Goal: Task Accomplishment & Management: Manage account settings

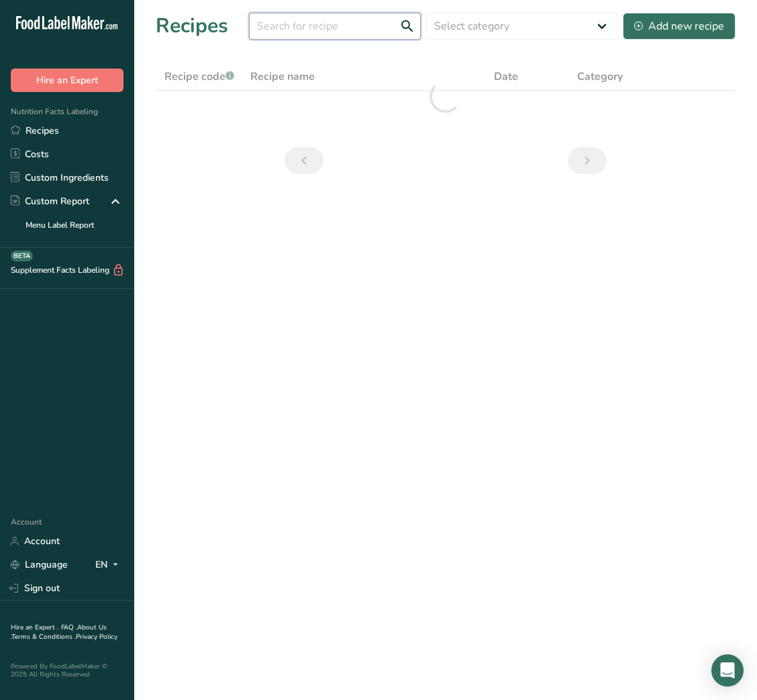
click at [316, 28] on input "text" at bounding box center [335, 26] width 172 height 27
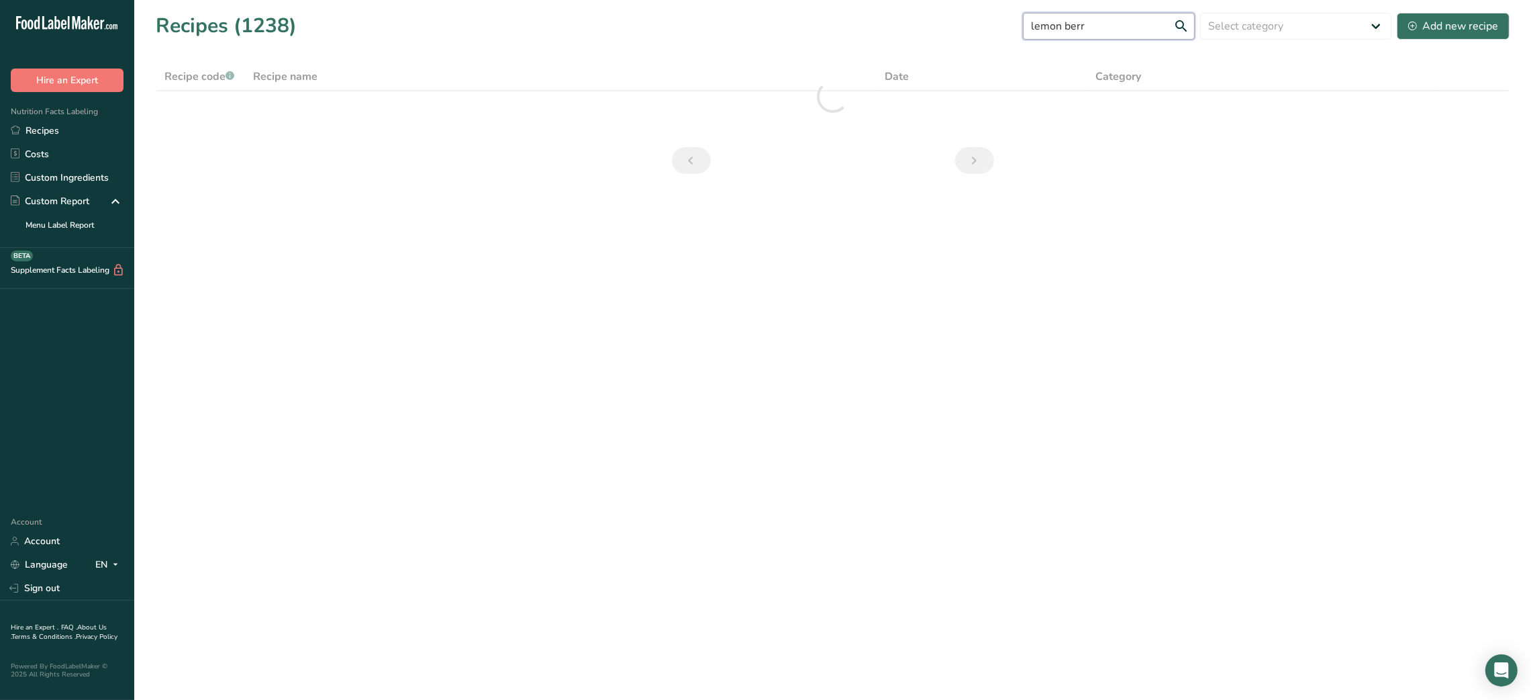
type input "lemon [PERSON_NAME]"
click at [757, 31] on input "lemon [PERSON_NAME]" at bounding box center [1109, 26] width 172 height 27
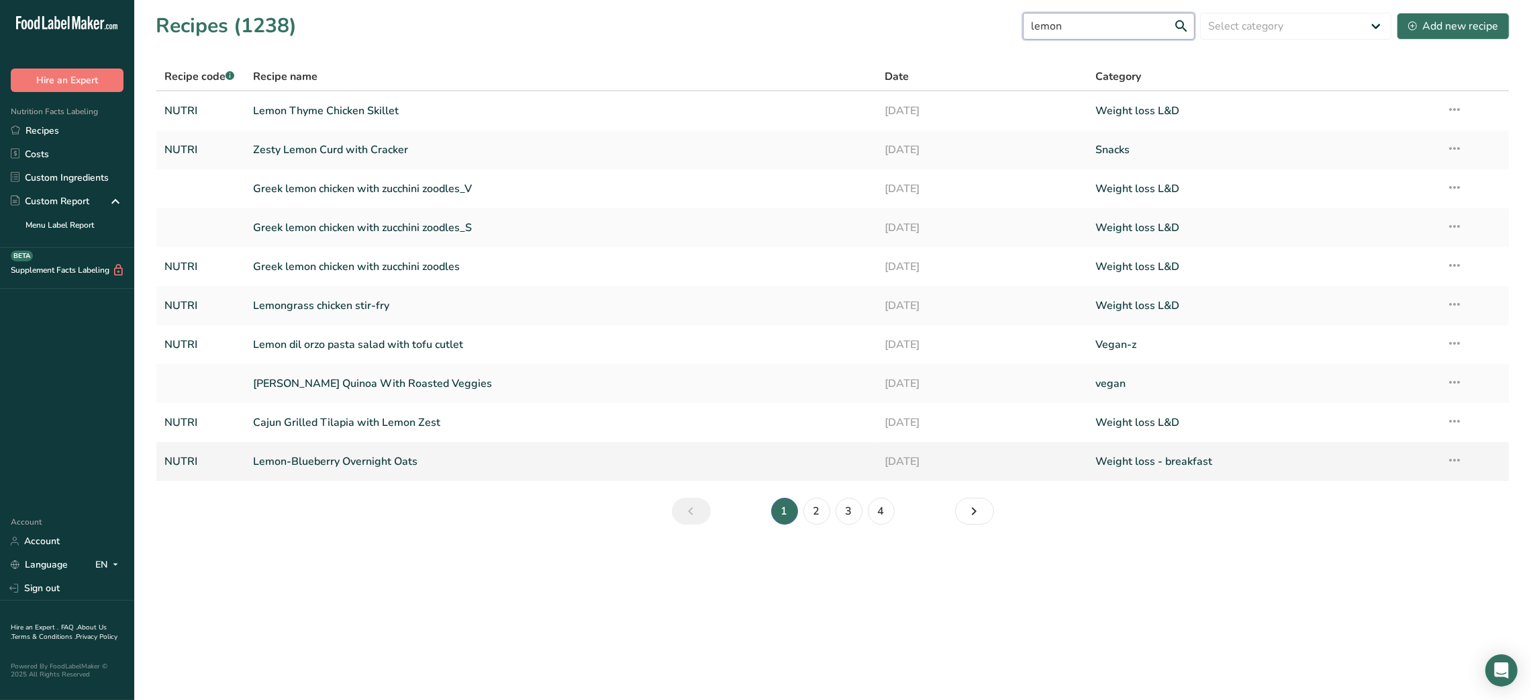
type input "lemon"
click at [757, 461] on icon at bounding box center [1455, 460] width 16 height 24
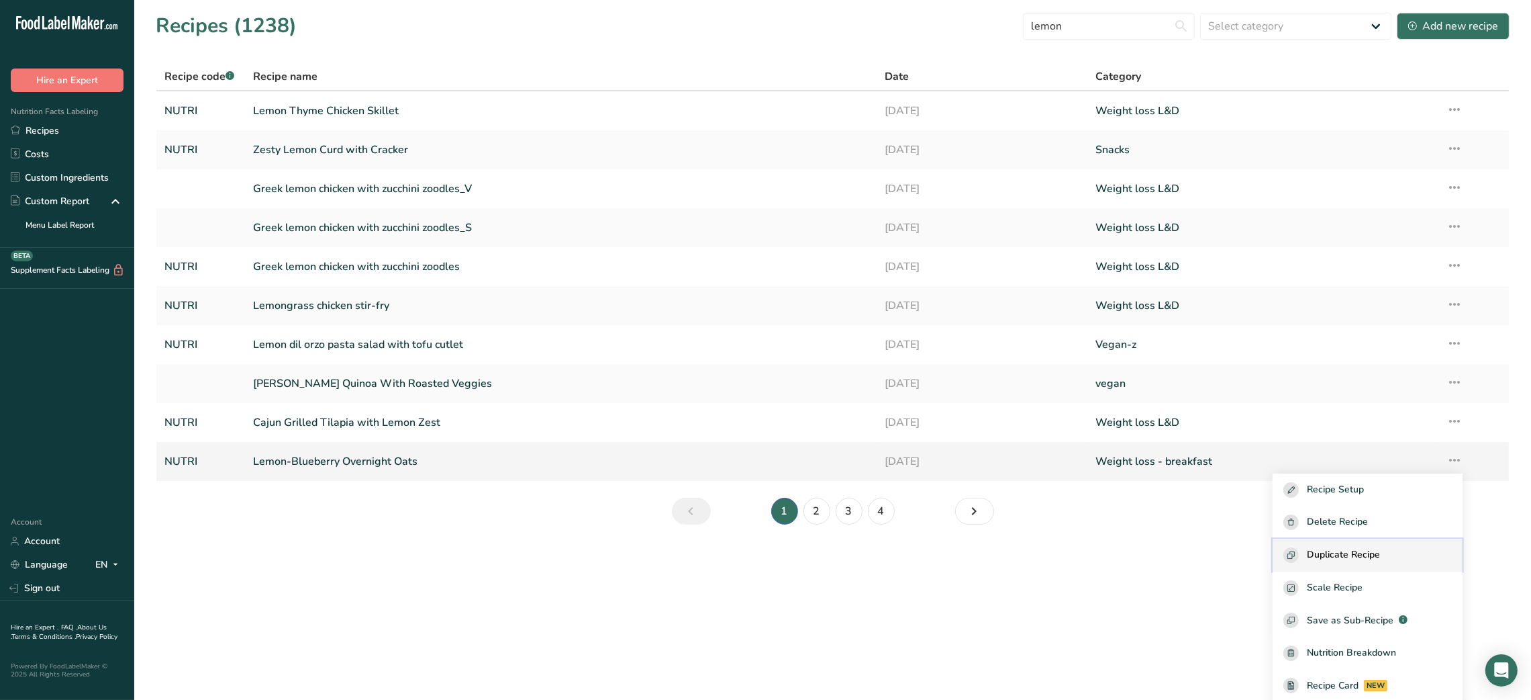
click at [757, 555] on span "Duplicate Recipe" at bounding box center [1343, 554] width 73 height 15
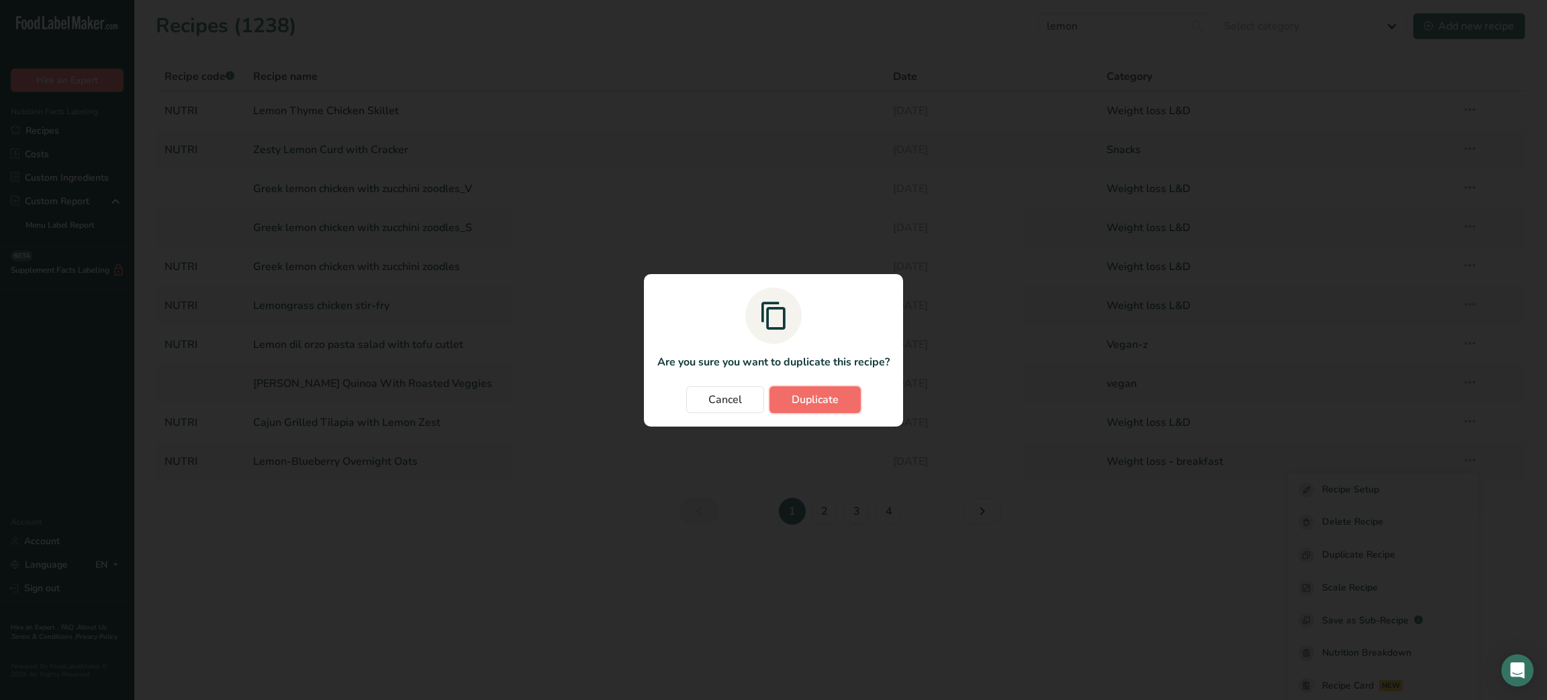
click at [757, 401] on span "Duplicate" at bounding box center [815, 399] width 47 height 16
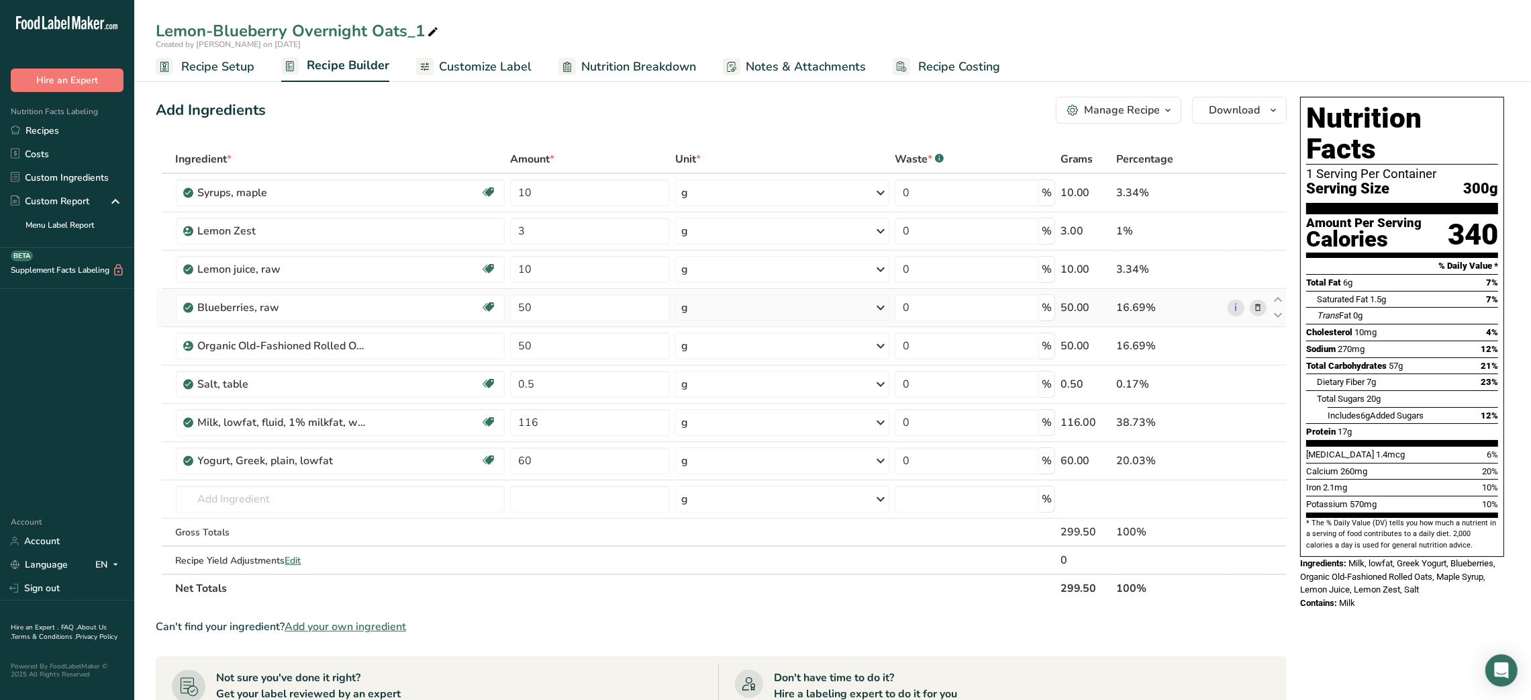
click at [757, 305] on icon at bounding box center [1257, 308] width 9 height 14
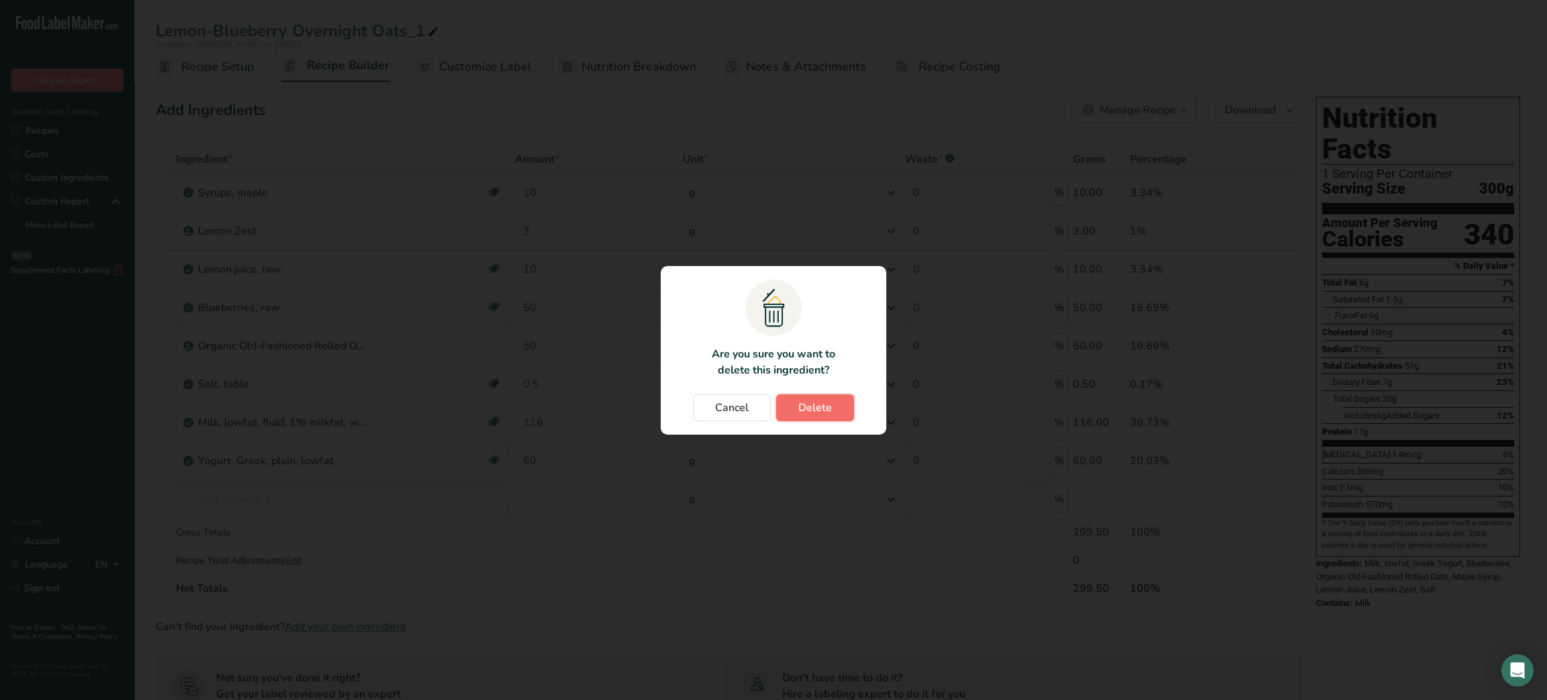
click at [757, 400] on button "Delete" at bounding box center [815, 407] width 78 height 27
type input "0.5"
type input "116"
type input "60"
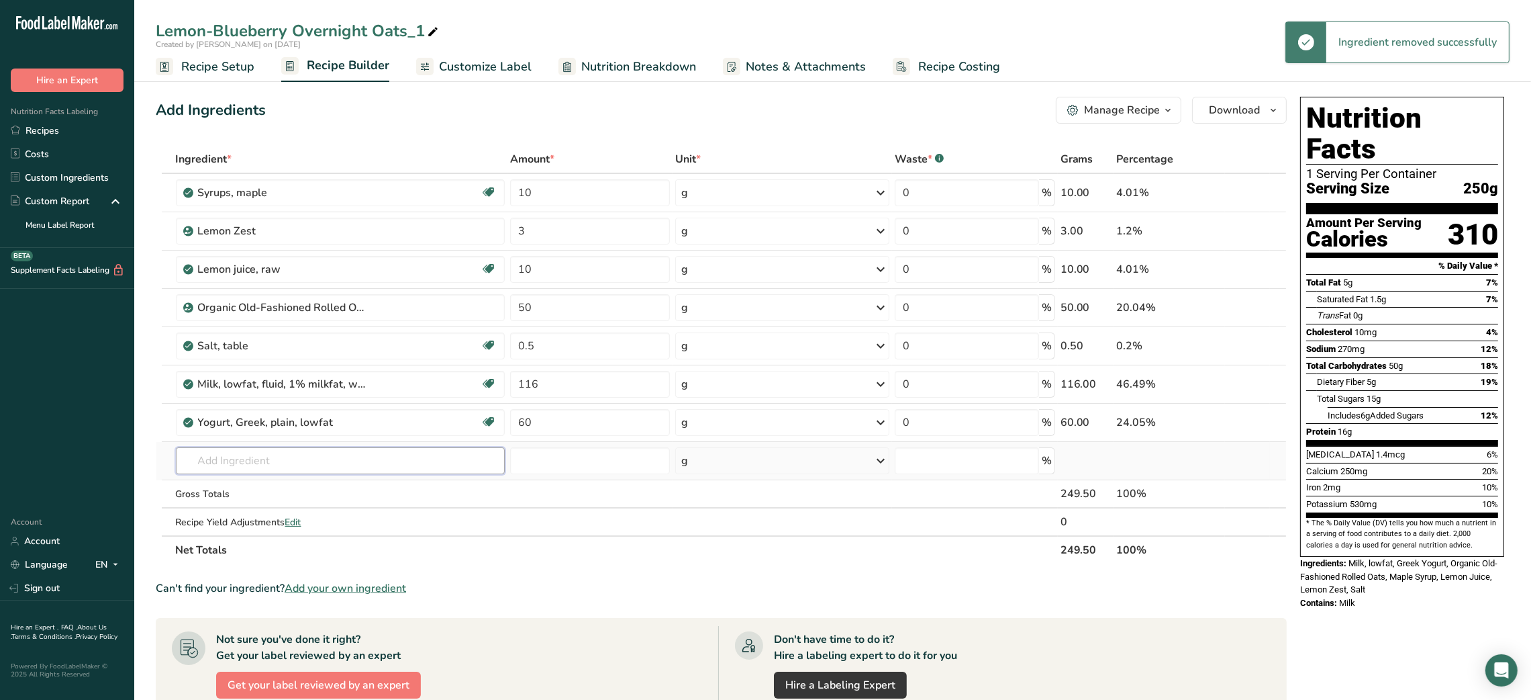
click at [263, 457] on input "text" at bounding box center [341, 460] width 330 height 27
click at [207, 462] on input "mix [PERSON_NAME]" at bounding box center [341, 460] width 330 height 27
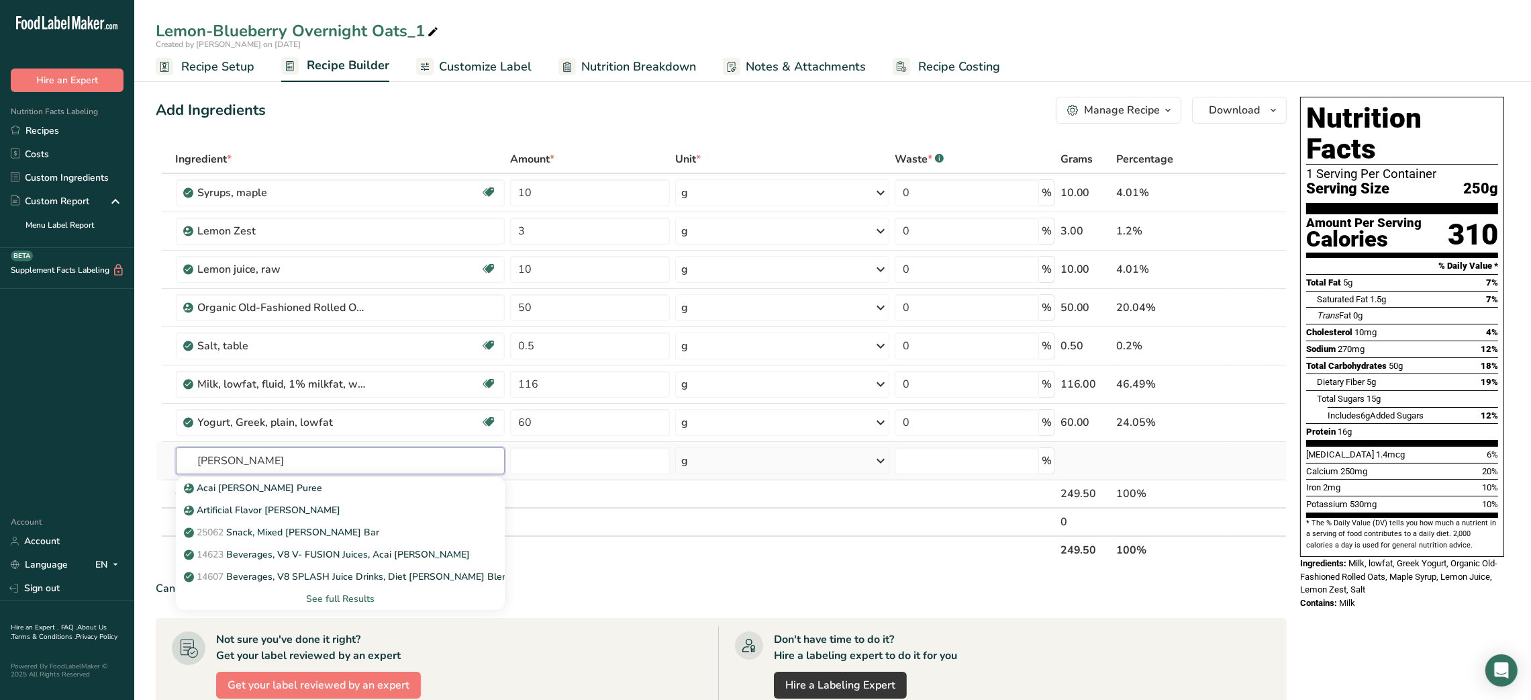
click at [225, 469] on input "[PERSON_NAME]" at bounding box center [341, 460] width 330 height 27
type input "mixed berr"
click at [277, 570] on p "Mixed Berries, frozen" at bounding box center [238, 576] width 102 height 14
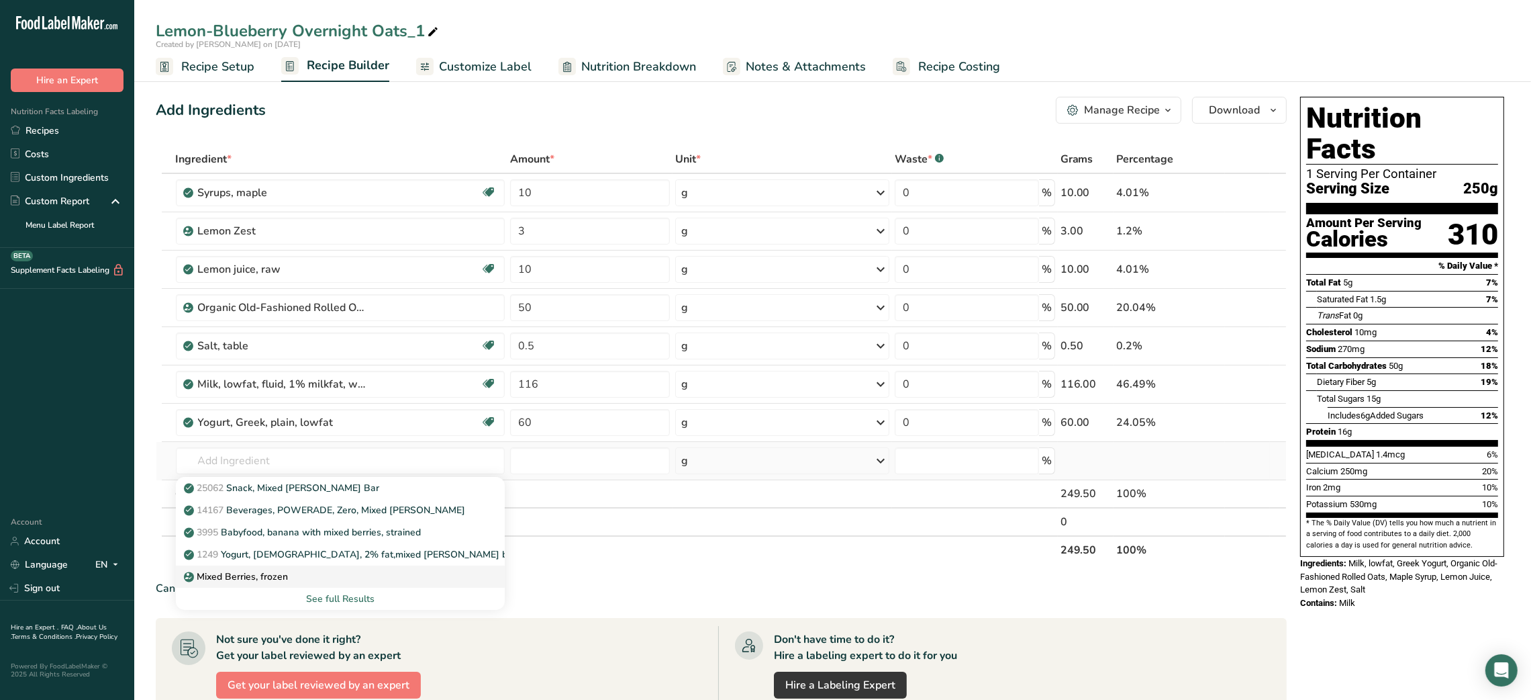
type input "Mixed Berries, frozen"
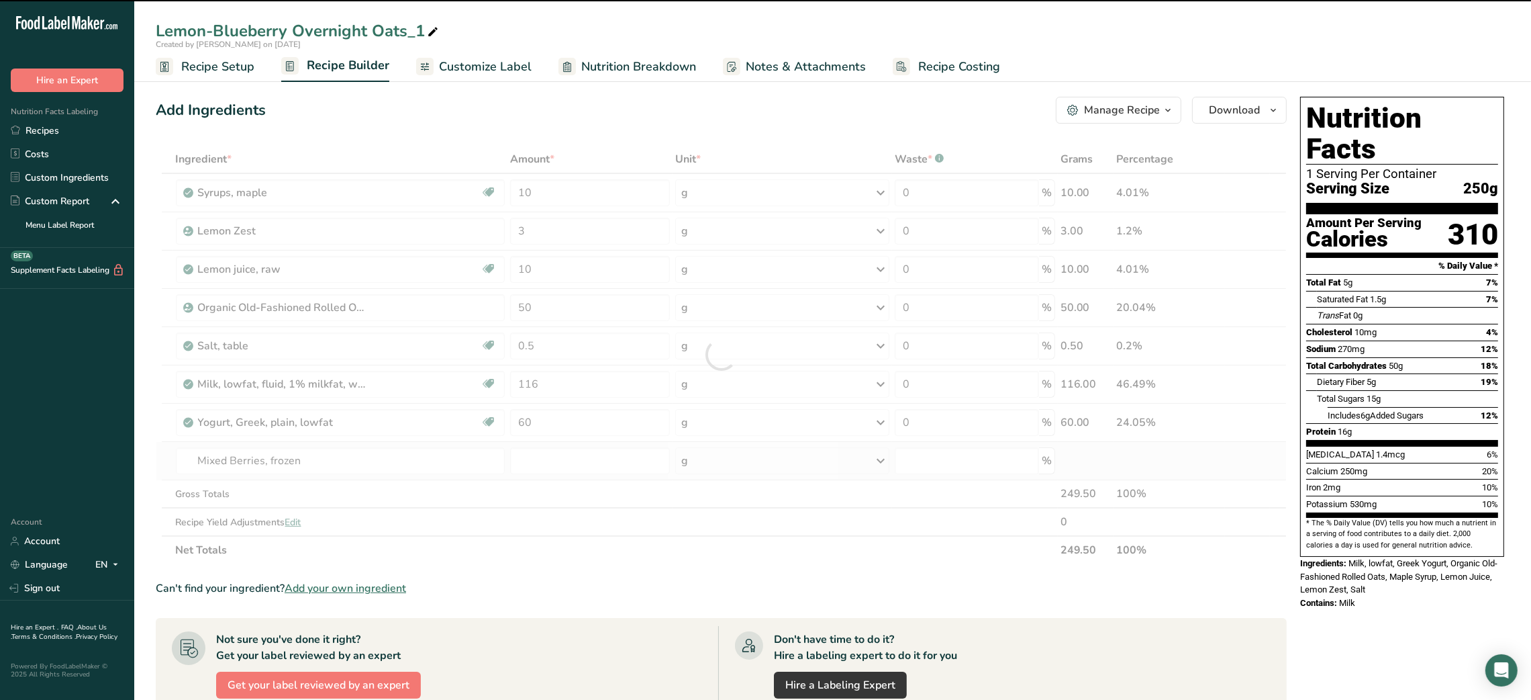
type input "0"
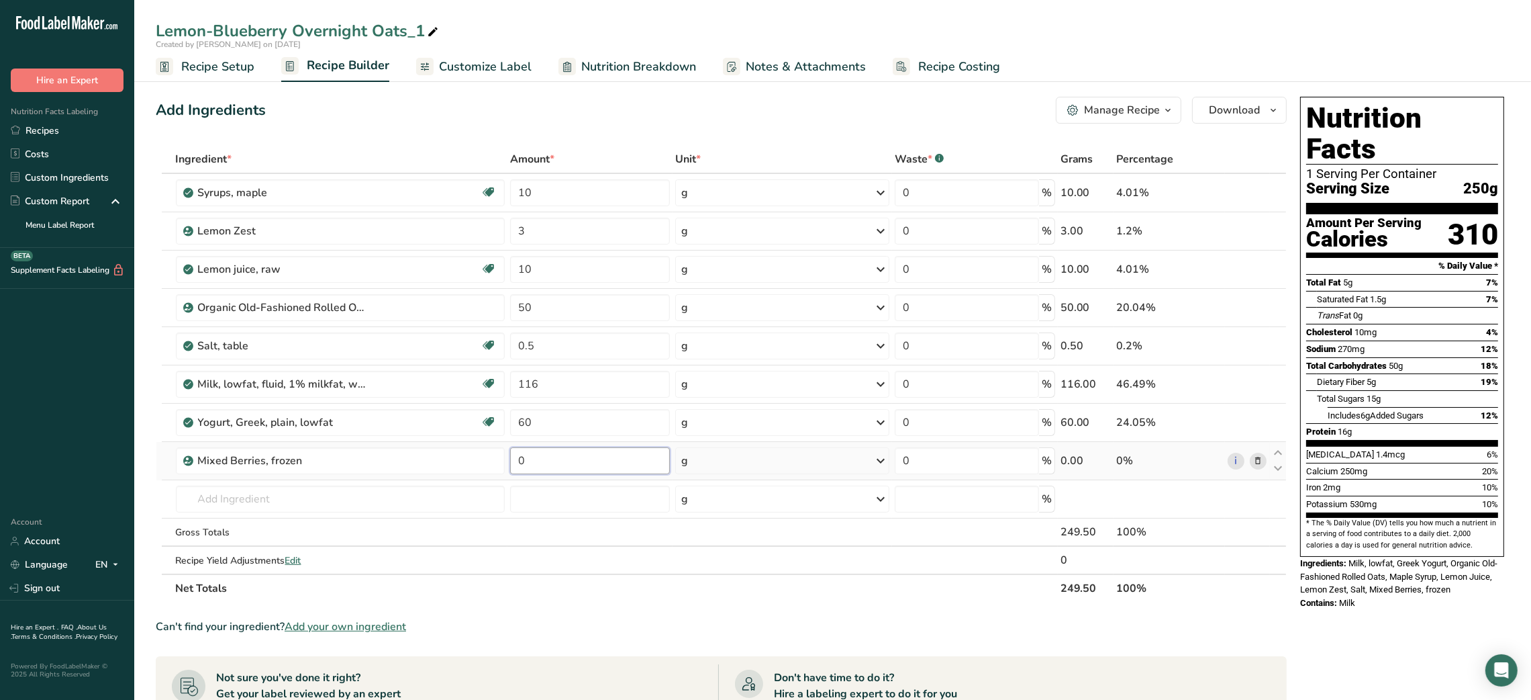
click at [518, 455] on input "0" at bounding box center [590, 460] width 160 height 27
type input "50"
click at [430, 28] on icon at bounding box center [433, 32] width 12 height 19
click at [235, 32] on input "Lemon-Blueberry Overnight Oats_1" at bounding box center [833, 31] width 1354 height 24
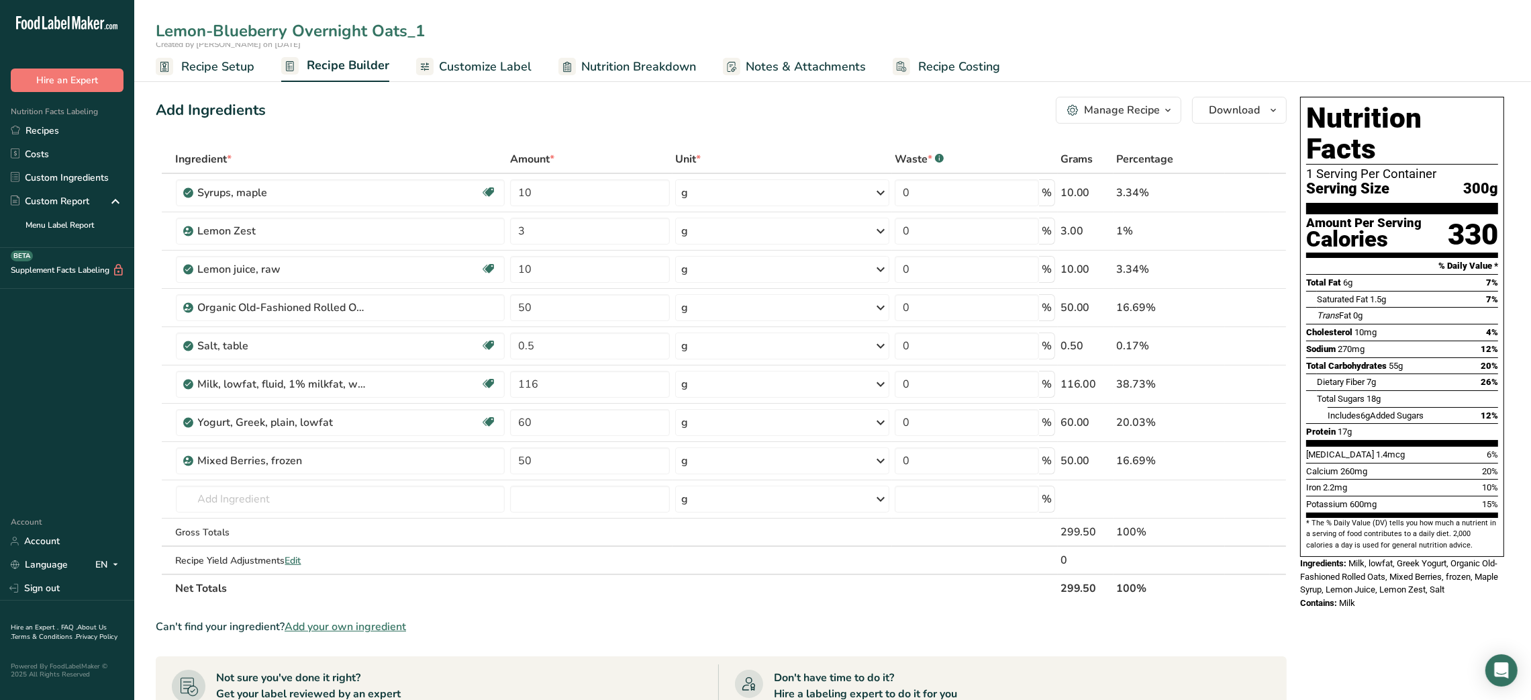
click at [235, 32] on input "Lemon-Blueberry Overnight Oats_1" at bounding box center [833, 31] width 1354 height 24
click at [212, 30] on input "Lemon berries Overnight Oats_1" at bounding box center [833, 31] width 1354 height 24
click at [349, 119] on div "Add Ingredients Manage Recipe Delete Recipe Duplicate Recipe Scale Recipe Save …" at bounding box center [721, 110] width 1131 height 27
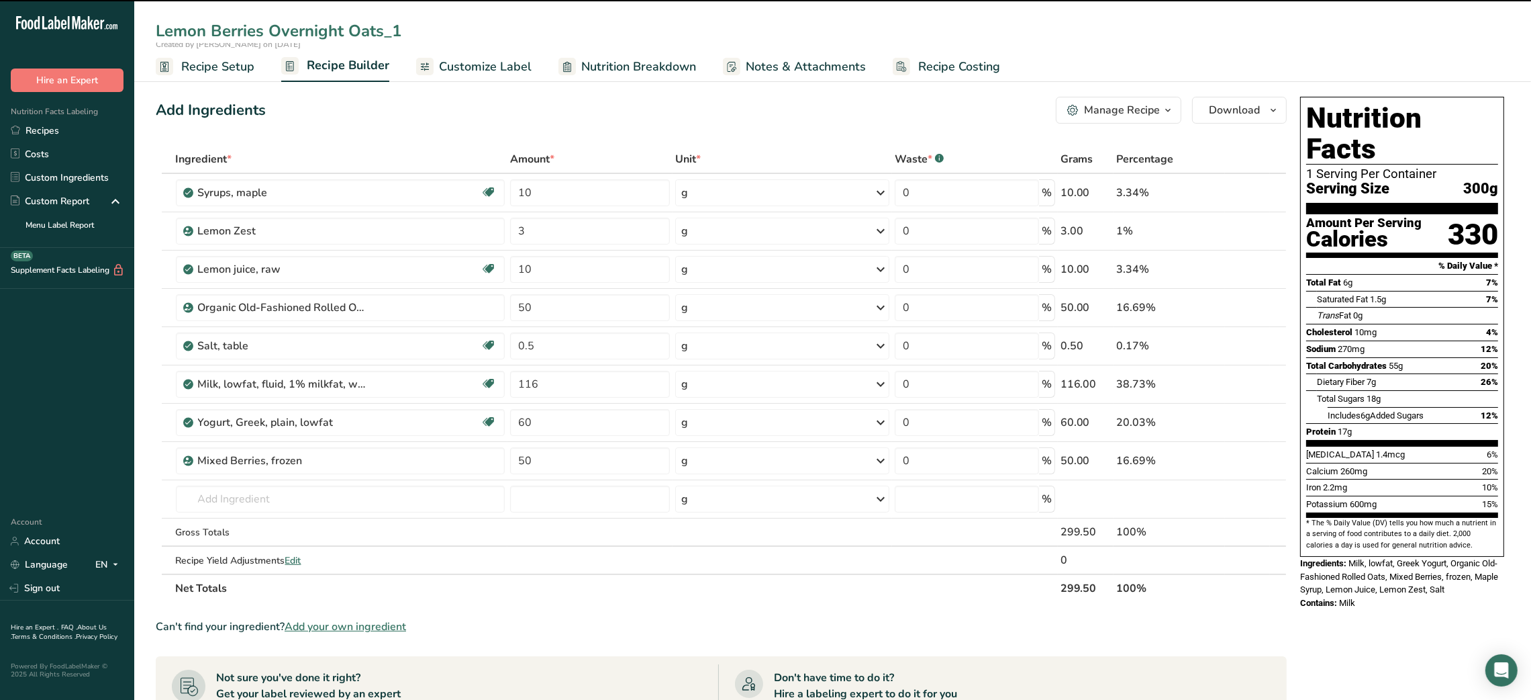
click at [406, 32] on input "Lemon Berries Overnight Oats_1" at bounding box center [833, 31] width 1354 height 24
type input "Lemon Berries Overnight Oats"
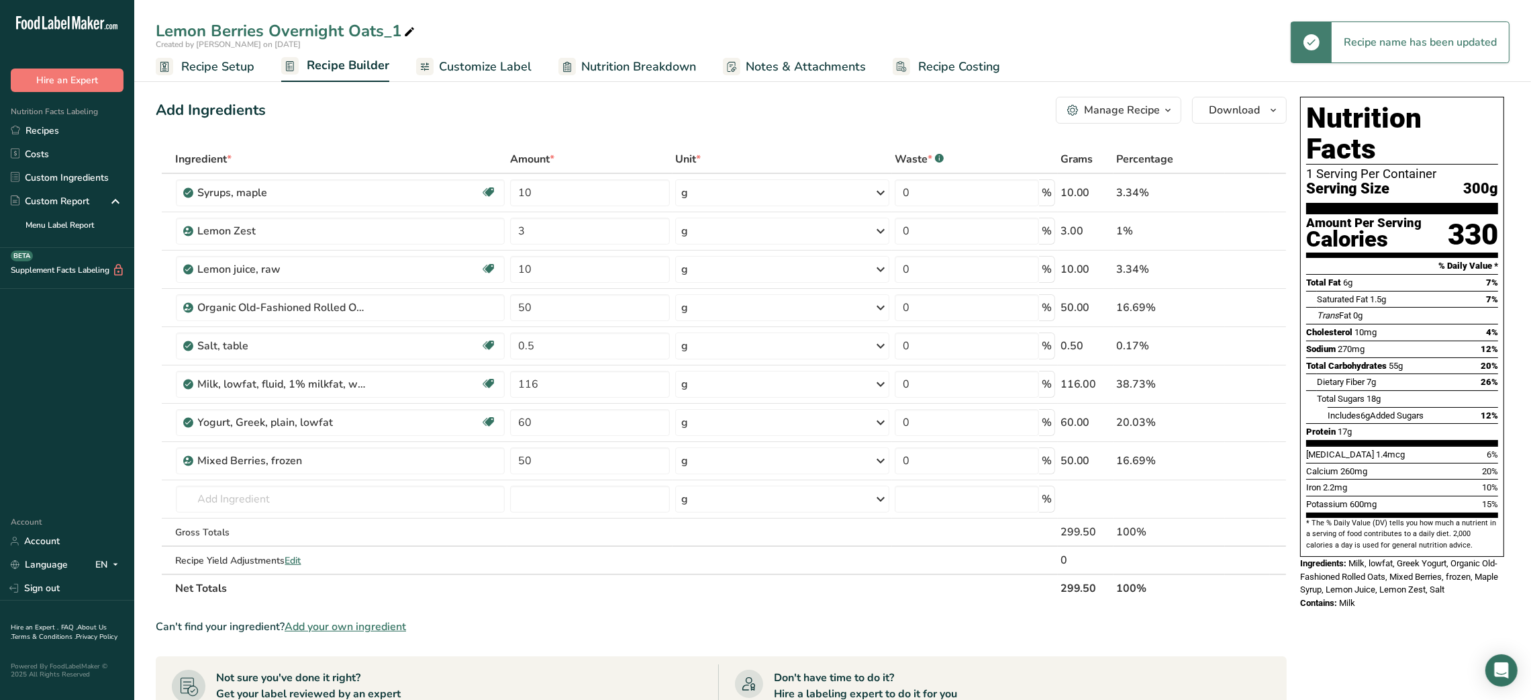
click at [406, 32] on icon at bounding box center [410, 32] width 12 height 19
type input "Lemon Berries Overnight Oats"
click at [75, 134] on link "Recipes" at bounding box center [67, 130] width 134 height 23
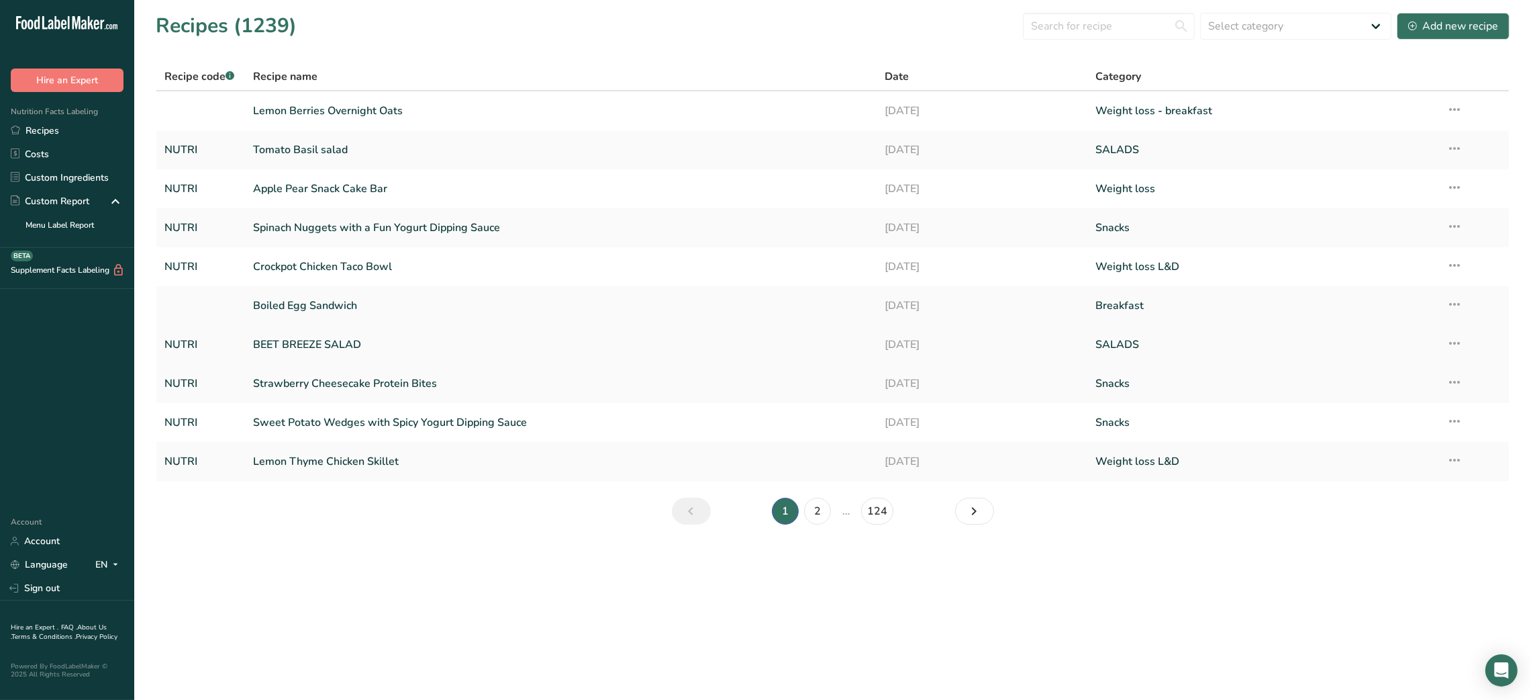
click at [339, 341] on link "BEET BREEZE SALAD" at bounding box center [561, 344] width 616 height 28
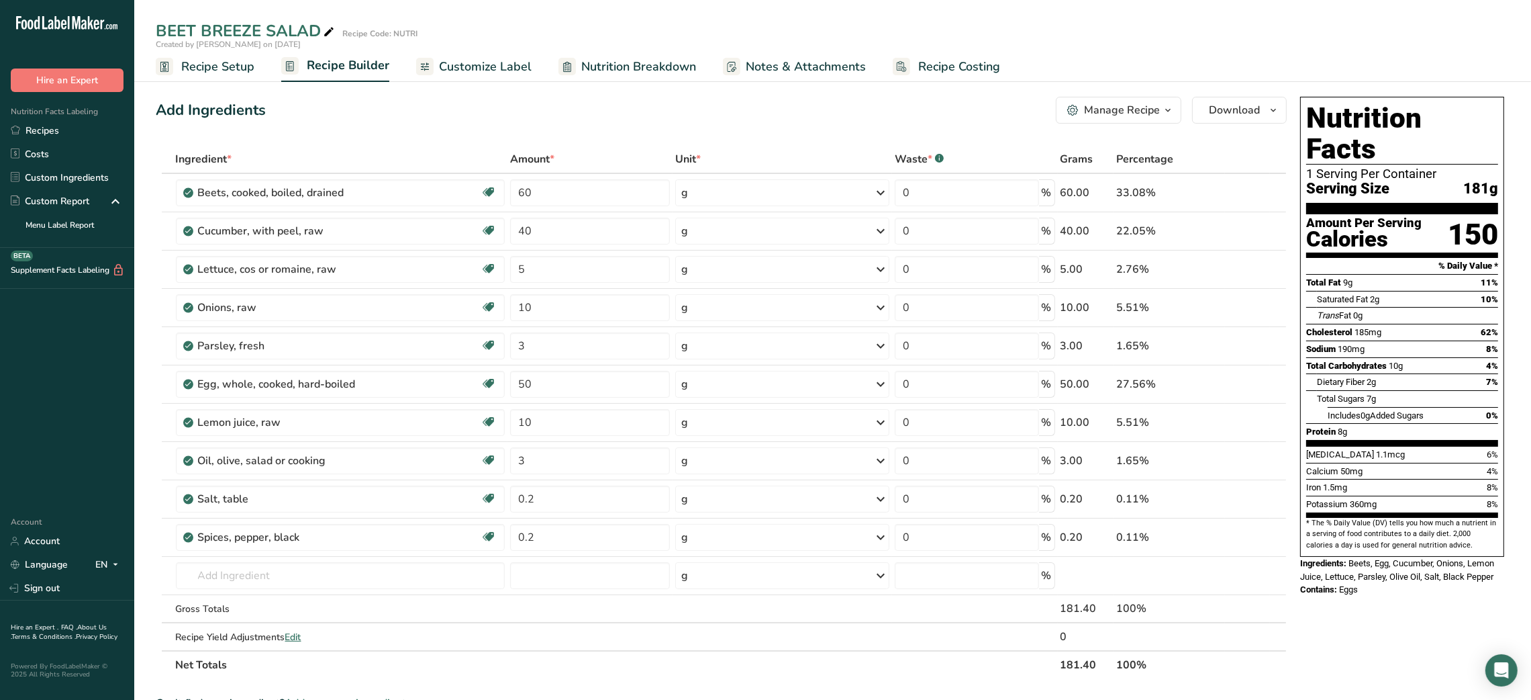
scroll to position [407, 0]
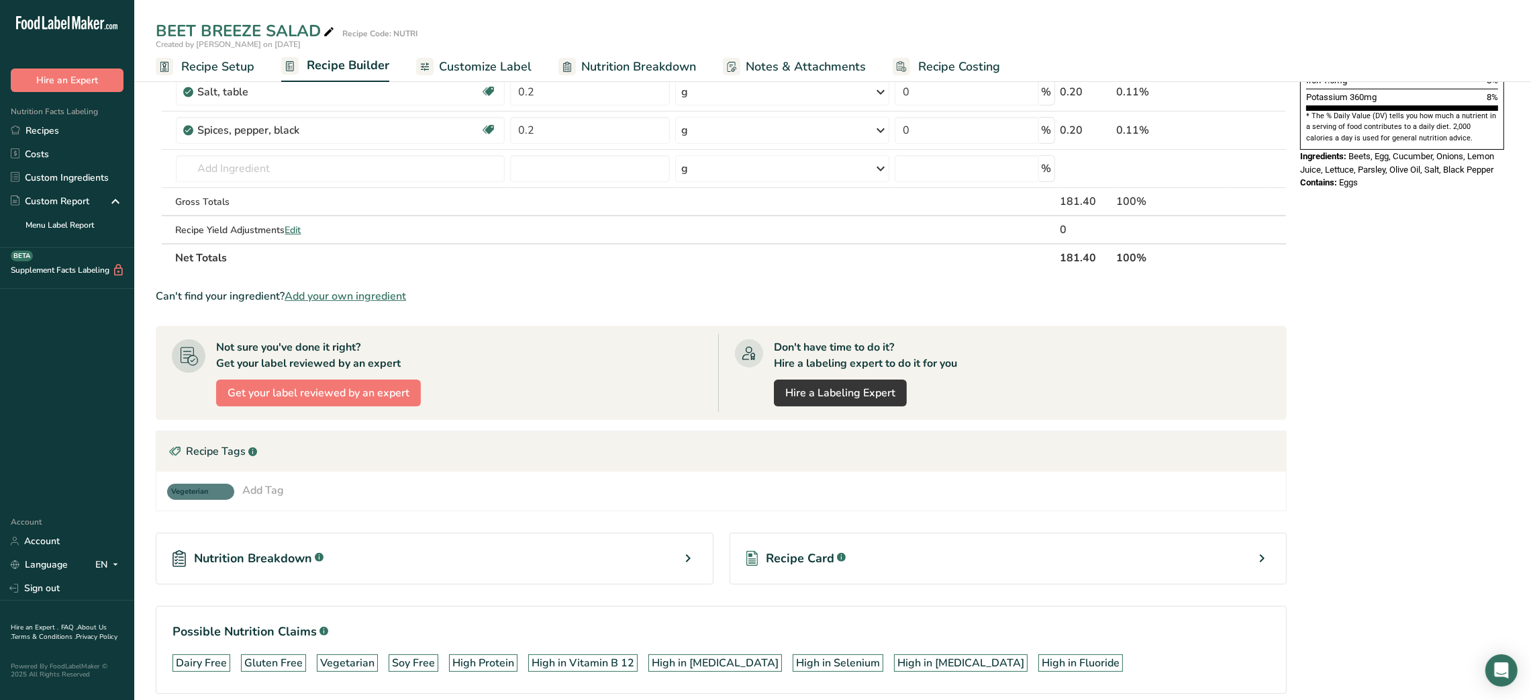
click at [757, 558] on span "Recipe Card" at bounding box center [800, 558] width 68 height 18
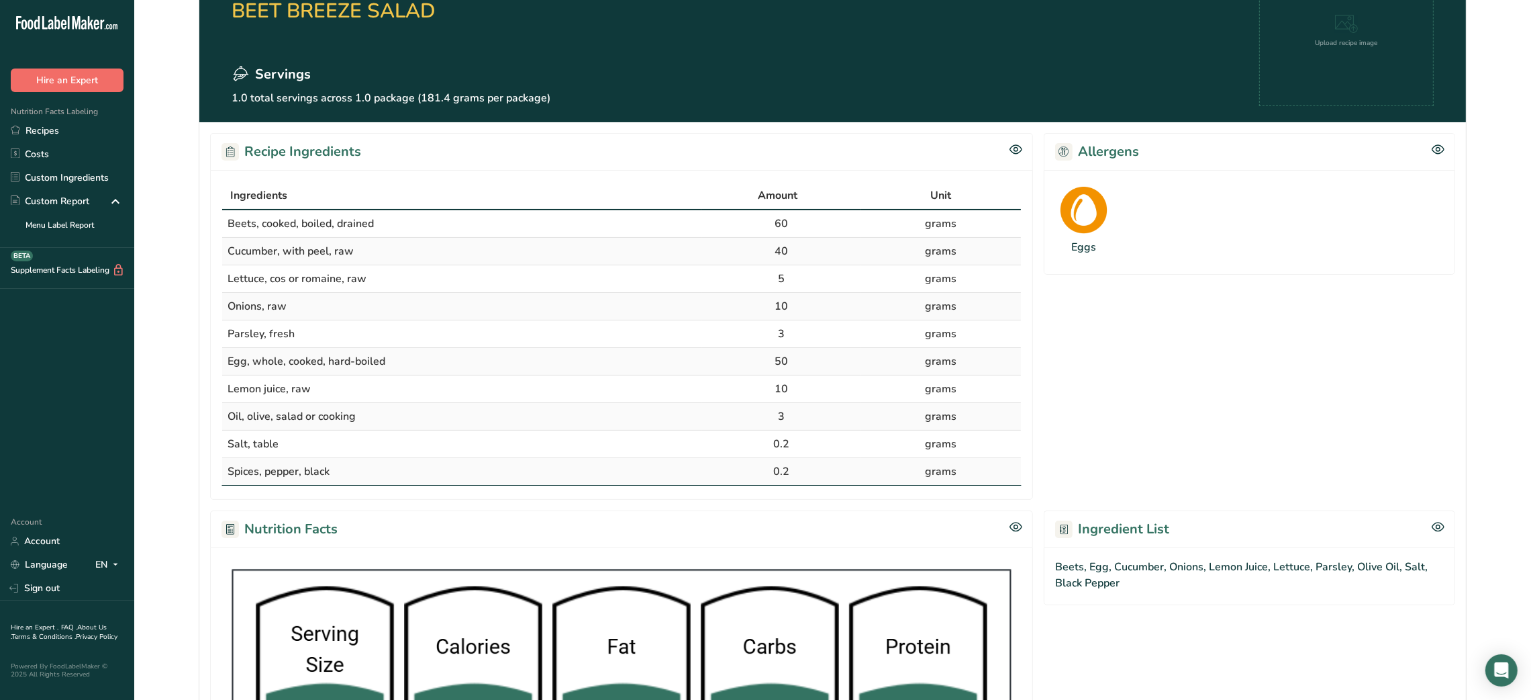
scroll to position [118, 0]
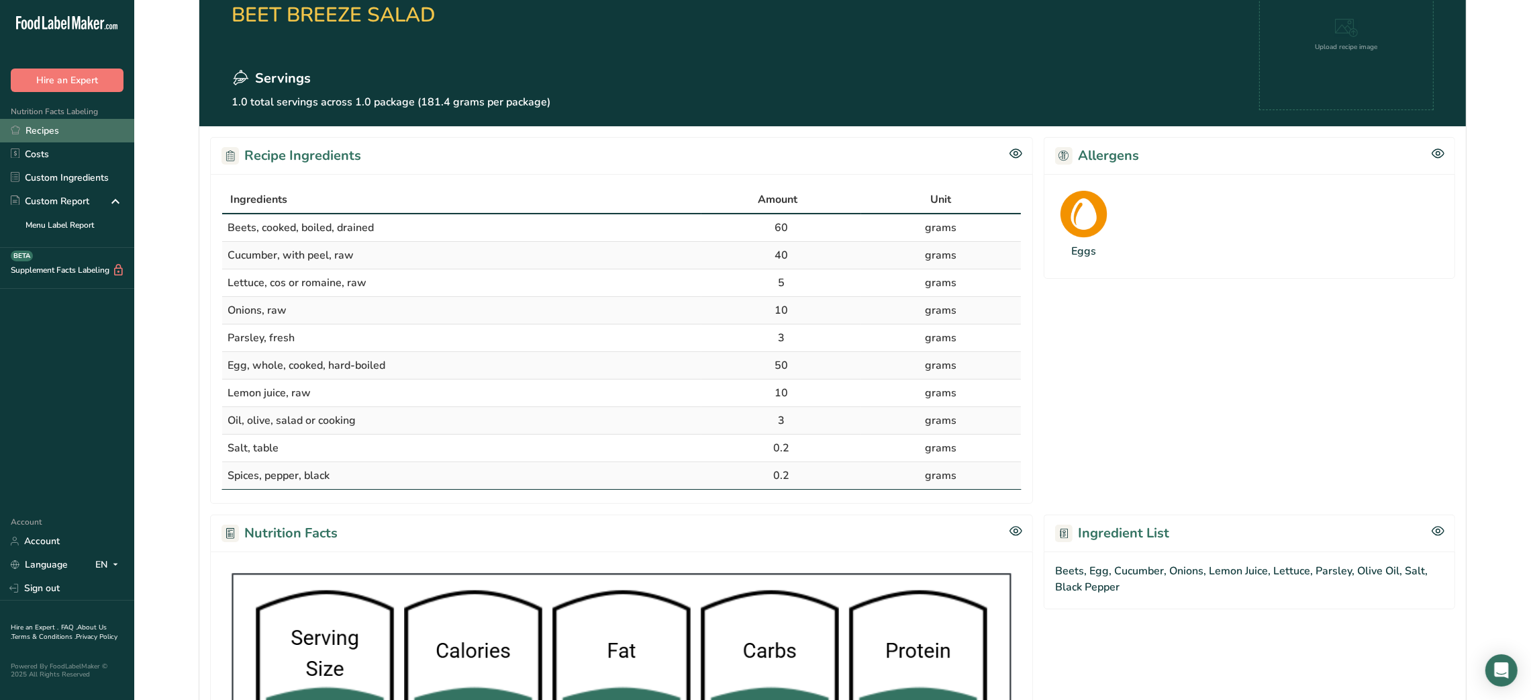
click at [46, 126] on link "Recipes" at bounding box center [67, 130] width 134 height 23
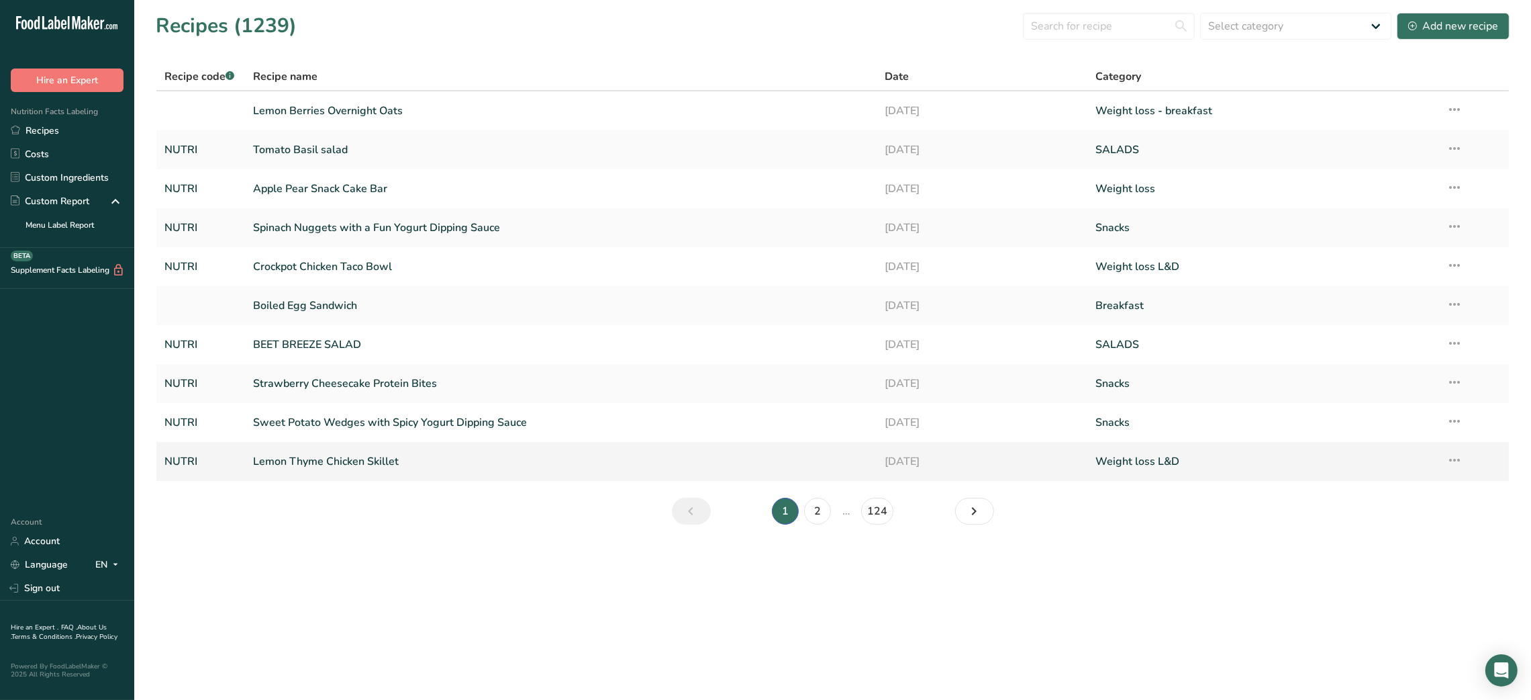
click at [757, 462] on icon at bounding box center [1455, 460] width 16 height 24
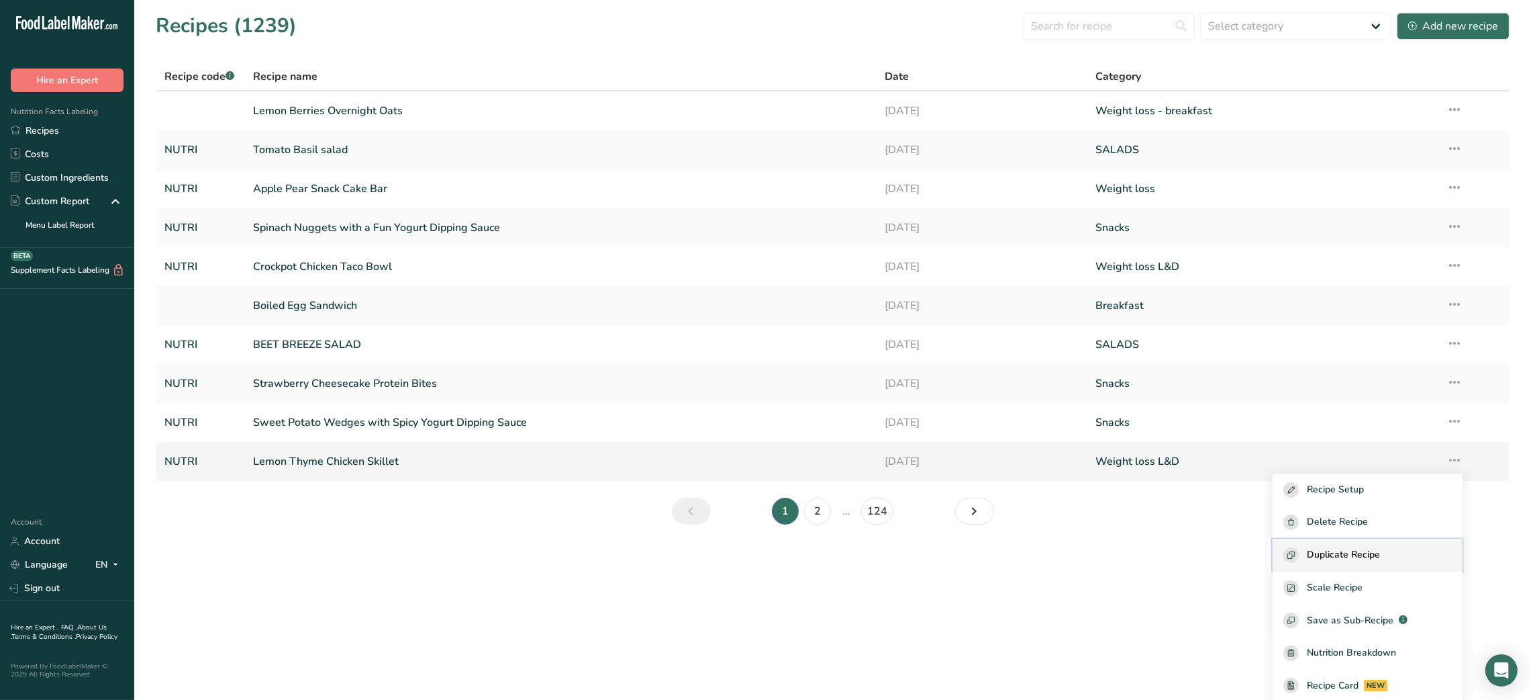
click at [757, 566] on button "Duplicate Recipe" at bounding box center [1368, 554] width 190 height 33
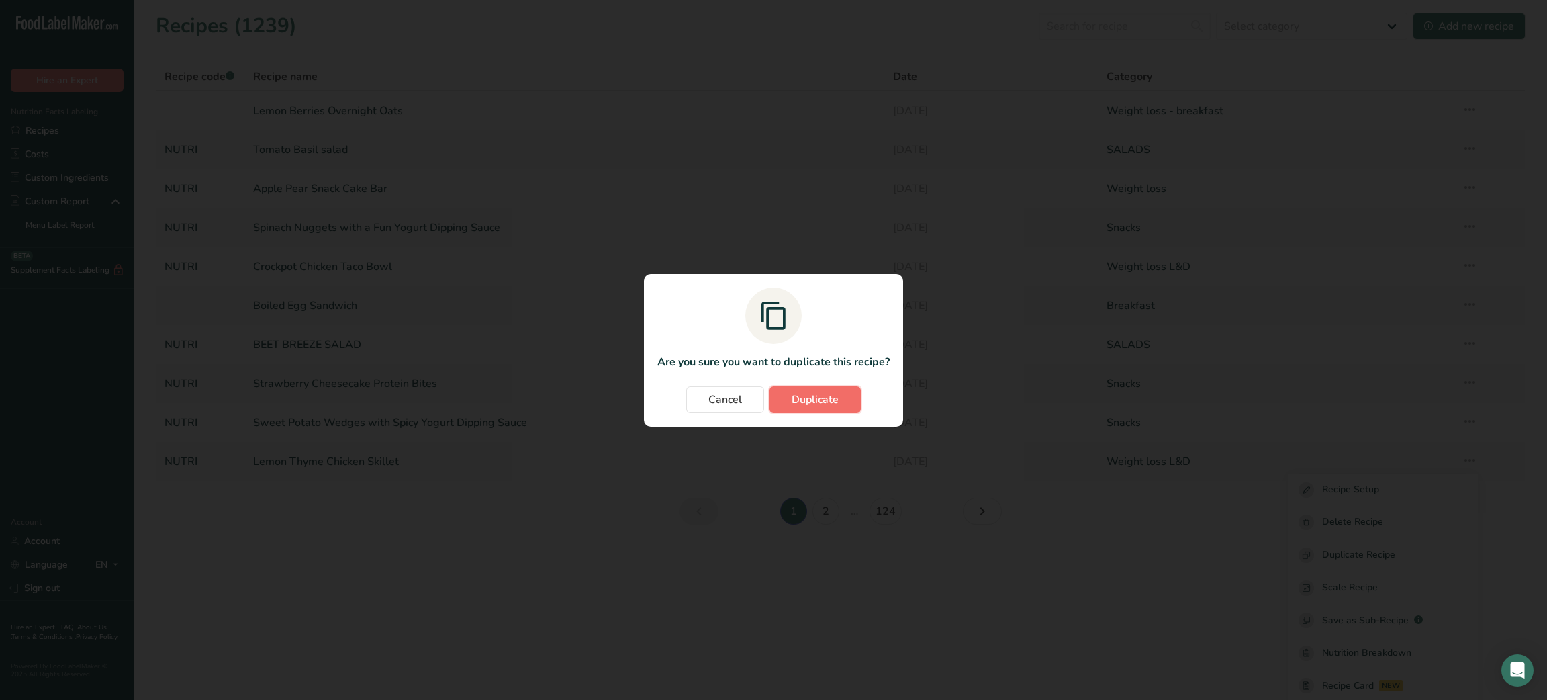
click at [757, 399] on span "Duplicate" at bounding box center [815, 399] width 47 height 16
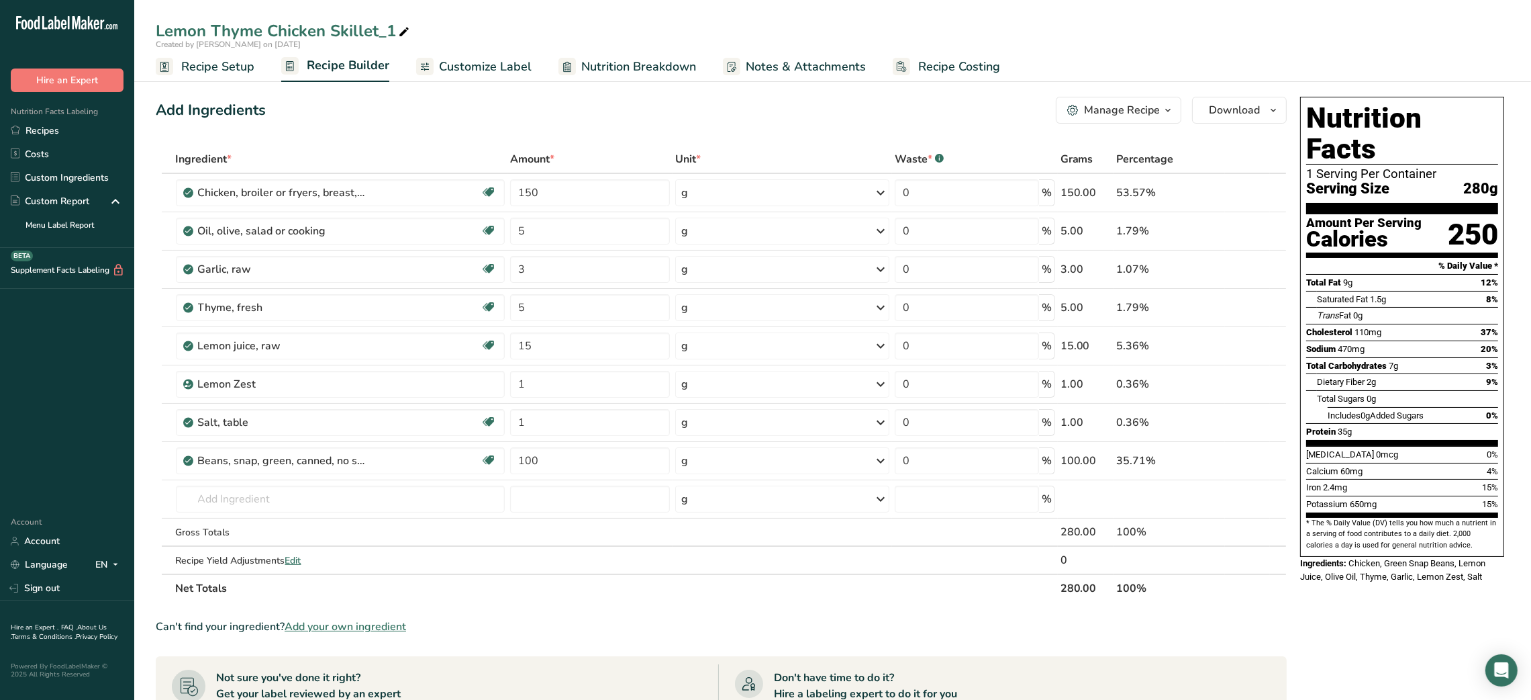
click at [408, 130] on div "Add Ingredients Manage Recipe Delete Recipe Duplicate Recipe Scale Recipe Save …" at bounding box center [725, 578] width 1139 height 974
click at [401, 30] on icon at bounding box center [404, 32] width 12 height 19
type input "Lemon Thyme Chicken Skillet_S"
click at [424, 113] on div "Add Ingredients Manage Recipe Delete Recipe Duplicate Recipe Scale Recipe Save …" at bounding box center [721, 110] width 1131 height 27
click at [527, 195] on input "150" at bounding box center [590, 192] width 160 height 27
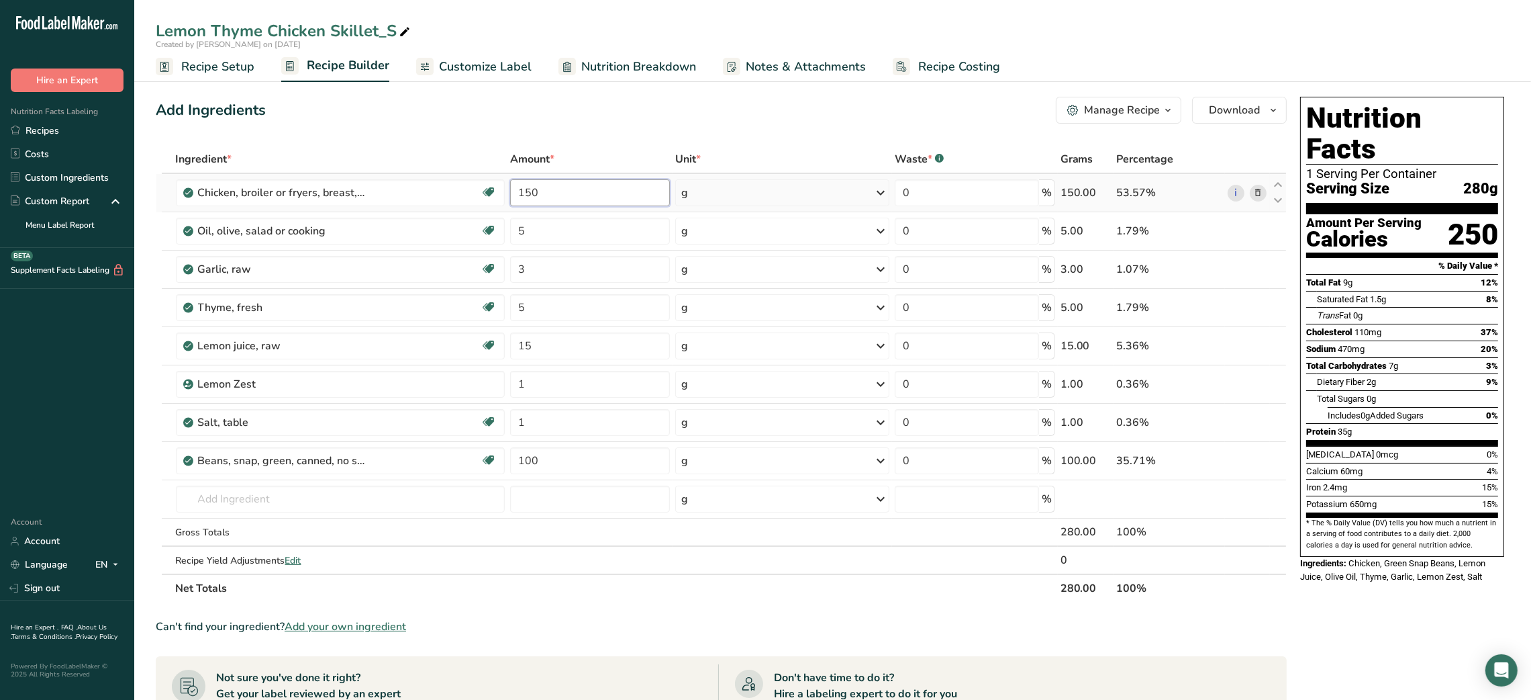
click at [527, 195] on input "150" at bounding box center [590, 192] width 160 height 27
type input "200"
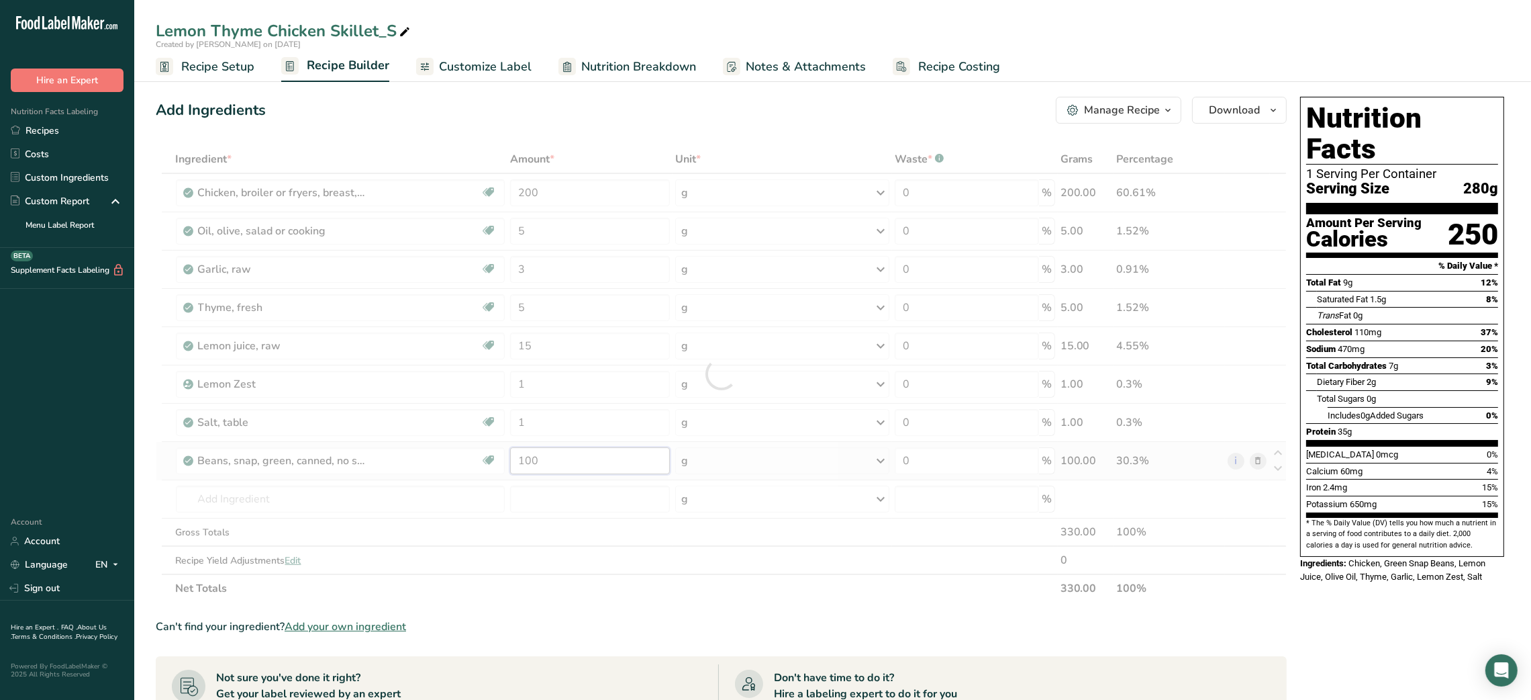
click at [536, 455] on div "Ingredient * Amount * Unit * Waste * .a-a{fill:#347362;}.b-a{fill:#fff;} Grams …" at bounding box center [721, 373] width 1131 height 457
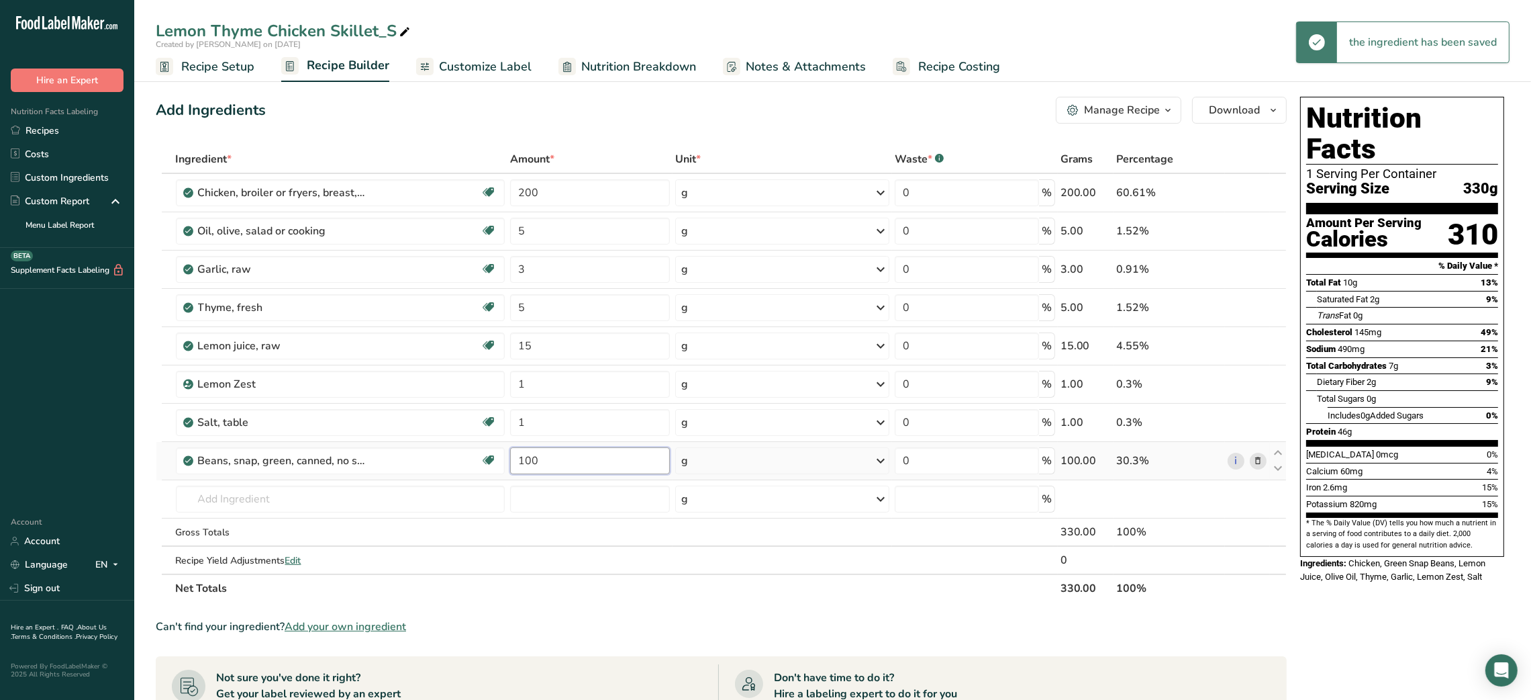
click at [534, 457] on input "100" at bounding box center [590, 460] width 160 height 27
type input "150"
click at [453, 105] on div "Add Ingredients Manage Recipe Delete Recipe Duplicate Recipe Scale Recipe Save …" at bounding box center [721, 110] width 1131 height 27
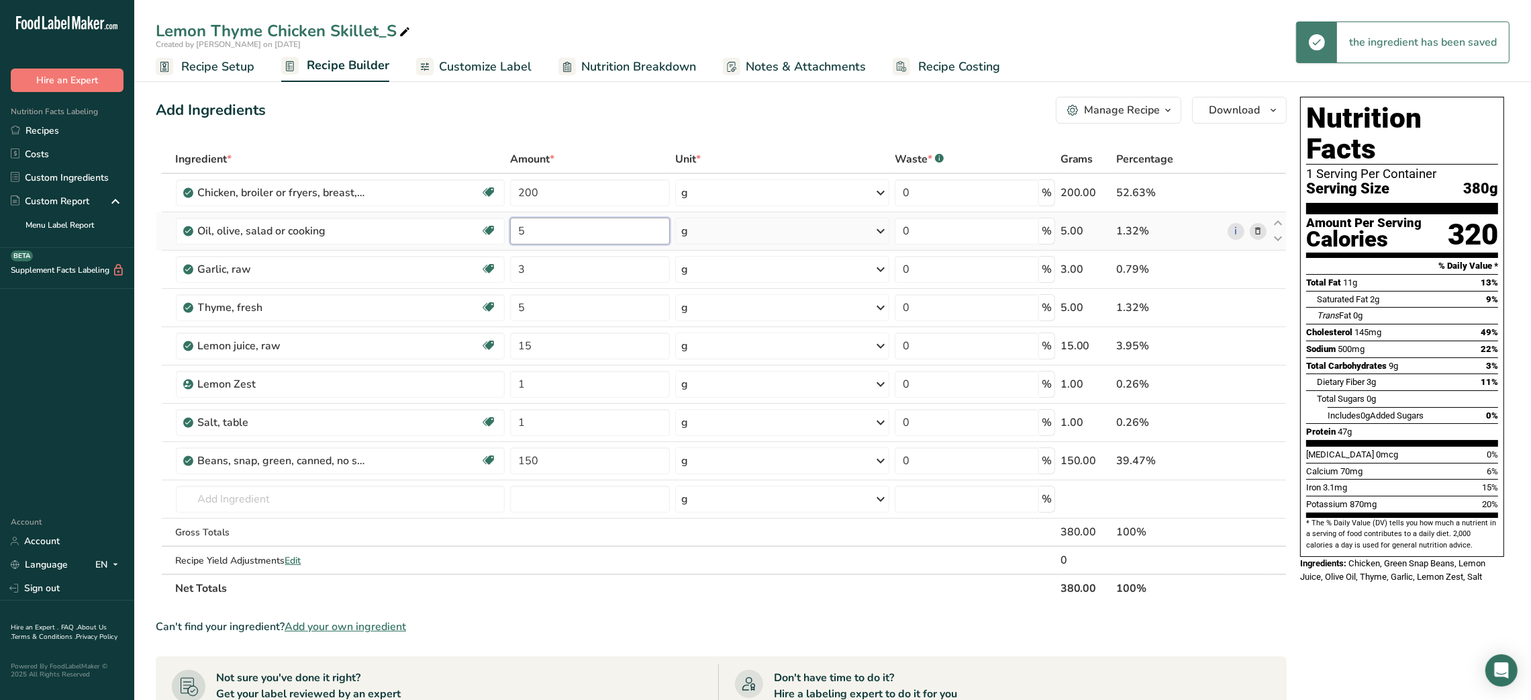
click at [539, 233] on input "5" at bounding box center [590, 231] width 160 height 27
type input "10"
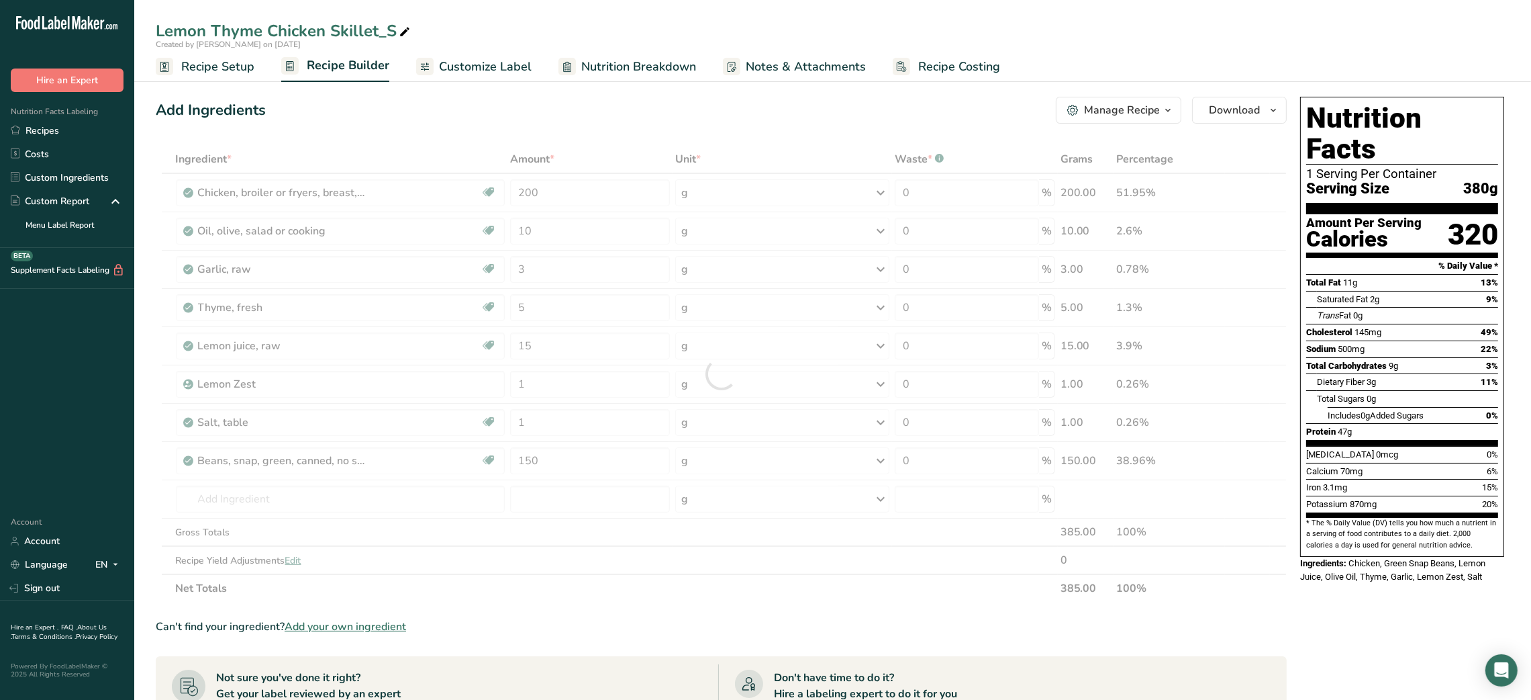
click at [540, 124] on div "Add Ingredients Manage Recipe Delete Recipe Duplicate Recipe Scale Recipe Save …" at bounding box center [725, 578] width 1139 height 974
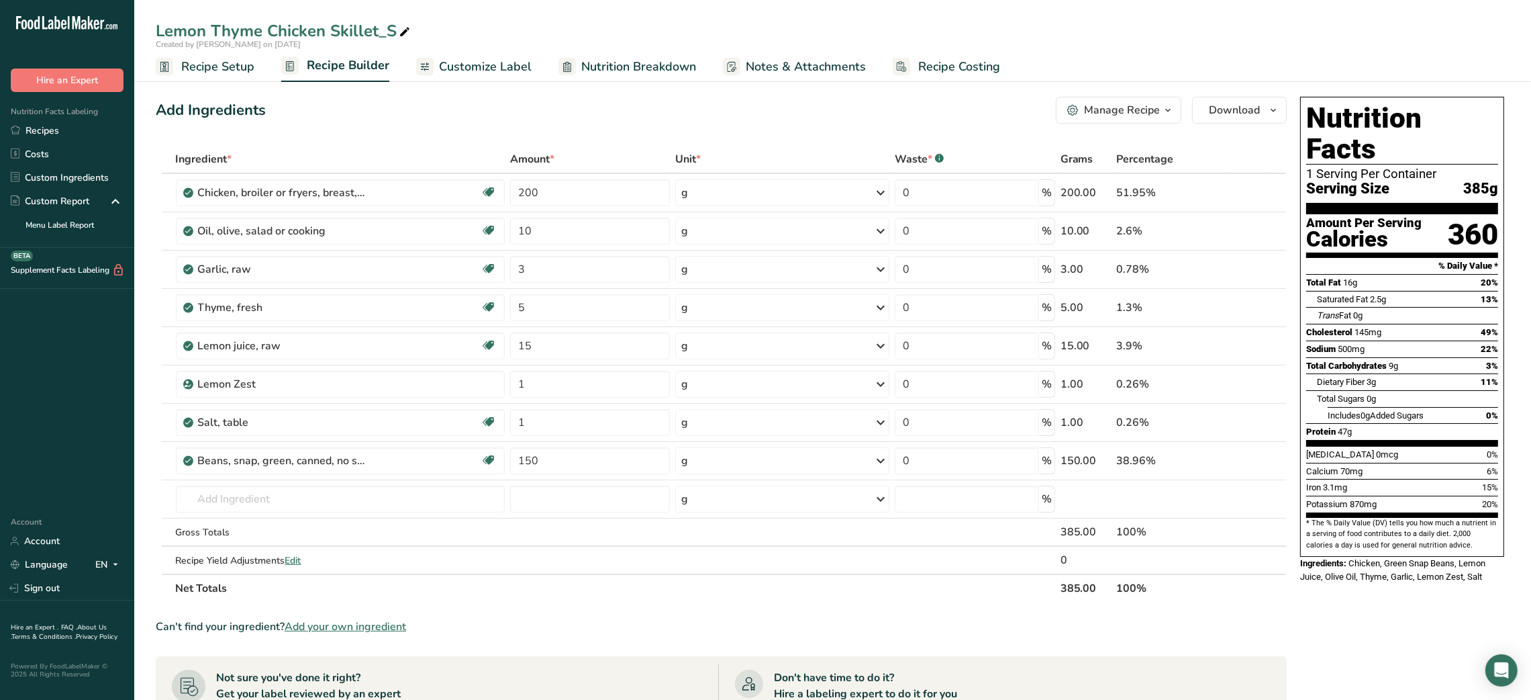
click at [513, 120] on div "Add Ingredients Manage Recipe Delete Recipe Duplicate Recipe Scale Recipe Save …" at bounding box center [721, 110] width 1131 height 27
click at [404, 36] on icon at bounding box center [405, 32] width 12 height 19
type input "Lemon Thyme Chicken Skillet_Shafi"
click at [433, 137] on div "Add Ingredients Manage Recipe Delete Recipe Duplicate Recipe Scale Recipe Save …" at bounding box center [725, 592] width 1139 height 1002
click at [757, 109] on div "Manage Recipe" at bounding box center [1122, 110] width 76 height 16
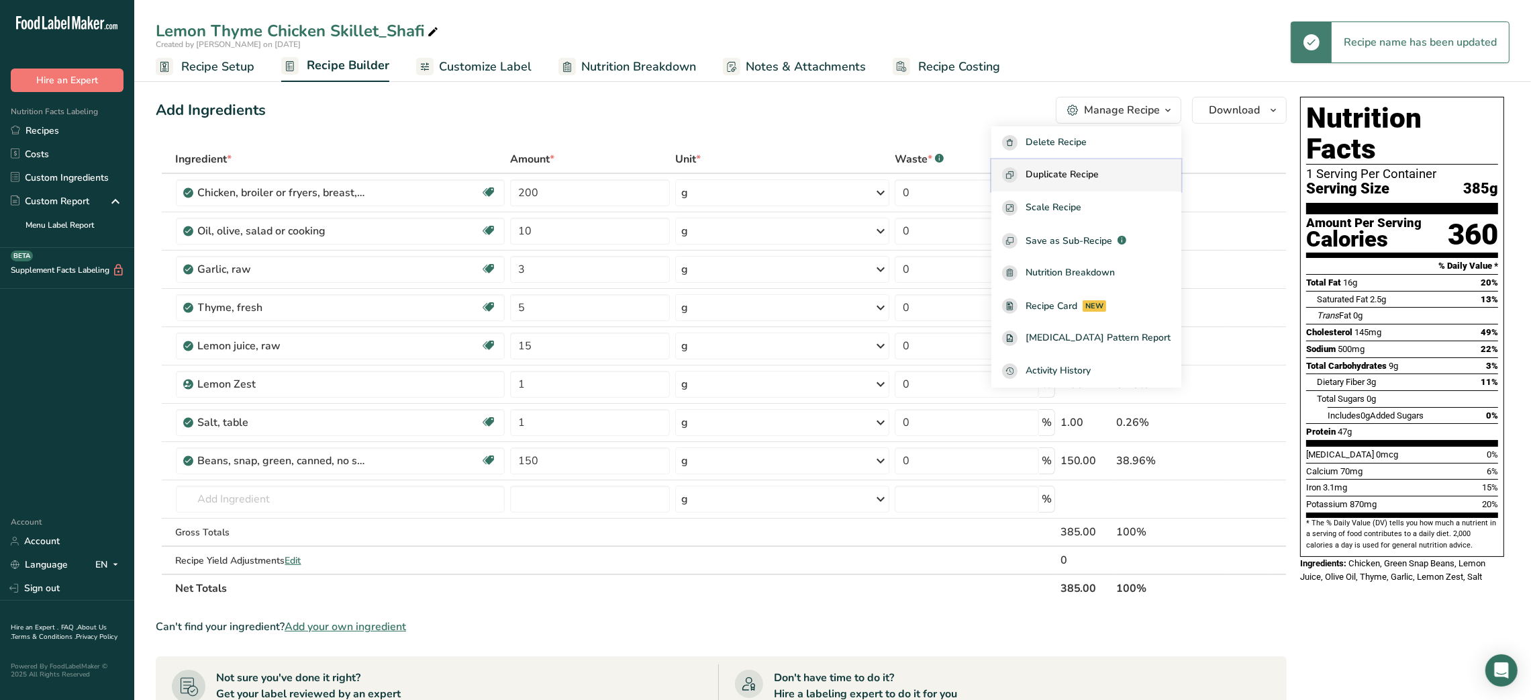
click at [757, 168] on span "Duplicate Recipe" at bounding box center [1062, 174] width 73 height 15
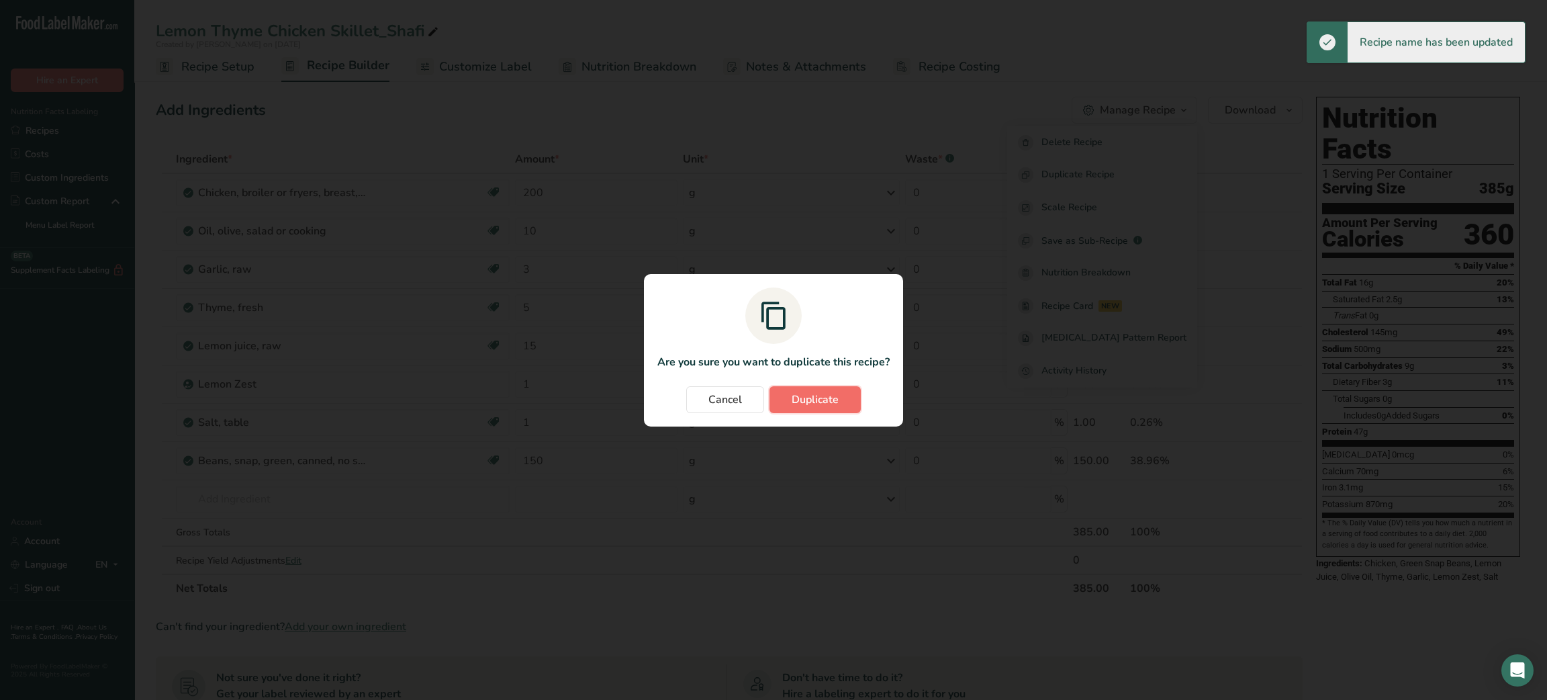
click at [757, 406] on span "Duplicate" at bounding box center [815, 399] width 47 height 16
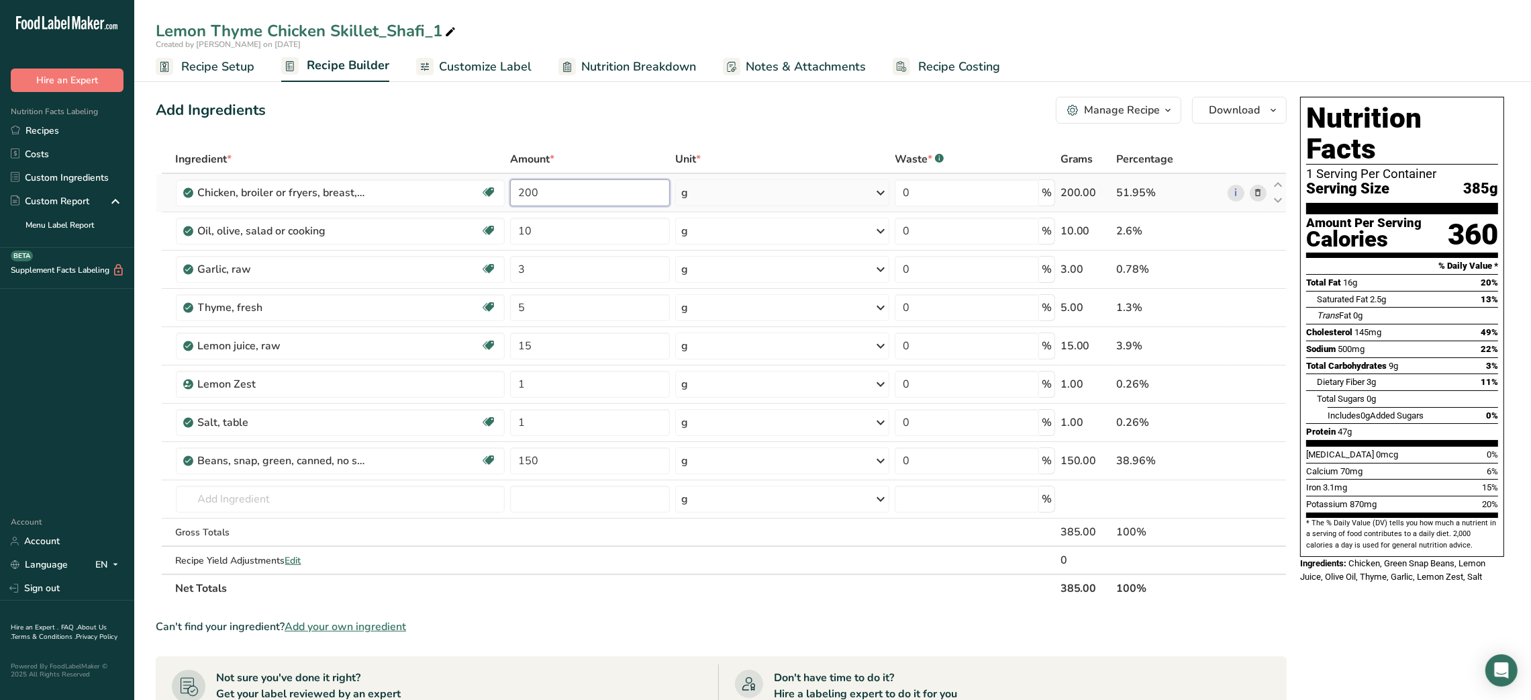
click at [530, 191] on input "200" at bounding box center [590, 192] width 160 height 27
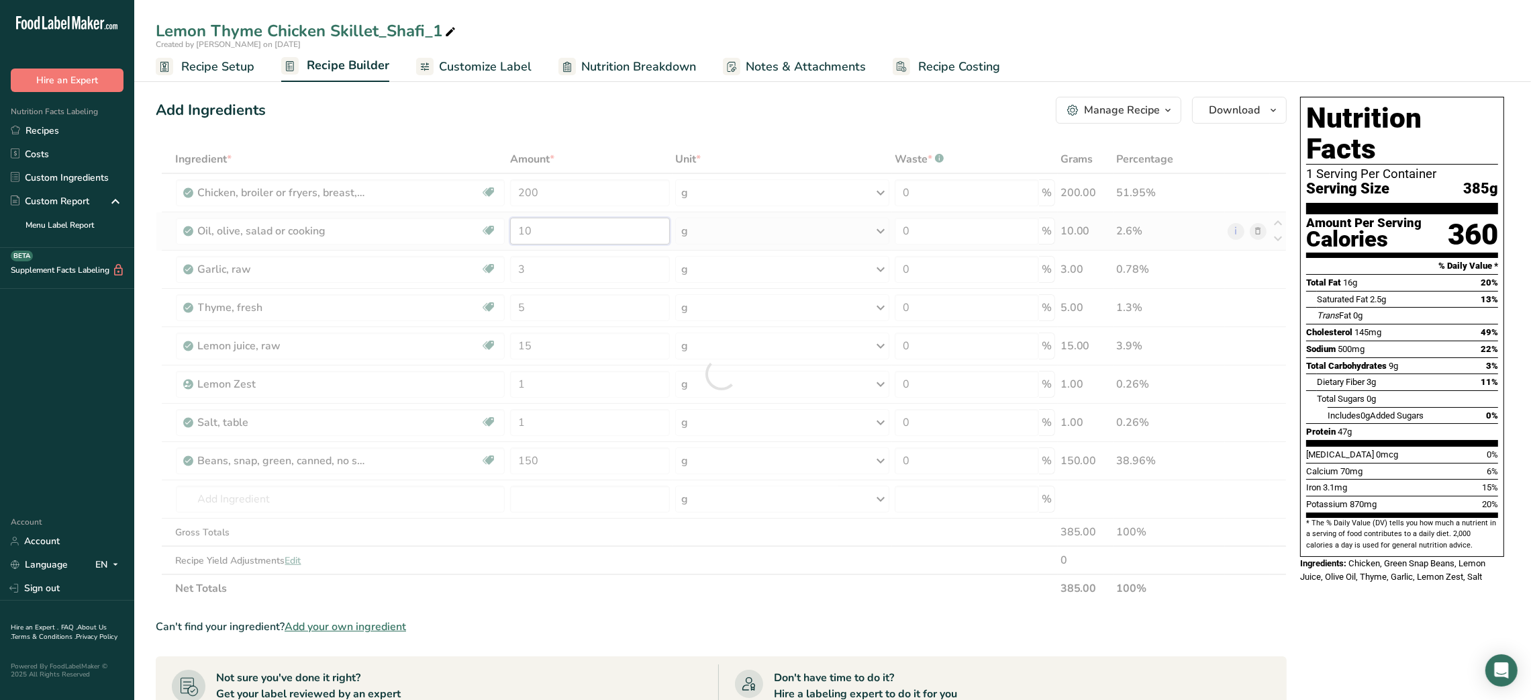
click at [527, 227] on div "Ingredient * Amount * Unit * Waste * .a-a{fill:#347362;}.b-a{fill:#fff;} Grams …" at bounding box center [721, 373] width 1131 height 457
click at [527, 227] on div at bounding box center [721, 373] width 1131 height 457
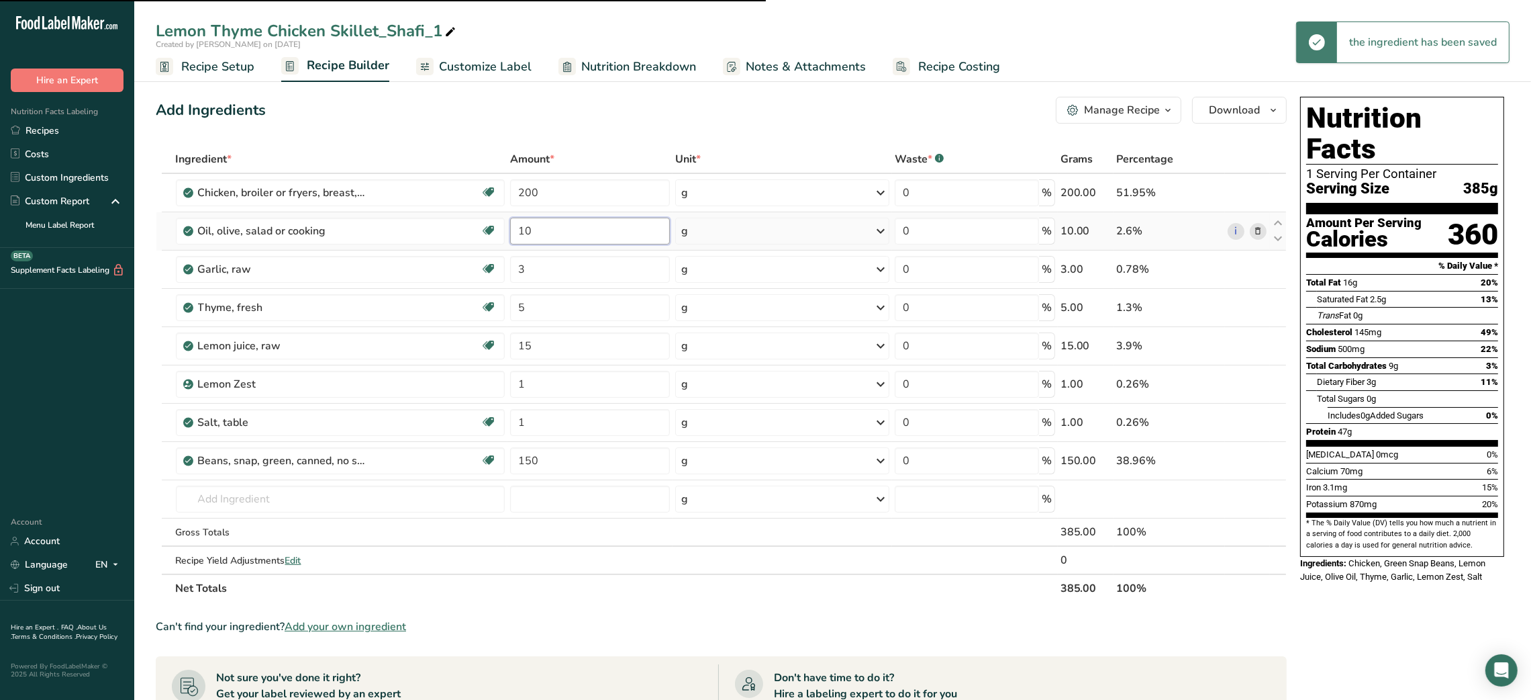
click at [523, 233] on input "10" at bounding box center [590, 231] width 160 height 27
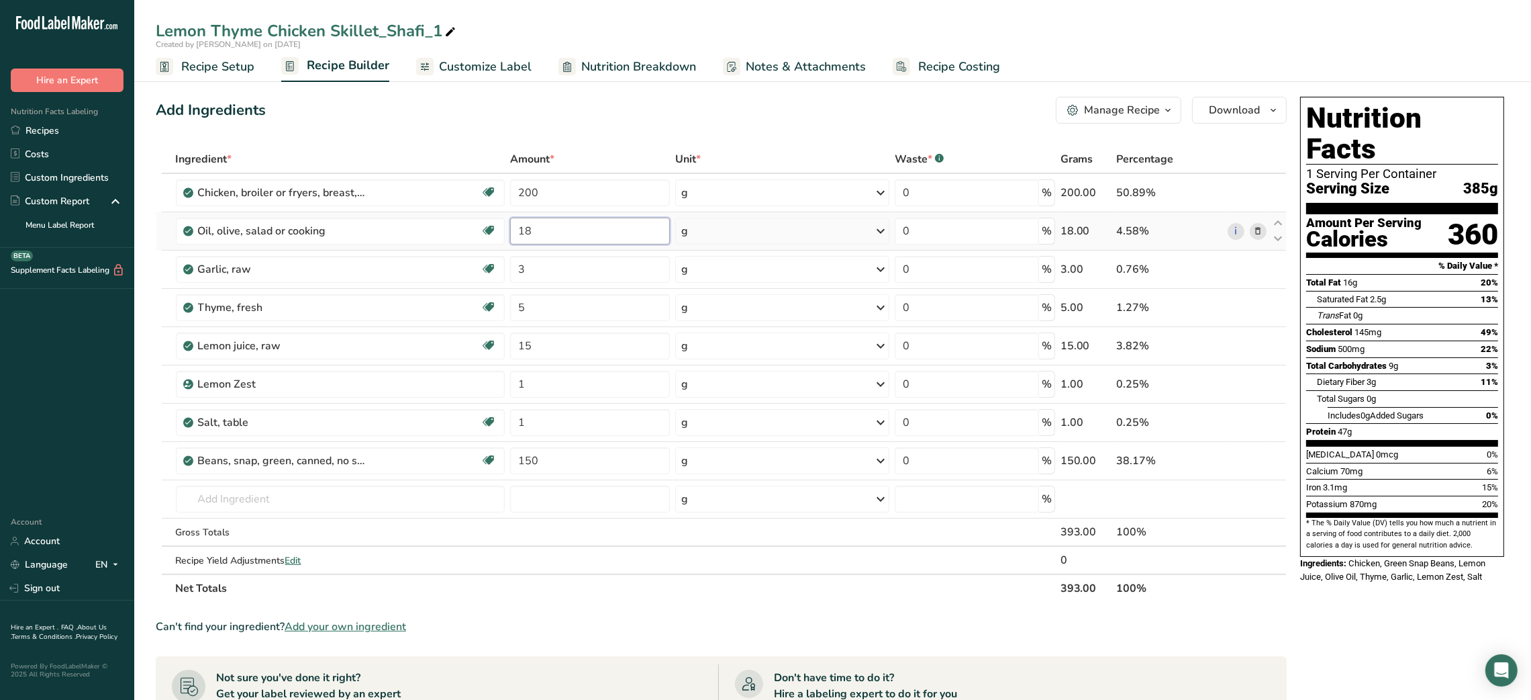
type input "18"
click at [524, 189] on input "200" at bounding box center [590, 192] width 160 height 27
type input "220"
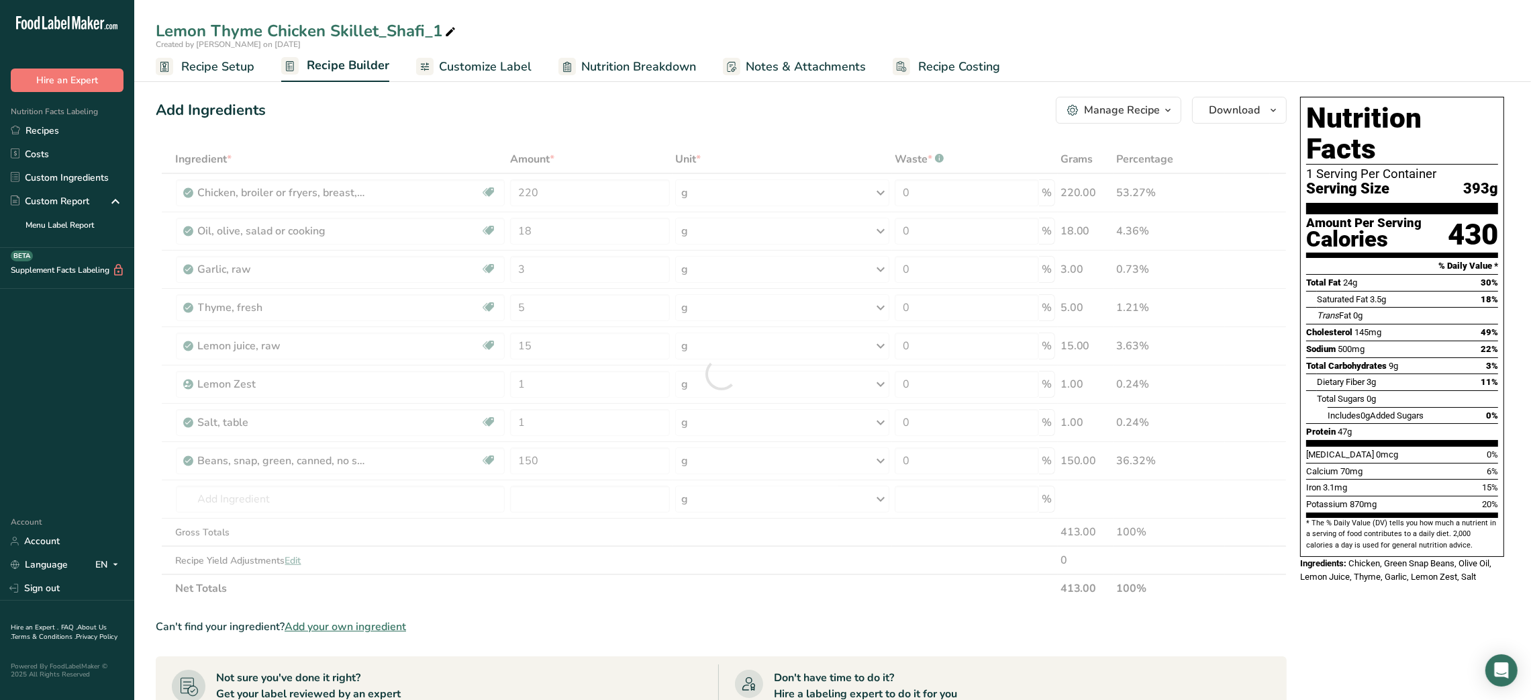
click at [487, 149] on div "Ingredient * Amount * Unit * Waste * .a-a{fill:#347362;}.b-a{fill:#fff;} Grams …" at bounding box center [721, 373] width 1131 height 457
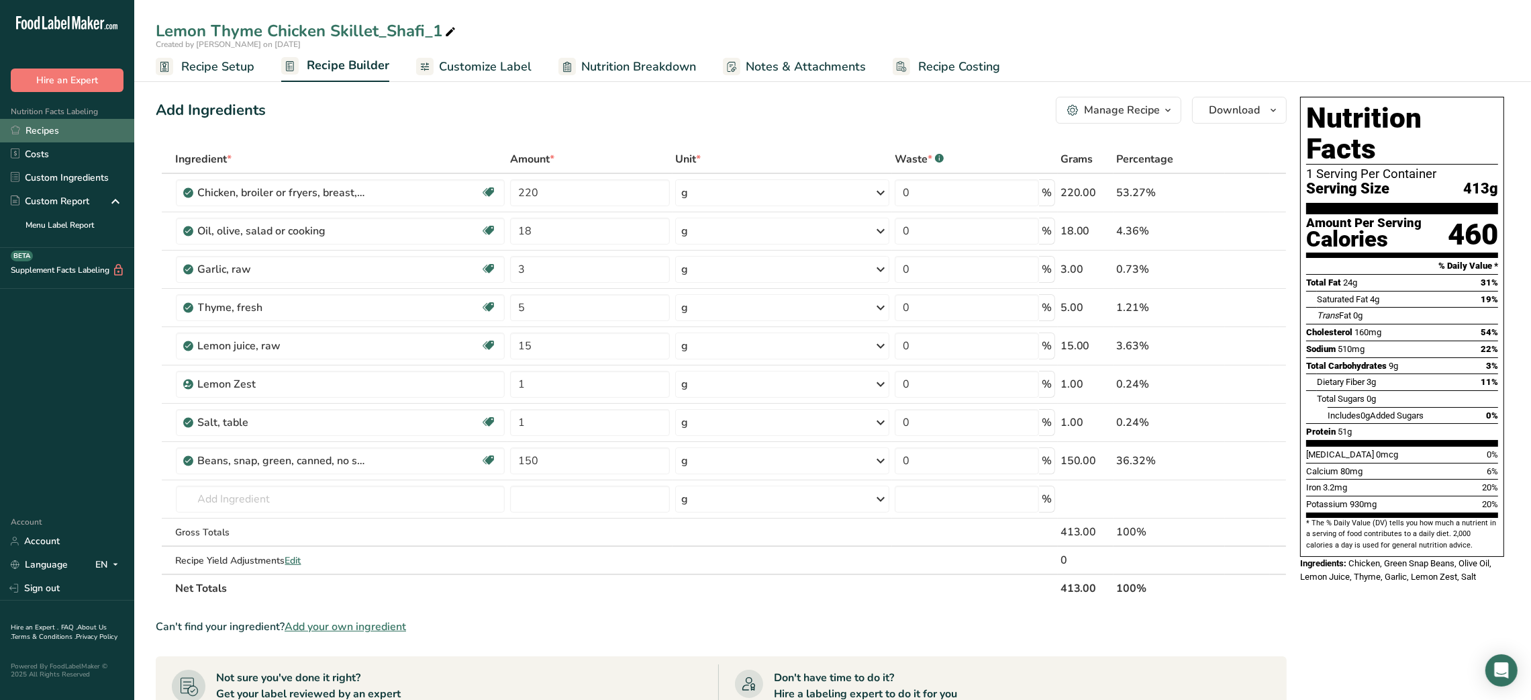
click at [58, 128] on link "Recipes" at bounding box center [67, 130] width 134 height 23
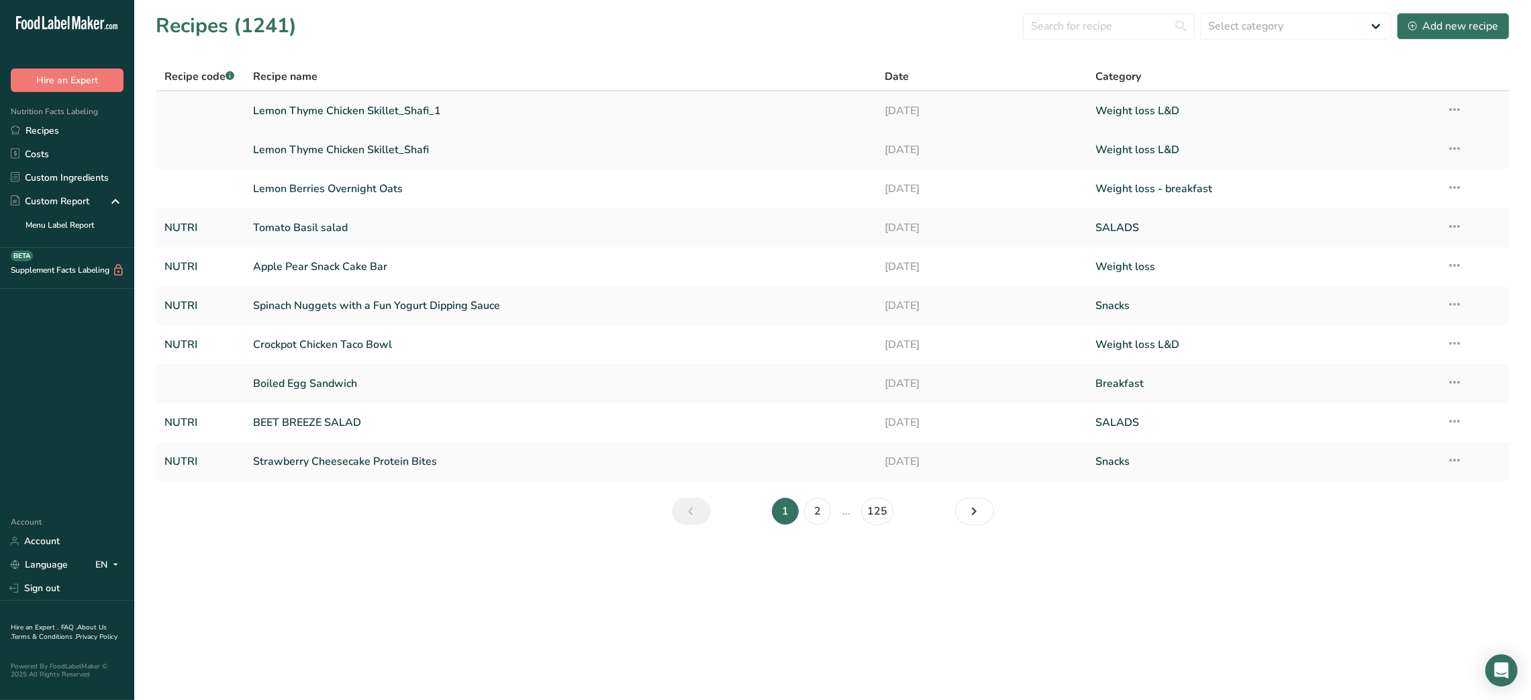
click at [757, 99] on icon at bounding box center [1455, 109] width 16 height 24
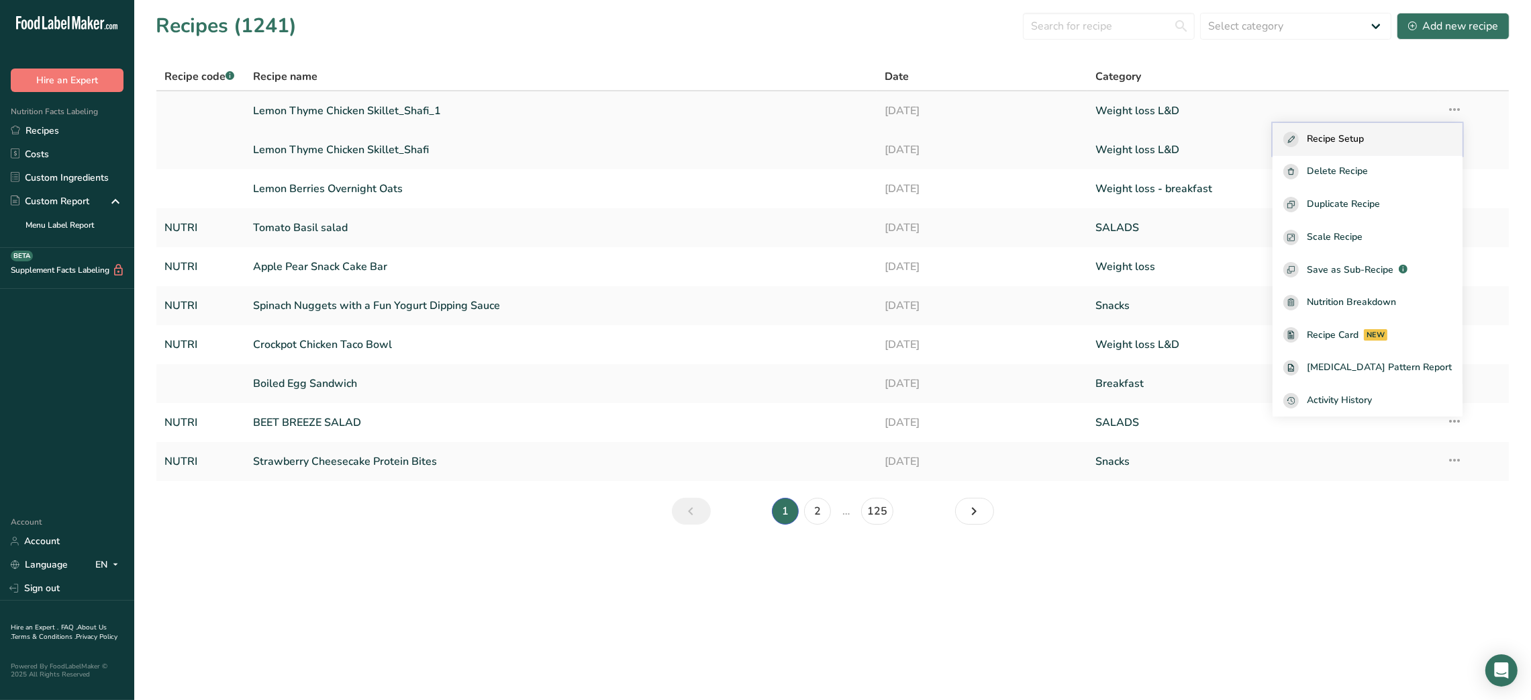
click at [757, 135] on span "Recipe Setup" at bounding box center [1335, 139] width 57 height 15
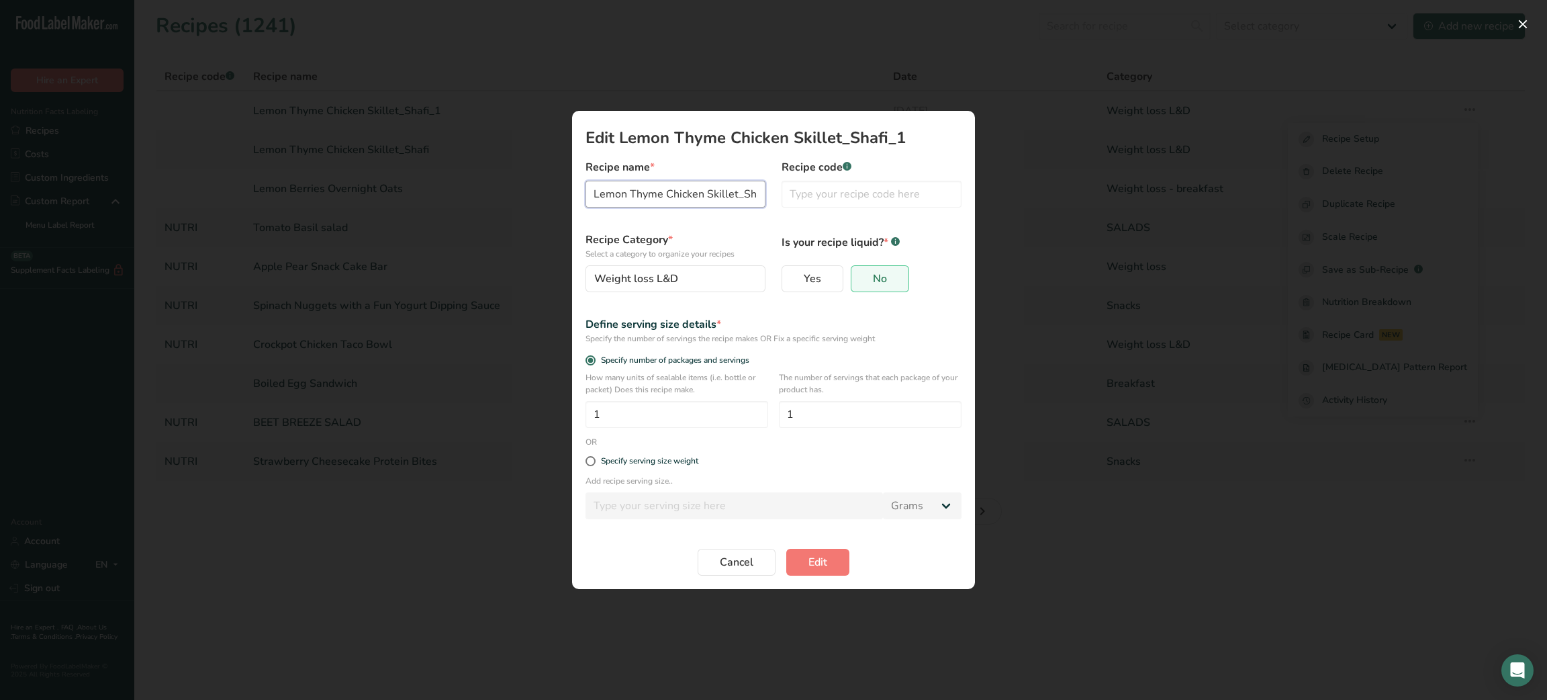
click at [728, 188] on input "Lemon Thyme Chicken Skillet_Shafi_1" at bounding box center [675, 194] width 180 height 27
type input "Lemon Thyme Chicken Skillet_S"
click at [757, 570] on span "Edit" at bounding box center [817, 562] width 19 height 16
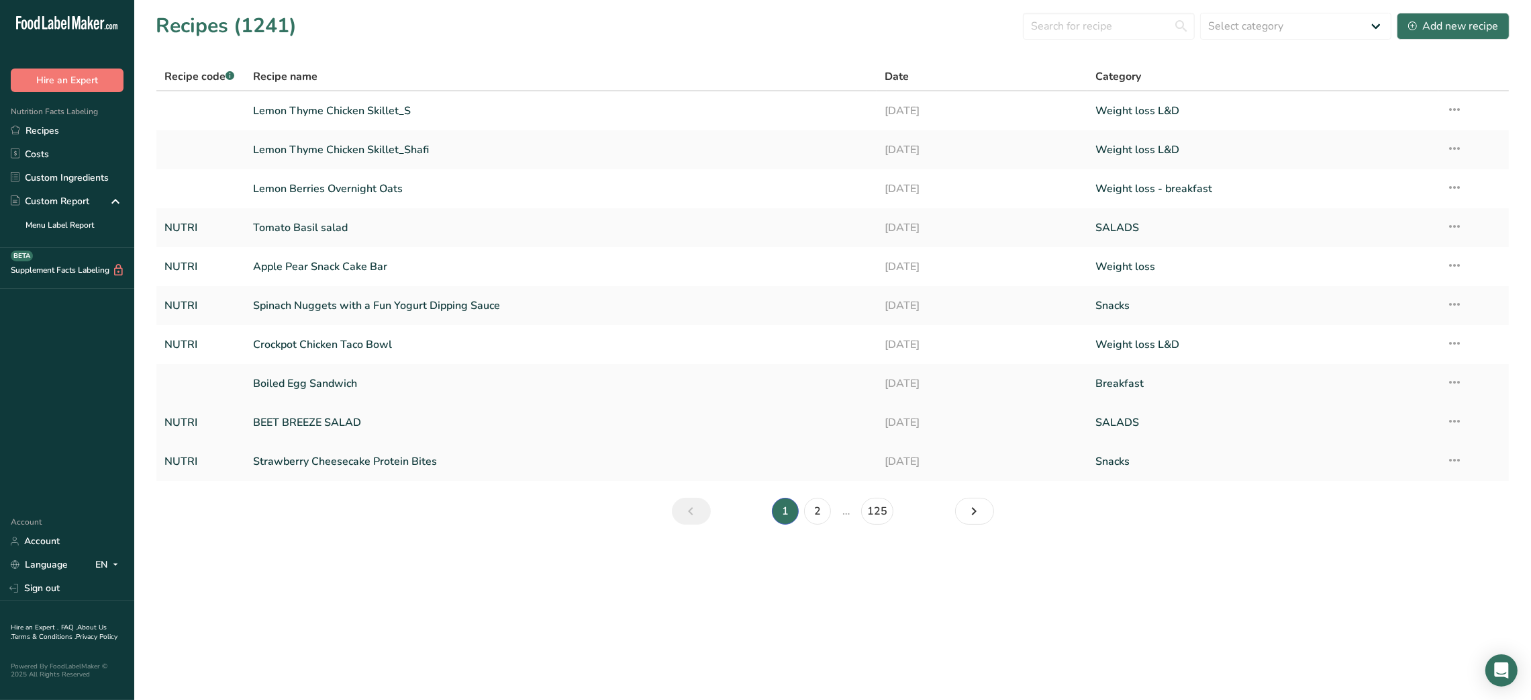
click at [757, 427] on icon at bounding box center [1455, 421] width 16 height 24
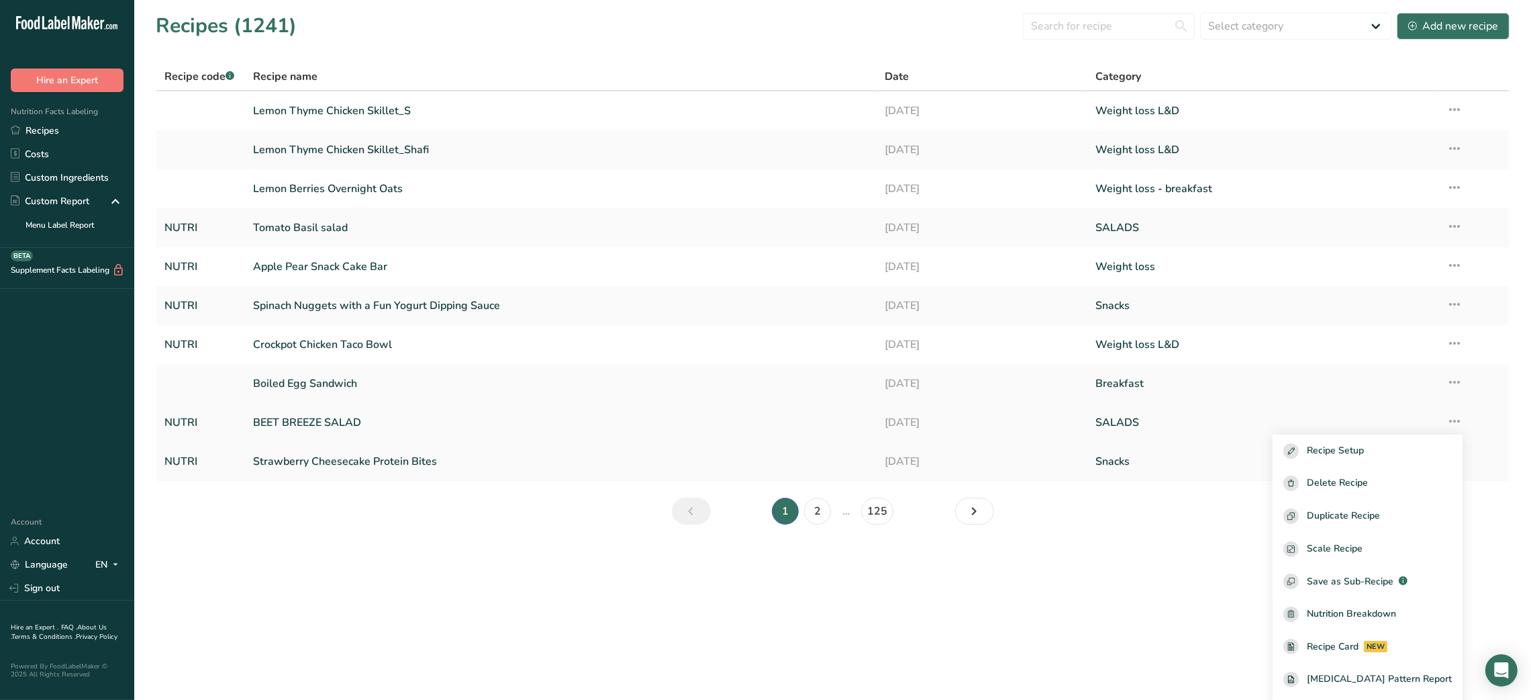
click at [493, 430] on link "BEET BREEZE SALAD" at bounding box center [561, 422] width 616 height 28
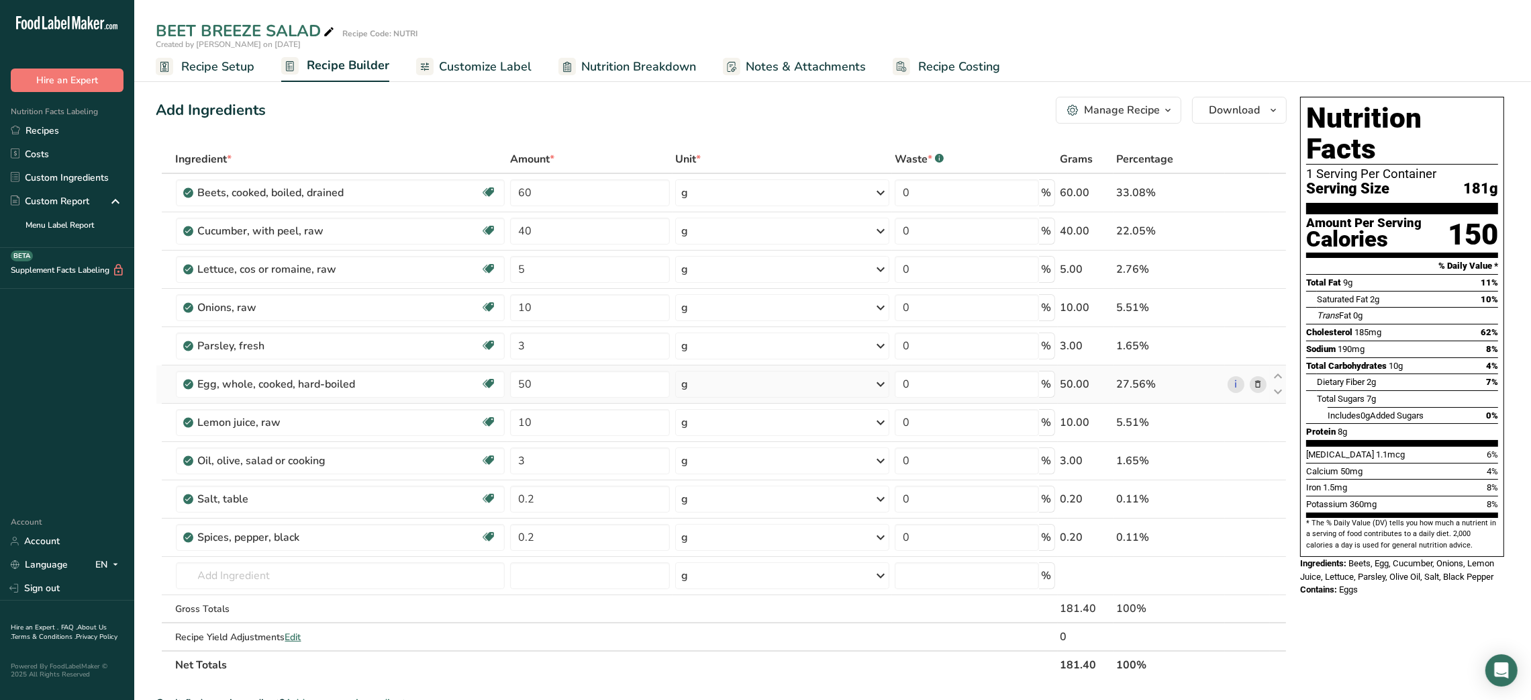
click at [710, 385] on div "g" at bounding box center [782, 384] width 214 height 27
click at [712, 462] on div "1 large" at bounding box center [739, 468] width 113 height 19
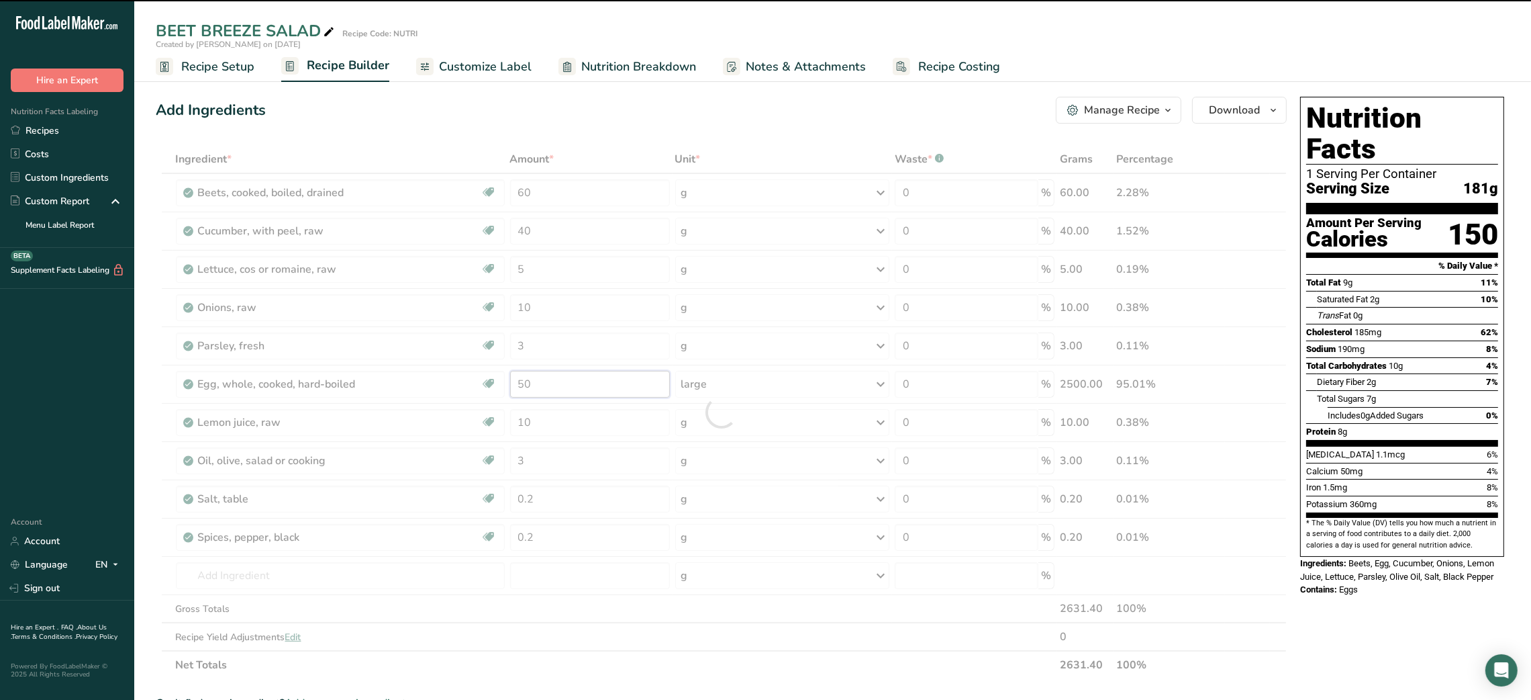
click at [583, 386] on input "50" at bounding box center [590, 384] width 160 height 27
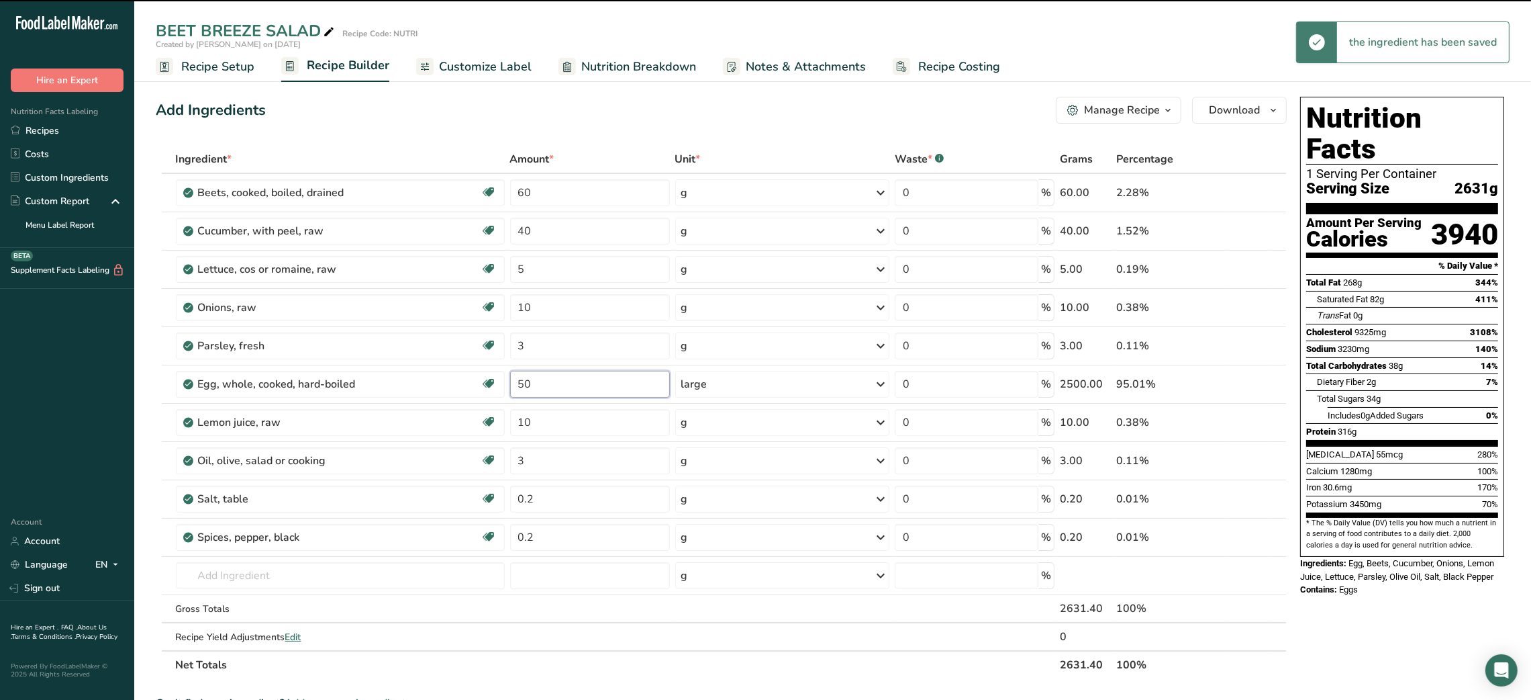
click at [583, 386] on input "50" at bounding box center [590, 384] width 160 height 27
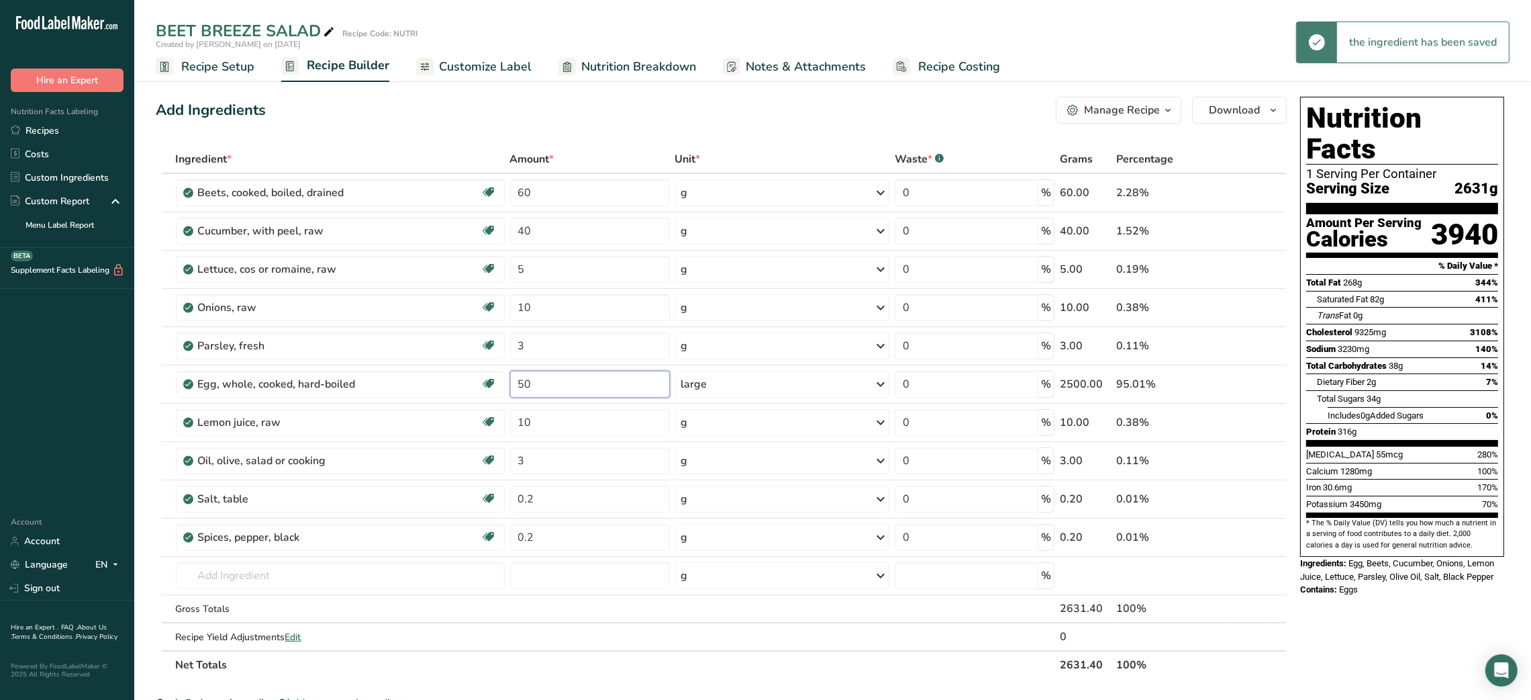
click at [583, 386] on input "50" at bounding box center [590, 384] width 160 height 27
type input "2"
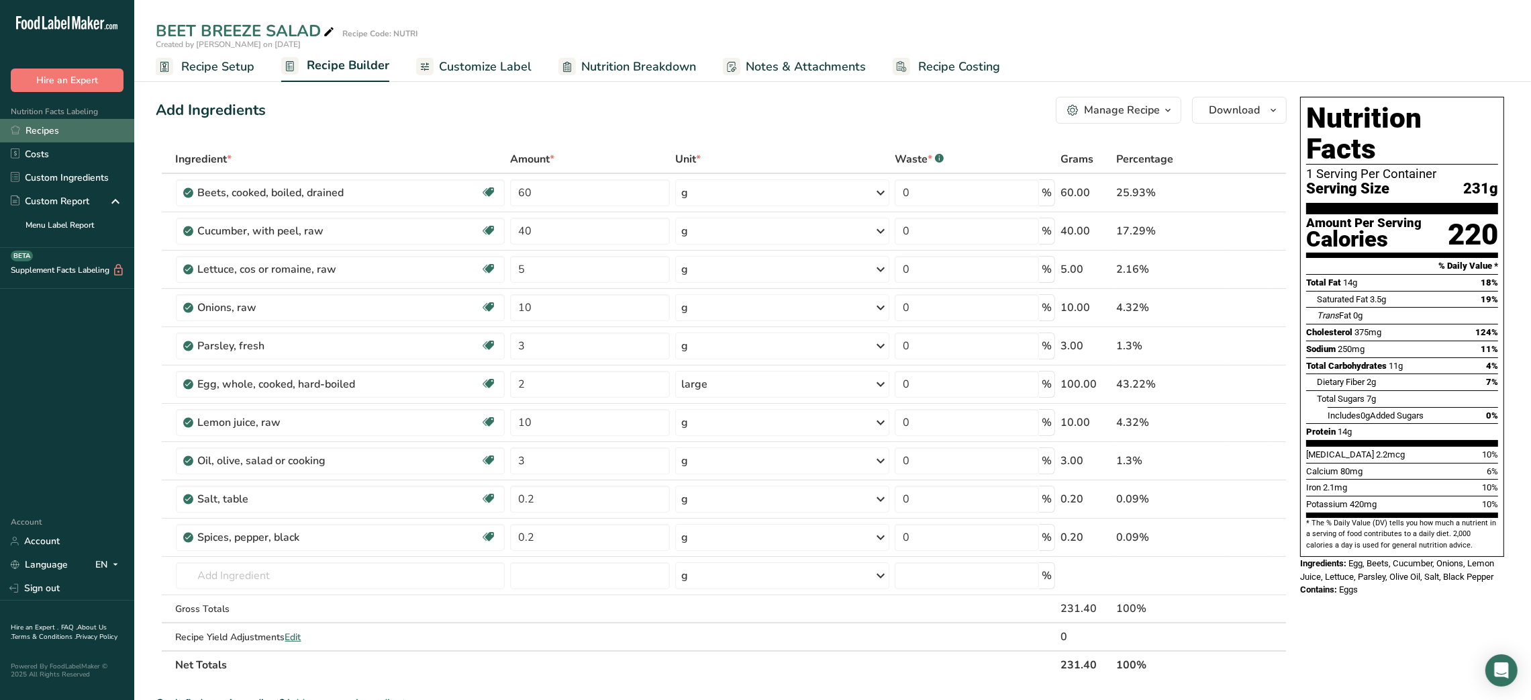
click at [62, 132] on link "Recipes" at bounding box center [67, 130] width 134 height 23
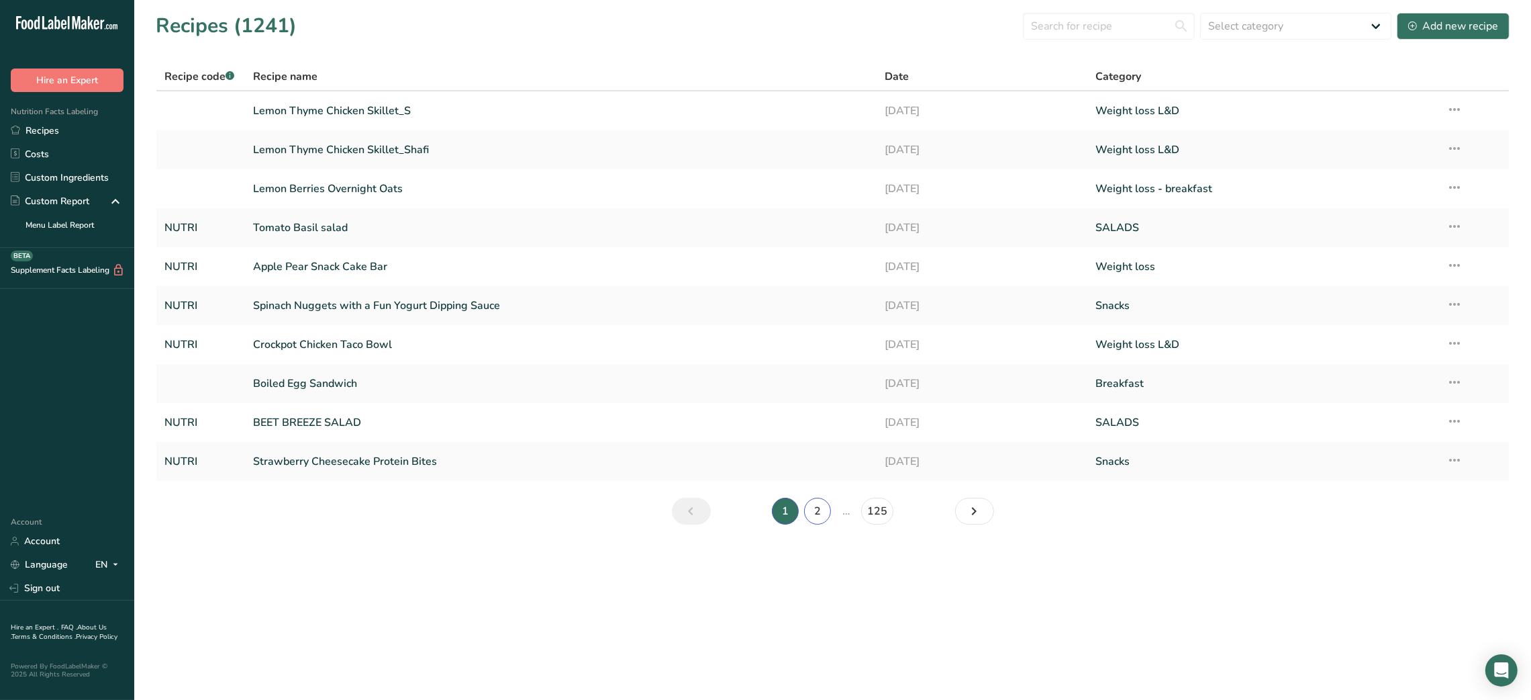
click at [757, 514] on link "2" at bounding box center [817, 510] width 27 height 27
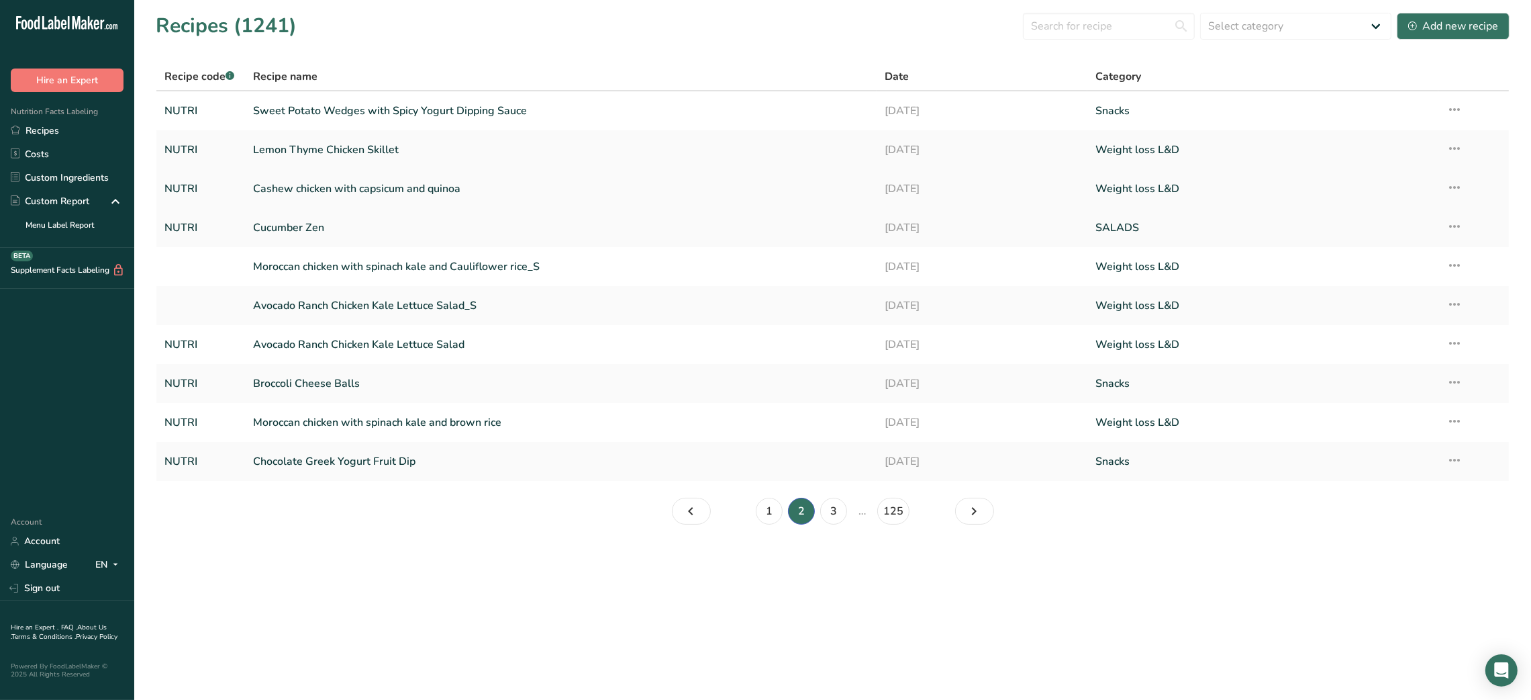
click at [424, 187] on link "Cashew chicken with capsicum and quinoa" at bounding box center [561, 189] width 616 height 28
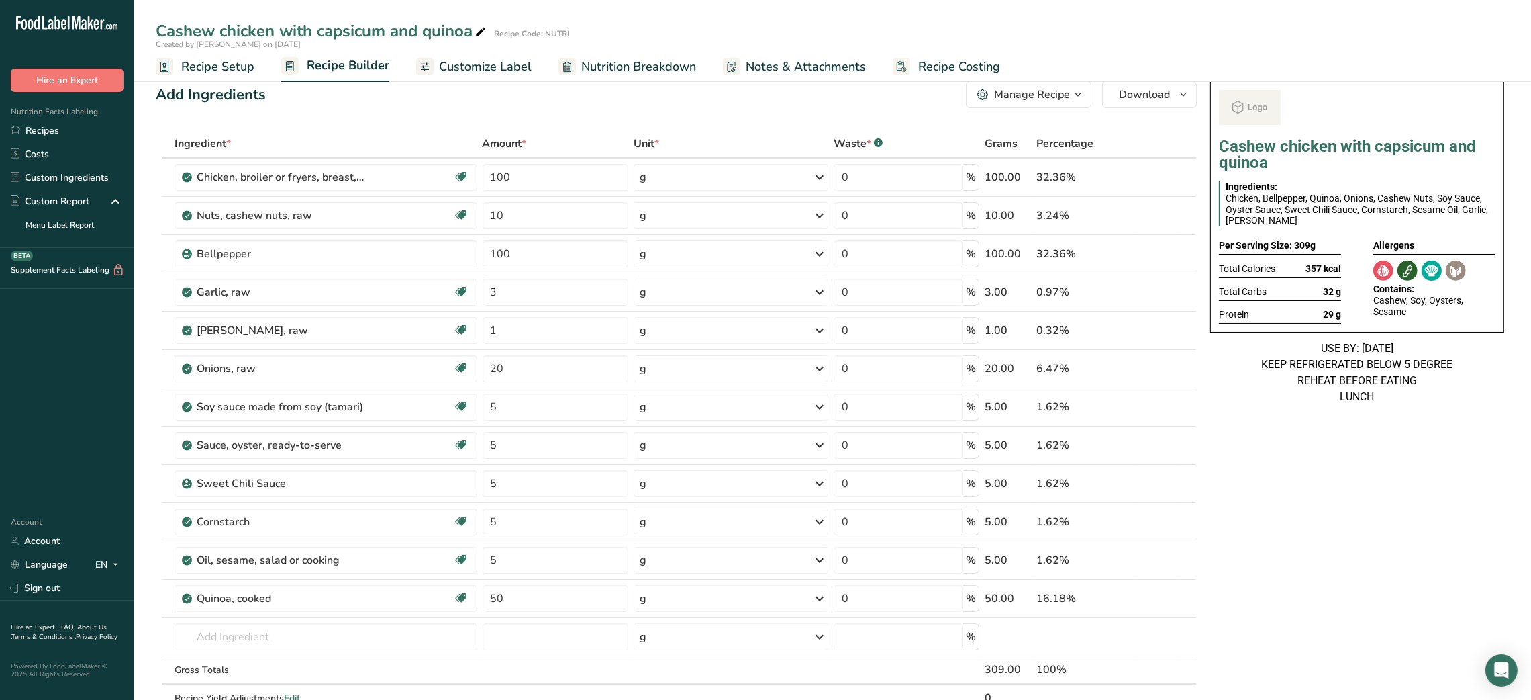
scroll to position [17, 0]
click at [494, 173] on input "100" at bounding box center [556, 175] width 146 height 27
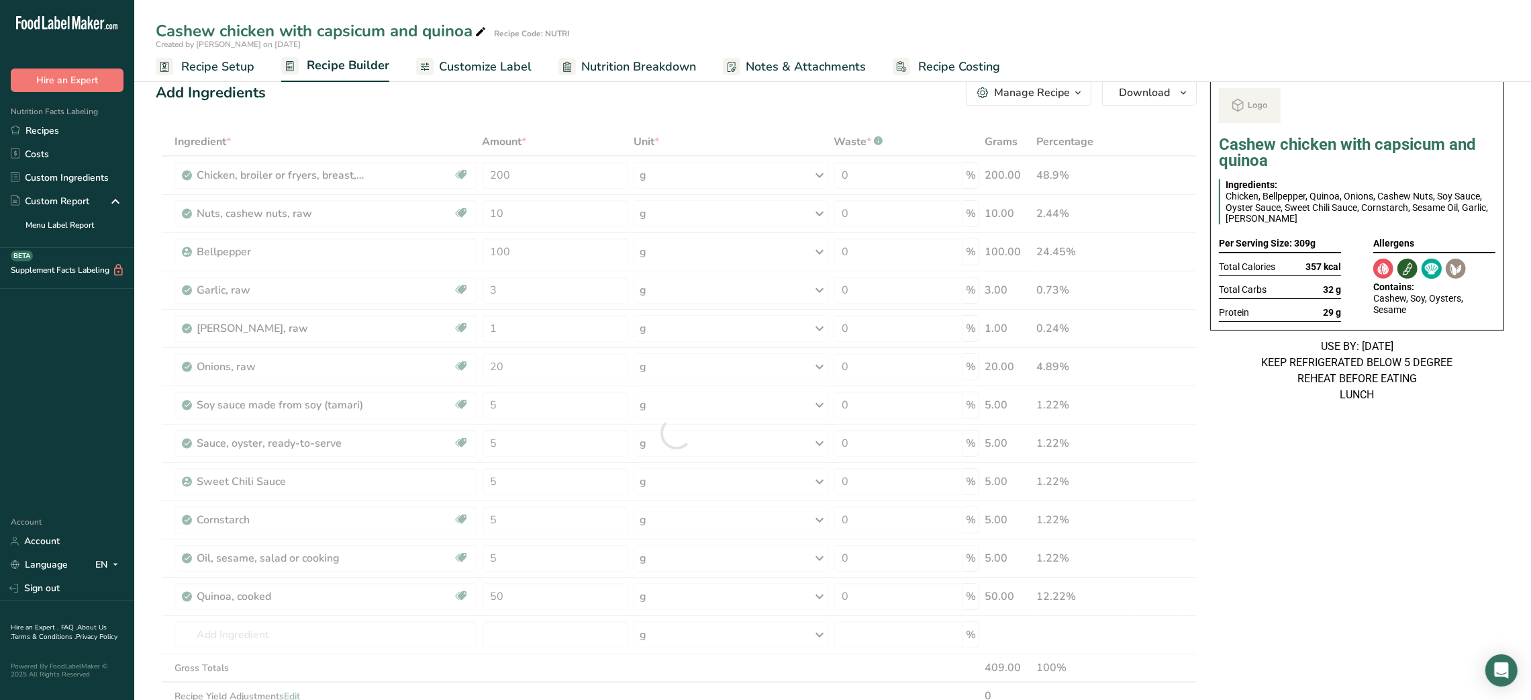
click at [428, 139] on div "Ingredient * Amount * Unit * Waste * .a-a{fill:#347362;}.b-a{fill:#fff;} Grams …" at bounding box center [676, 433] width 1041 height 610
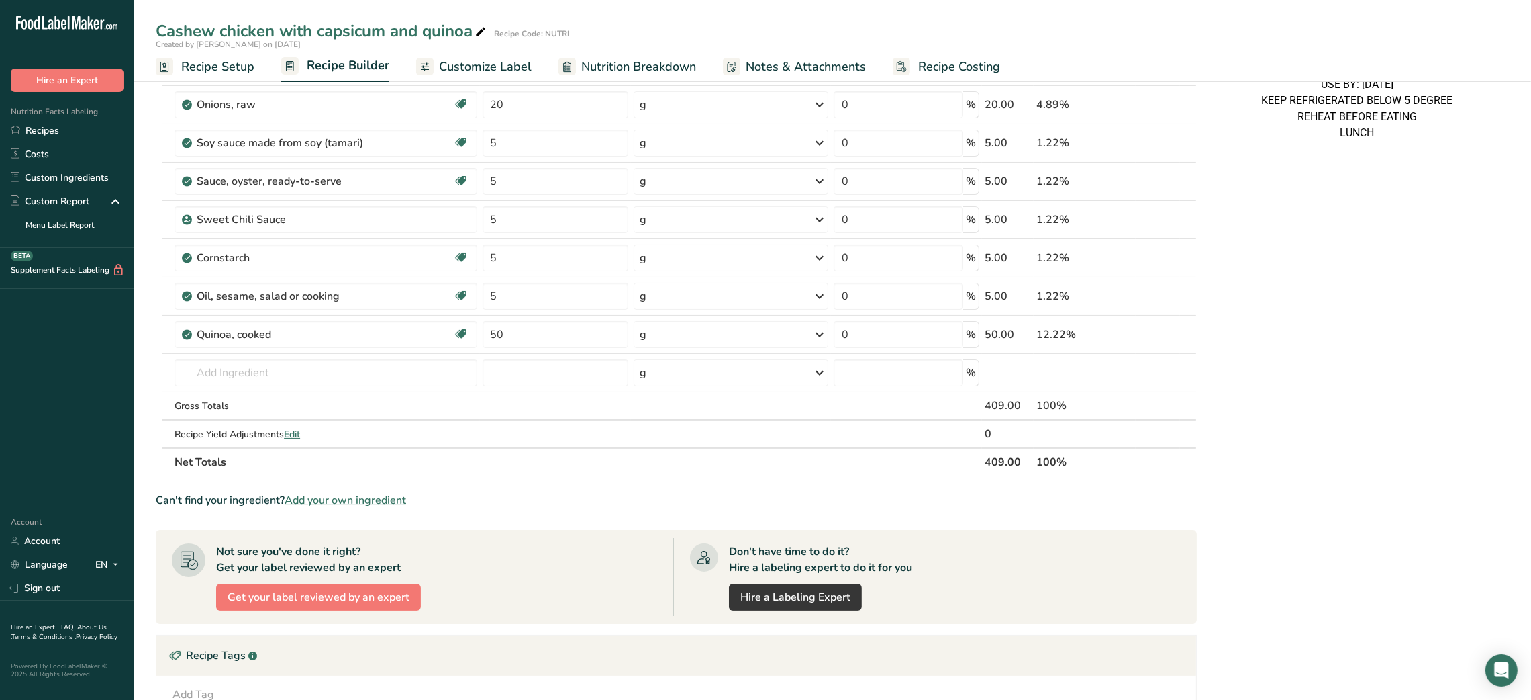
scroll to position [281, 0]
click at [492, 336] on input "50" at bounding box center [556, 333] width 146 height 27
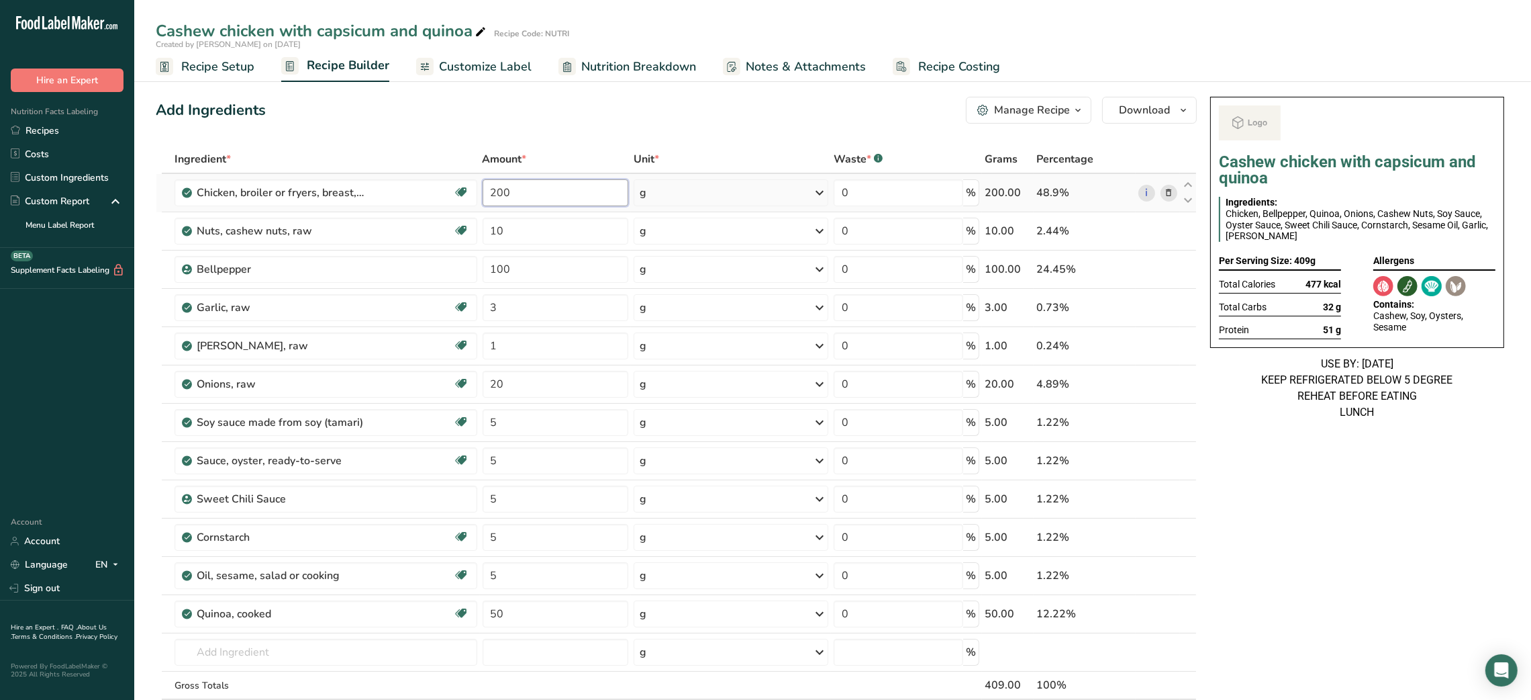
click at [495, 193] on div "Ingredient * Amount * Unit * Waste * .a-a{fill:#347362;}.b-a{fill:#fff;} Grams …" at bounding box center [676, 450] width 1041 height 610
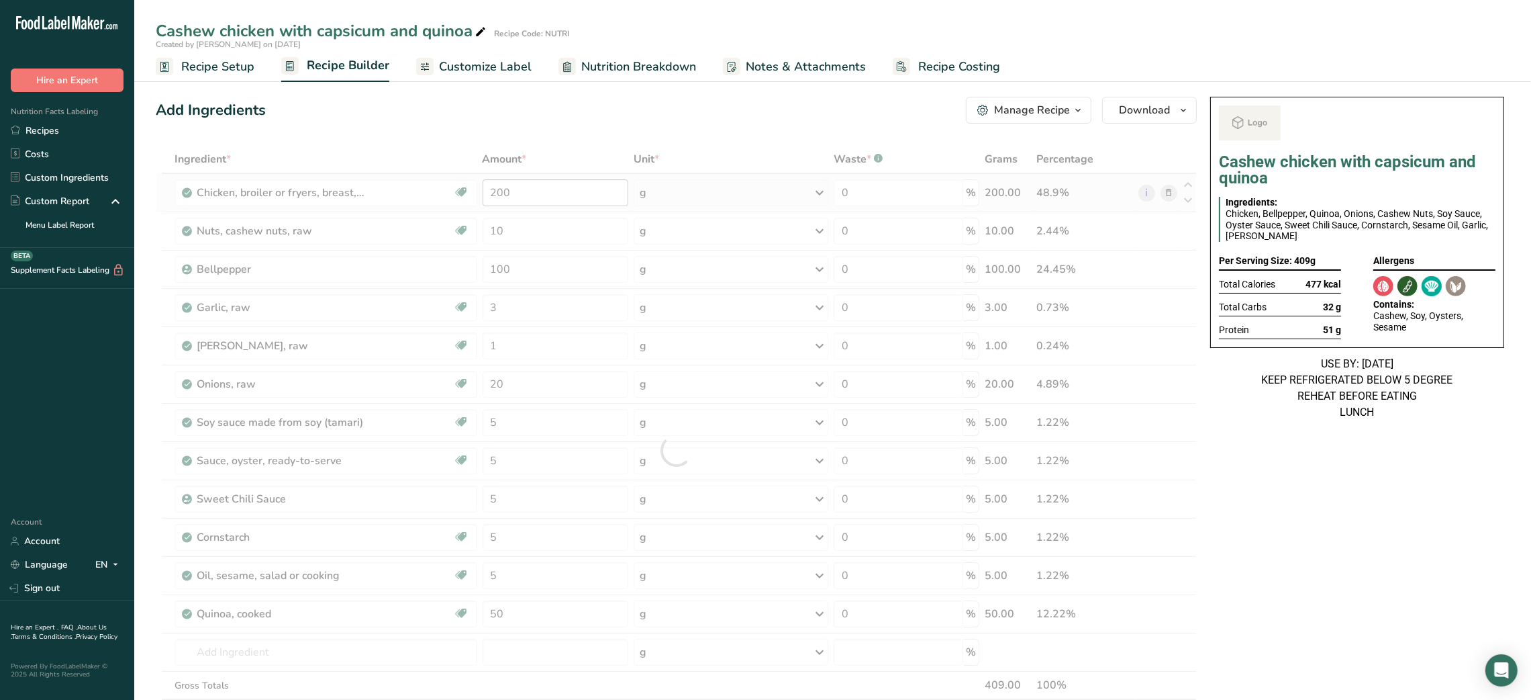
click at [495, 193] on div at bounding box center [676, 450] width 1041 height 610
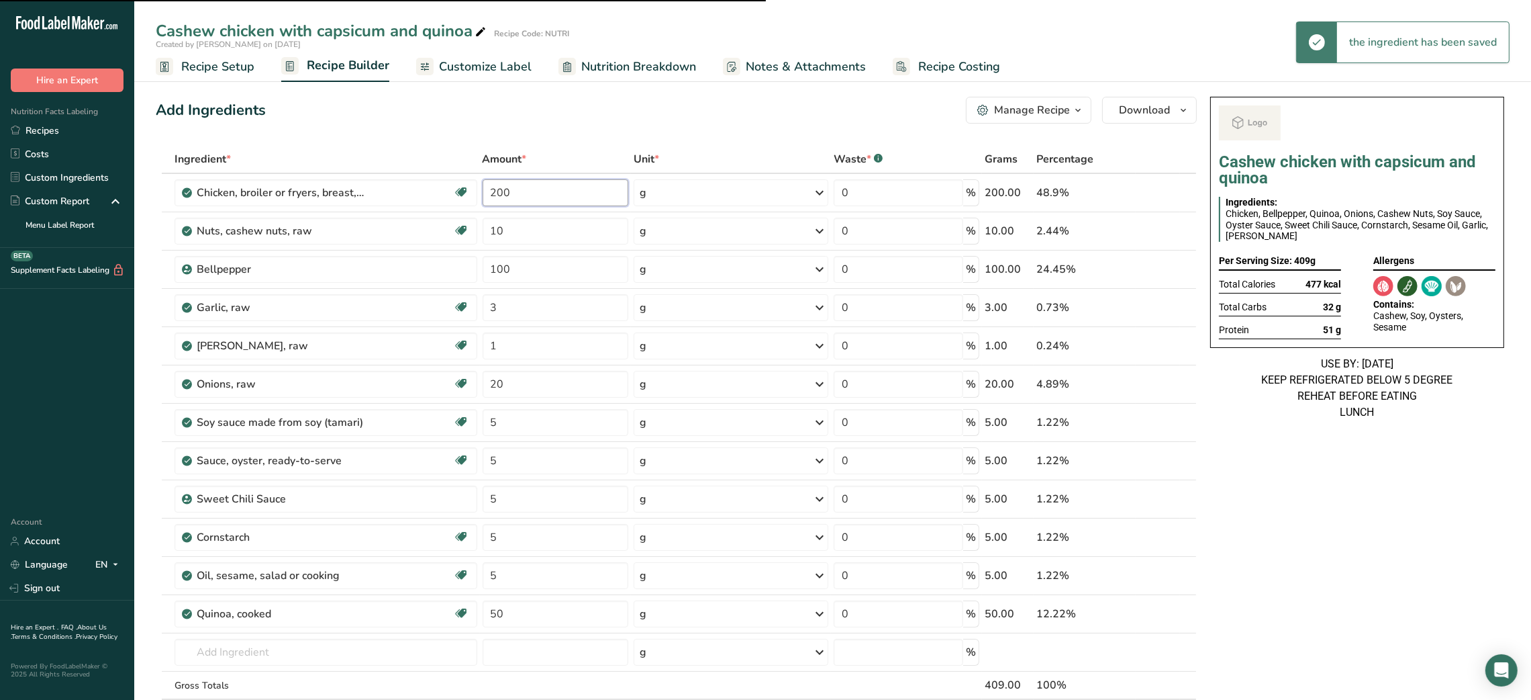
click at [502, 193] on input "200" at bounding box center [556, 192] width 146 height 27
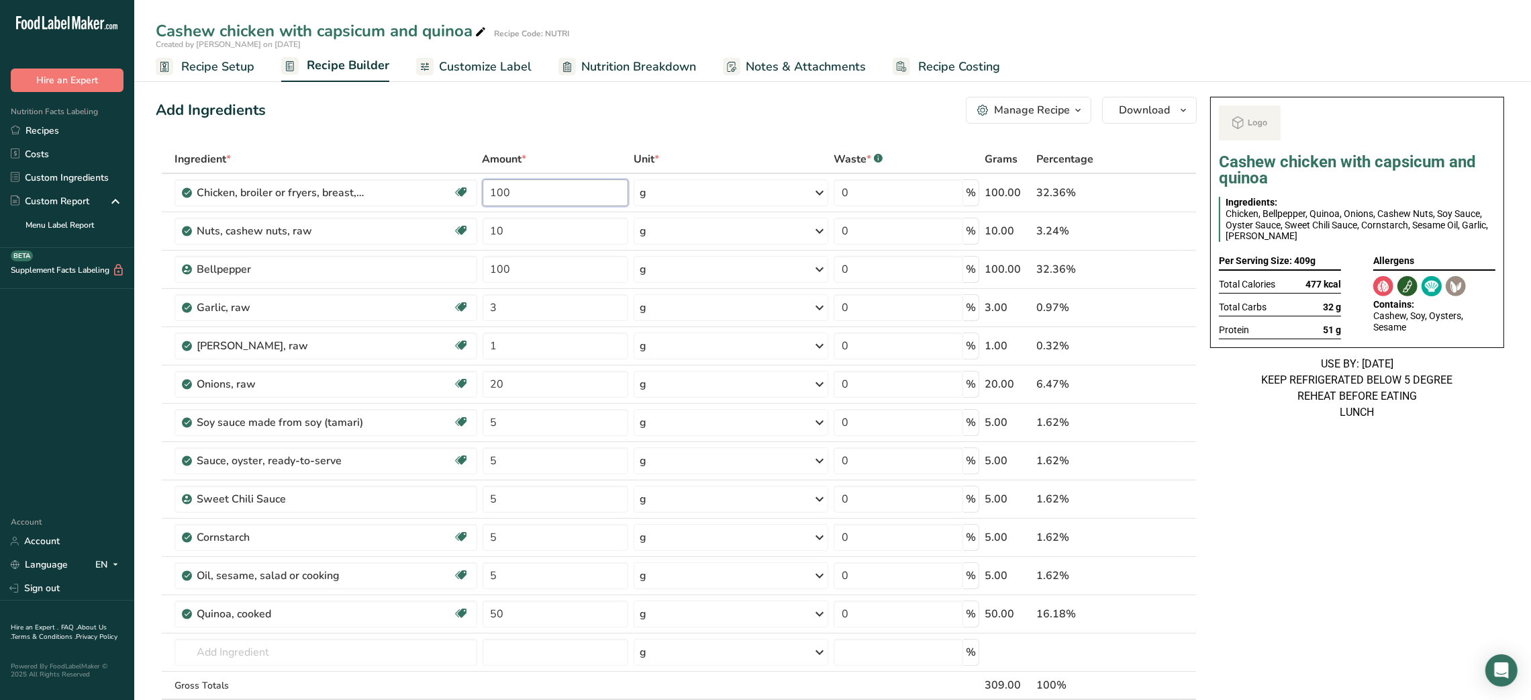
type input "100"
click at [757, 112] on div "Manage Recipe" at bounding box center [1032, 110] width 76 height 16
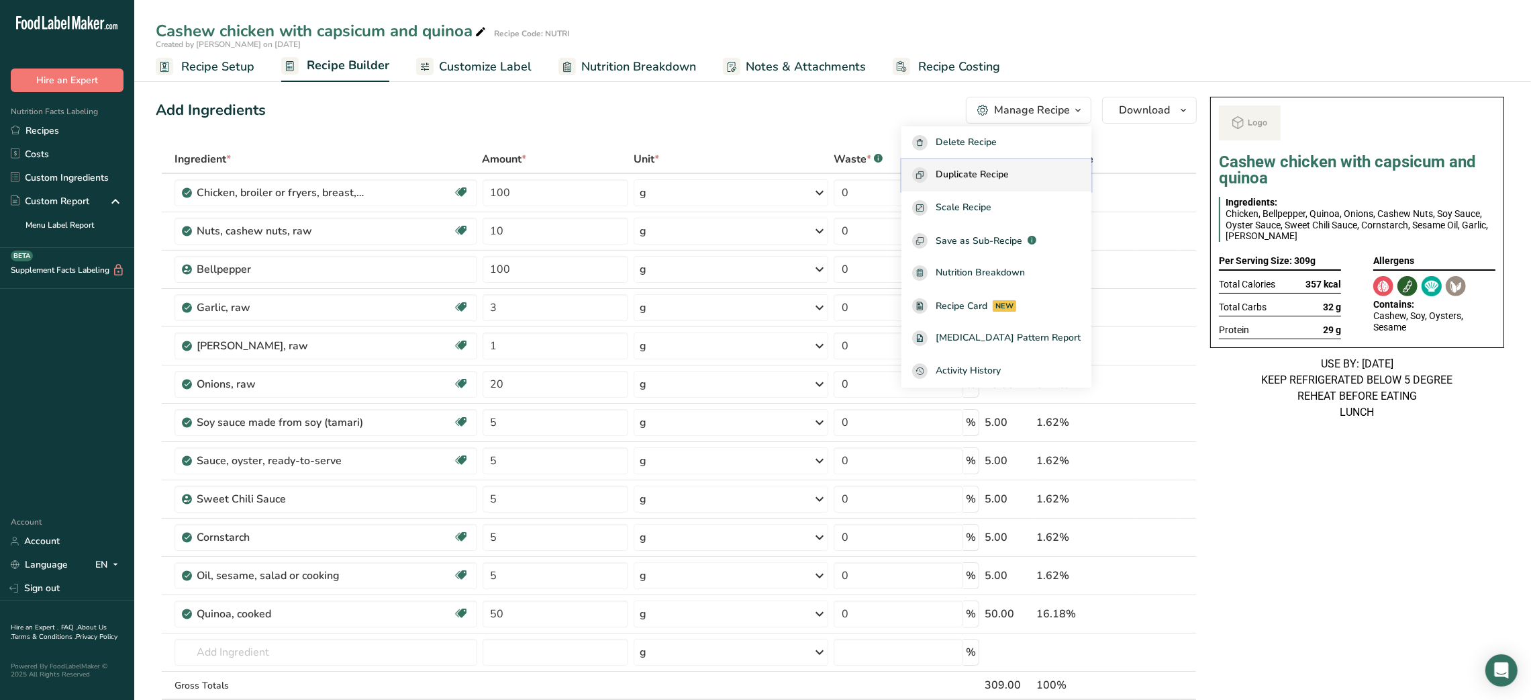
click at [757, 171] on span "Duplicate Recipe" at bounding box center [972, 174] width 73 height 15
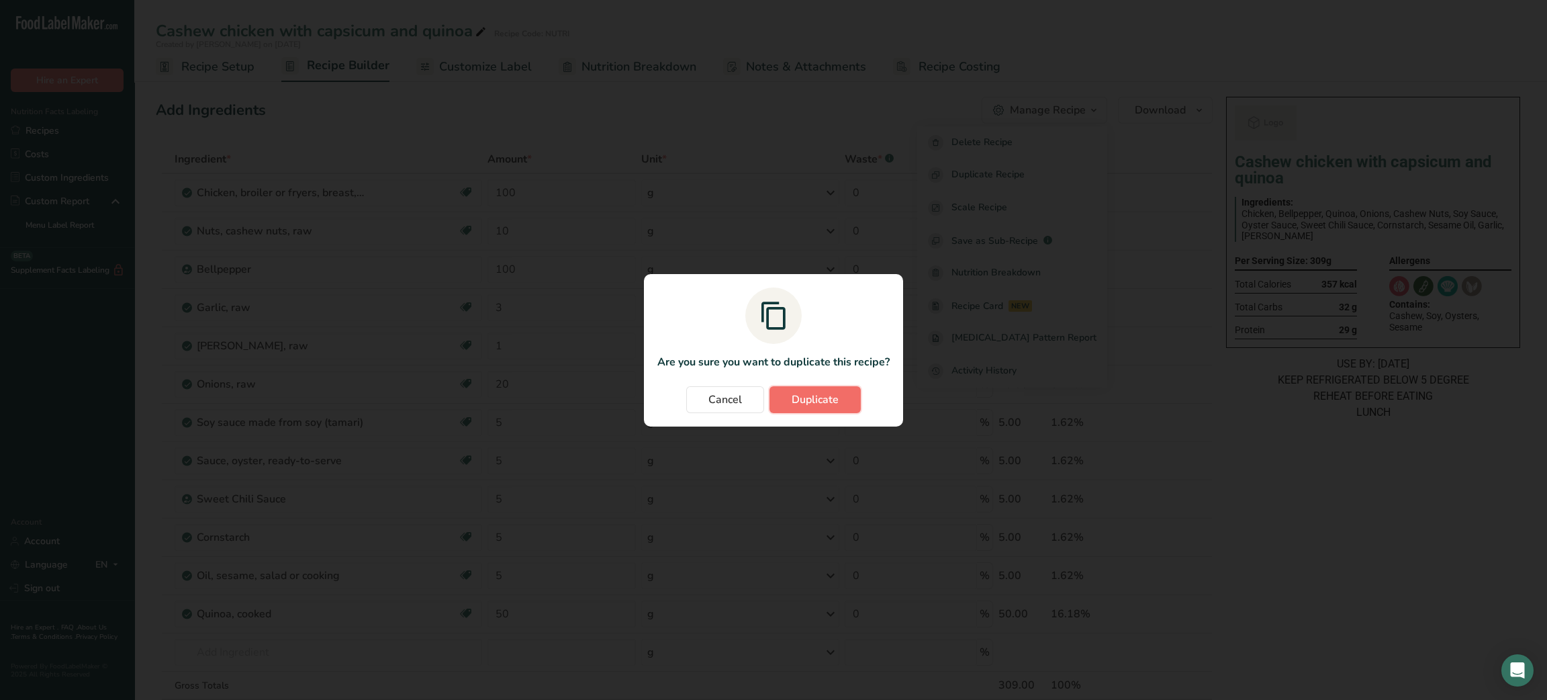
click at [757, 408] on button "Duplicate" at bounding box center [814, 399] width 91 height 27
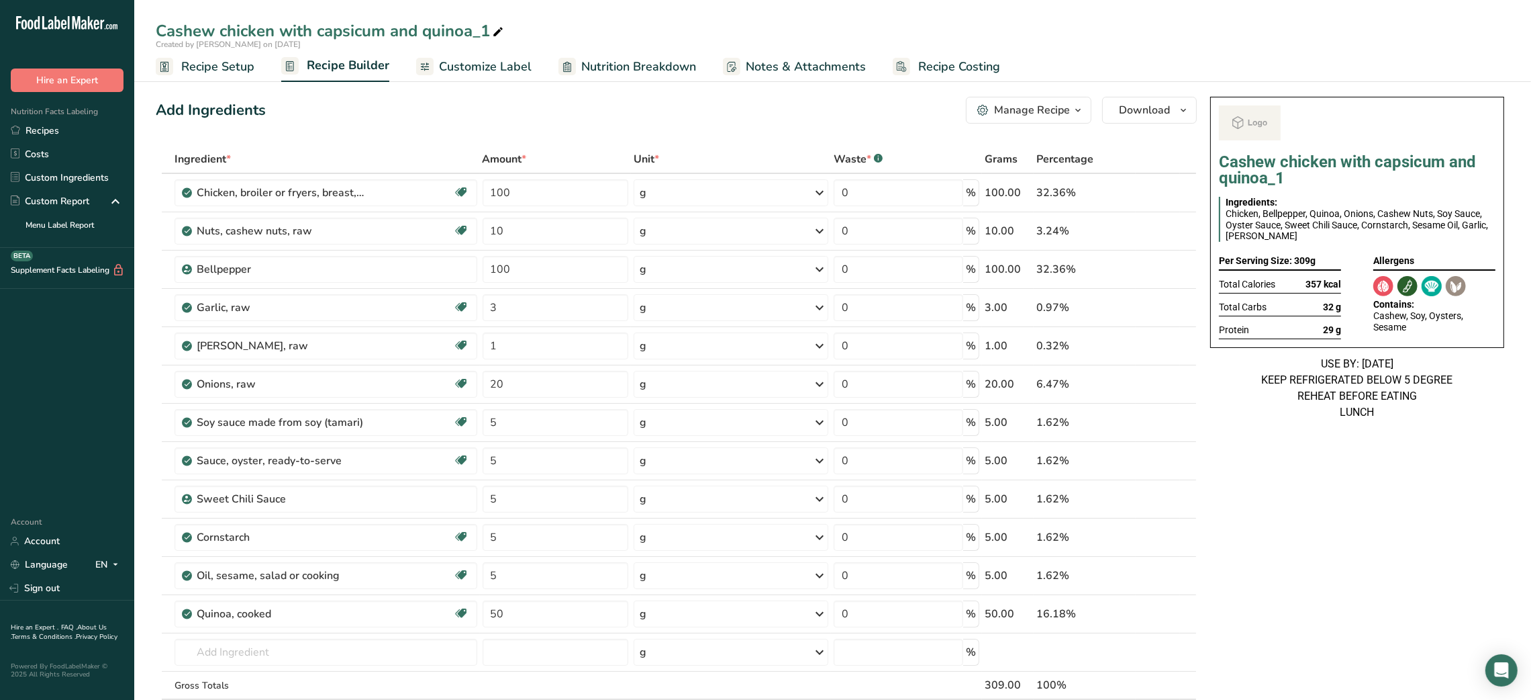
click at [503, 34] on icon at bounding box center [498, 32] width 12 height 19
type input "Cashew chicken with capsicum and quinoa_S"
click at [486, 141] on div "Add Ingredients Manage Recipe Delete Recipe Duplicate Recipe Scale Recipe Save …" at bounding box center [680, 654] width 1049 height 1127
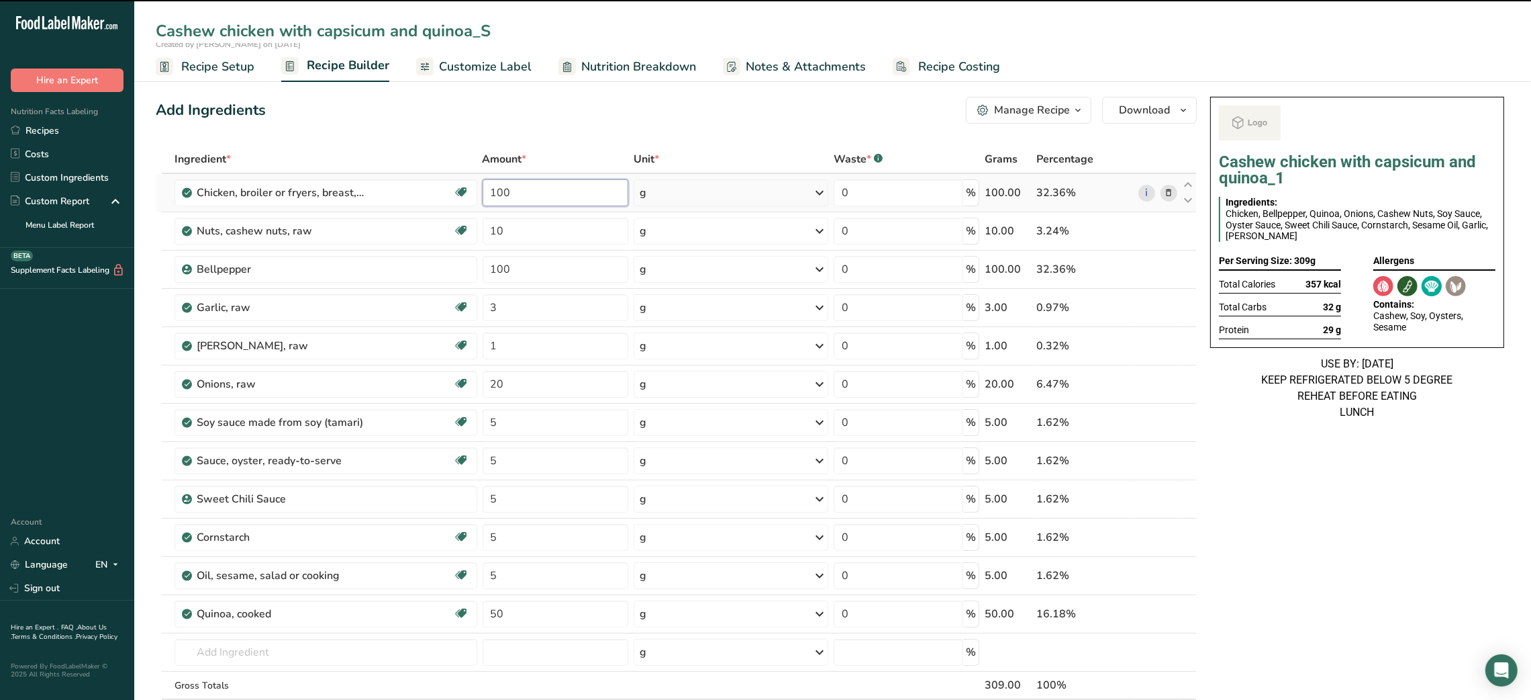
click at [502, 197] on input "100" at bounding box center [556, 192] width 146 height 27
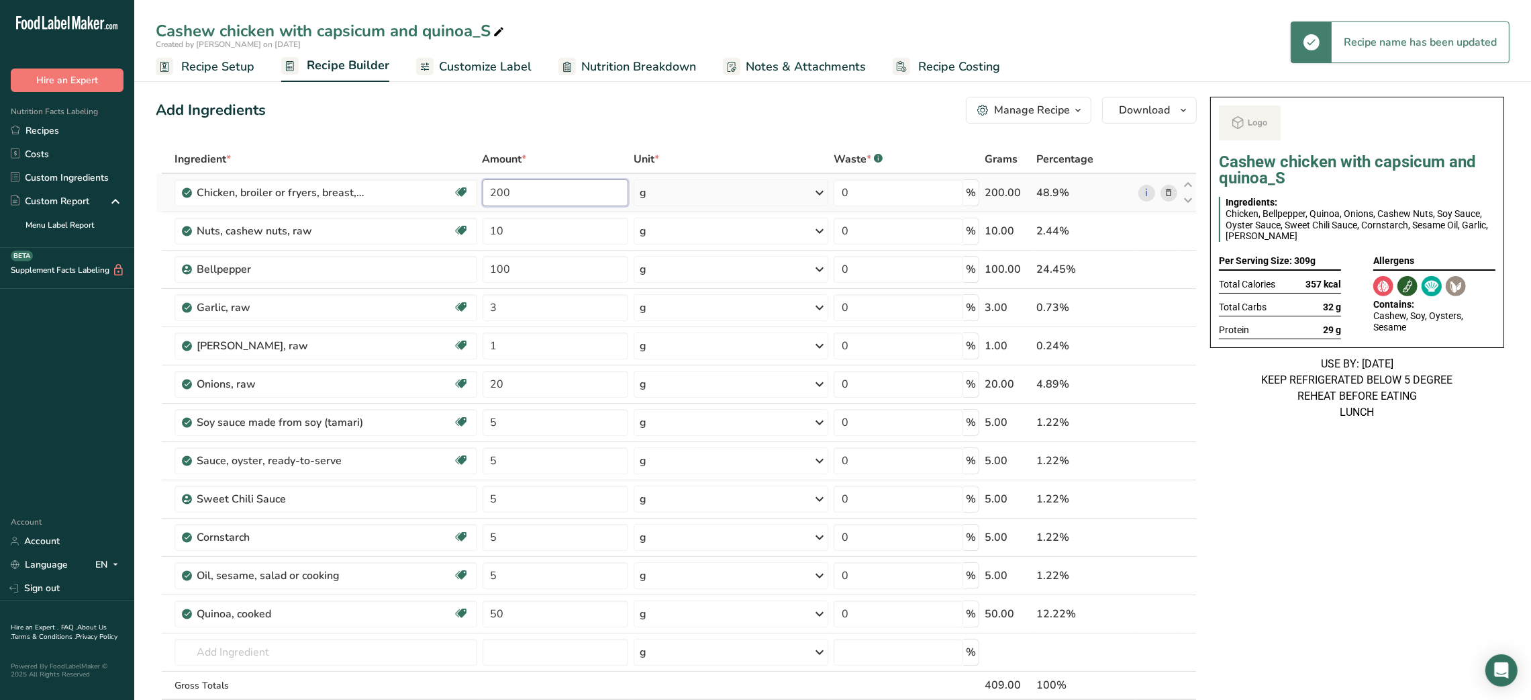
type input "200"
type input "20"
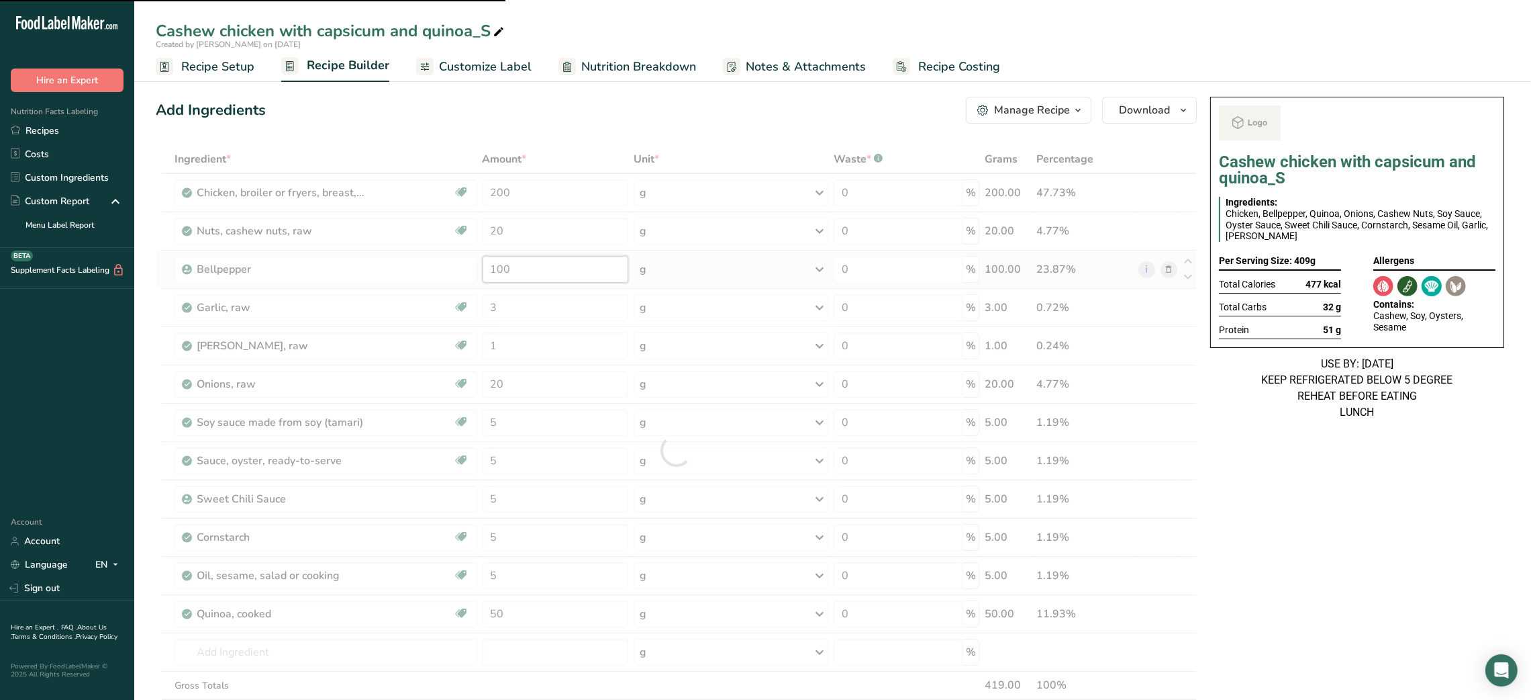
click at [502, 275] on input "100" at bounding box center [556, 269] width 146 height 27
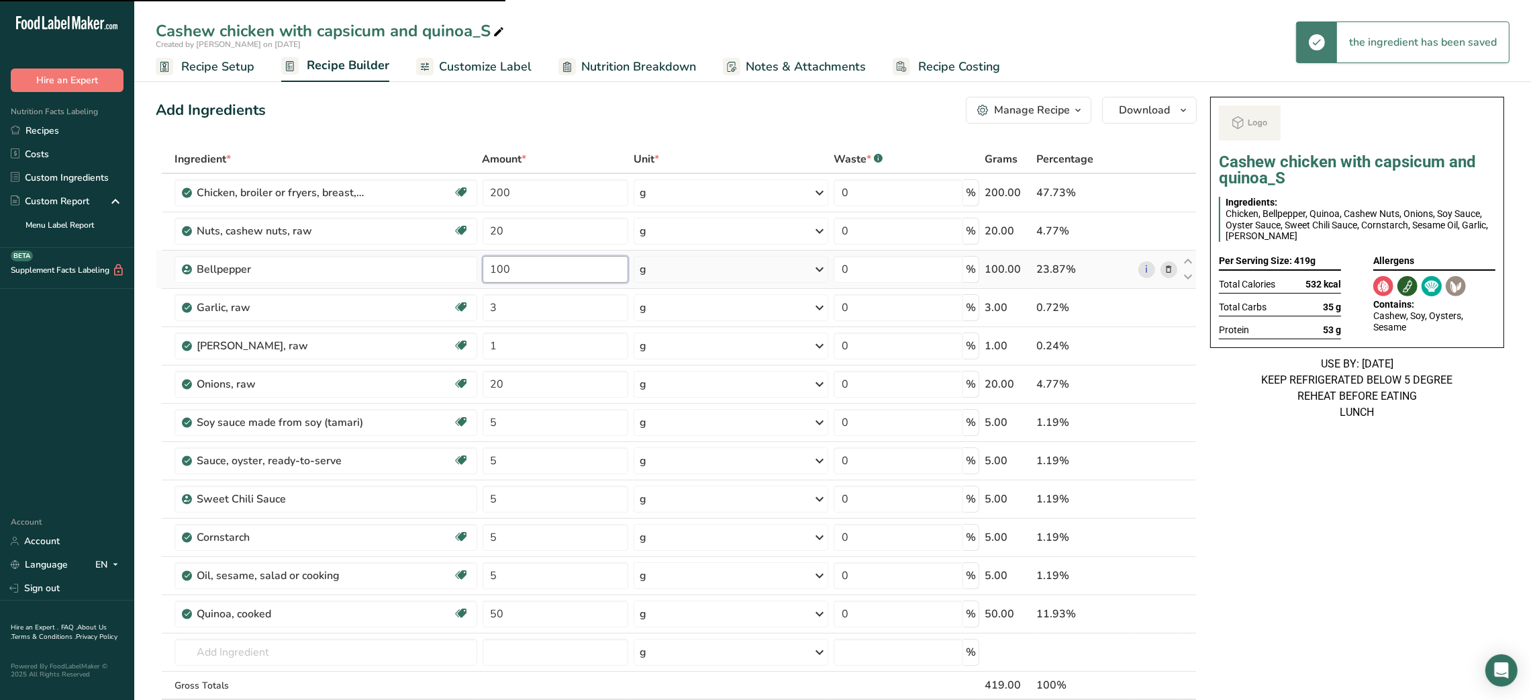
click at [502, 275] on input "100" at bounding box center [556, 269] width 146 height 27
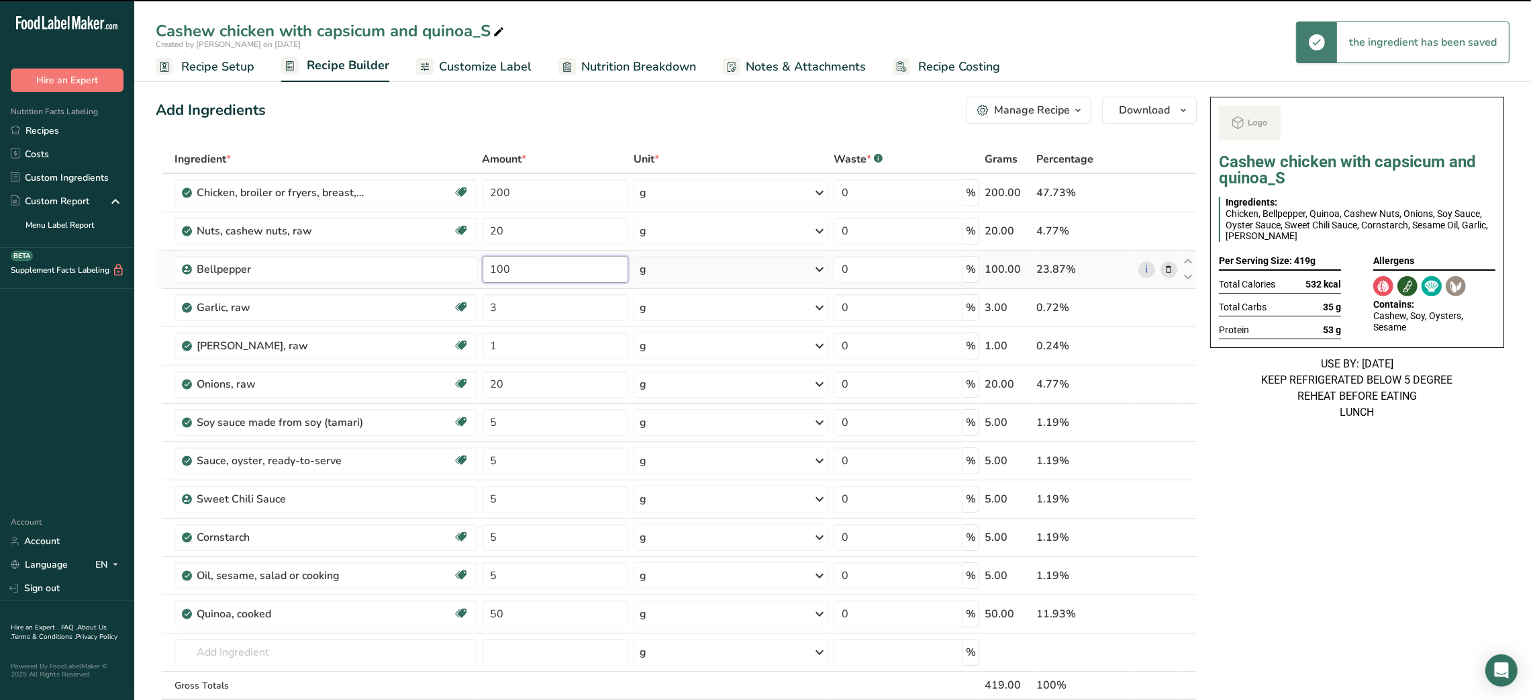
click at [502, 275] on input "100" at bounding box center [556, 269] width 146 height 27
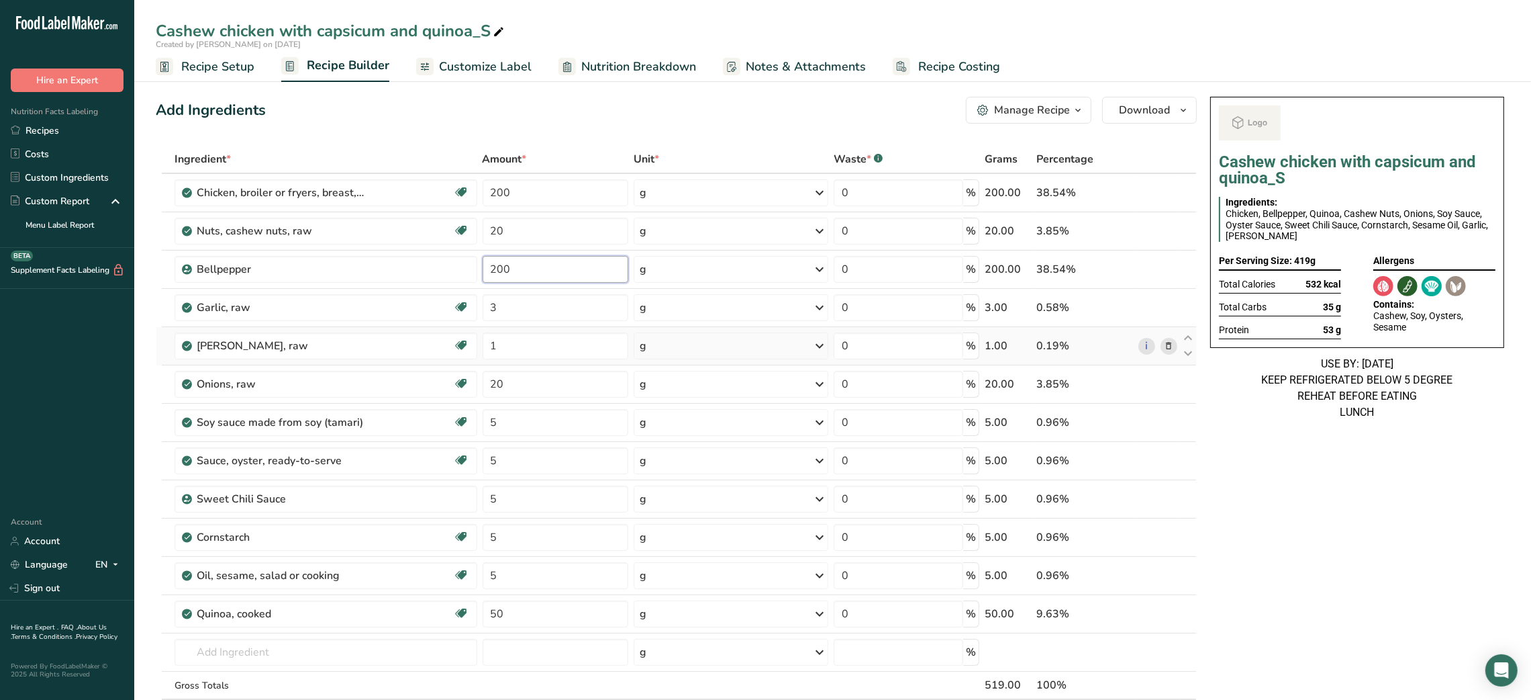
type input "200"
type input "3"
type input "6"
type input "2"
type input "40"
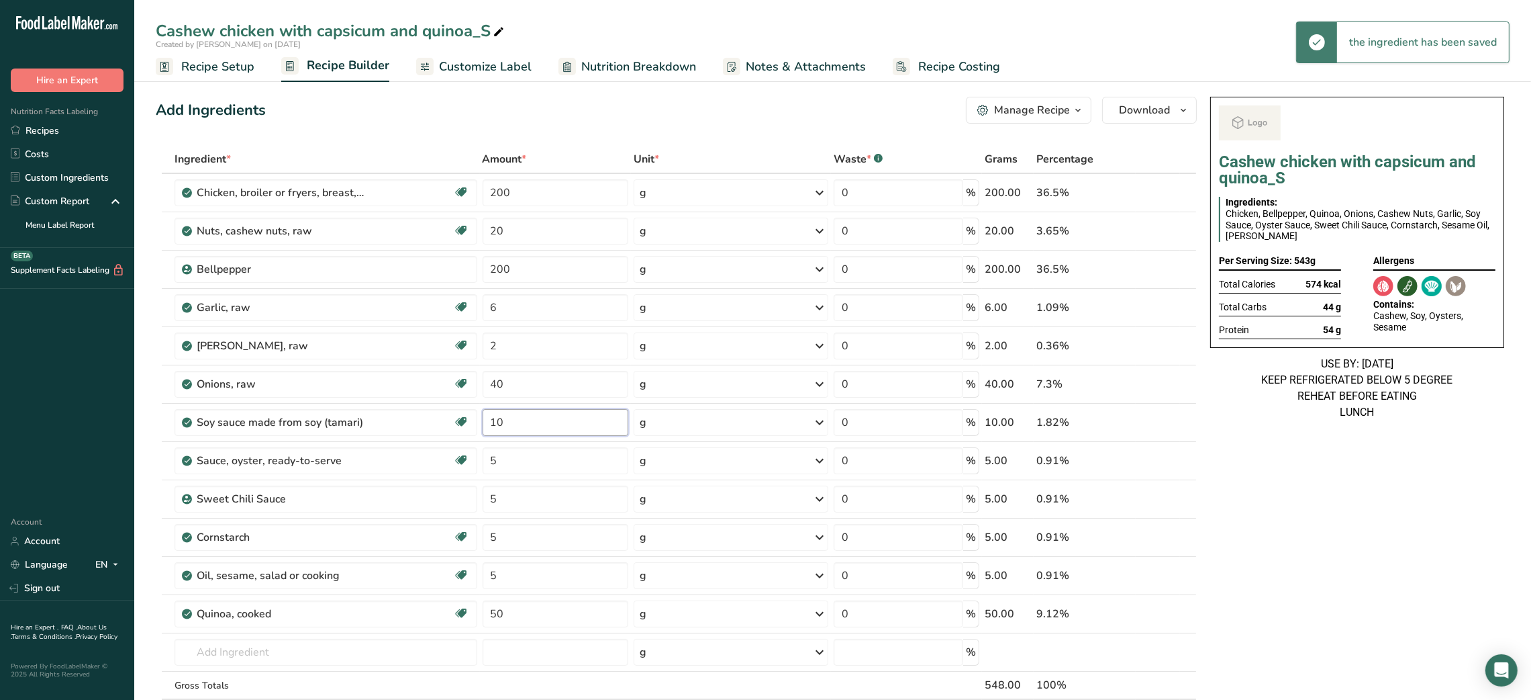
type input "10"
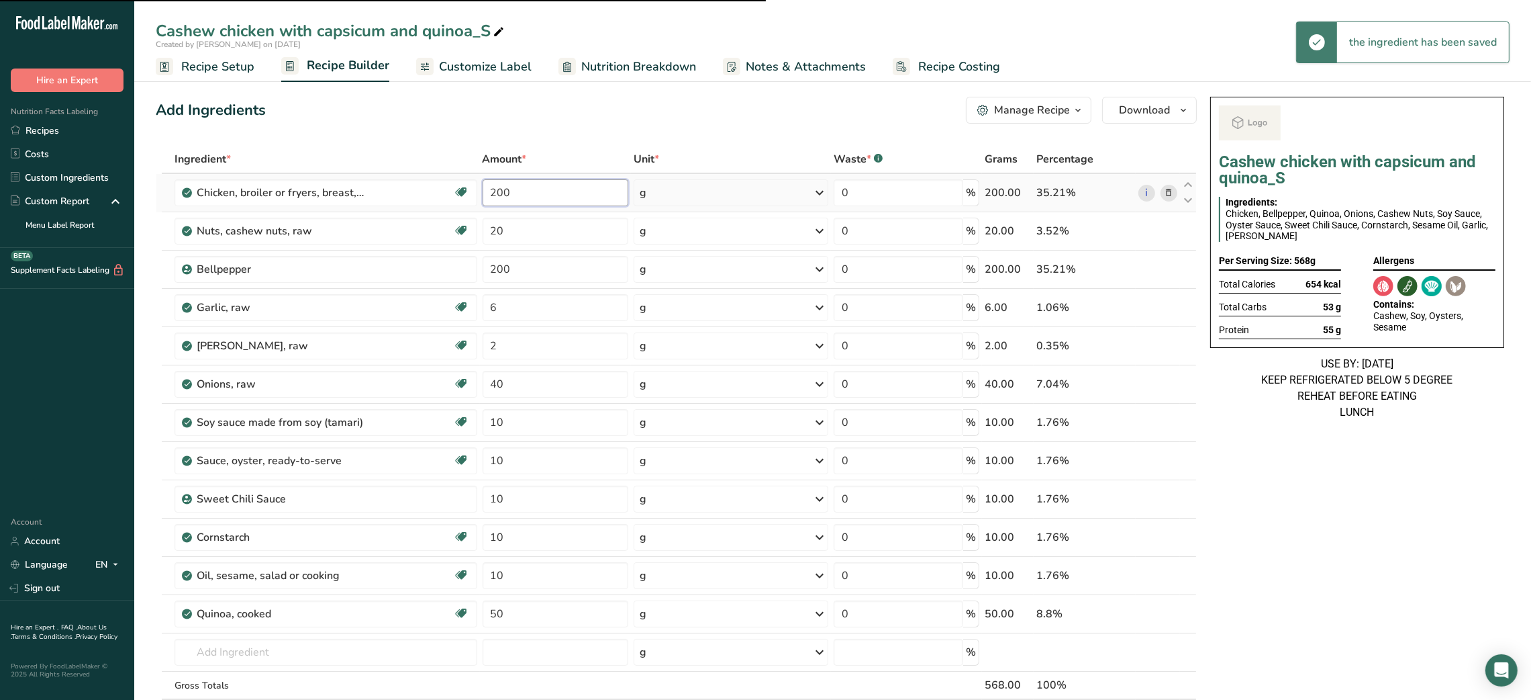
click at [502, 195] on input "200" at bounding box center [556, 192] width 146 height 27
type input "50"
click at [502, 195] on input "200" at bounding box center [556, 192] width 146 height 27
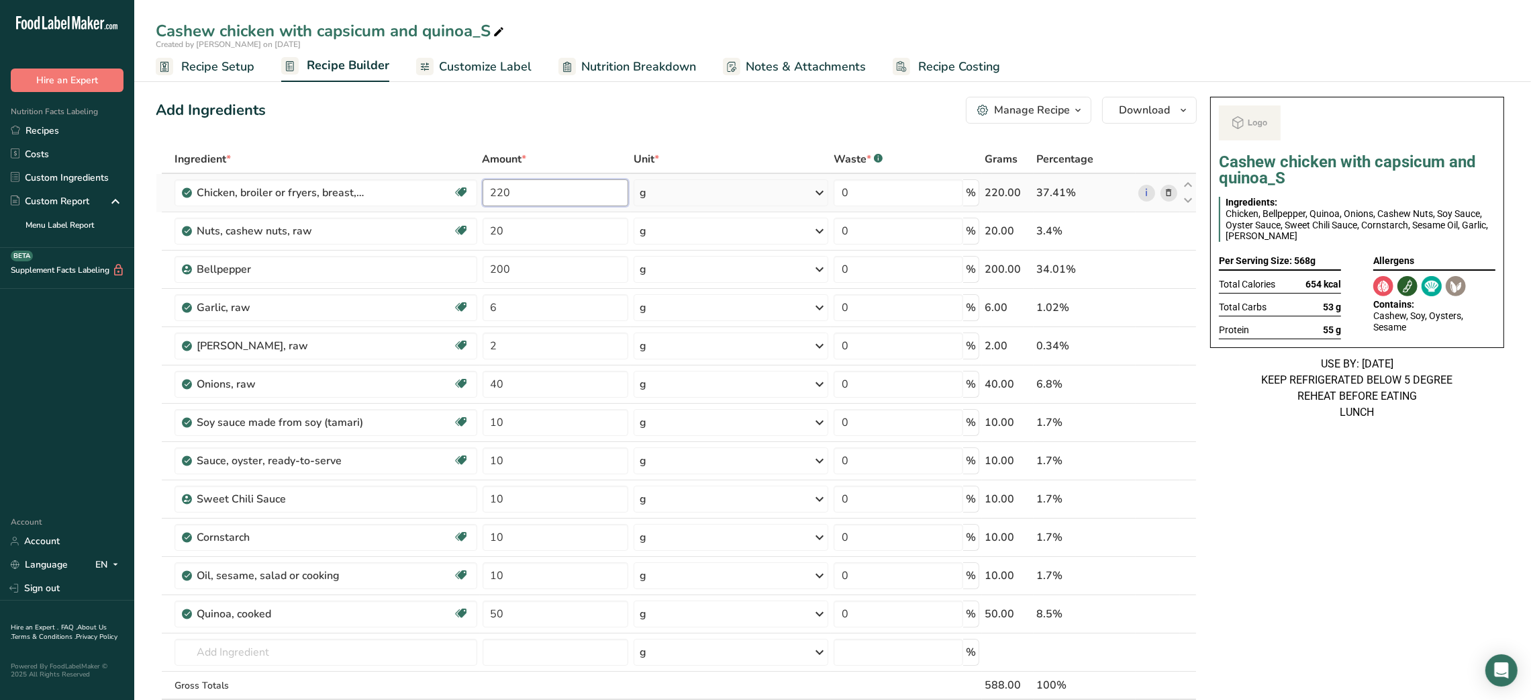
type input "220"
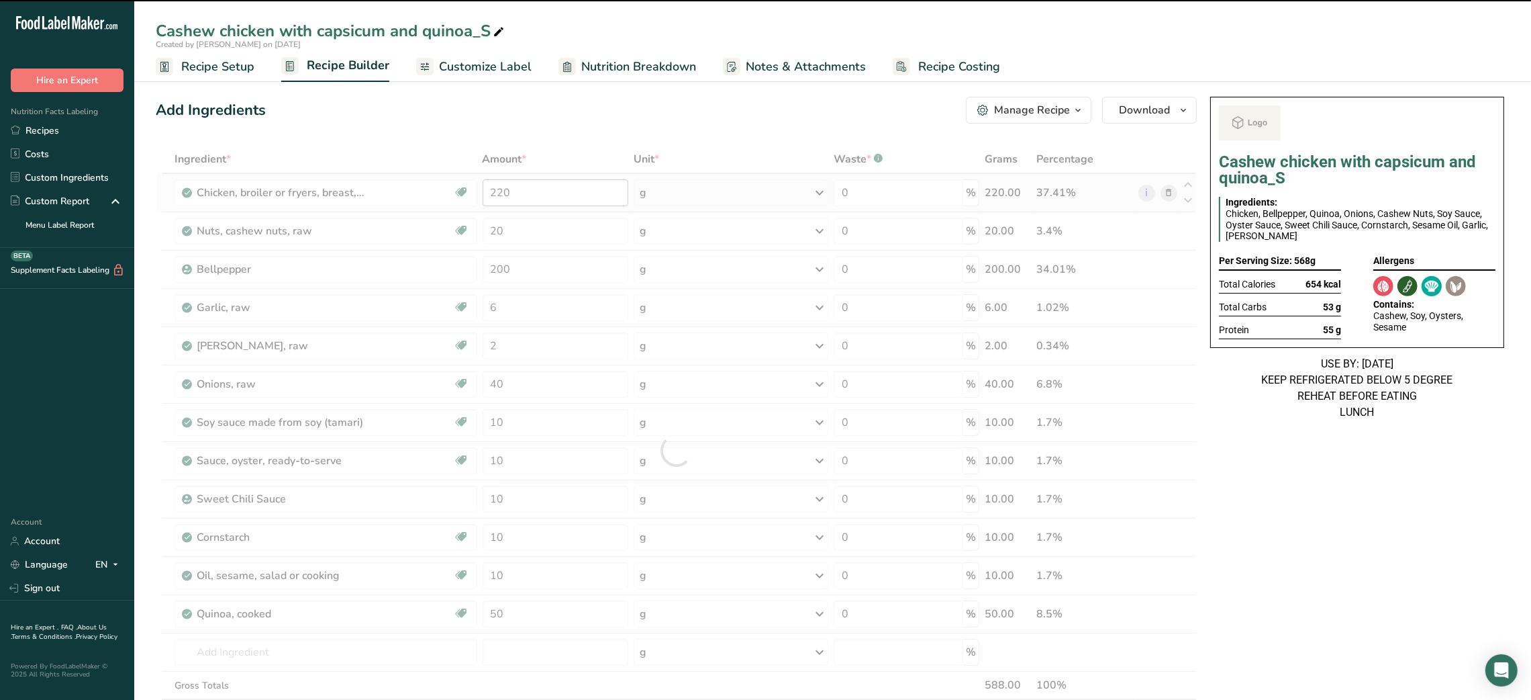
type input "80"
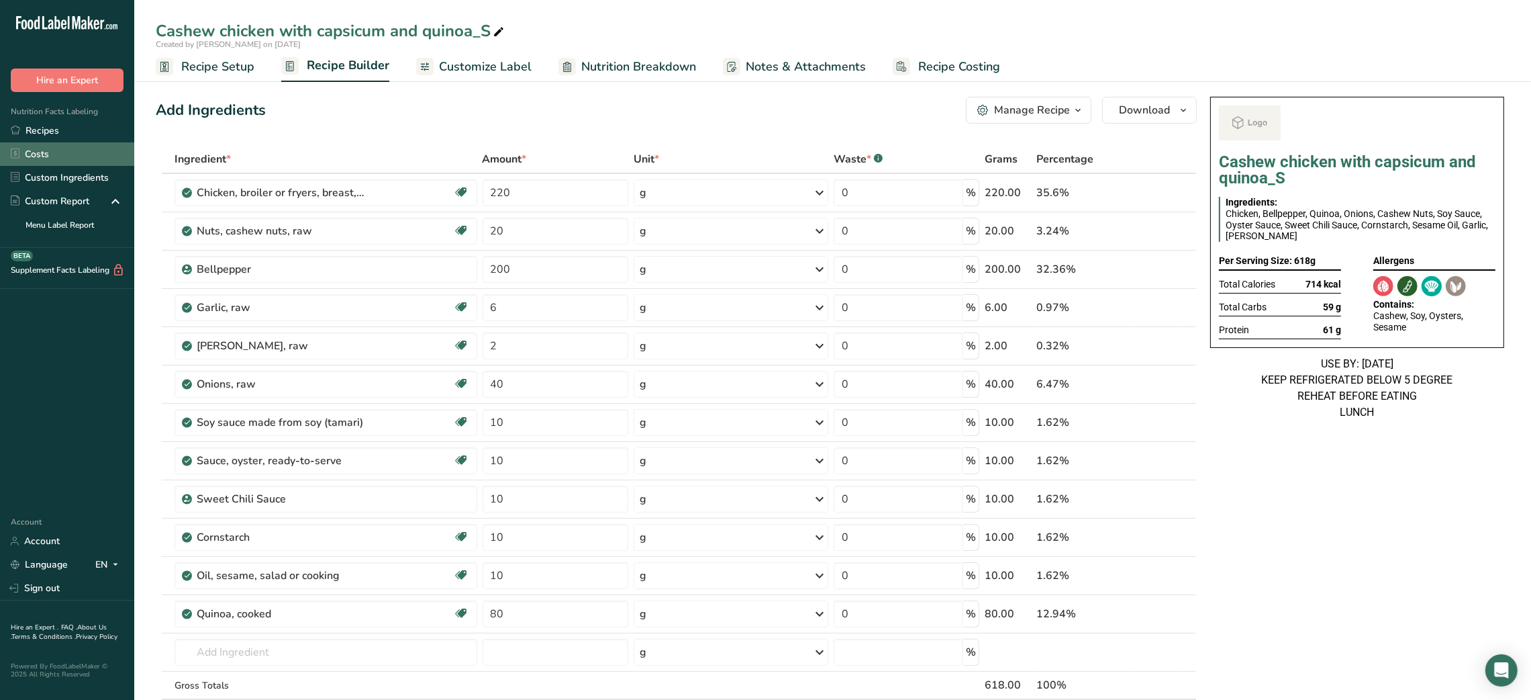
click at [58, 143] on link "Costs" at bounding box center [67, 153] width 134 height 23
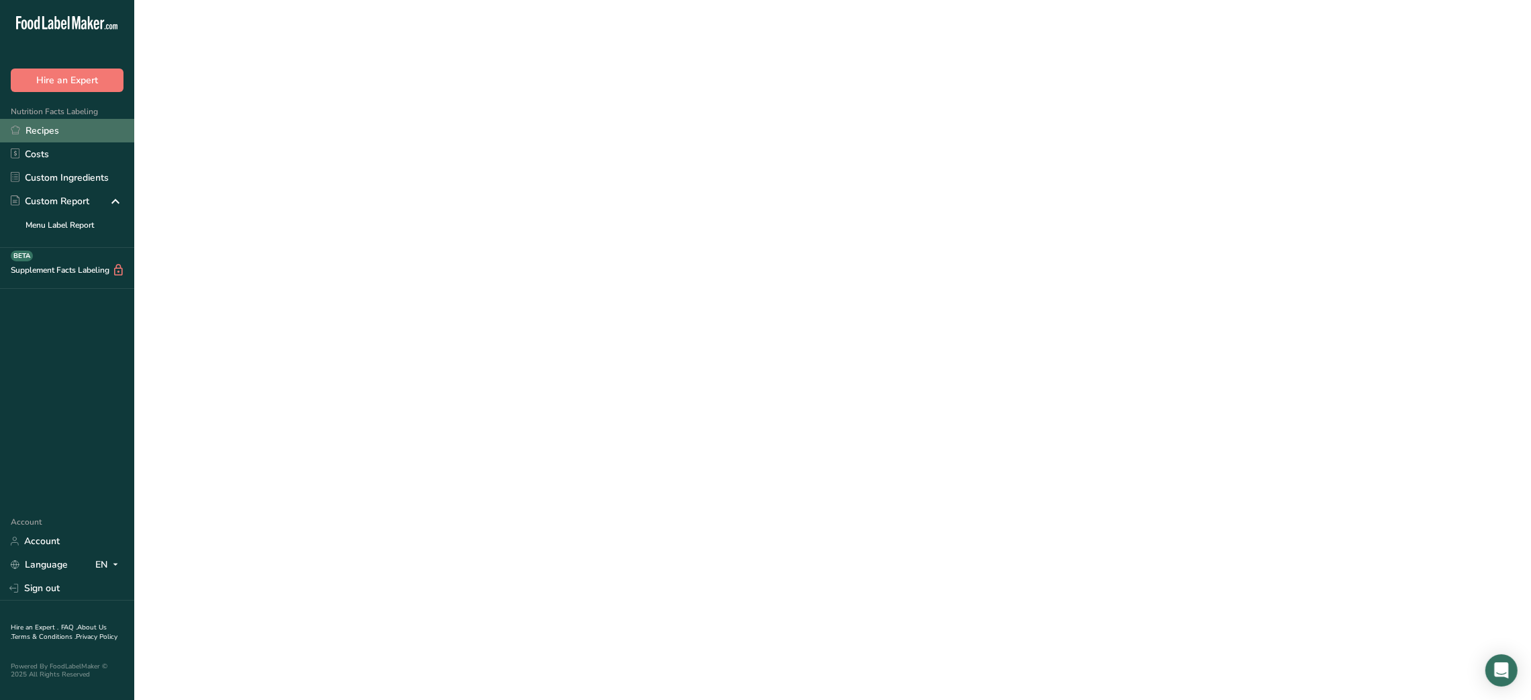
click at [62, 128] on link "Recipes" at bounding box center [67, 130] width 134 height 23
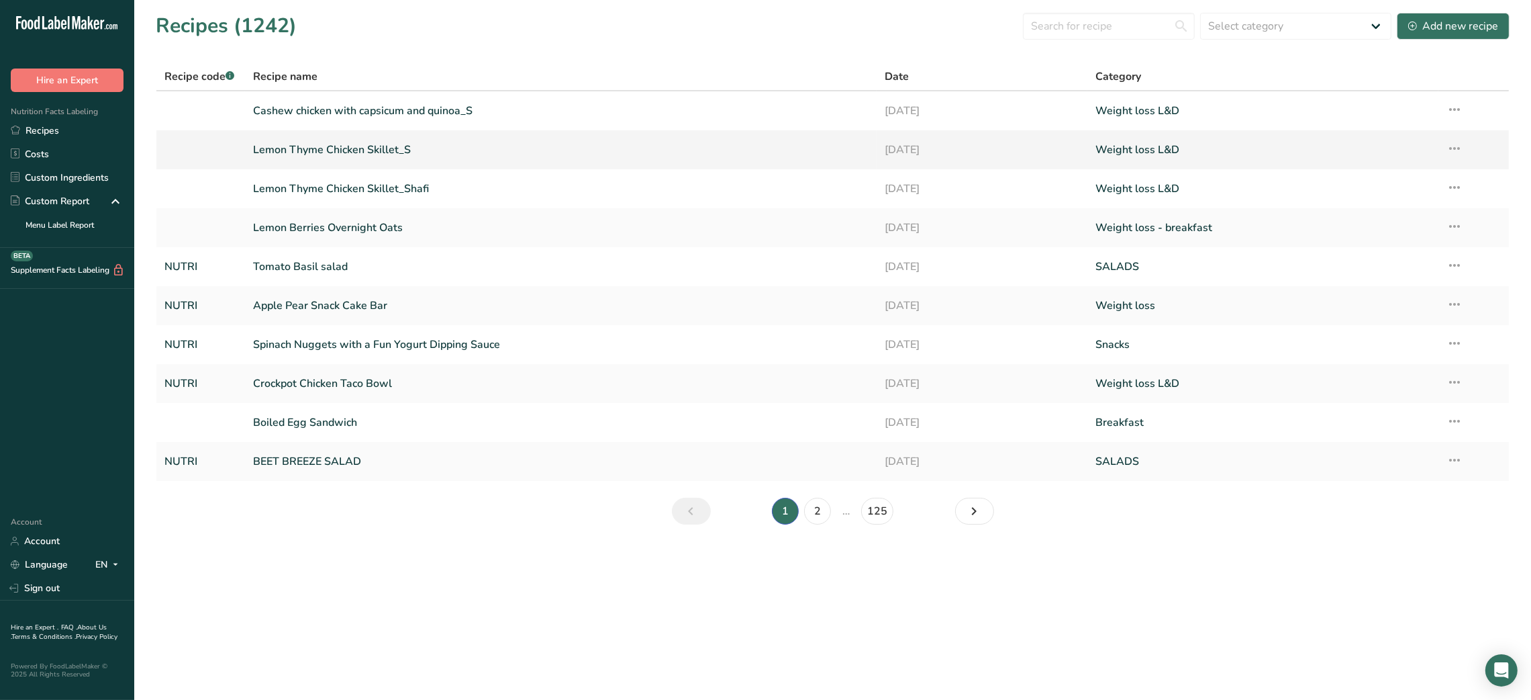
click at [401, 144] on link "Lemon Thyme Chicken Skillet_S" at bounding box center [561, 150] width 616 height 28
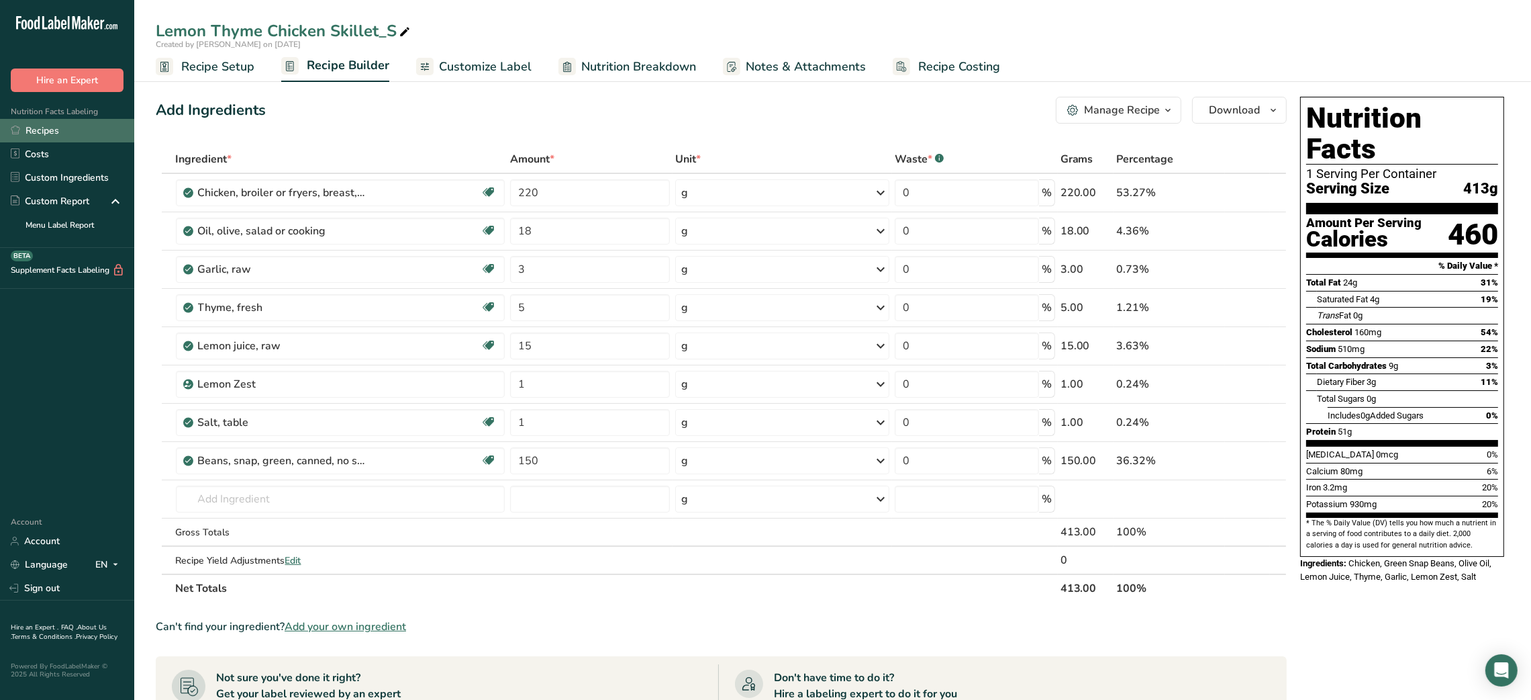
click at [54, 138] on link "Recipes" at bounding box center [67, 130] width 134 height 23
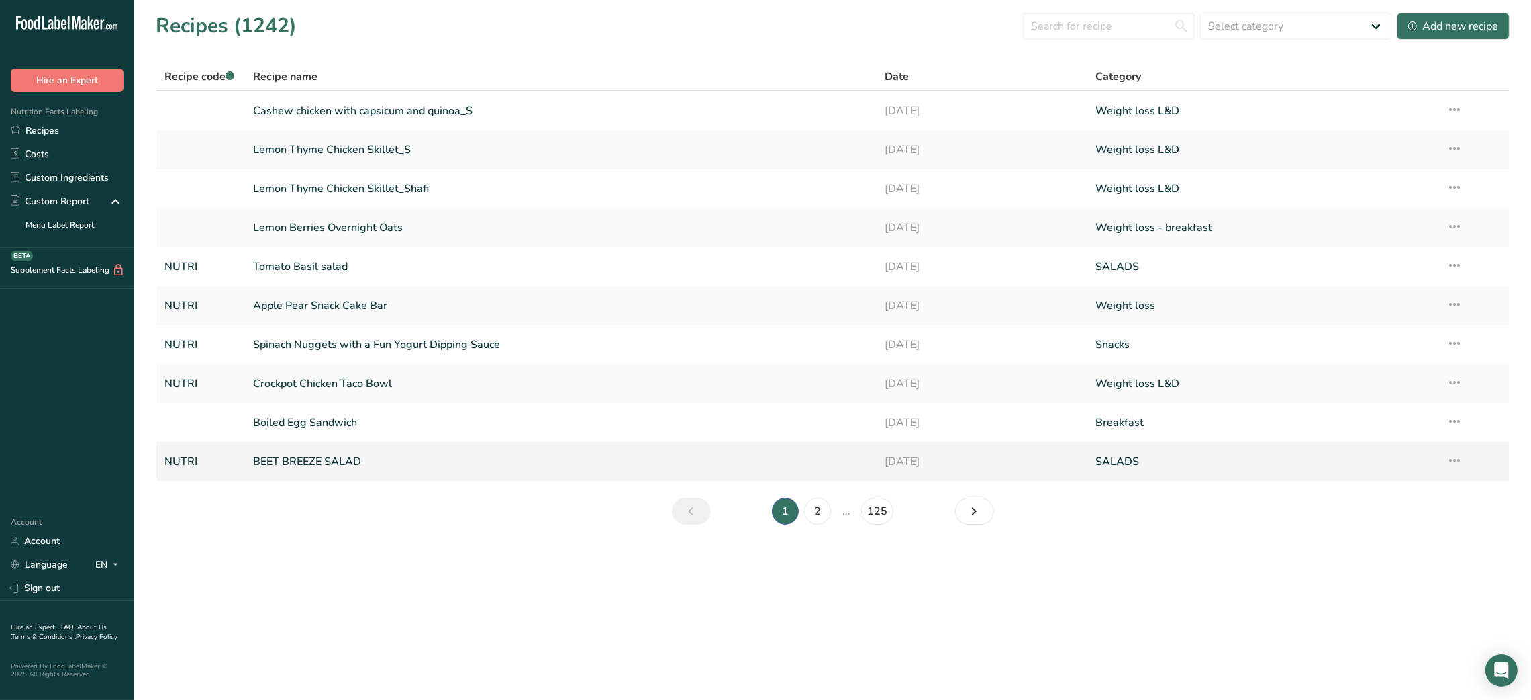
click at [318, 463] on link "BEET BREEZE SALAD" at bounding box center [561, 461] width 616 height 28
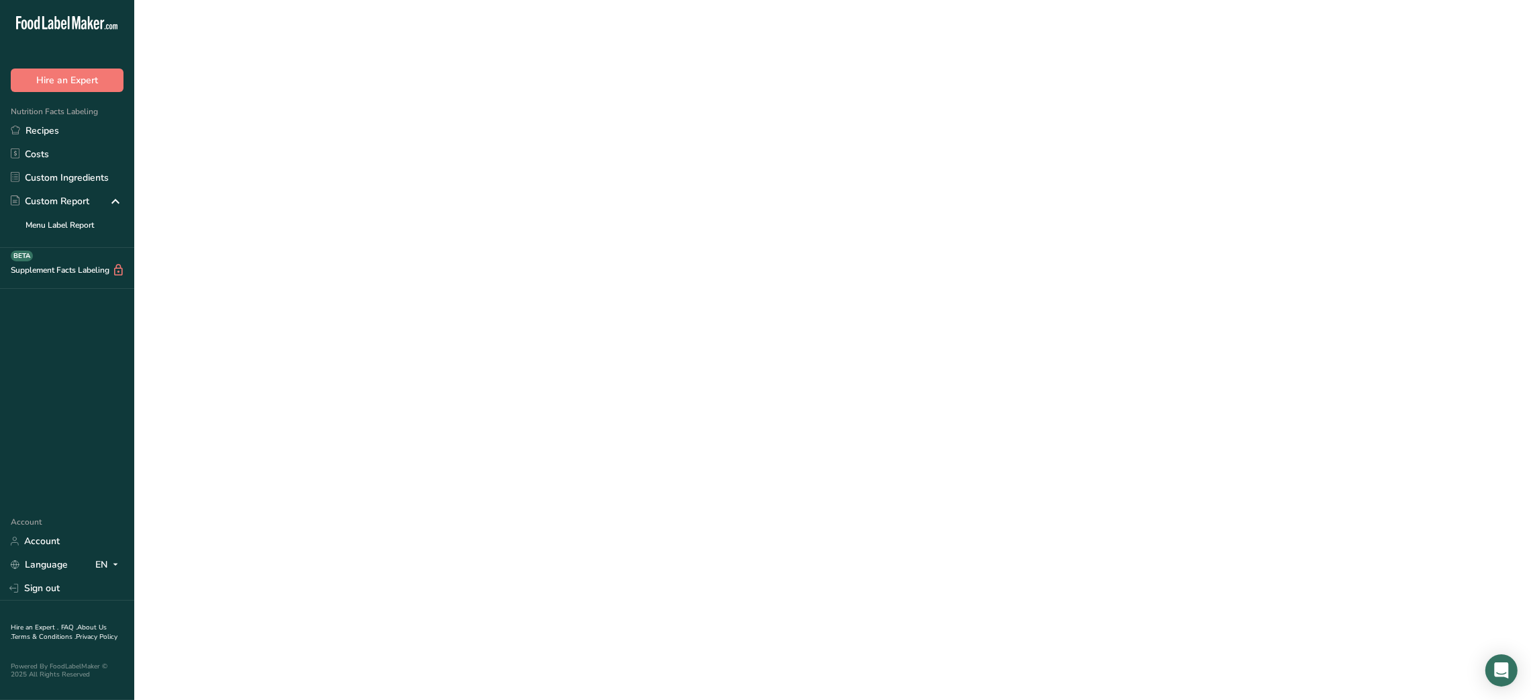
click at [318, 463] on link "BEET BREEZE SALAD" at bounding box center [561, 461] width 616 height 28
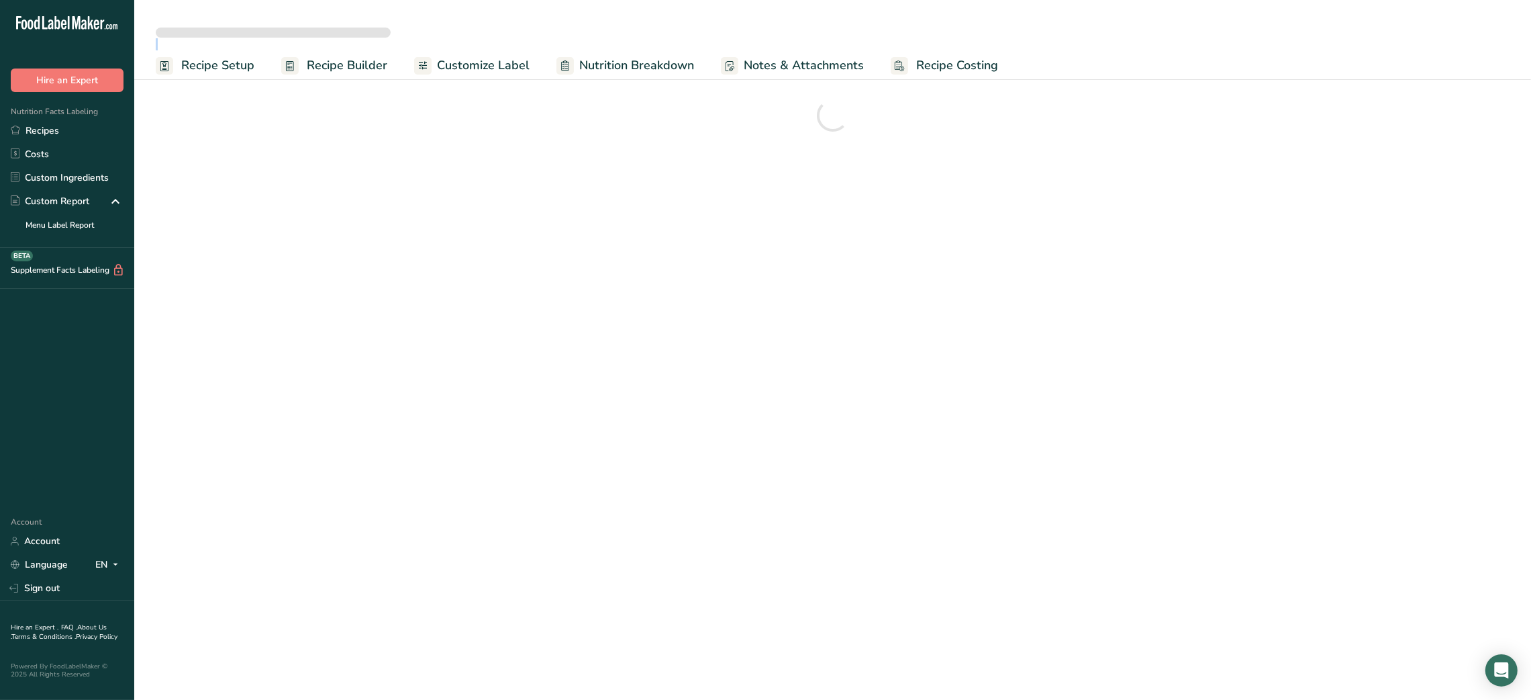
click at [318, 463] on main "Recipe Setup Recipe Builder Customize Label Nutrition Breakdown Notes & Attachm…" at bounding box center [765, 350] width 1531 height 700
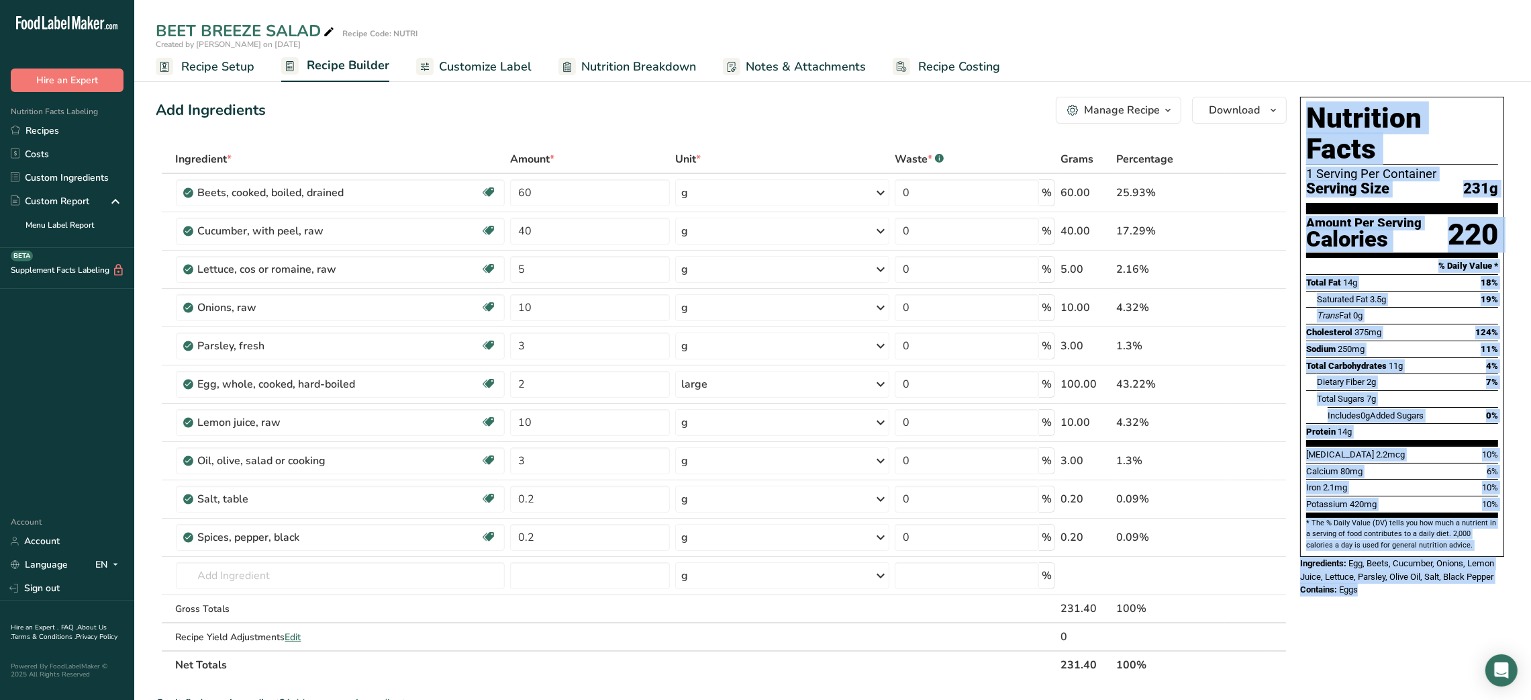
click at [757, 632] on div "Nutrition Facts 1 Serving Per Container Serving Size 231g Amount Per Serving Ca…" at bounding box center [1402, 631] width 215 height 1080
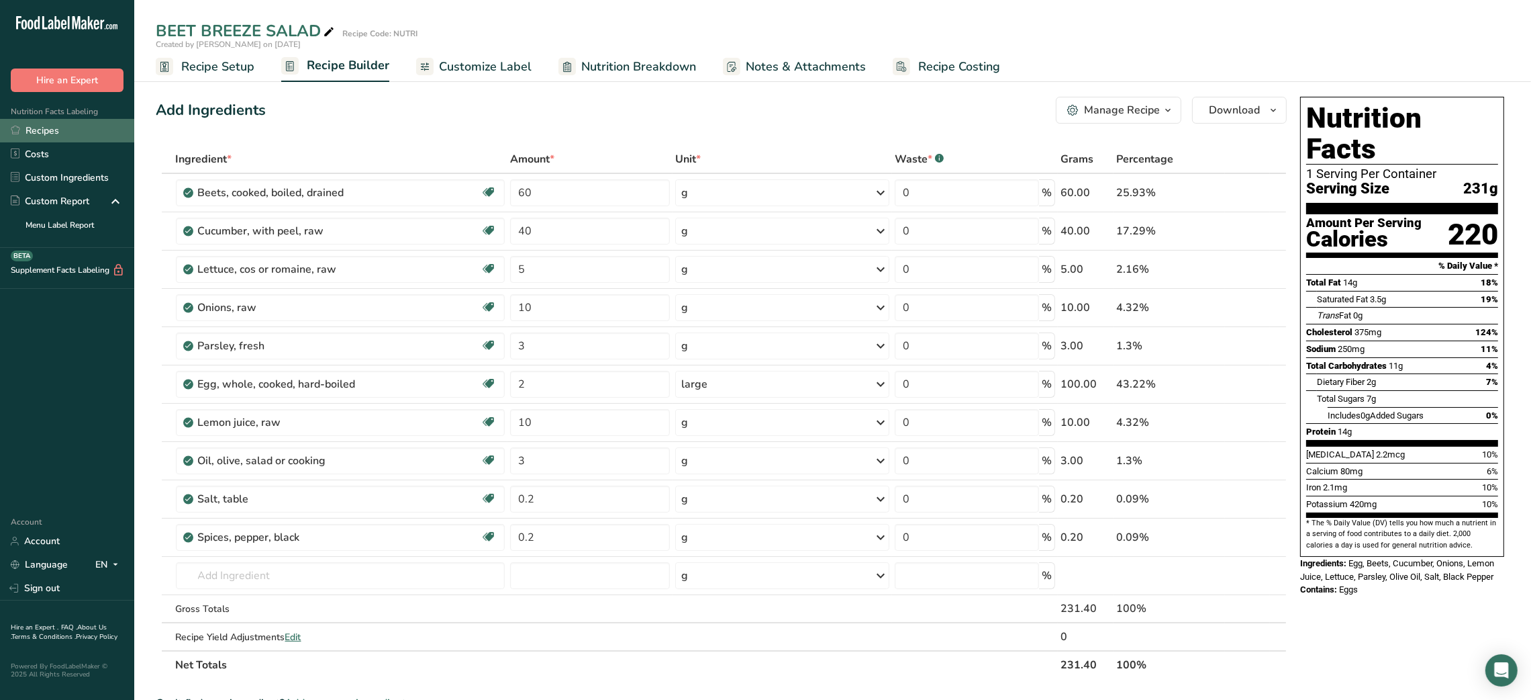
click at [46, 128] on link "Recipes" at bounding box center [67, 130] width 134 height 23
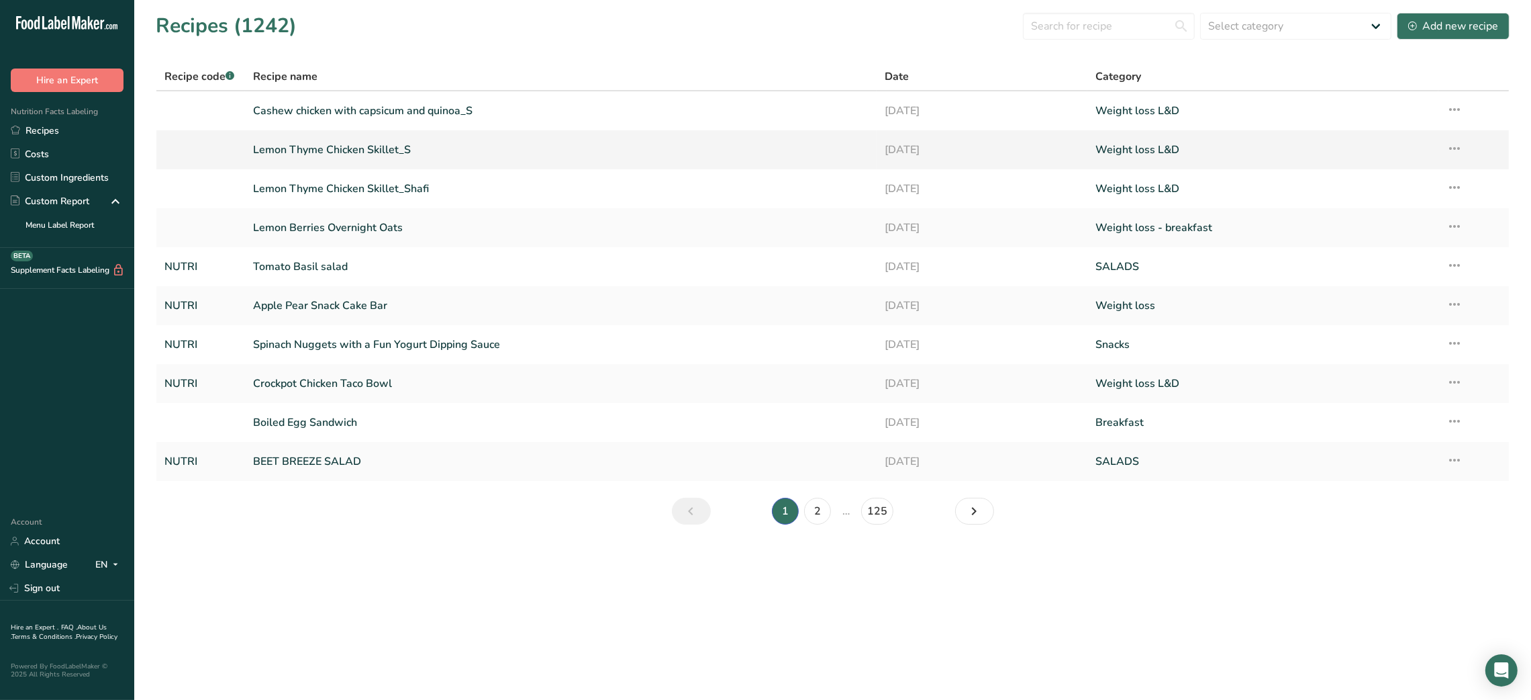
click at [369, 150] on link "Lemon Thyme Chicken Skillet_S" at bounding box center [561, 150] width 616 height 28
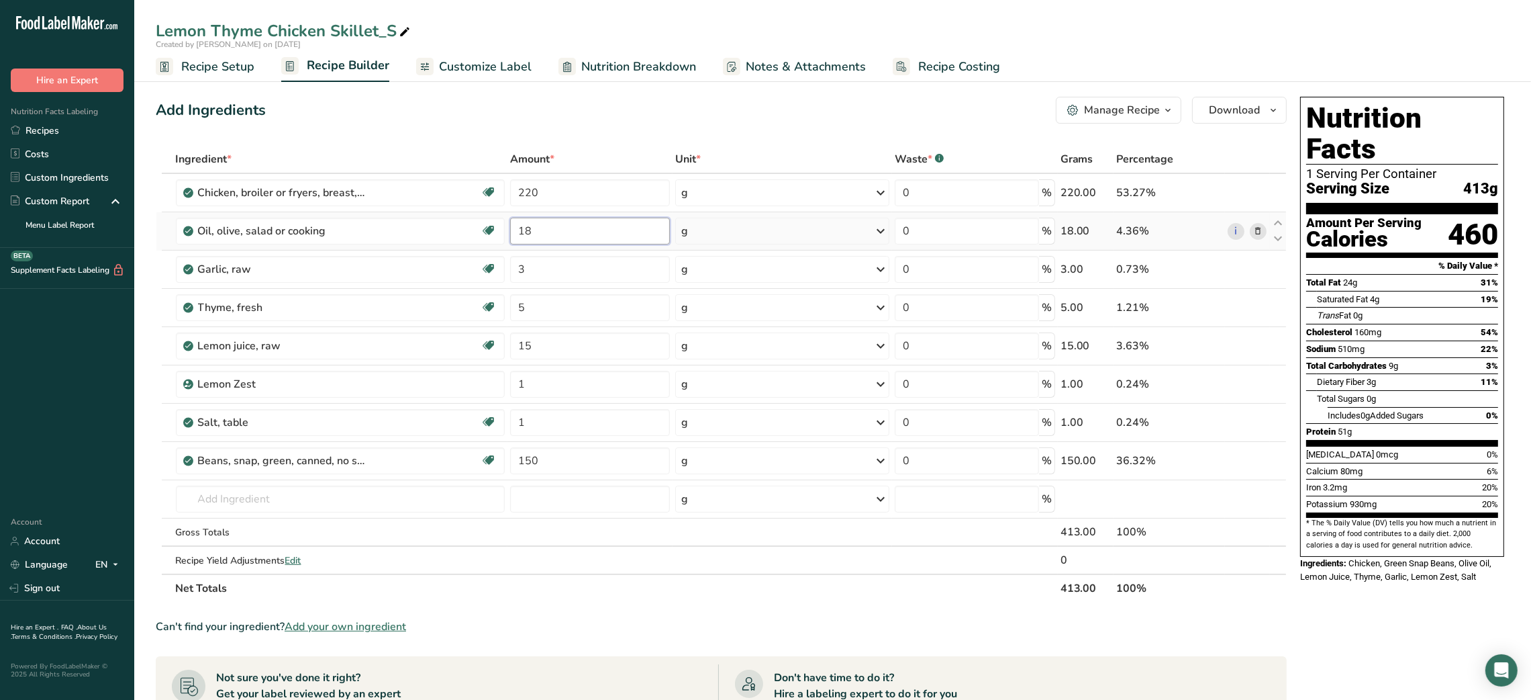
click at [516, 229] on input "18" at bounding box center [590, 231] width 160 height 27
type input "20"
click at [518, 270] on input "3" at bounding box center [590, 269] width 160 height 27
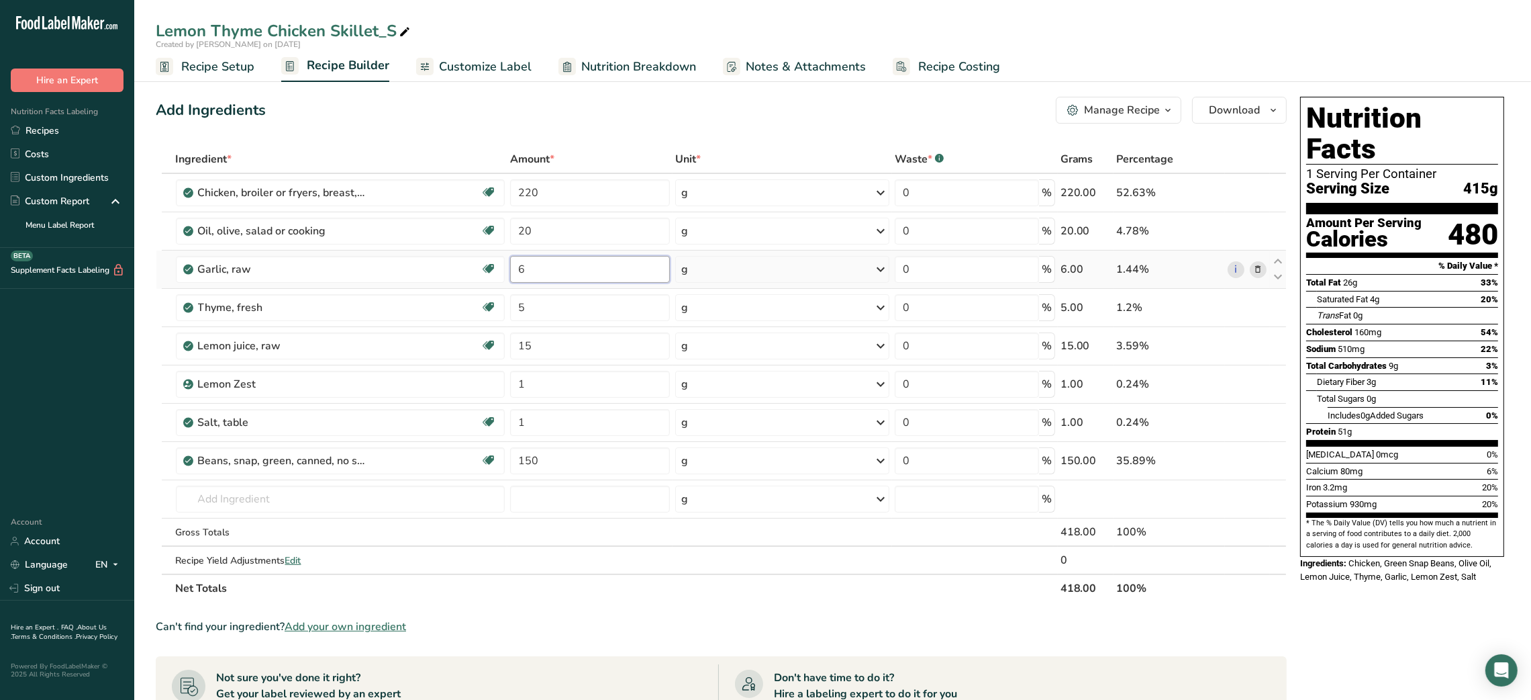
type input "6"
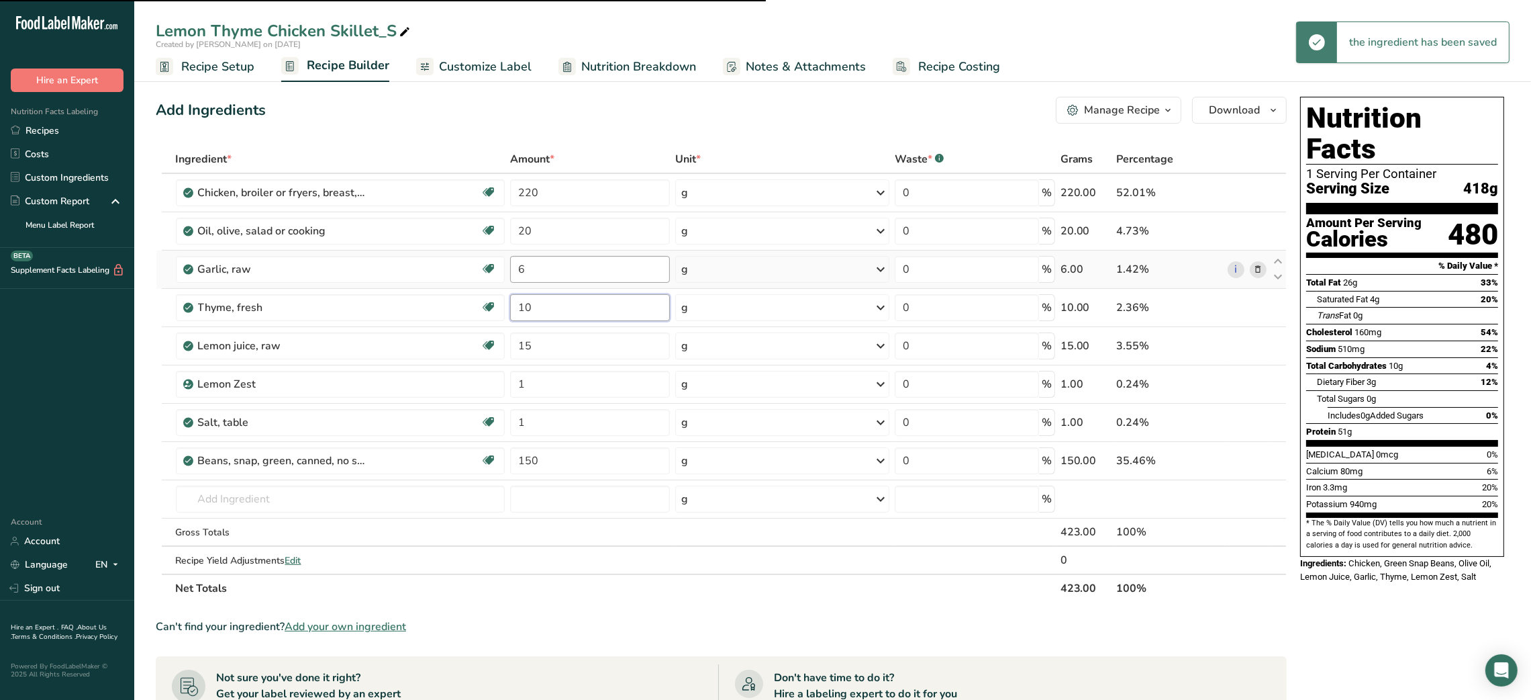
type input "5"
type input "1"
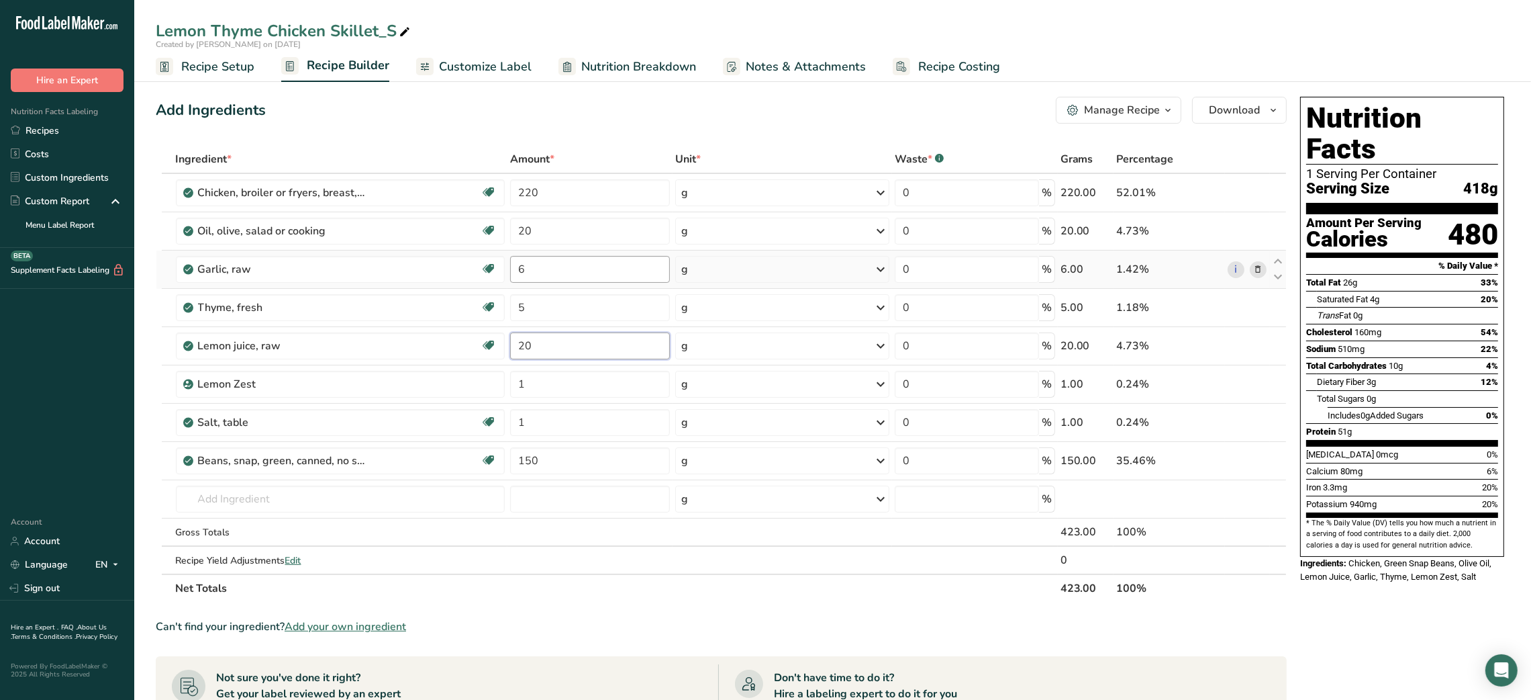
type input "20"
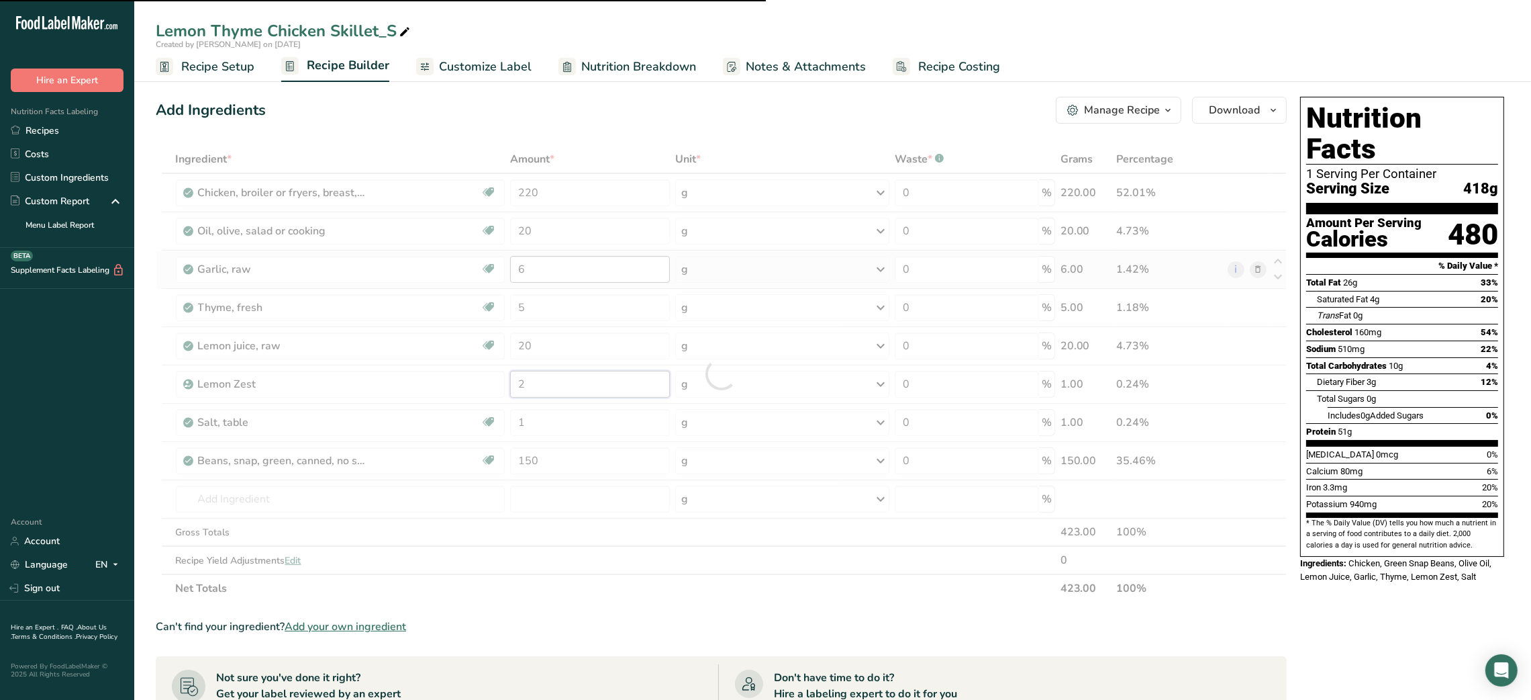
type input "1"
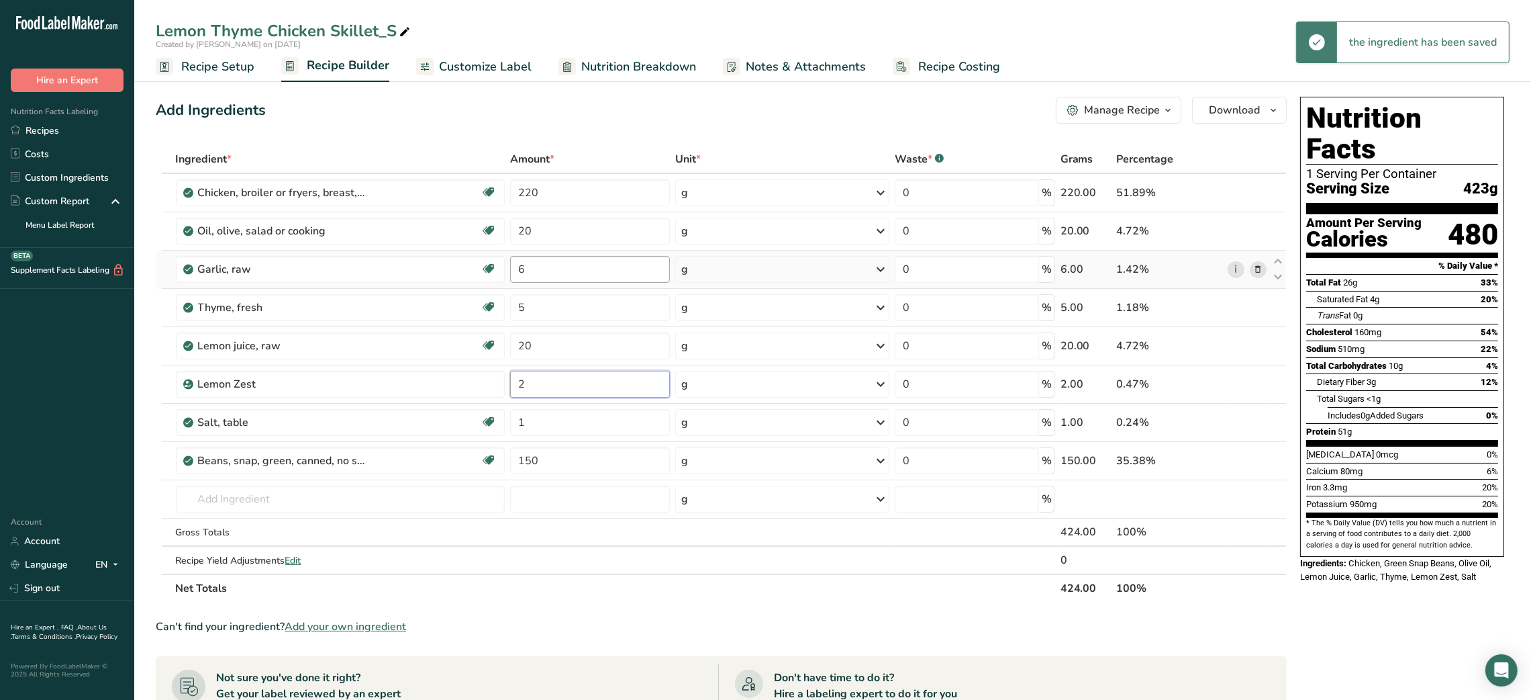
type input "2"
type input "180"
click at [521, 232] on input "20" at bounding box center [590, 231] width 160 height 27
type input "25"
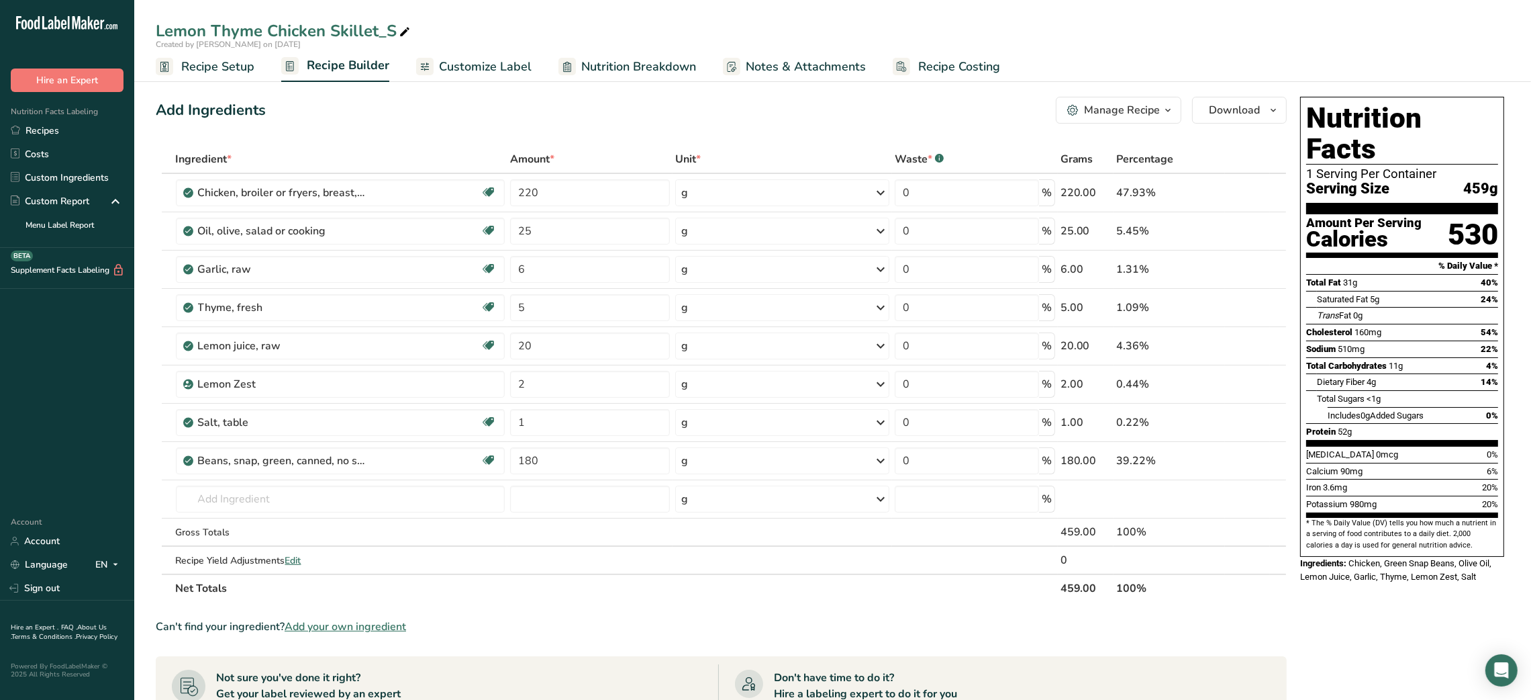
click at [503, 68] on span "Customize Label" at bounding box center [485, 67] width 93 height 18
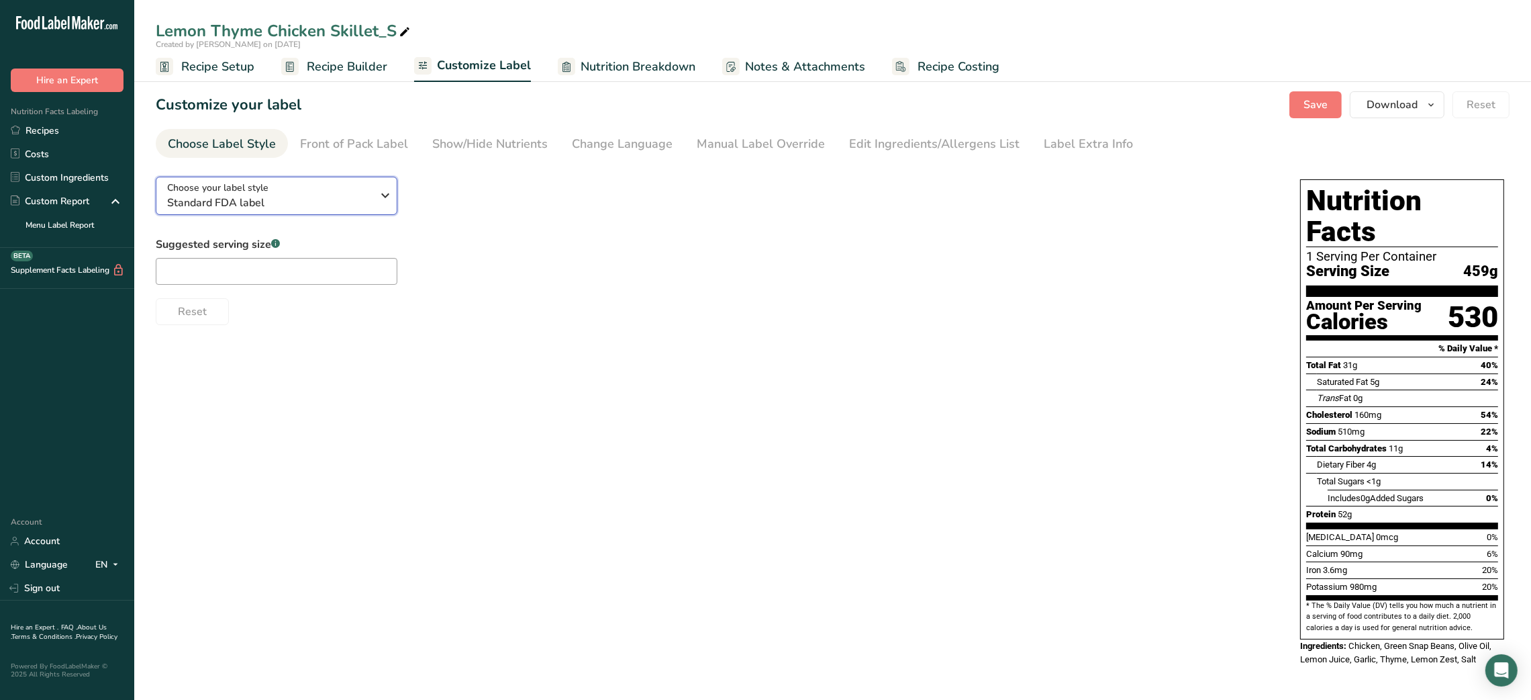
click at [346, 203] on span "Standard FDA label" at bounding box center [269, 203] width 205 height 16
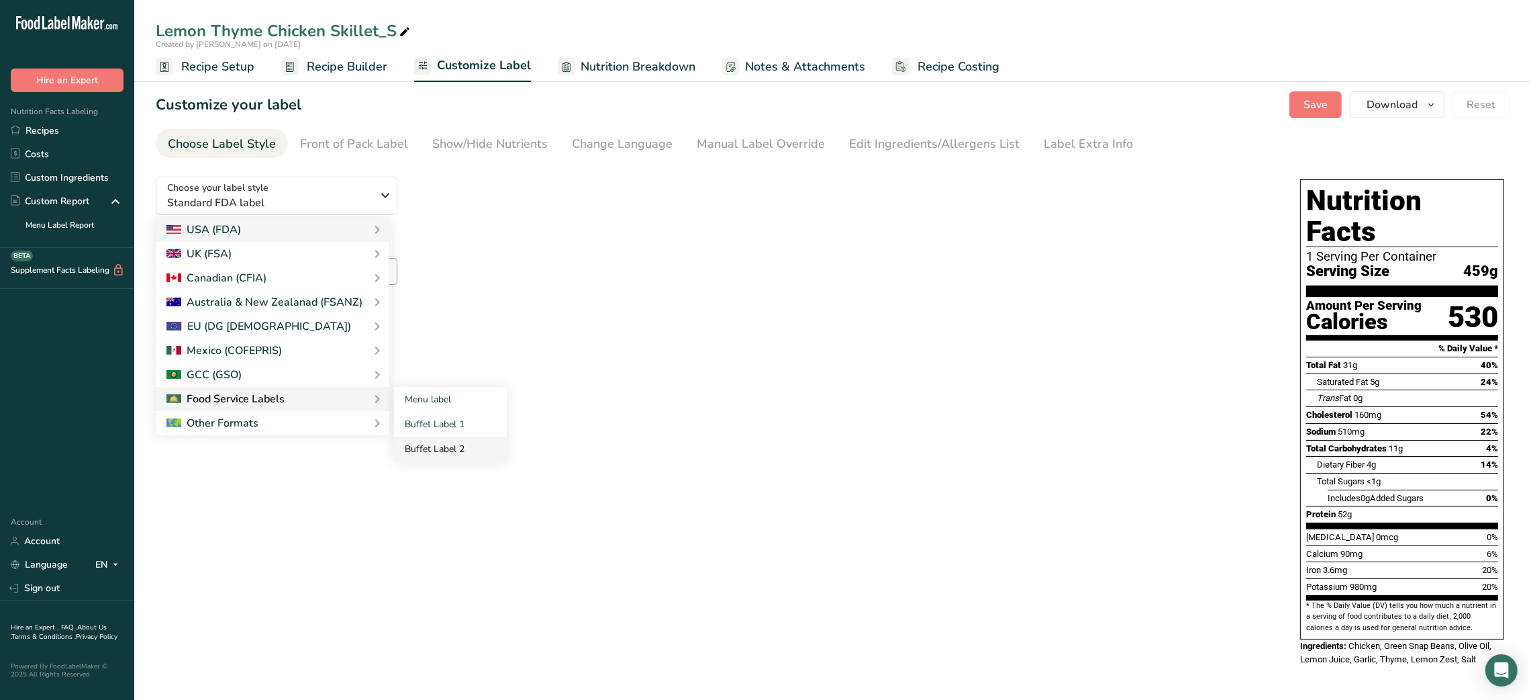
click at [422, 442] on link "Buffet Label 2" at bounding box center [450, 448] width 113 height 25
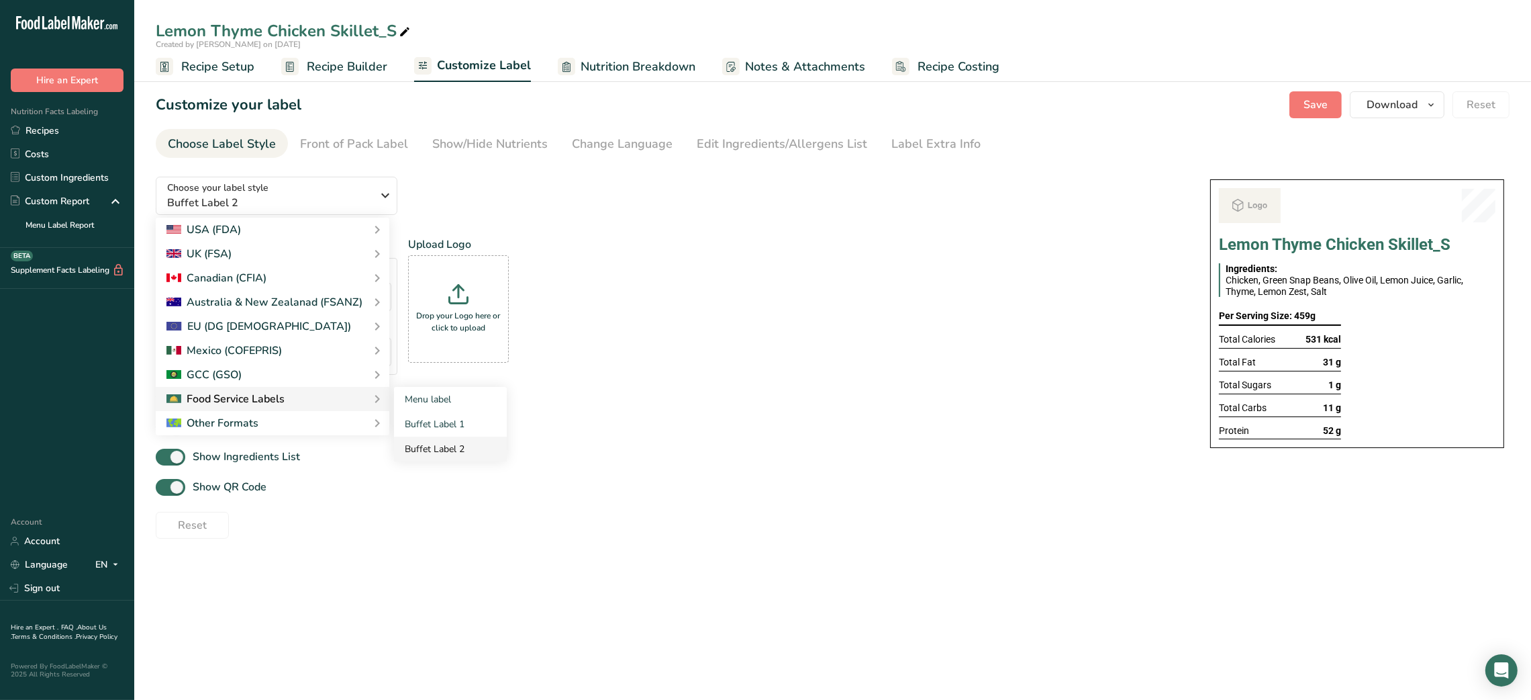
click at [422, 442] on link "Buffet Label 2" at bounding box center [450, 448] width 113 height 25
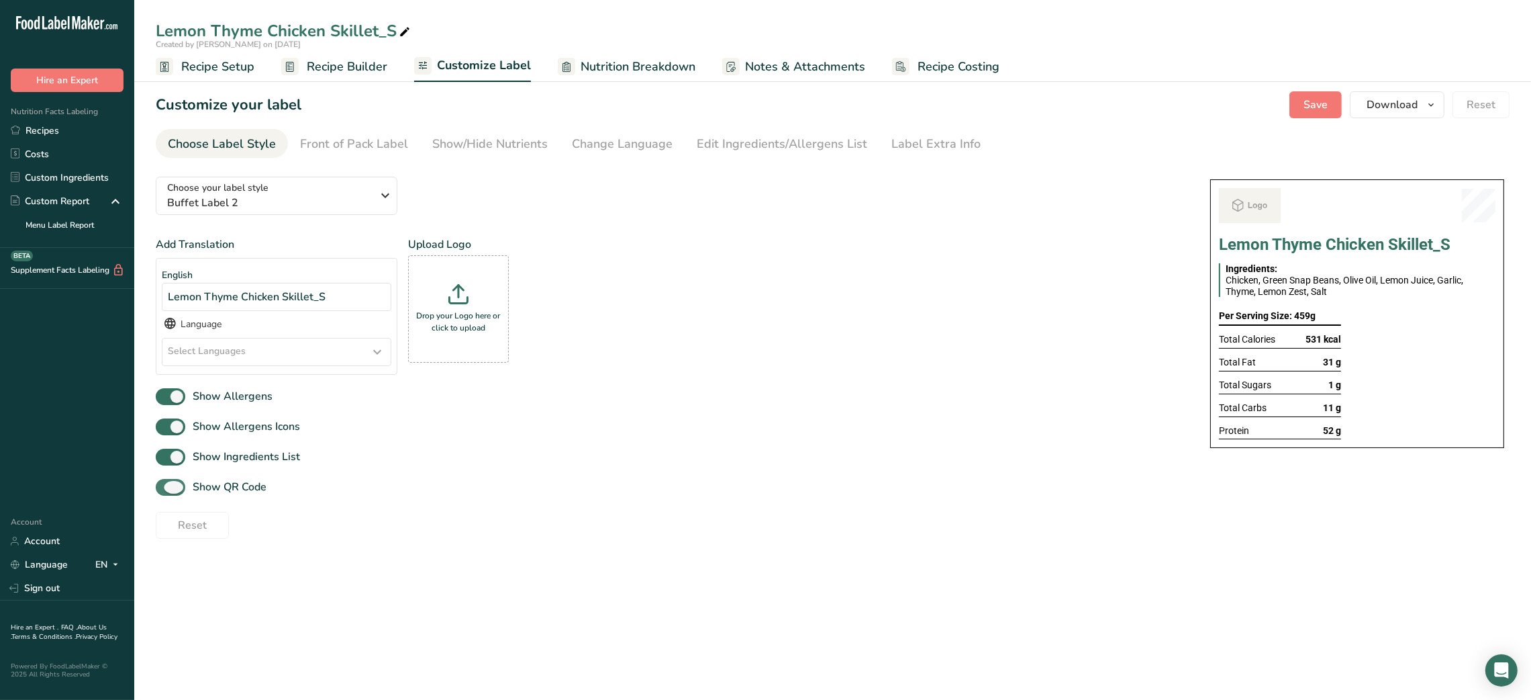
click at [223, 495] on span "Show QR Code" at bounding box center [225, 487] width 81 height 16
click at [164, 491] on input "Show QR Code" at bounding box center [160, 487] width 9 height 9
checkbox input "false"
click at [472, 147] on div "Show/Hide Nutrients" at bounding box center [489, 144] width 115 height 18
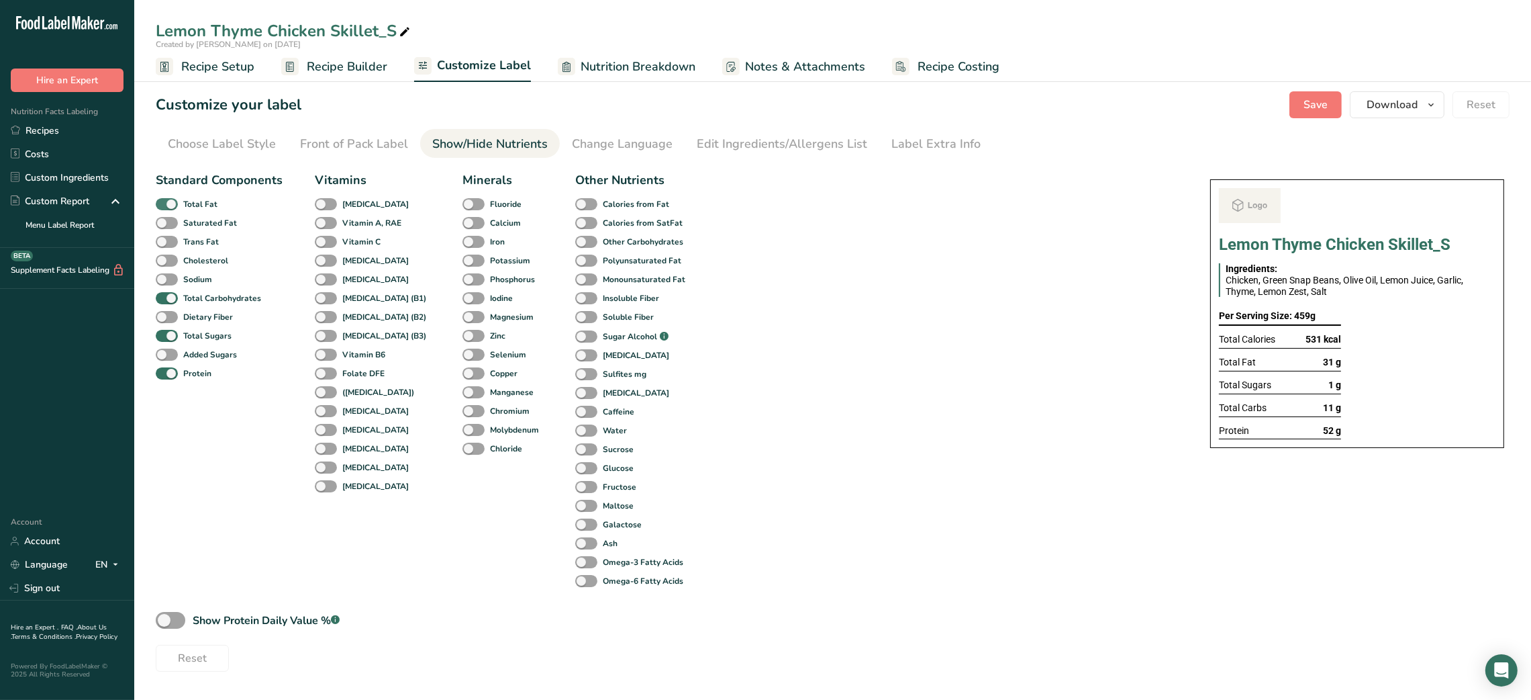
click at [201, 207] on b "Total Fat" at bounding box center [200, 204] width 34 height 12
click at [164, 207] on input "Total Fat" at bounding box center [160, 203] width 9 height 9
checkbox input "false"
click at [188, 338] on b "Total Sugars" at bounding box center [207, 336] width 48 height 12
click at [164, 338] on input "Total Sugars" at bounding box center [160, 335] width 9 height 9
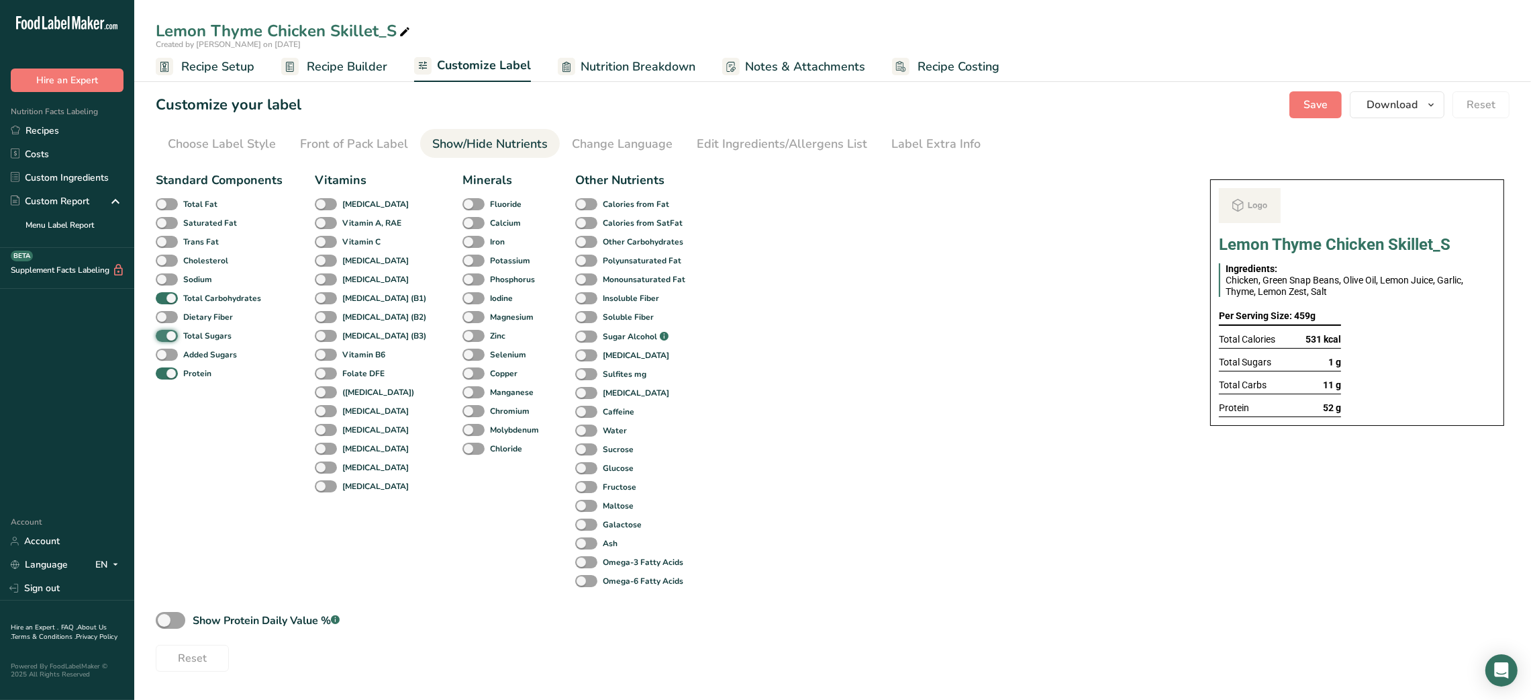
checkbox input "false"
click at [757, 139] on li "Label Extra Info" at bounding box center [936, 143] width 113 height 29
click at [757, 136] on div "Label Extra Info" at bounding box center [936, 144] width 89 height 18
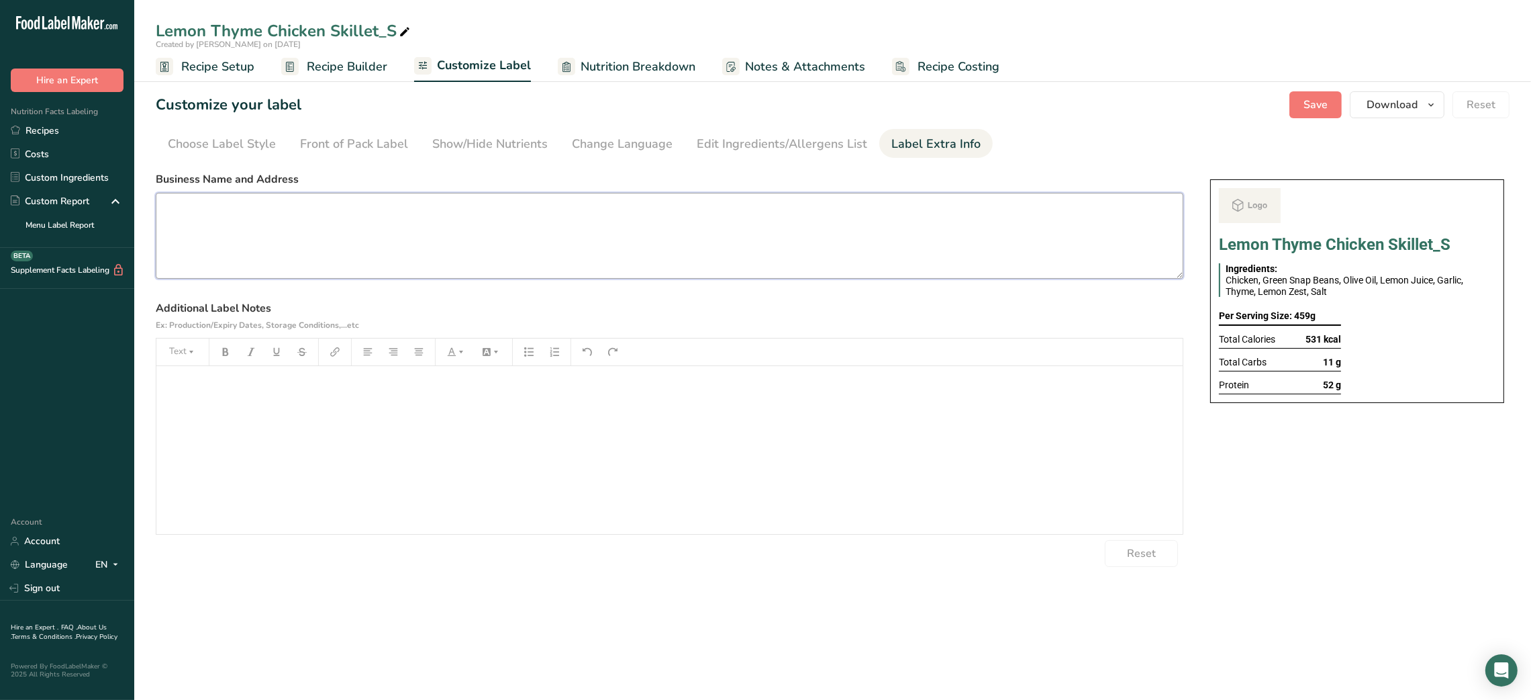
click at [517, 226] on textarea at bounding box center [670, 236] width 1028 height 86
click at [683, 244] on textarea at bounding box center [670, 236] width 1028 height 86
paste textarea "USE BY: [DATE] KEEP REFRIGERATED BELOW 5 DEGREE REHEAT BEFORE EATING DINNER"
click at [757, 118] on section "Customize your label Save Download Choose what to show on your downloaded label…" at bounding box center [832, 329] width 1397 height 518
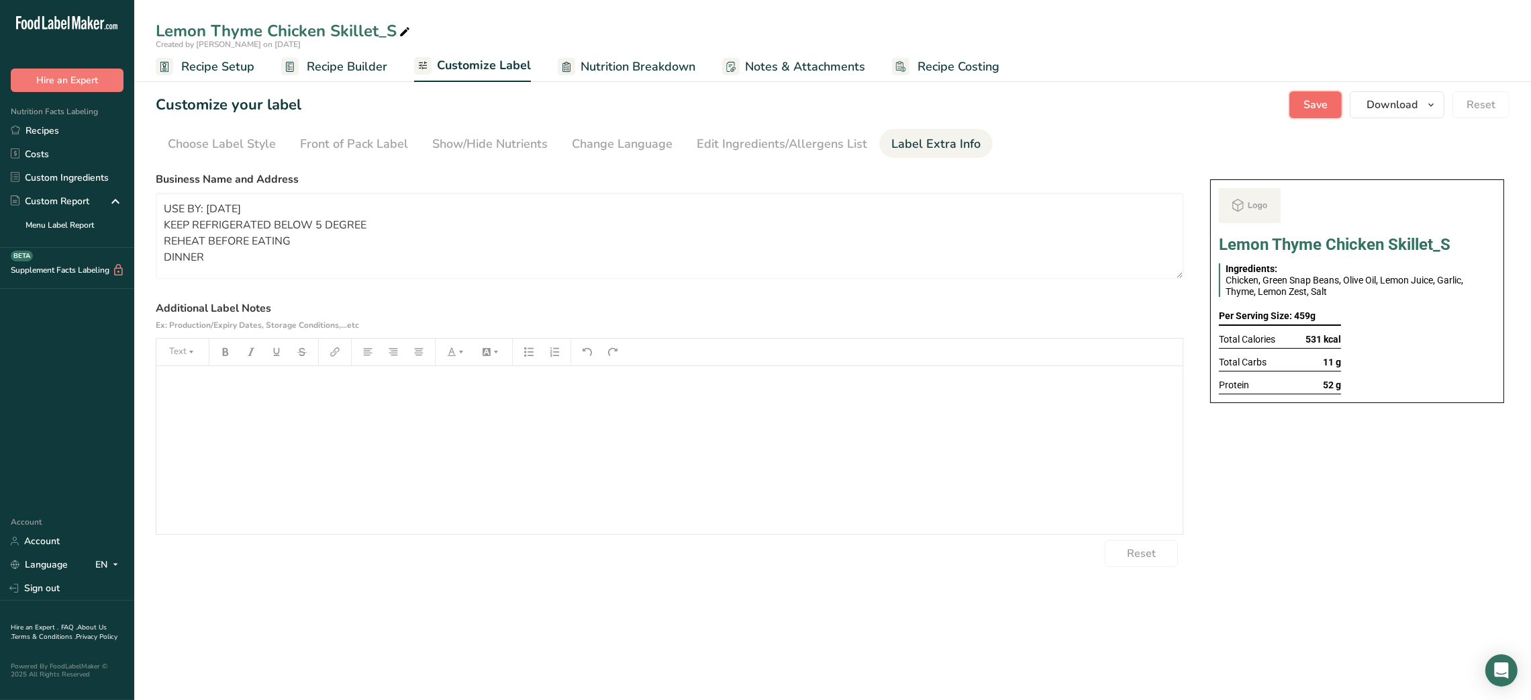
click at [757, 113] on button "Save" at bounding box center [1316, 104] width 52 height 27
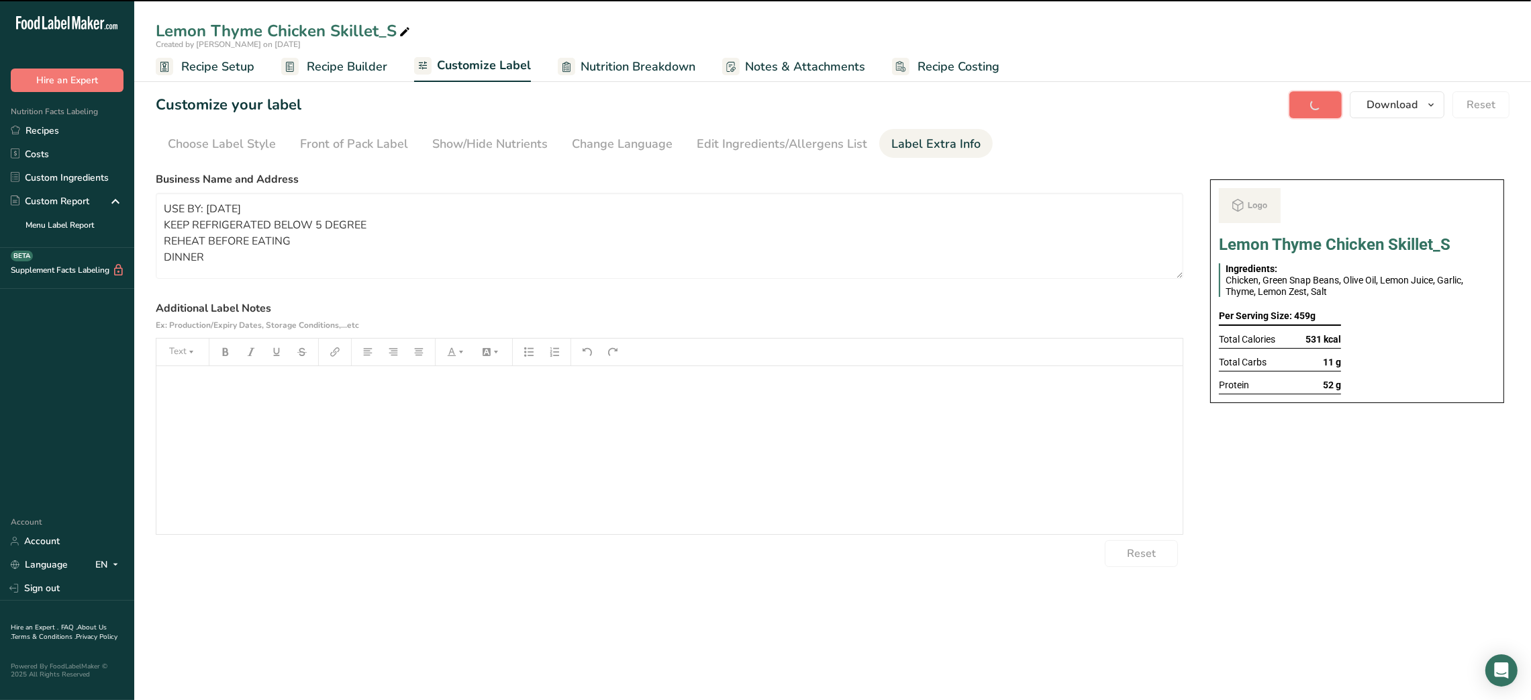
type textarea "USE BY: [DATE] KEEP REFRIGERATED BELOW 5 DEGREE REHEAT BEFORE EATING DINNER"
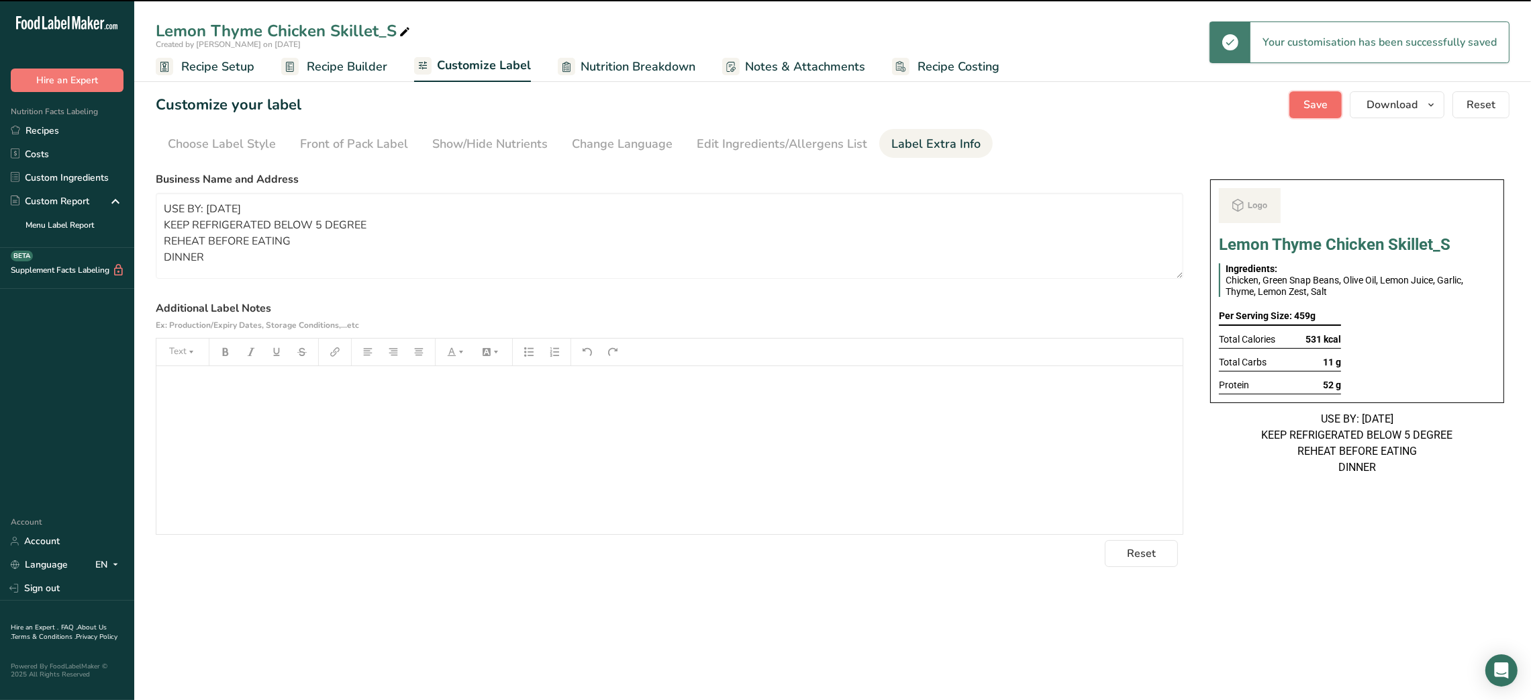
scroll to position [0, 0]
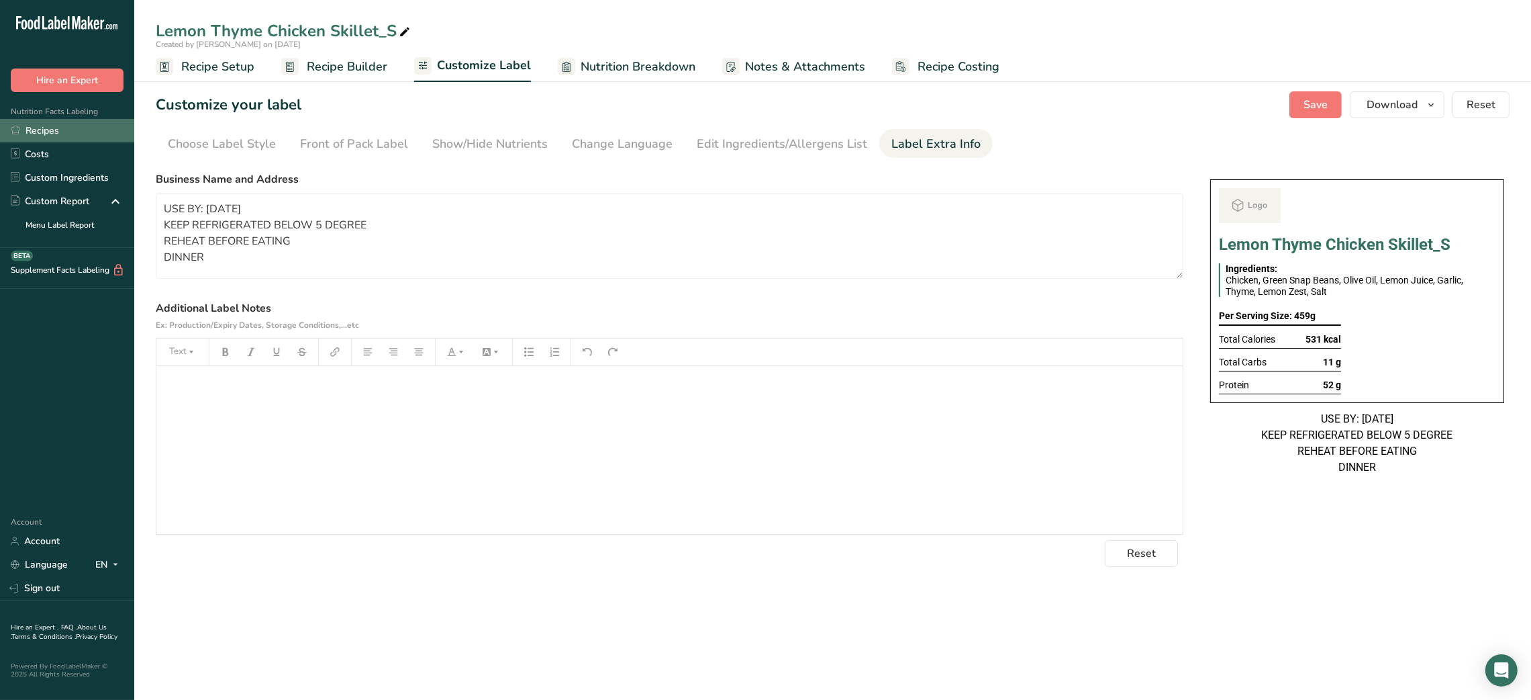
click at [69, 132] on link "Recipes" at bounding box center [67, 130] width 134 height 23
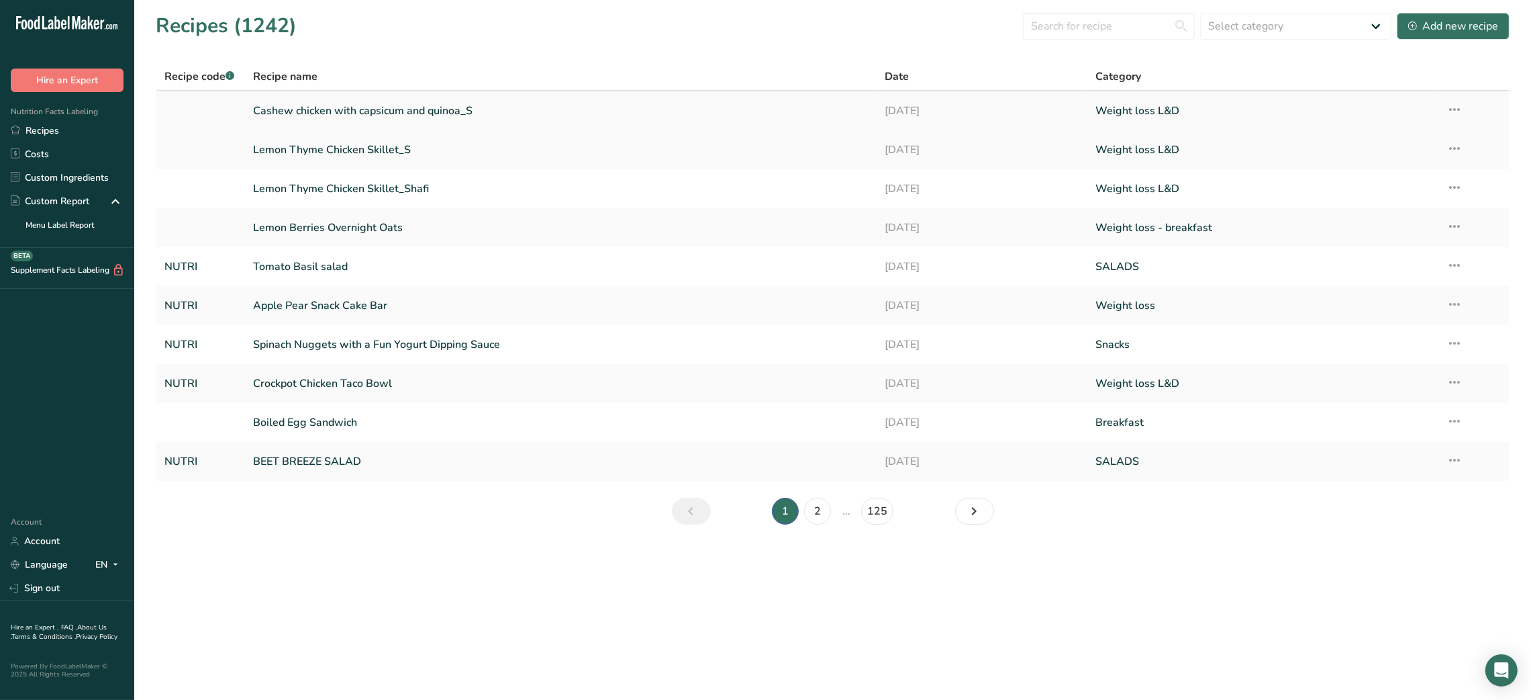
click at [402, 99] on link "Cashew chicken with capsicum and quinoa_S" at bounding box center [561, 111] width 616 height 28
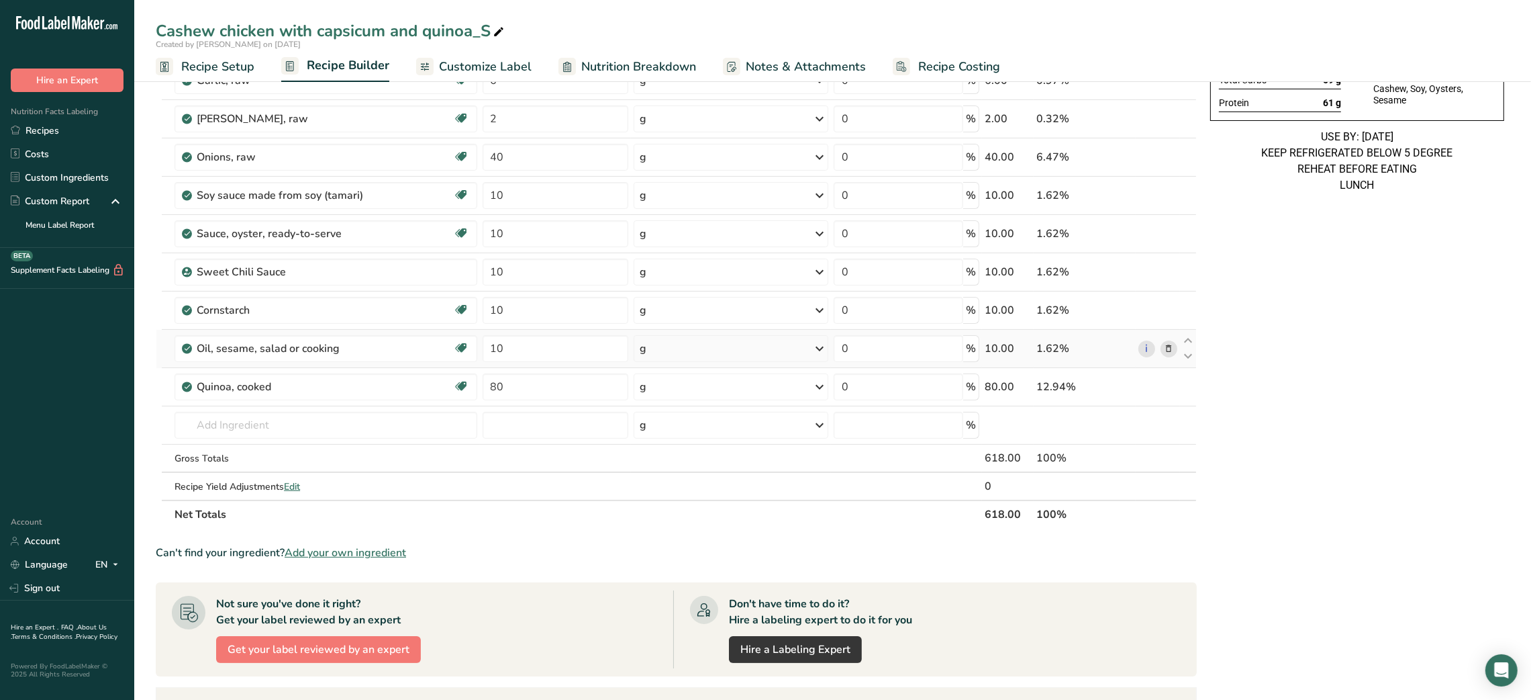
scroll to position [229, 0]
click at [483, 338] on input "10" at bounding box center [556, 346] width 146 height 27
type input "20"
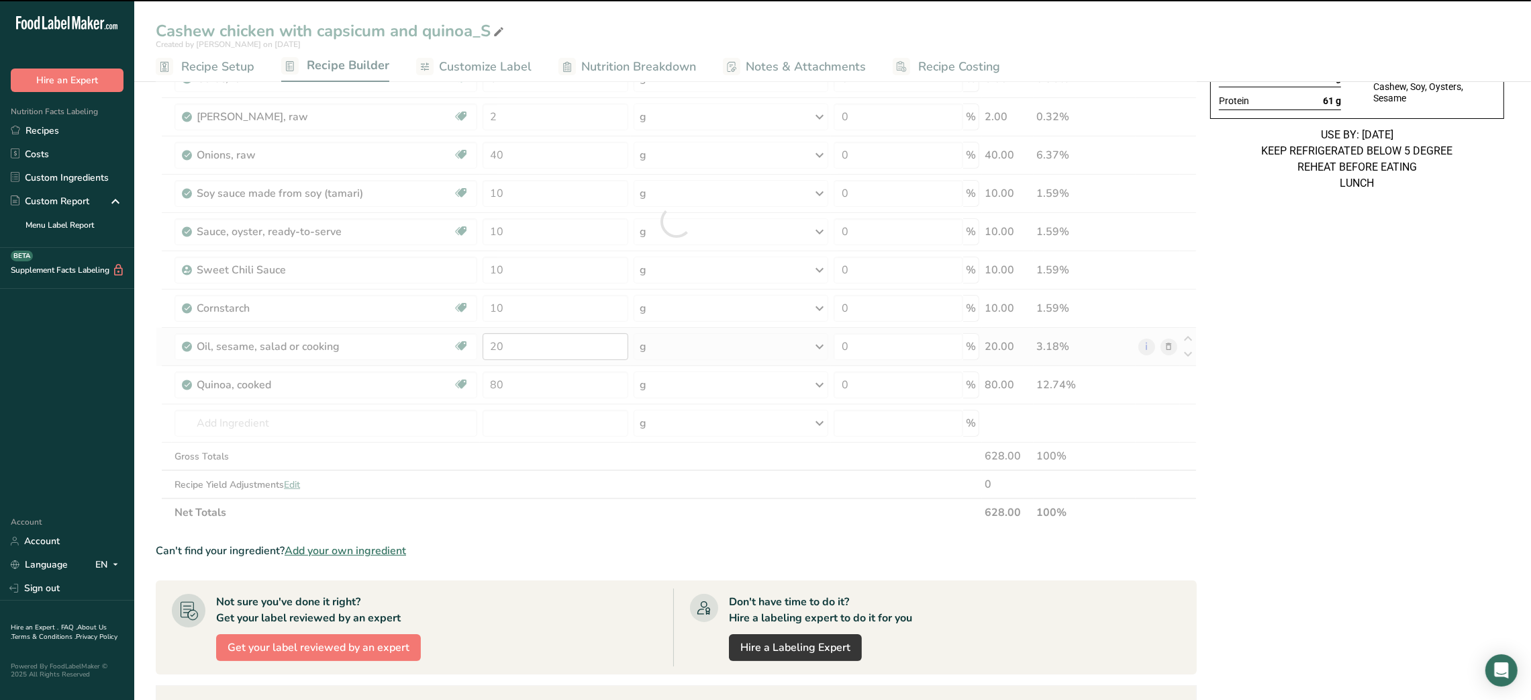
scroll to position [0, 0]
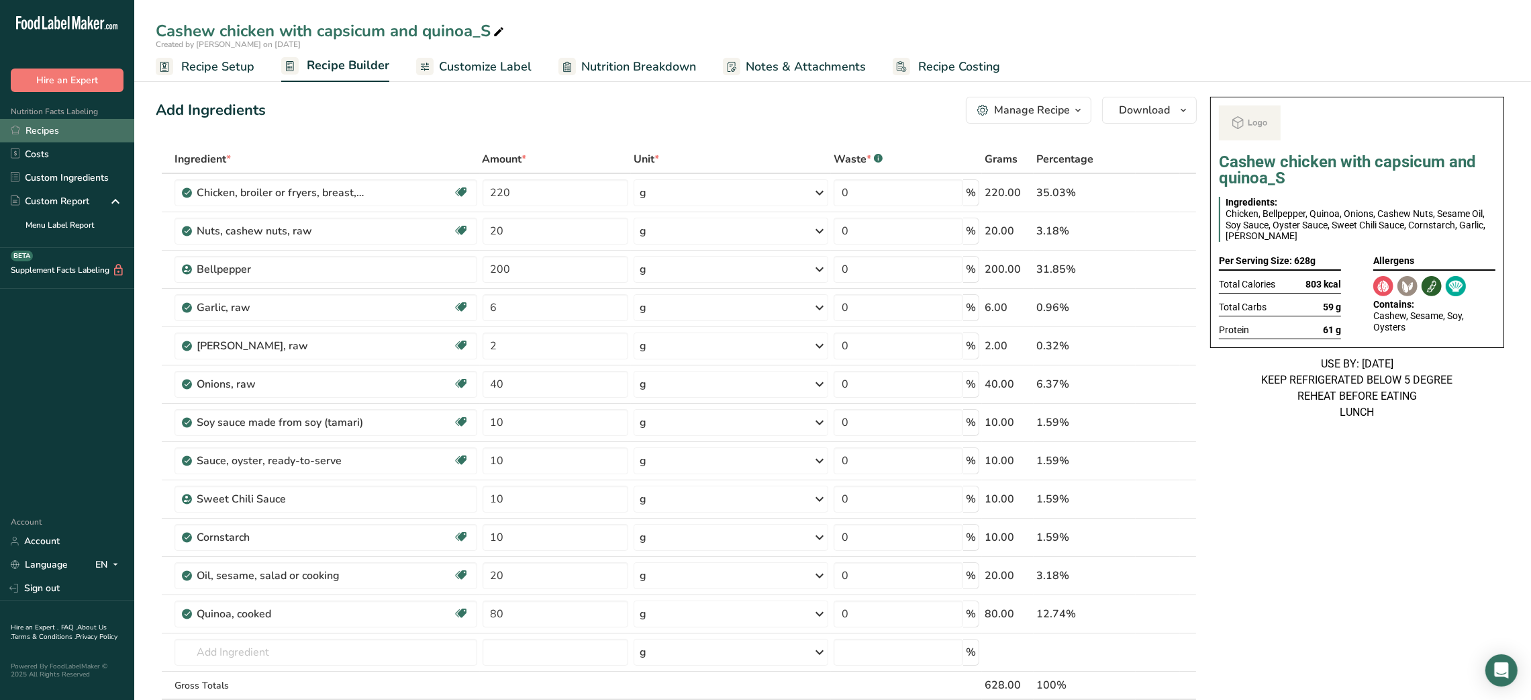
click at [83, 127] on link "Recipes" at bounding box center [67, 130] width 134 height 23
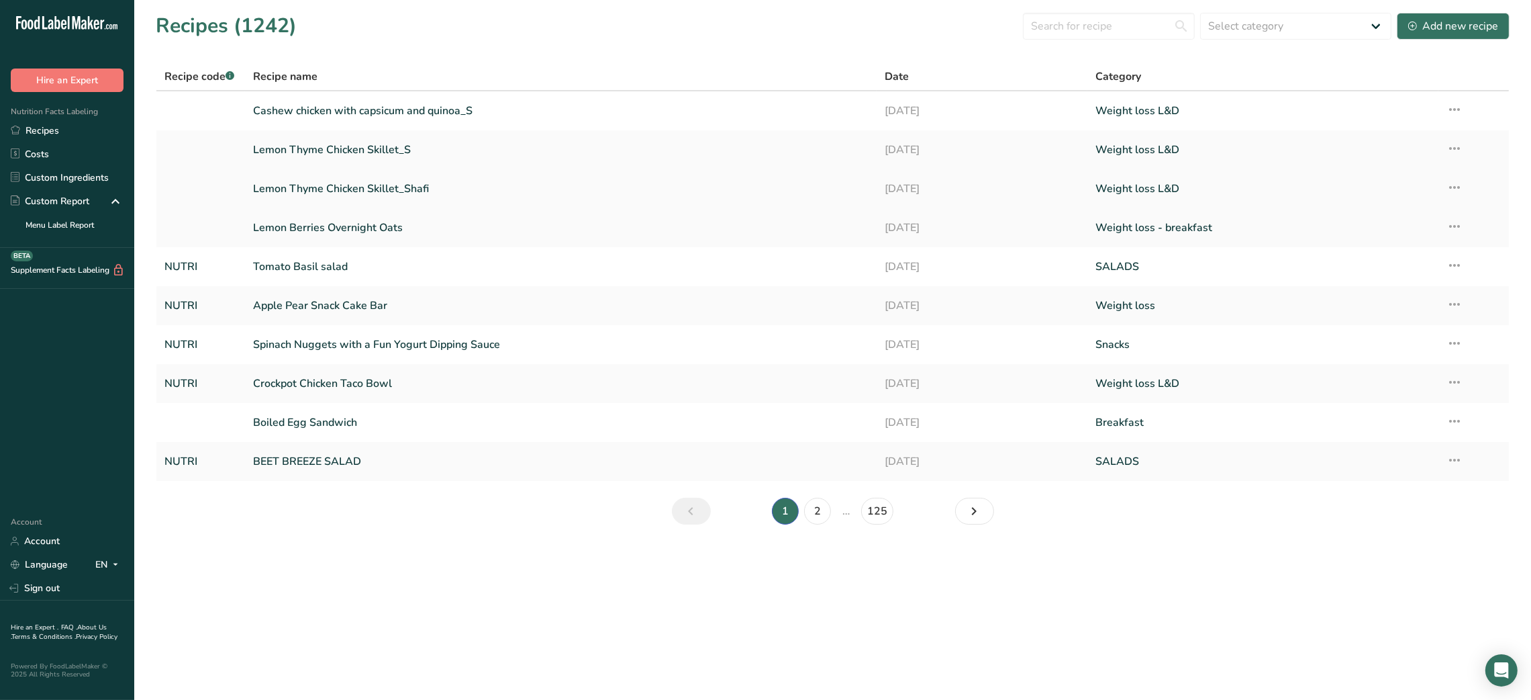
click at [429, 195] on link "Lemon Thyme Chicken Skillet_Shafi" at bounding box center [561, 189] width 616 height 28
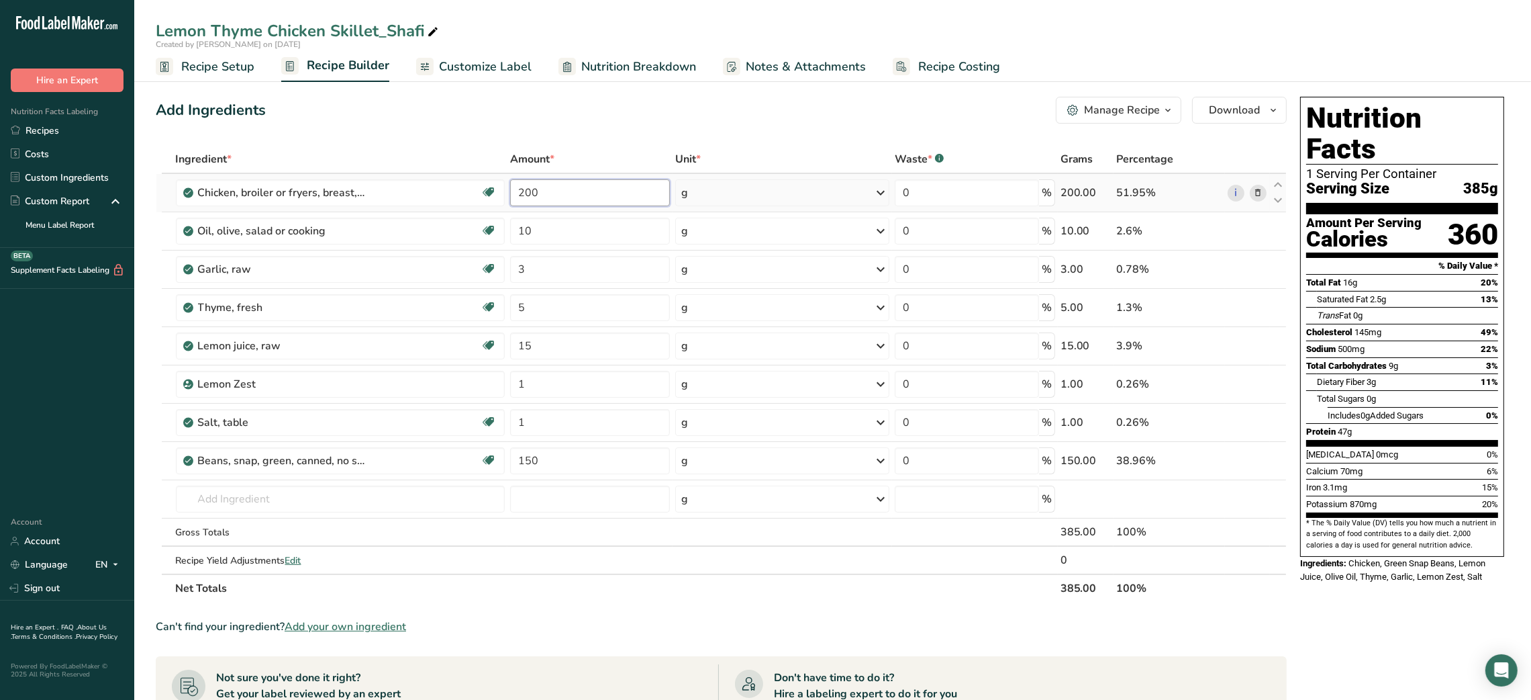
click at [522, 192] on input "200" at bounding box center [590, 192] width 160 height 27
type input "220"
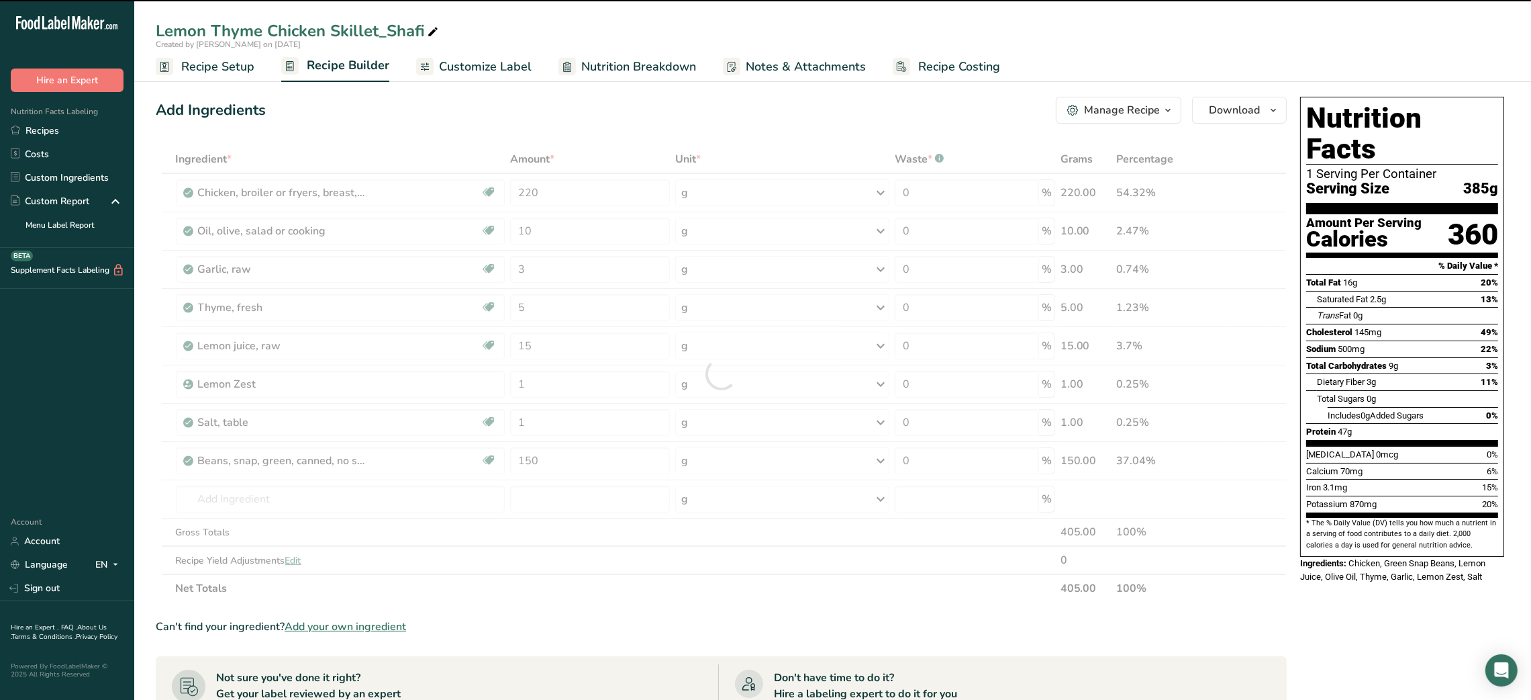
click at [643, 117] on div "Add Ingredients Manage Recipe Delete Recipe Duplicate Recipe Scale Recipe Save …" at bounding box center [721, 110] width 1131 height 27
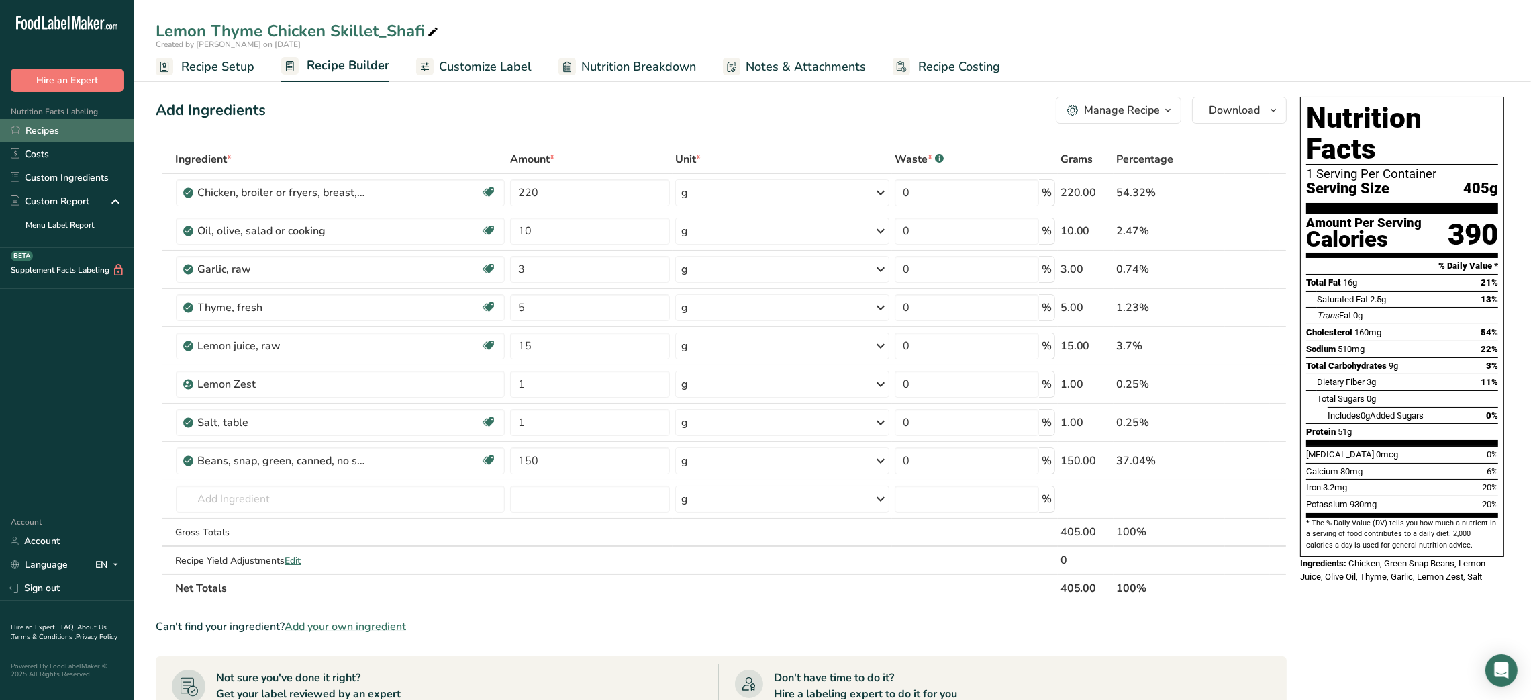
click at [70, 138] on link "Recipes" at bounding box center [67, 130] width 134 height 23
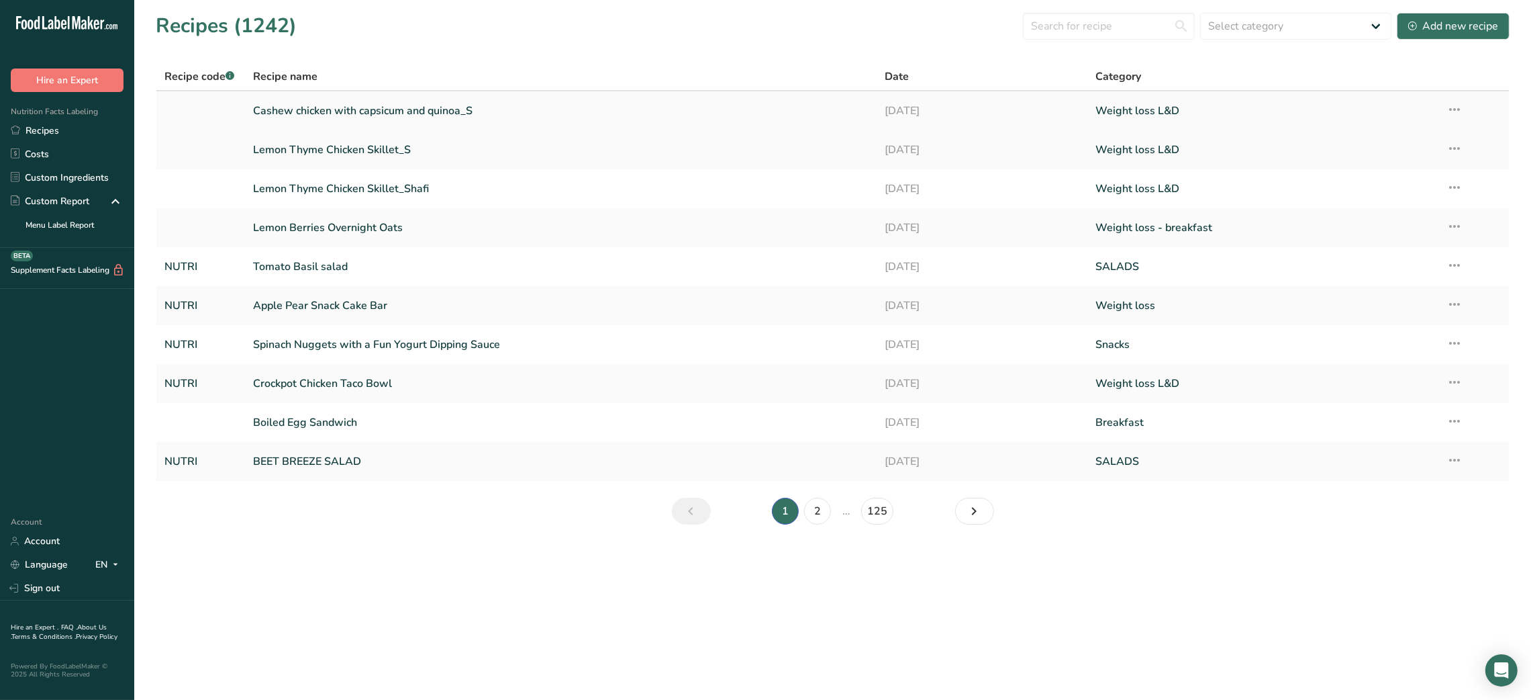
click at [757, 105] on icon at bounding box center [1455, 109] width 16 height 24
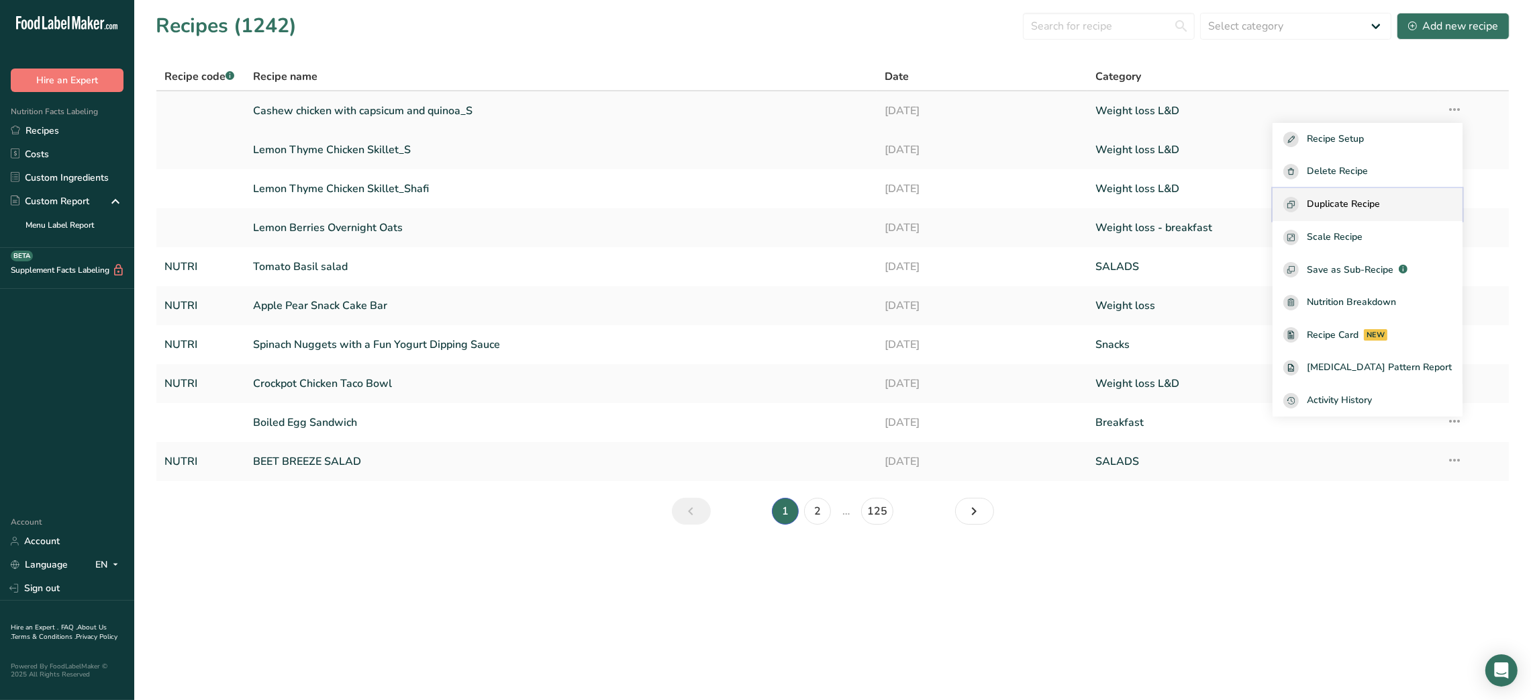
click at [757, 195] on button "Duplicate Recipe" at bounding box center [1368, 204] width 190 height 33
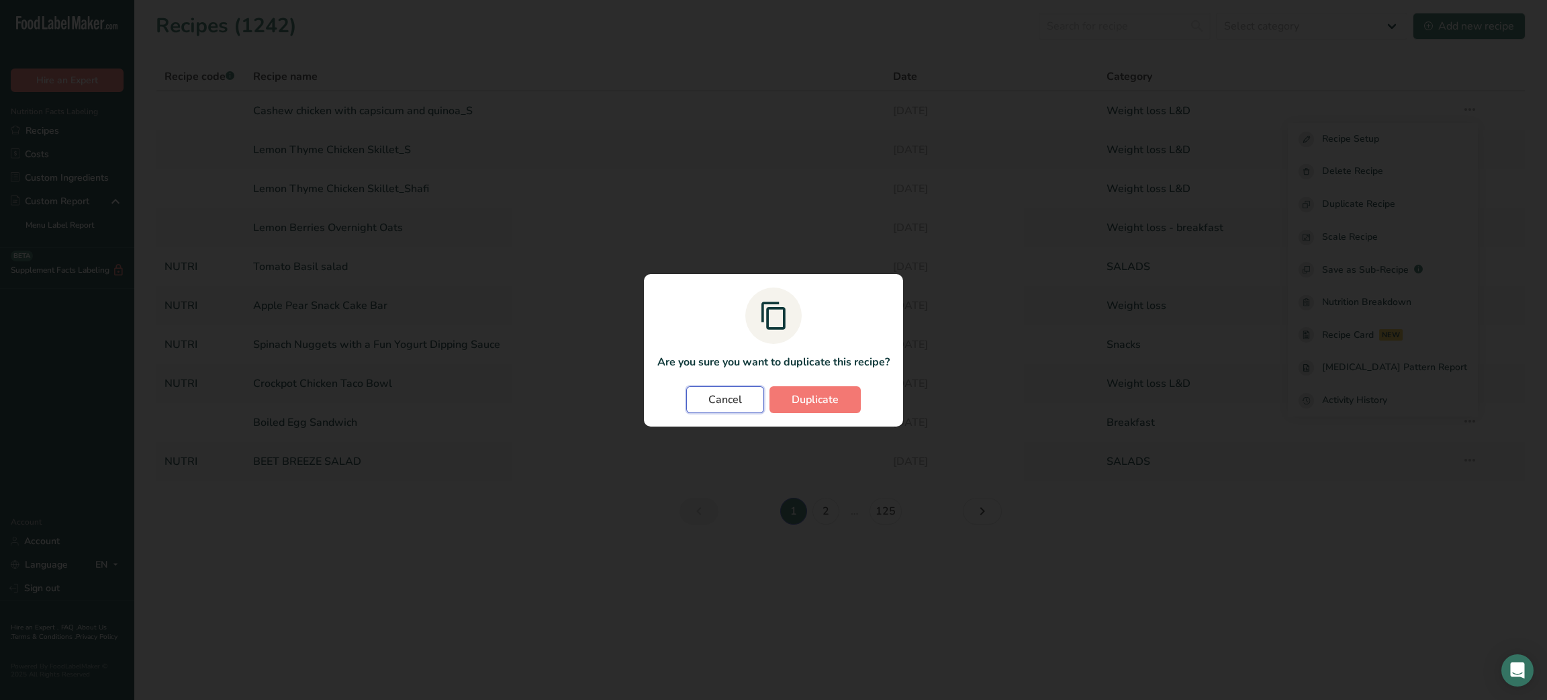
click at [716, 398] on span "Cancel" at bounding box center [725, 399] width 34 height 16
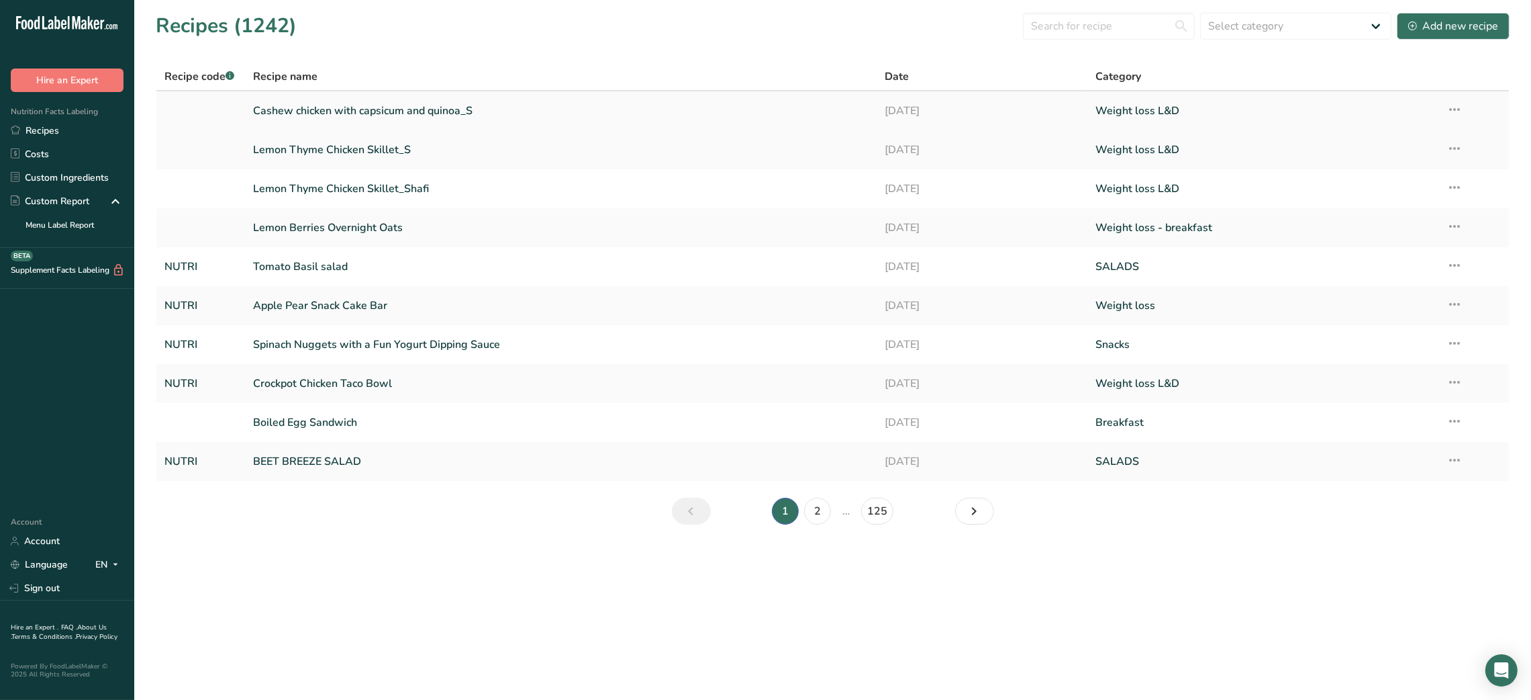
drag, startPoint x: 814, startPoint y: 94, endPoint x: 799, endPoint y: 112, distance: 23.8
click at [757, 112] on td "Cashew chicken with capsicum and quinoa_S" at bounding box center [561, 110] width 632 height 39
click at [757, 112] on link "Cashew chicken with capsicum and quinoa_S" at bounding box center [561, 111] width 616 height 28
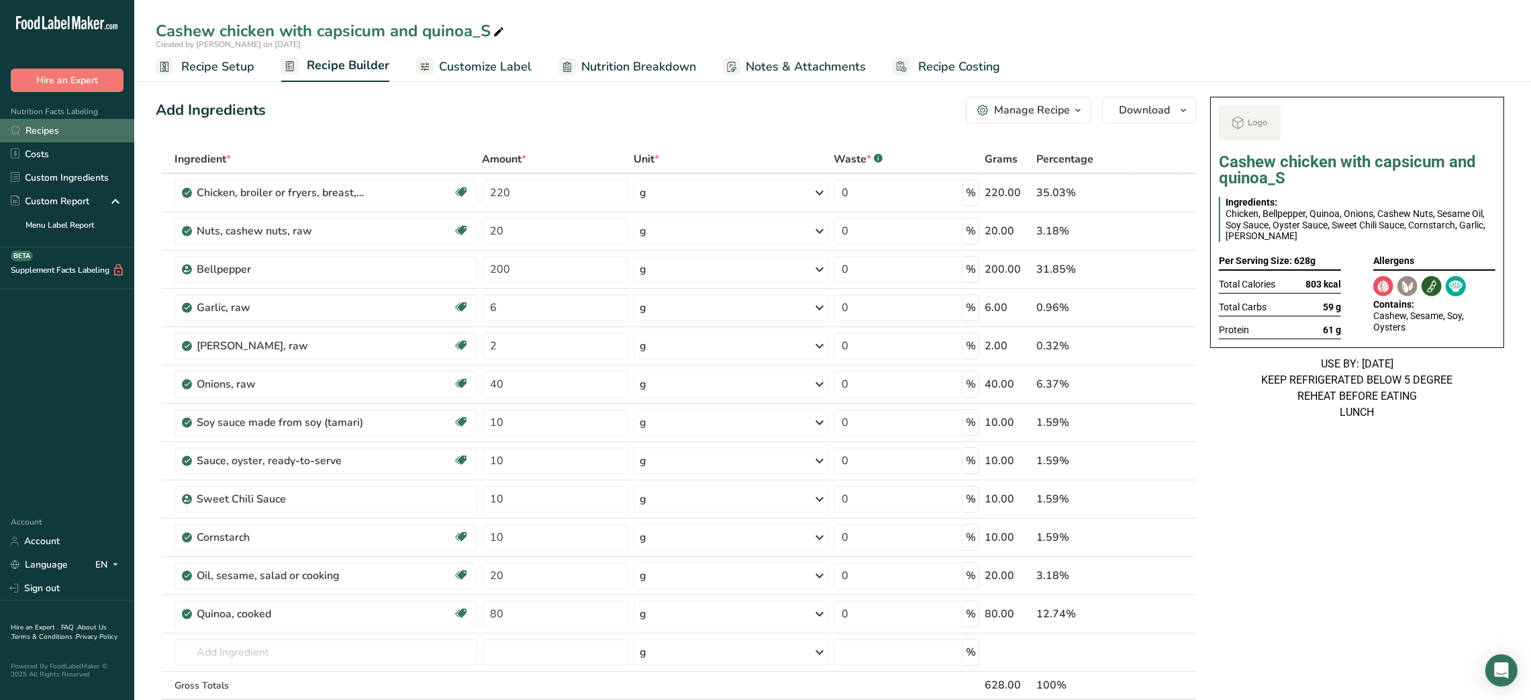
click at [91, 133] on link "Recipes" at bounding box center [67, 130] width 134 height 23
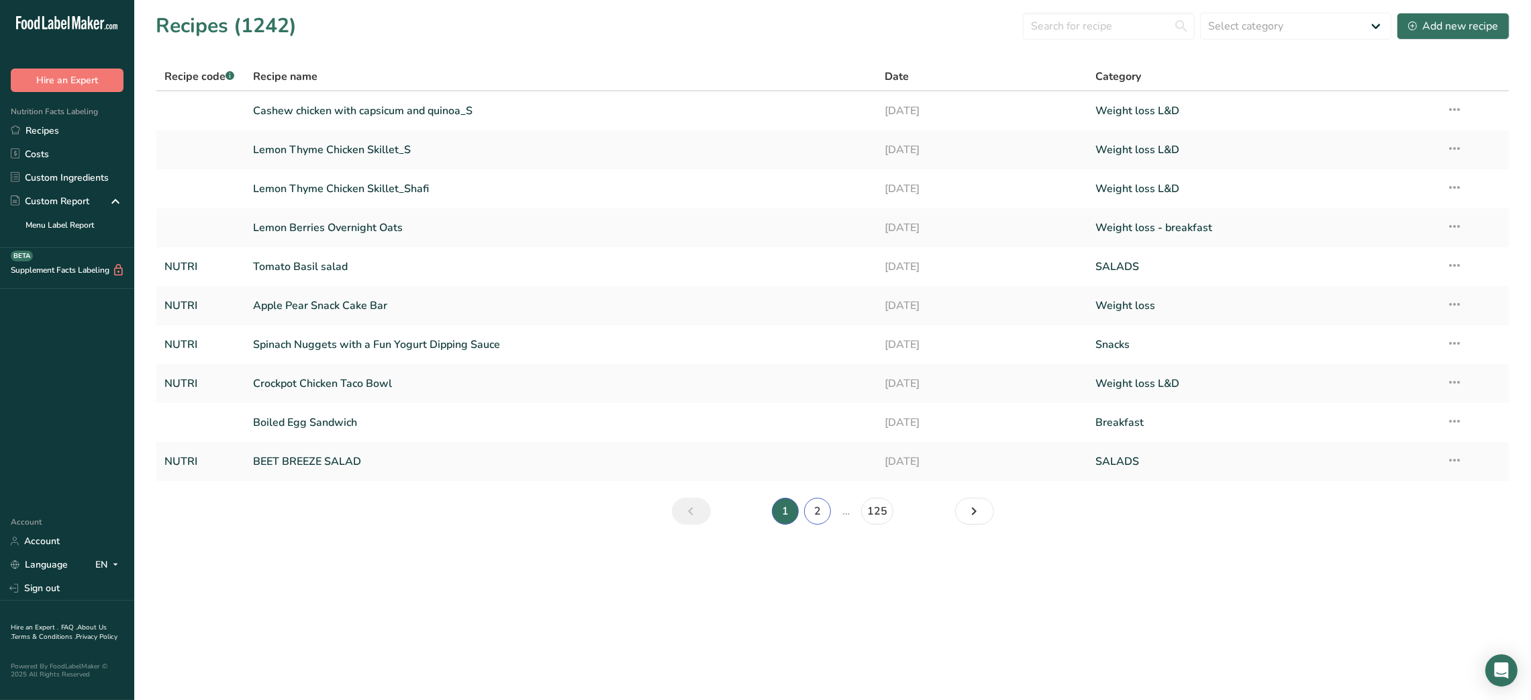
click at [757, 511] on link "2" at bounding box center [817, 510] width 27 height 27
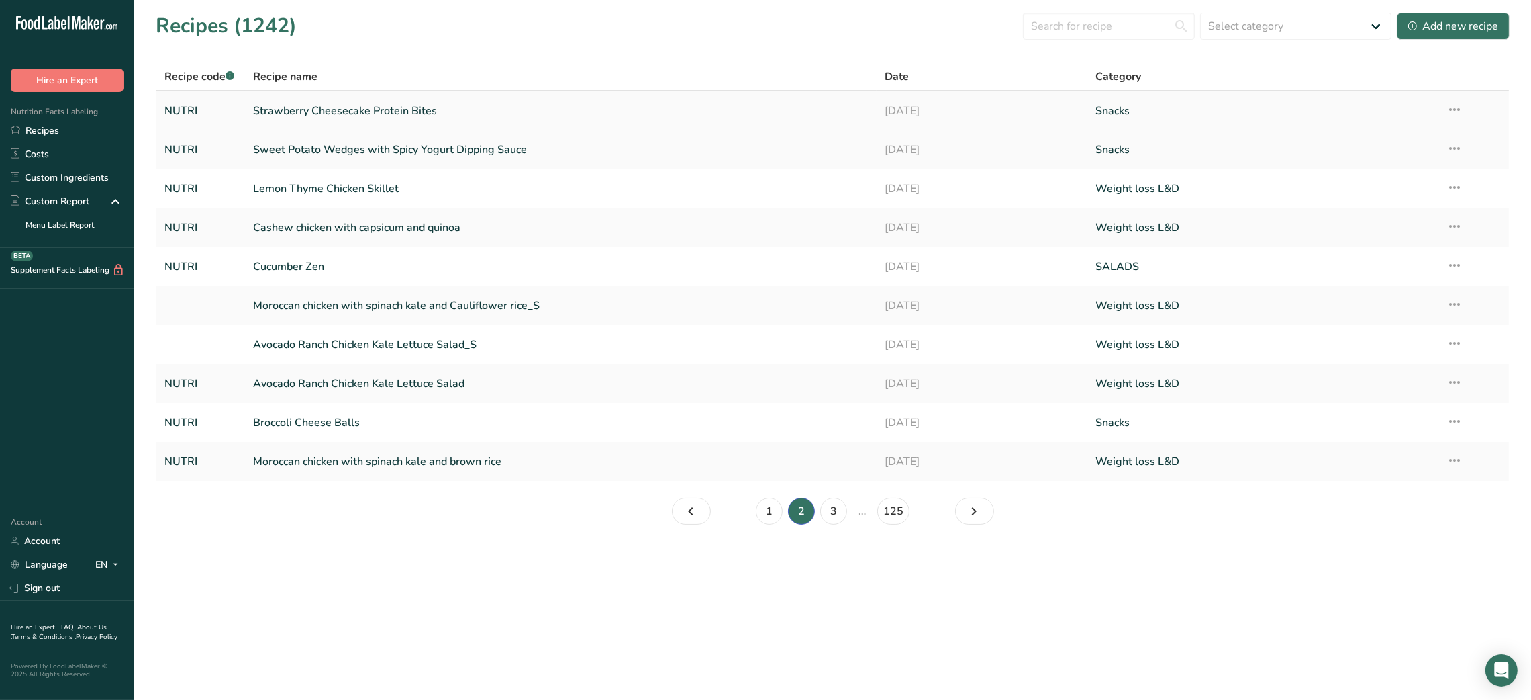
click at [360, 118] on link "Strawberry Cheesecake Protein Bites" at bounding box center [561, 111] width 616 height 28
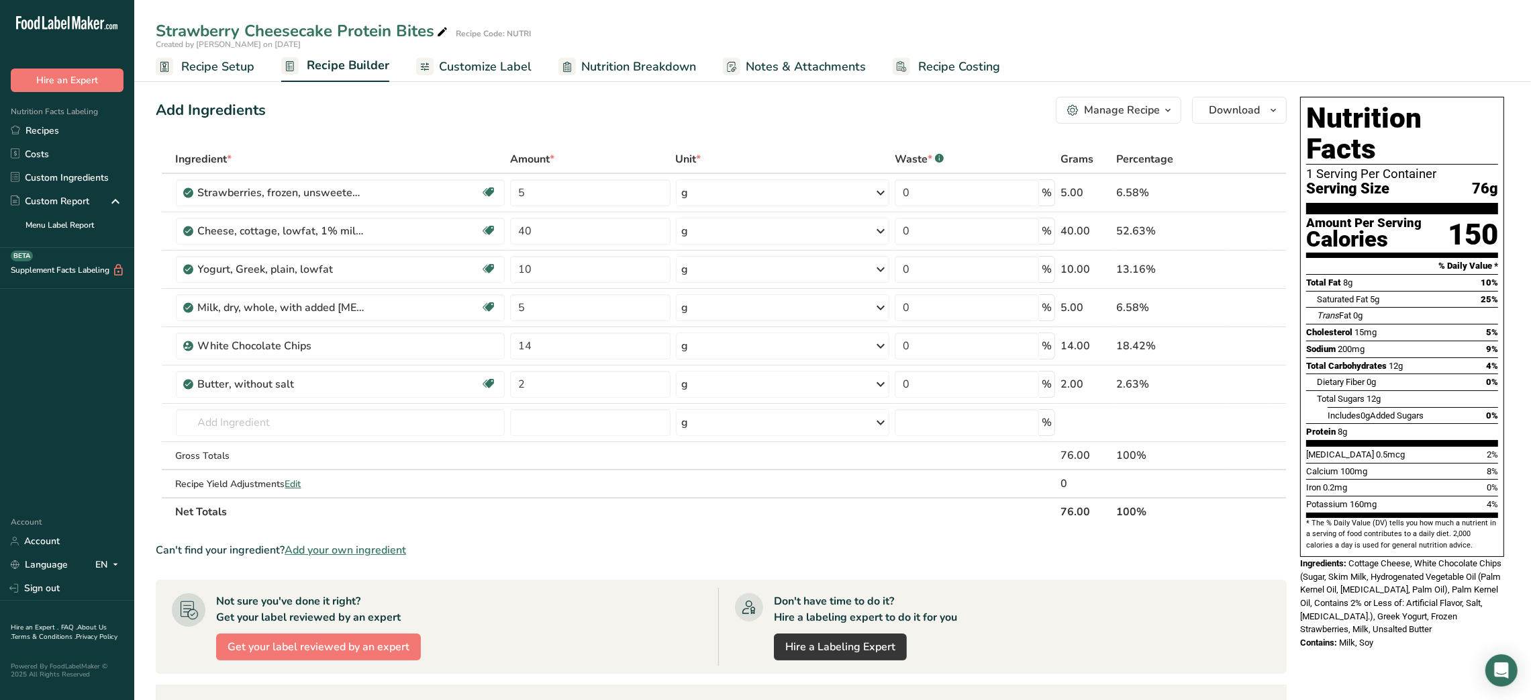
click at [436, 135] on div "Add Ingredients Manage Recipe Delete Recipe Duplicate Recipe Scale Recipe Save …" at bounding box center [725, 540] width 1139 height 898
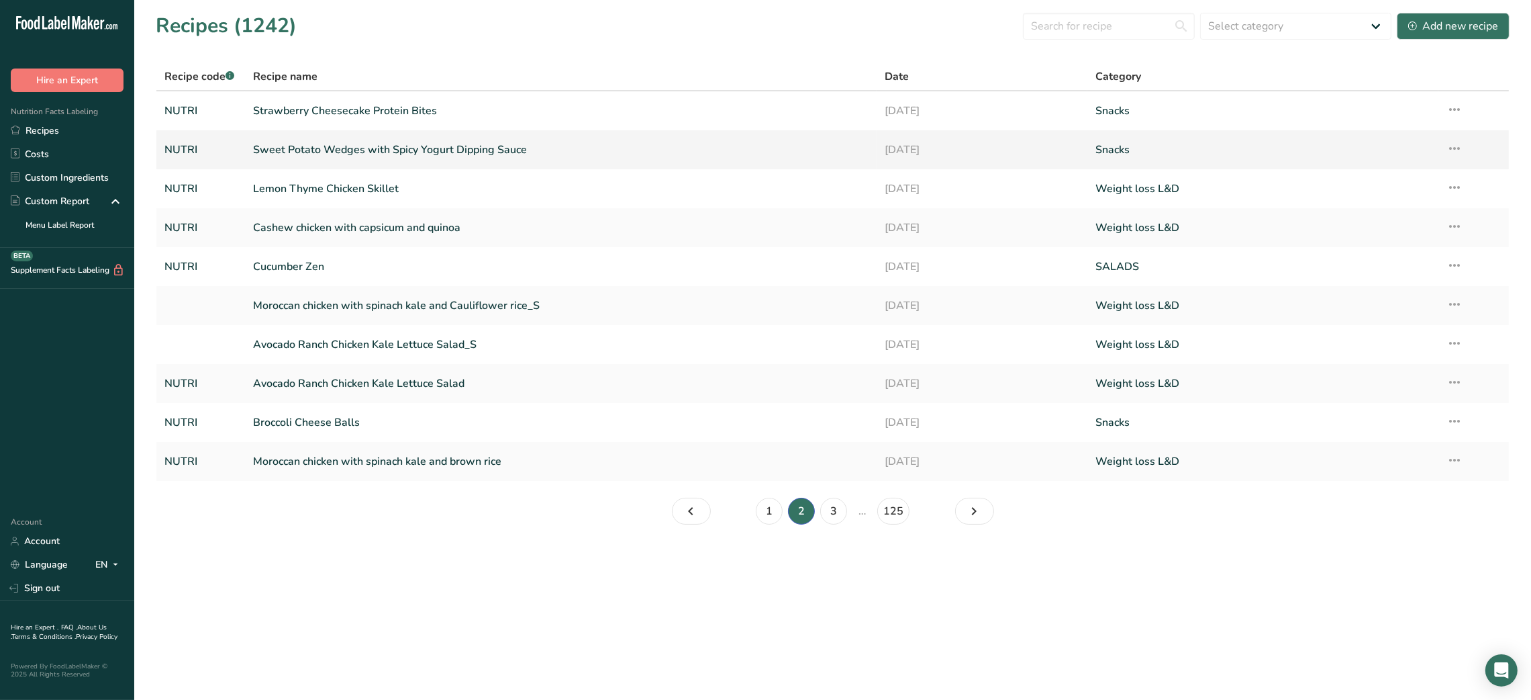
click at [452, 156] on link "Sweet Potato Wedges with Spicy Yogurt Dipping Sauce" at bounding box center [561, 150] width 616 height 28
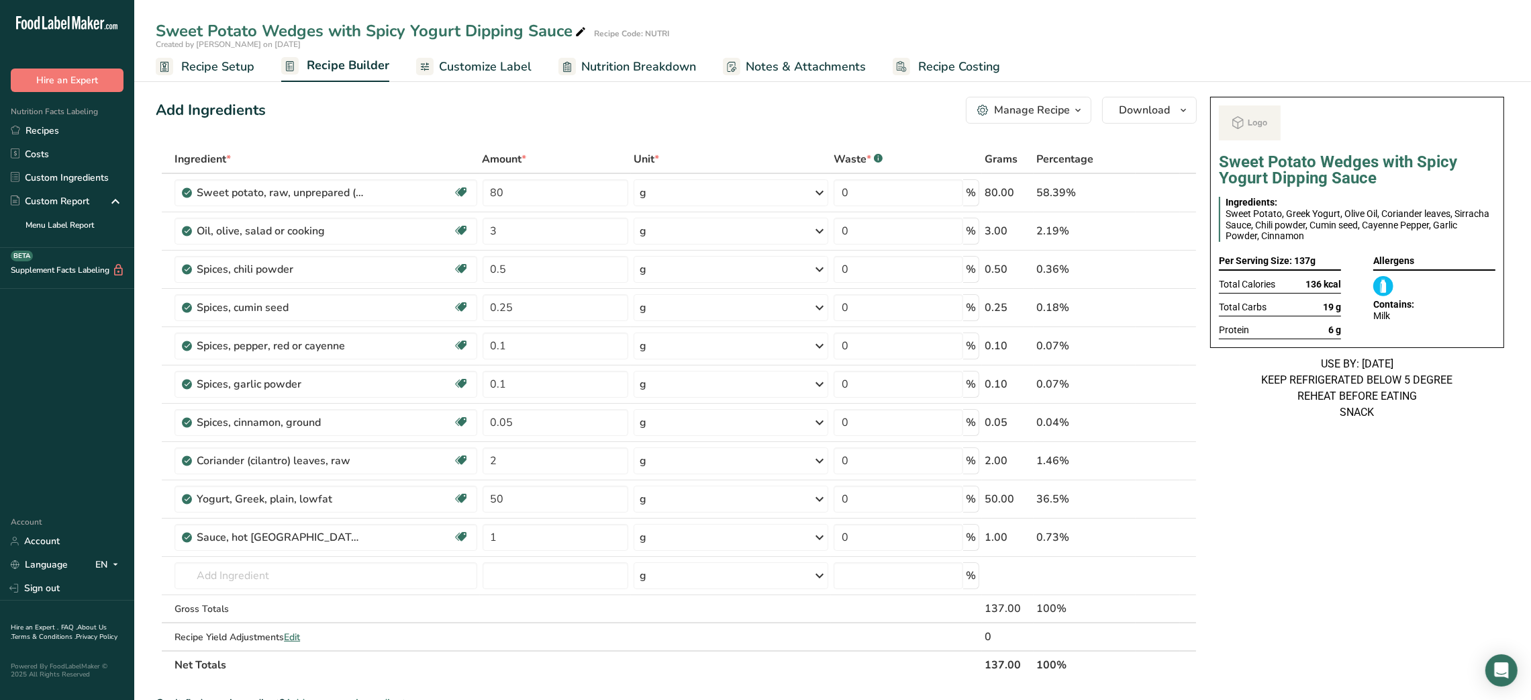
click at [757, 330] on span "6 g" at bounding box center [1335, 329] width 13 height 11
click at [77, 137] on link "Recipes" at bounding box center [67, 130] width 134 height 23
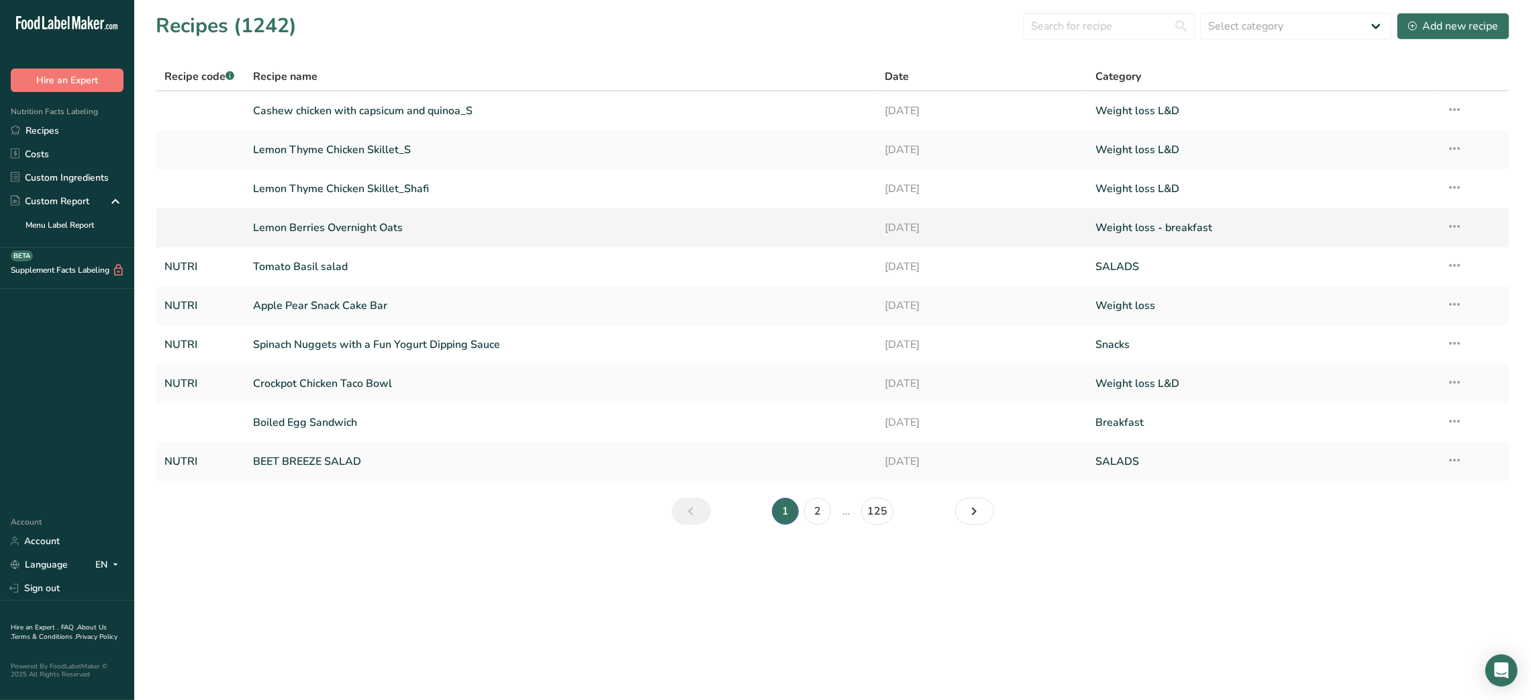
click at [366, 226] on link "Lemon Berries Overnight Oats" at bounding box center [561, 228] width 616 height 28
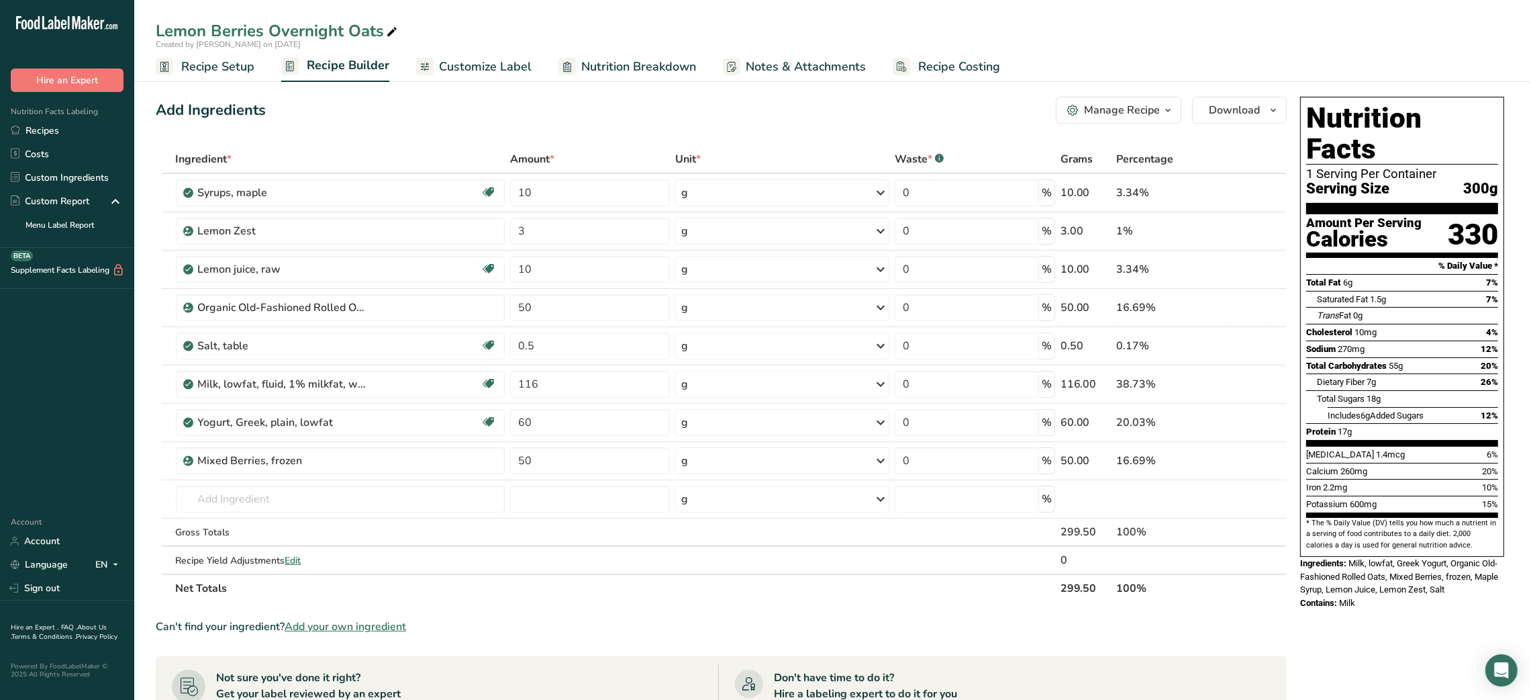
click at [757, 116] on div "Manage Recipe" at bounding box center [1122, 110] width 76 height 16
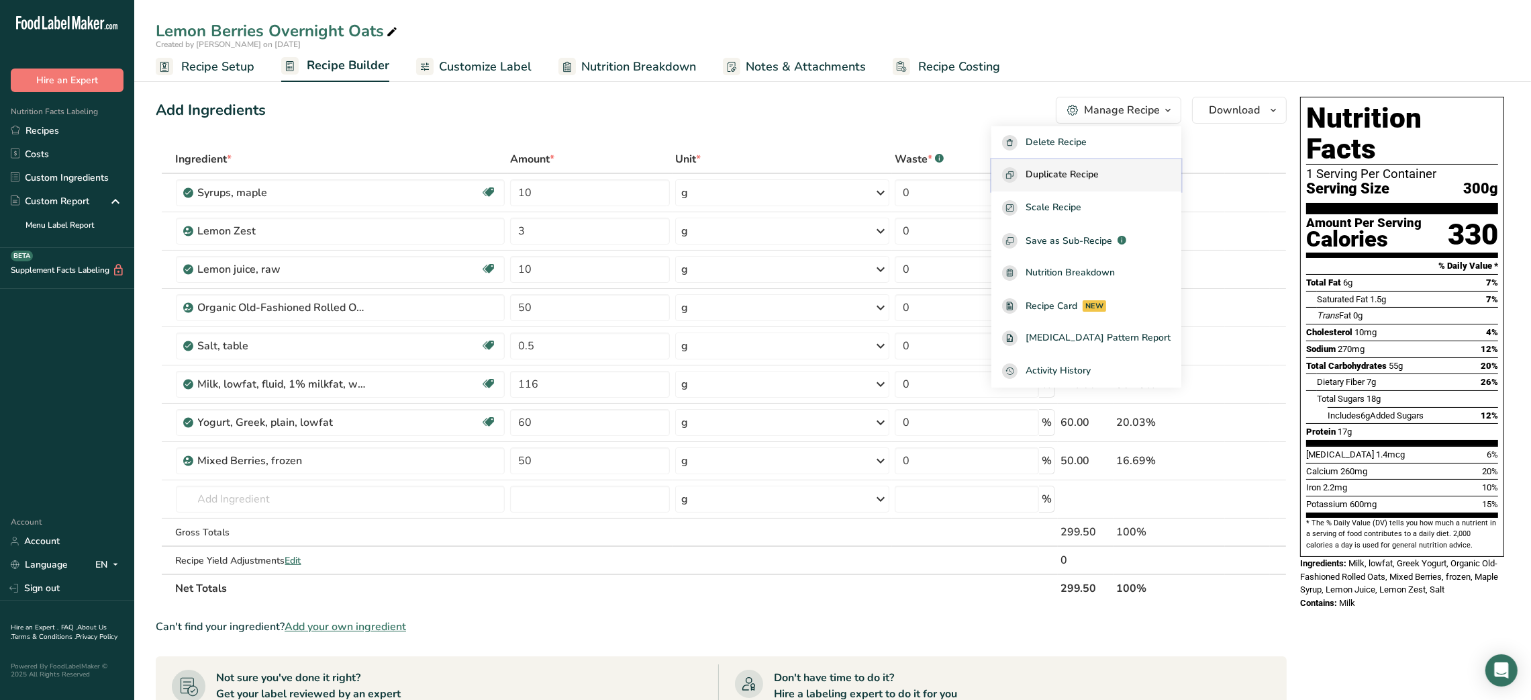
click at [757, 164] on button "Duplicate Recipe" at bounding box center [1087, 175] width 190 height 33
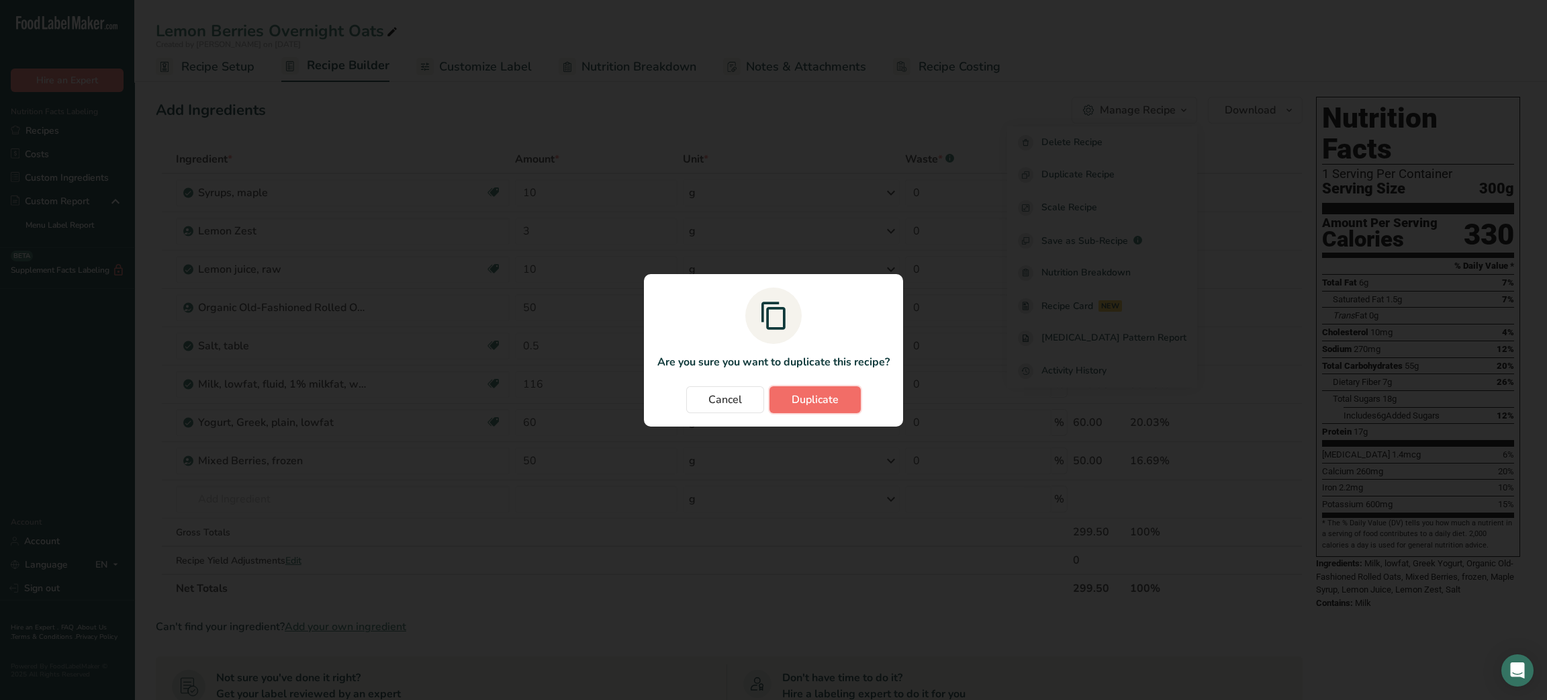
click at [757, 406] on span "Duplicate" at bounding box center [815, 399] width 47 height 16
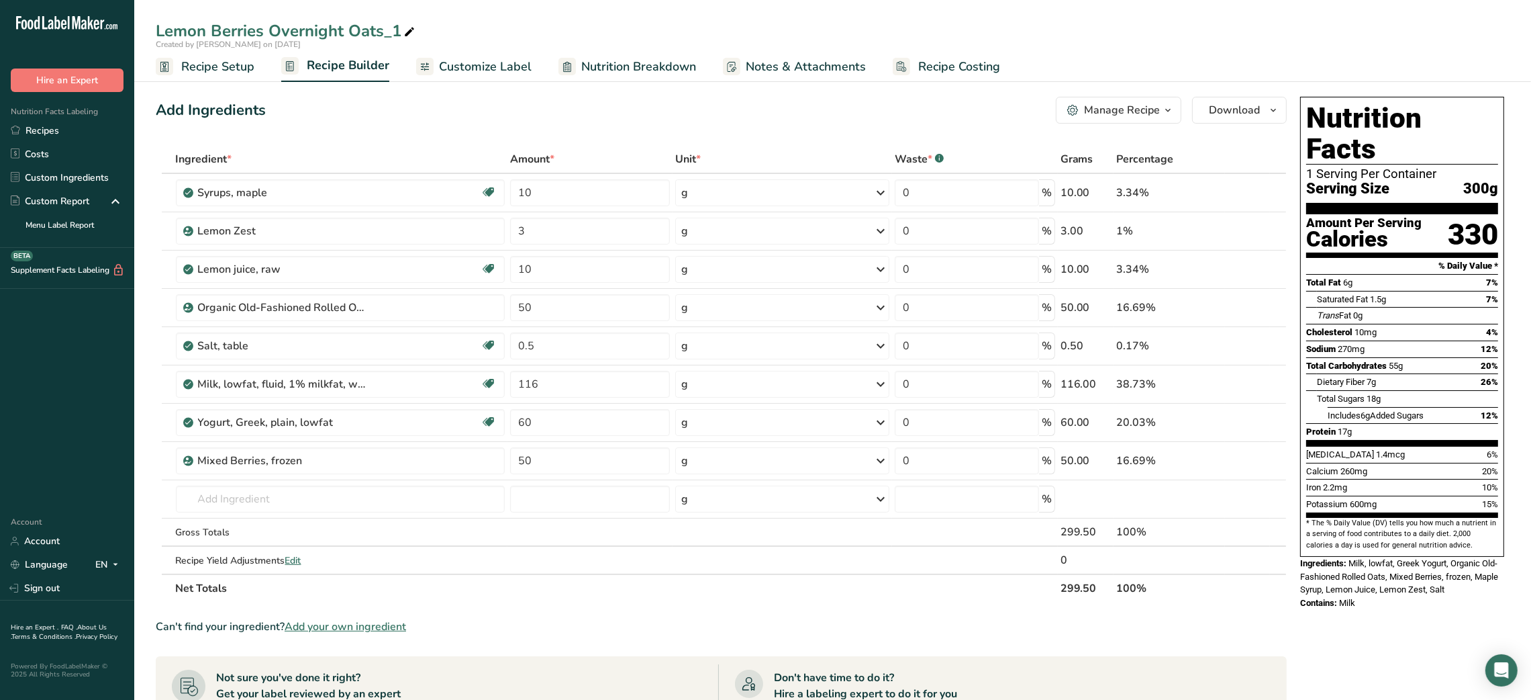
click at [410, 23] on icon at bounding box center [410, 32] width 12 height 19
type input "Lemon Berries Overnight Oats_Shafi"
click at [390, 115] on div "Add Ingredients Manage Recipe Delete Recipe Duplicate Recipe Scale Recipe Save …" at bounding box center [721, 110] width 1131 height 27
click at [518, 422] on input "60" at bounding box center [590, 422] width 160 height 27
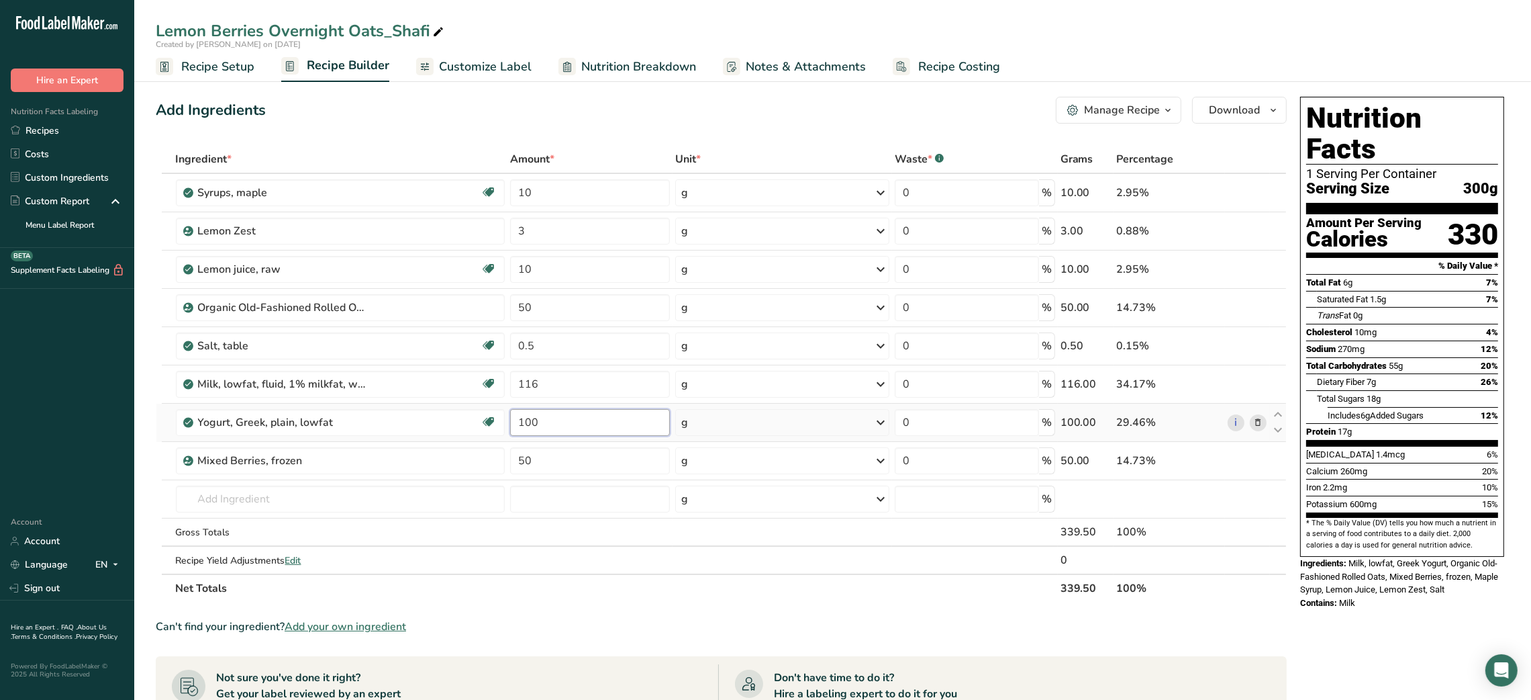
type input "100"
click at [523, 389] on input "116" at bounding box center [590, 384] width 160 height 27
type input "150"
click at [522, 309] on input "50" at bounding box center [590, 307] width 160 height 27
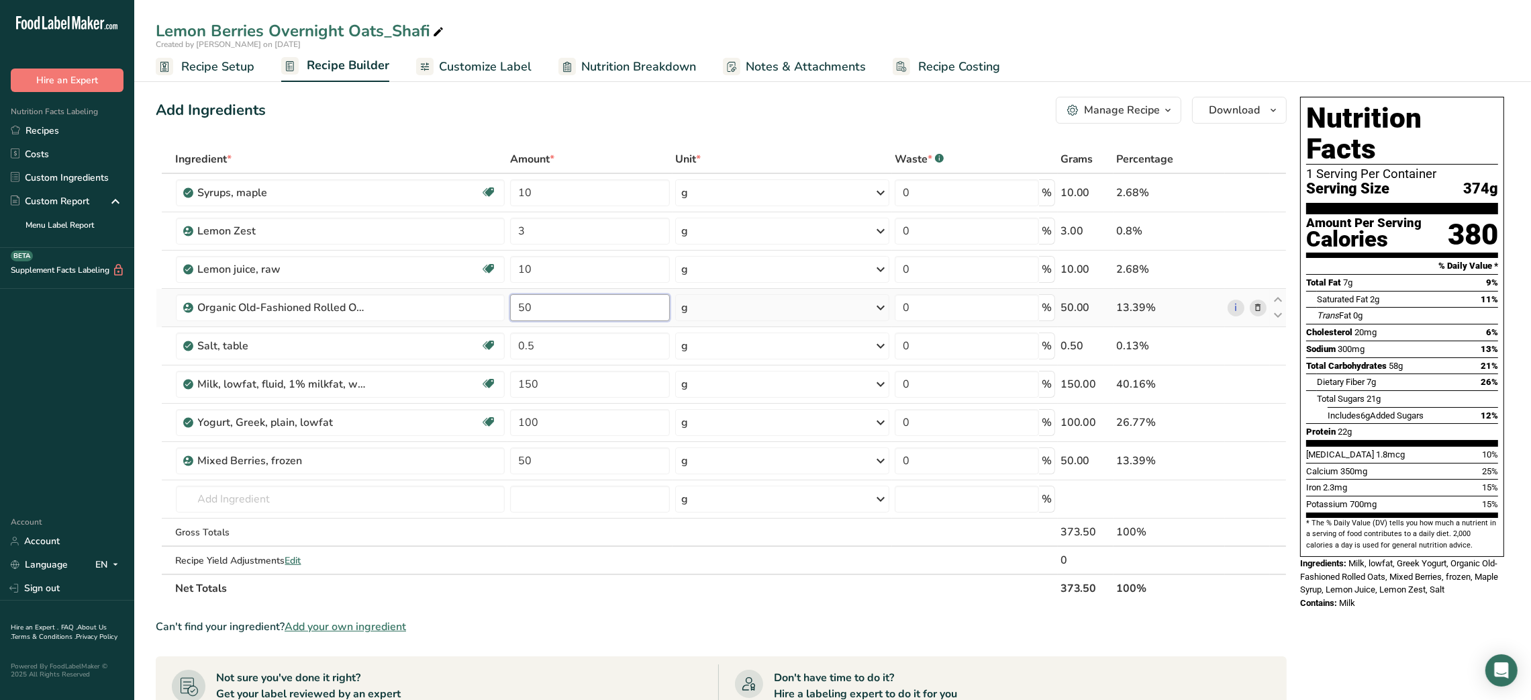
click at [522, 309] on input "50" at bounding box center [590, 307] width 160 height 27
type input "60"
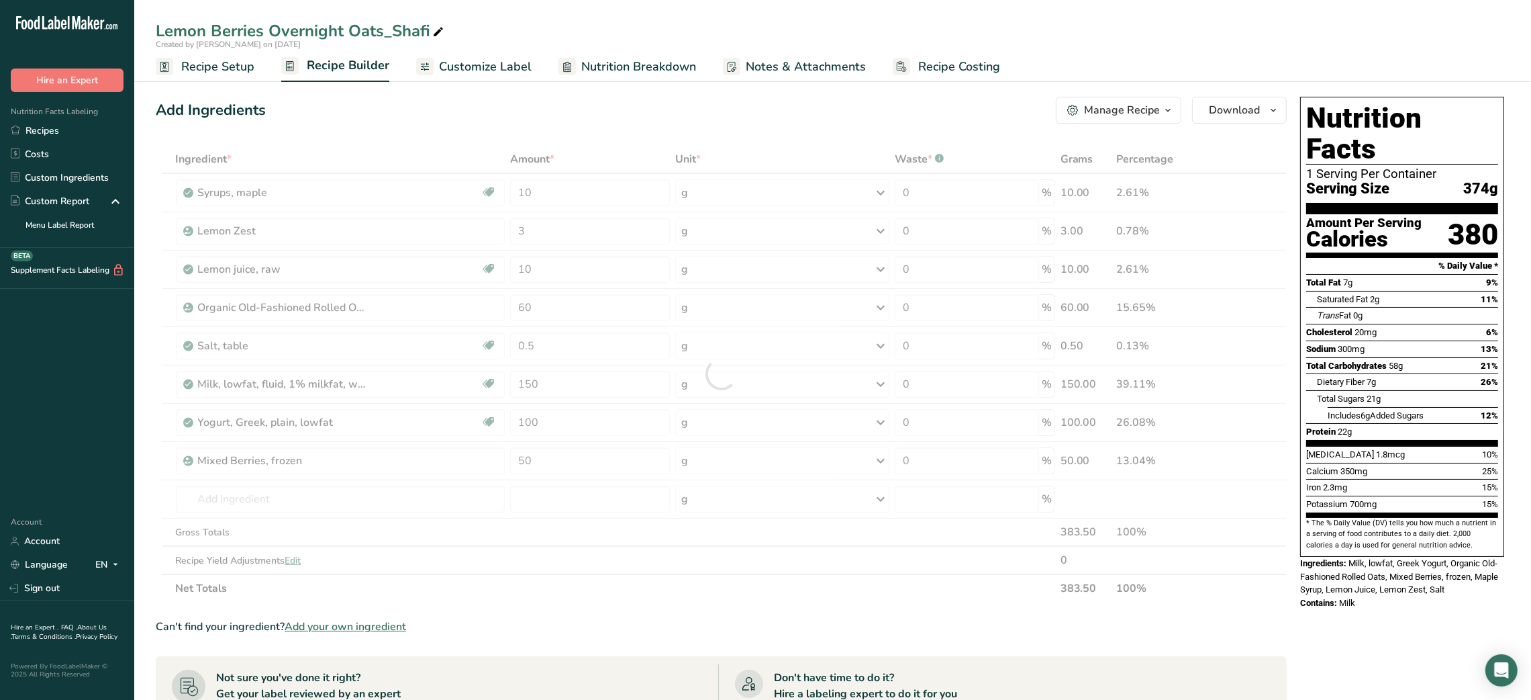
click at [509, 107] on div "Add Ingredients Manage Recipe Delete Recipe Duplicate Recipe Scale Recipe Save …" at bounding box center [721, 110] width 1131 height 27
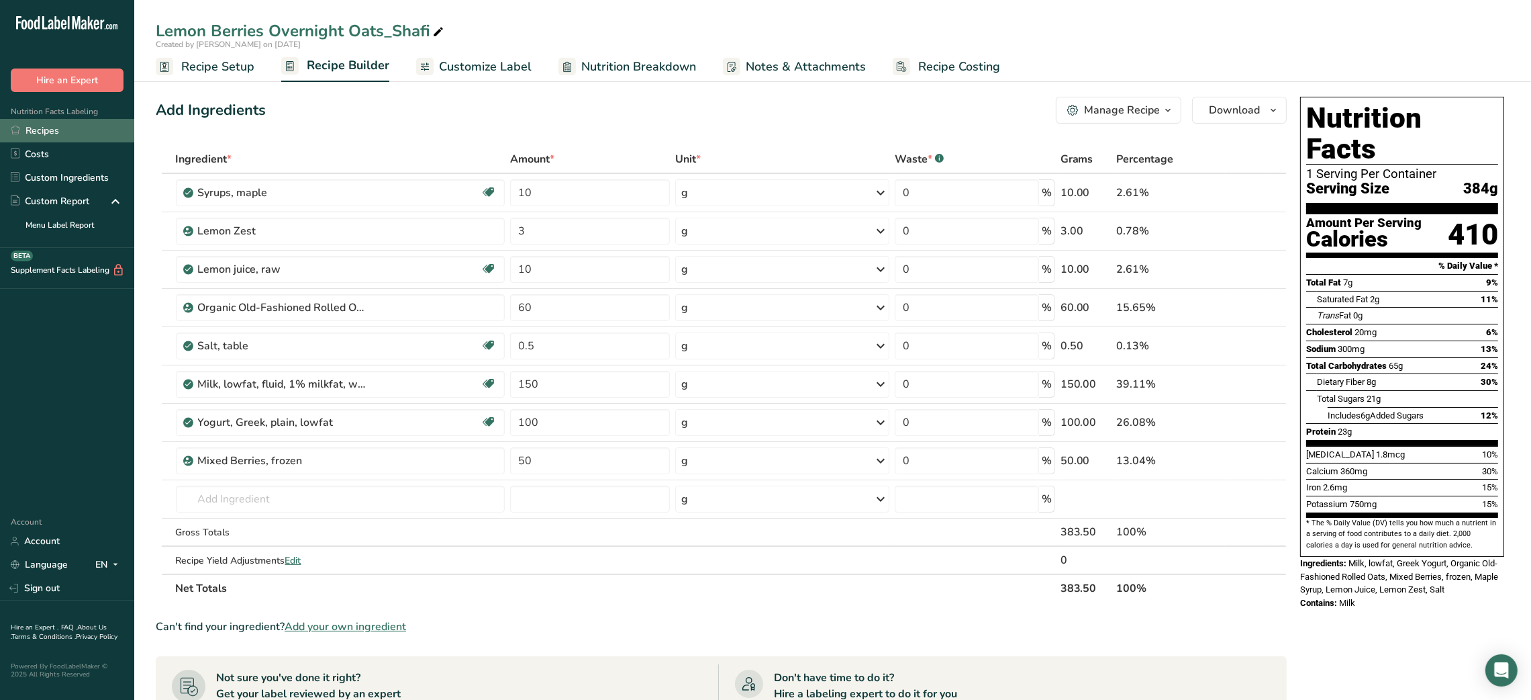
click at [52, 127] on link "Recipes" at bounding box center [67, 130] width 134 height 23
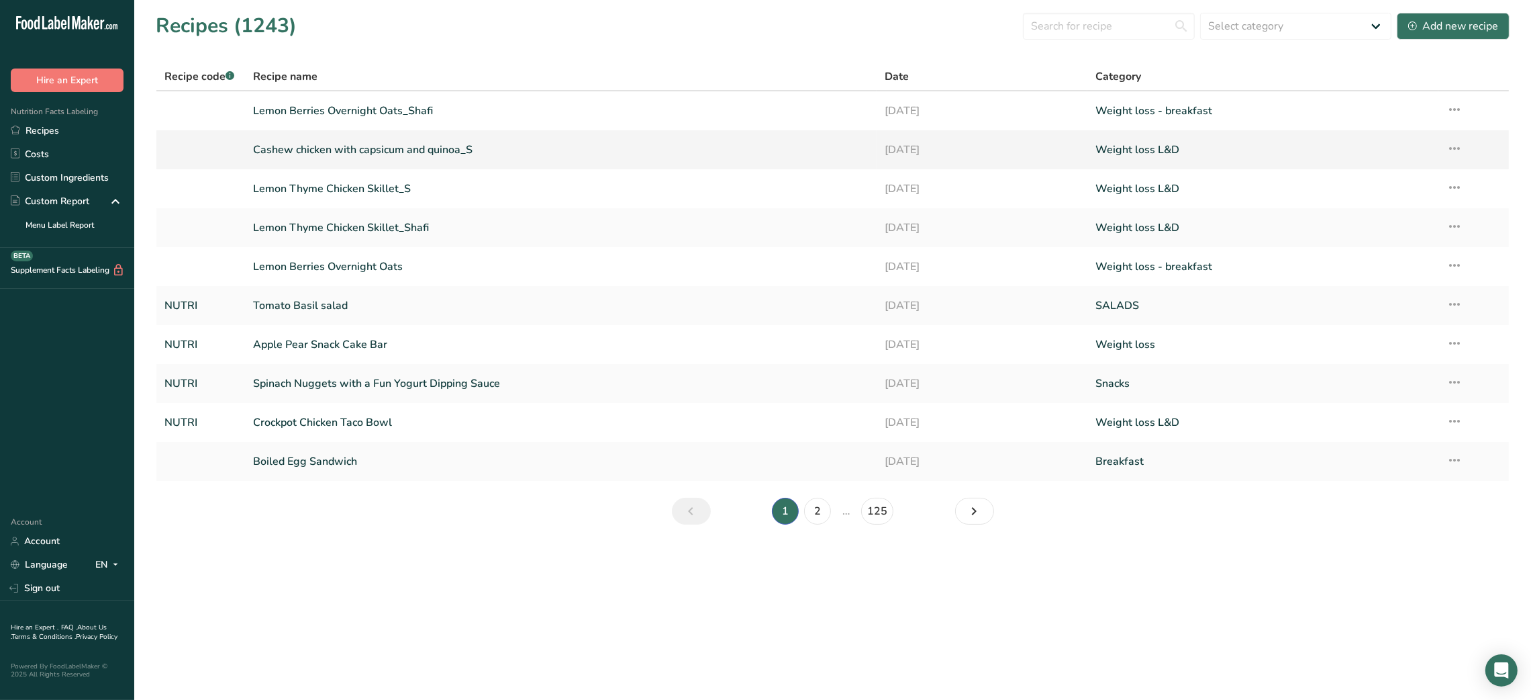
click at [462, 146] on link "Cashew chicken with capsicum and quinoa_S" at bounding box center [561, 150] width 616 height 28
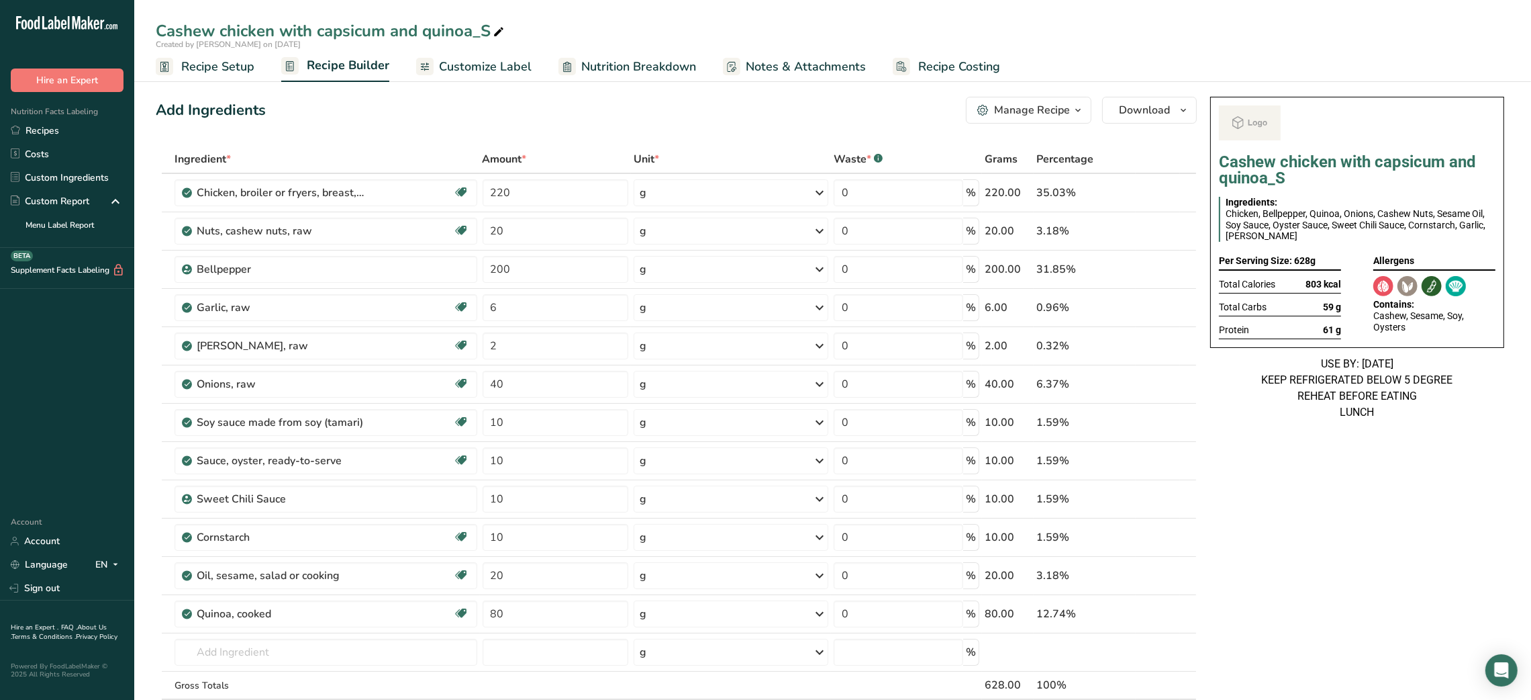
click at [352, 120] on div "Add Ingredients Manage Recipe Delete Recipe Duplicate Recipe Scale Recipe Save …" at bounding box center [676, 110] width 1041 height 27
click at [757, 116] on div "Manage Recipe" at bounding box center [1032, 110] width 76 height 16
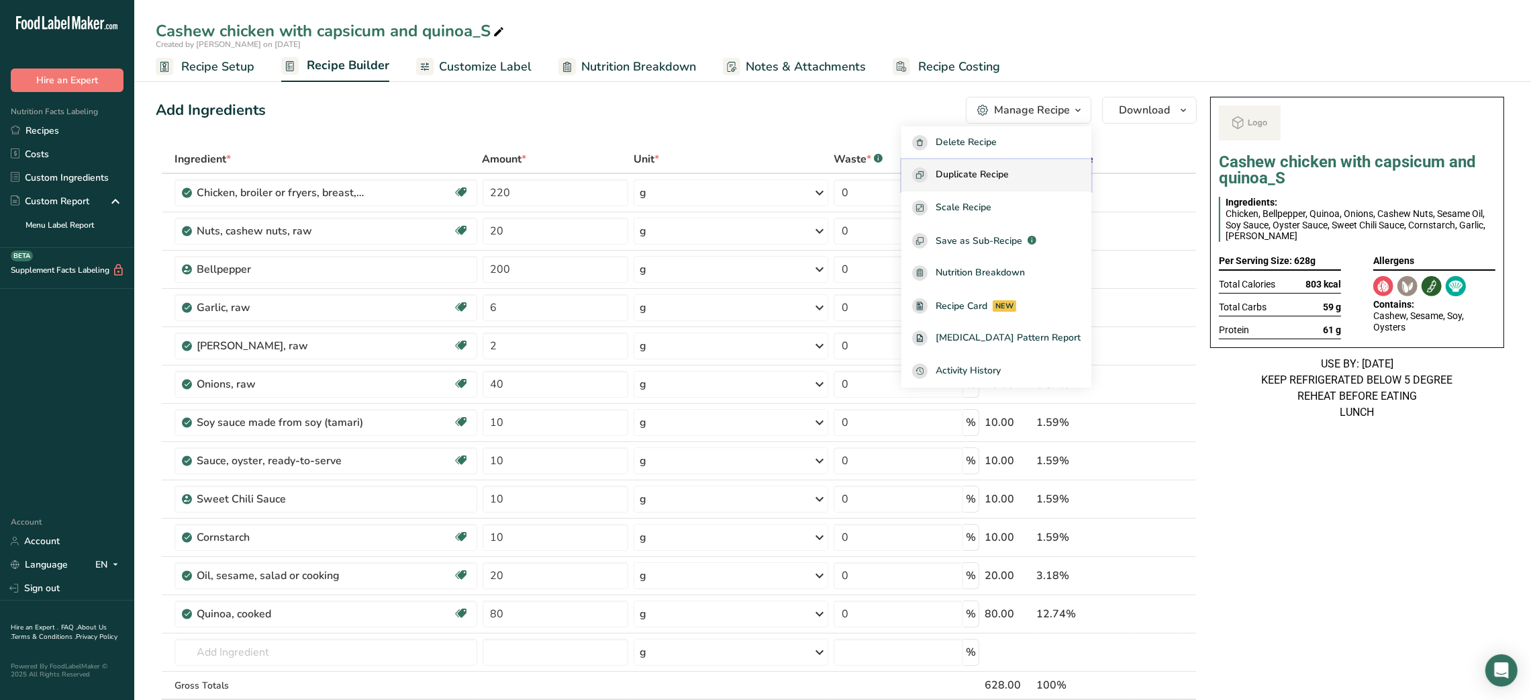
click at [757, 169] on span "Duplicate Recipe" at bounding box center [972, 174] width 73 height 15
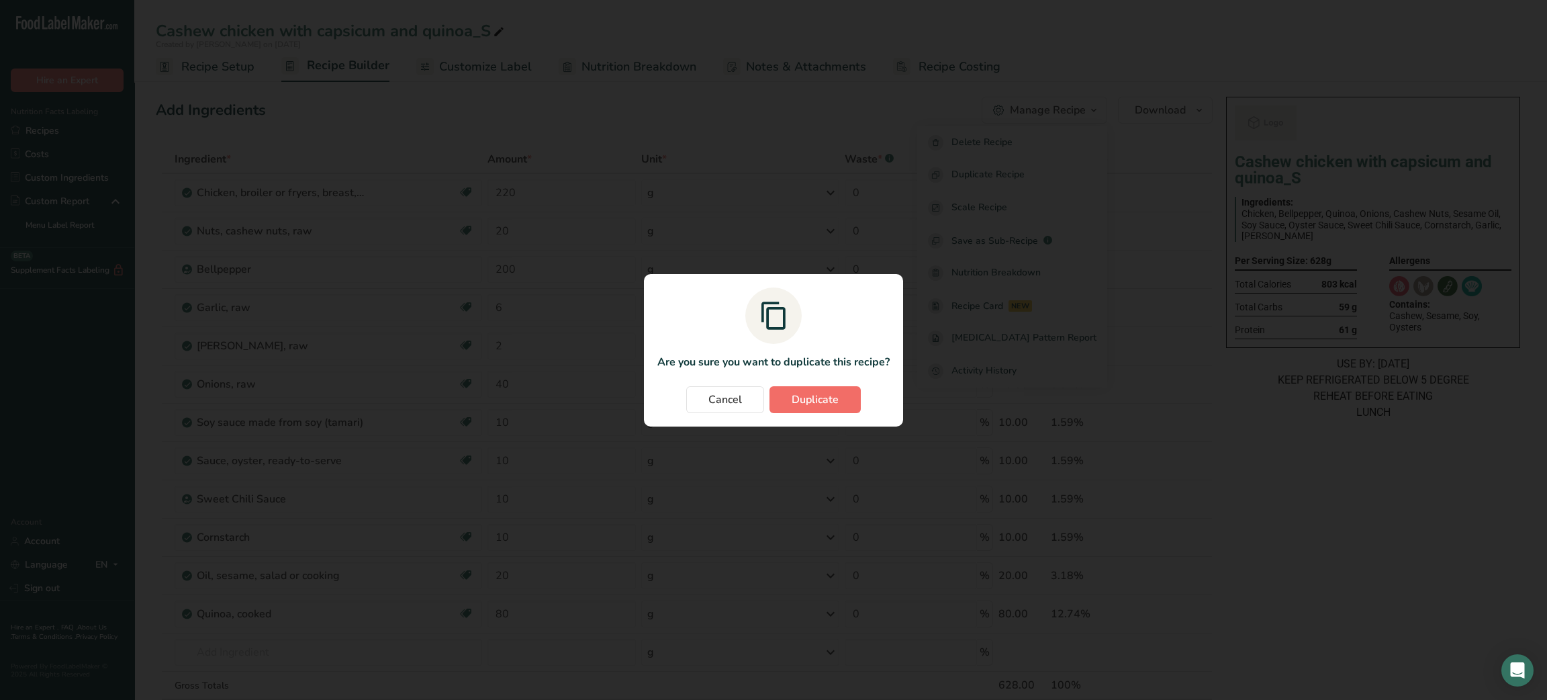
drag, startPoint x: 831, startPoint y: 381, endPoint x: 826, endPoint y: 398, distance: 17.3
click at [757, 398] on section "Are you sure you want to duplicate this recipe? Cancel Duplicate" at bounding box center [773, 350] width 259 height 152
click at [757, 398] on span "Duplicate" at bounding box center [815, 399] width 47 height 16
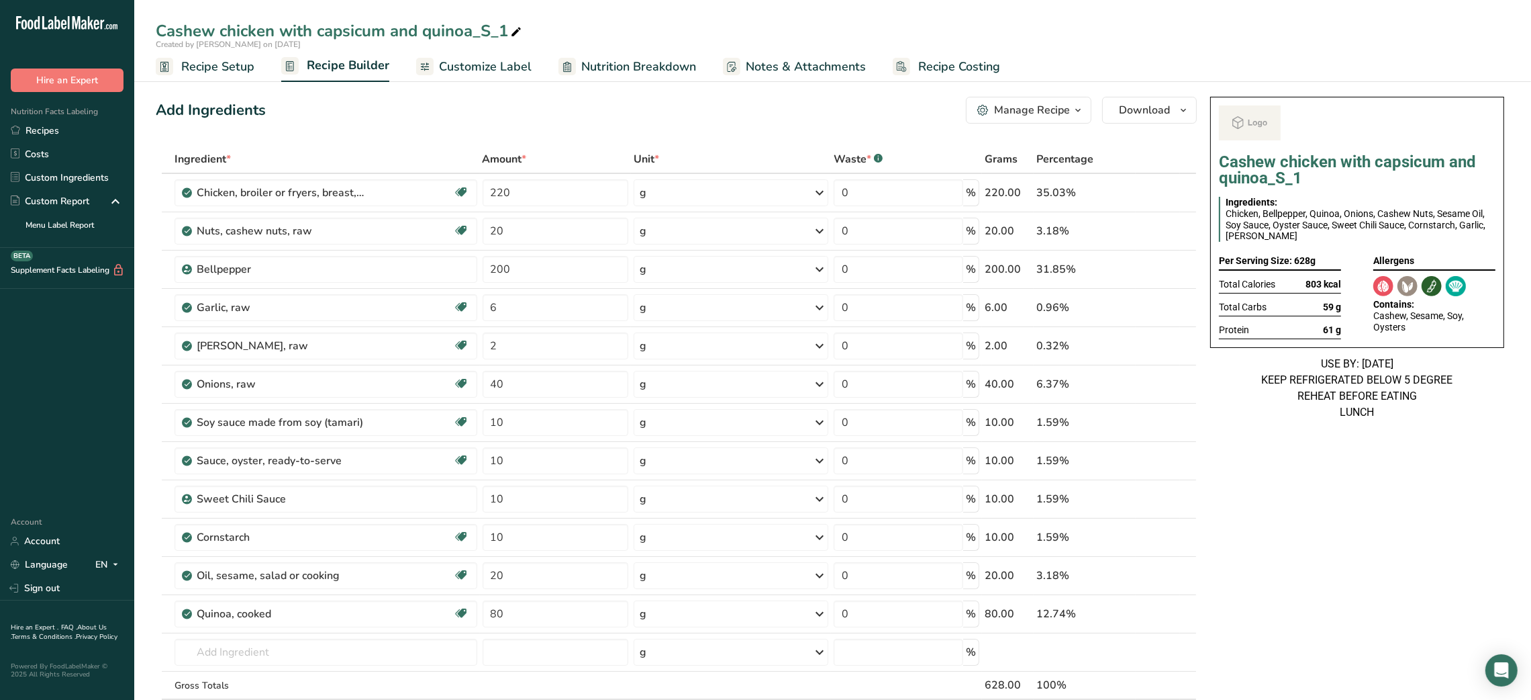
click at [514, 27] on icon at bounding box center [516, 32] width 12 height 19
type input "Cashew chicken with capsicum and quinoa_Shafi"
click at [757, 467] on div "Cashew chicken with capsicum and quinoa_S_1 Ingredients: Chicken, Bellpepper, Q…" at bounding box center [1357, 668] width 305 height 1155
click at [514, 262] on input "200" at bounding box center [556, 269] width 146 height 27
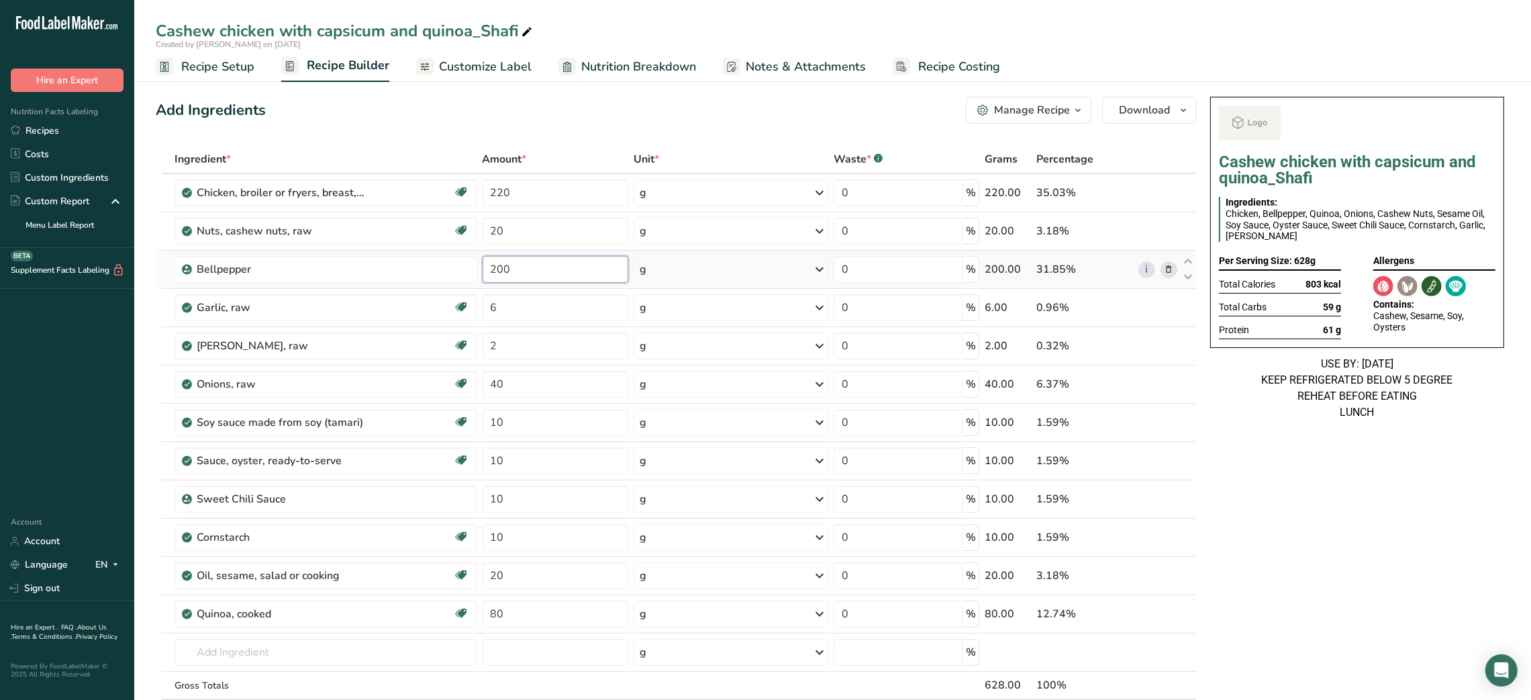
click at [514, 262] on input "200" at bounding box center [556, 269] width 146 height 27
type input "100"
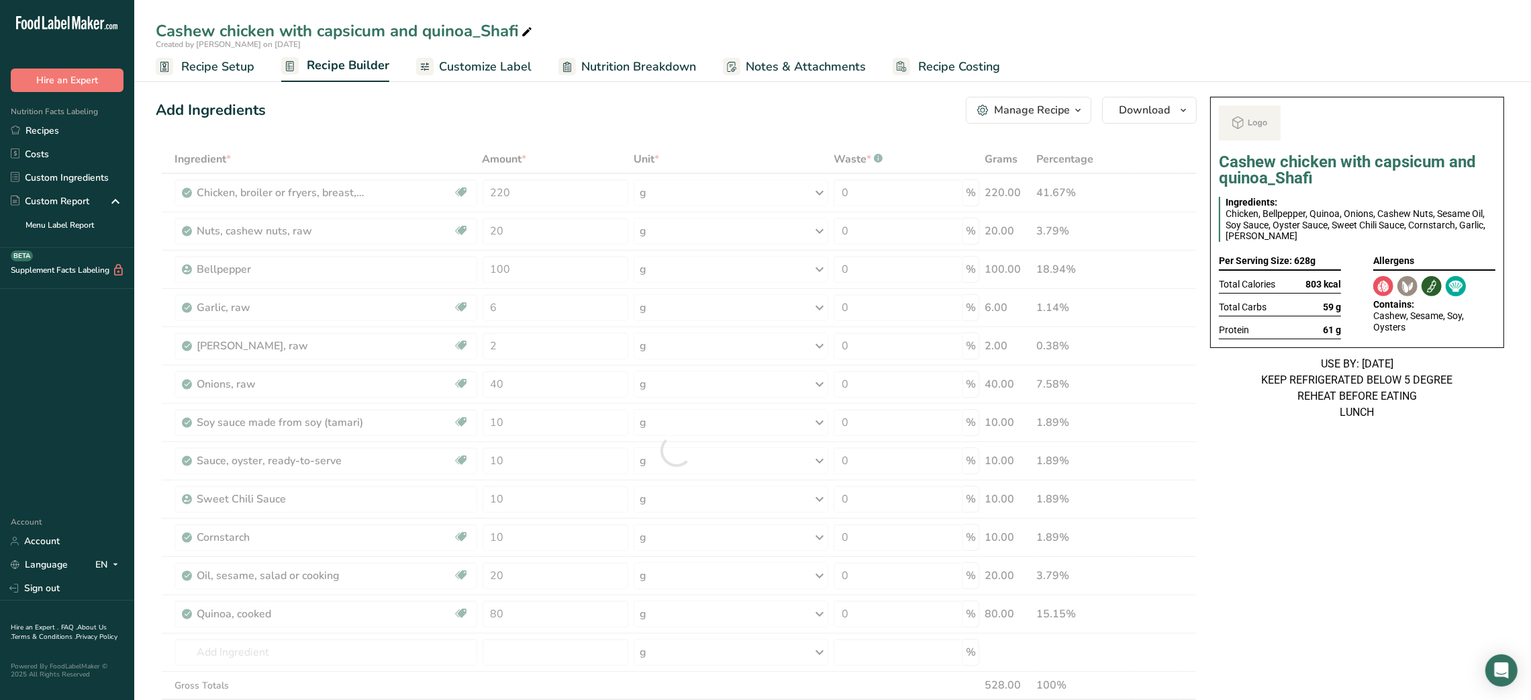
click at [469, 124] on div "Add Ingredients Manage Recipe Delete Recipe Duplicate Recipe Scale Recipe Save …" at bounding box center [680, 668] width 1049 height 1155
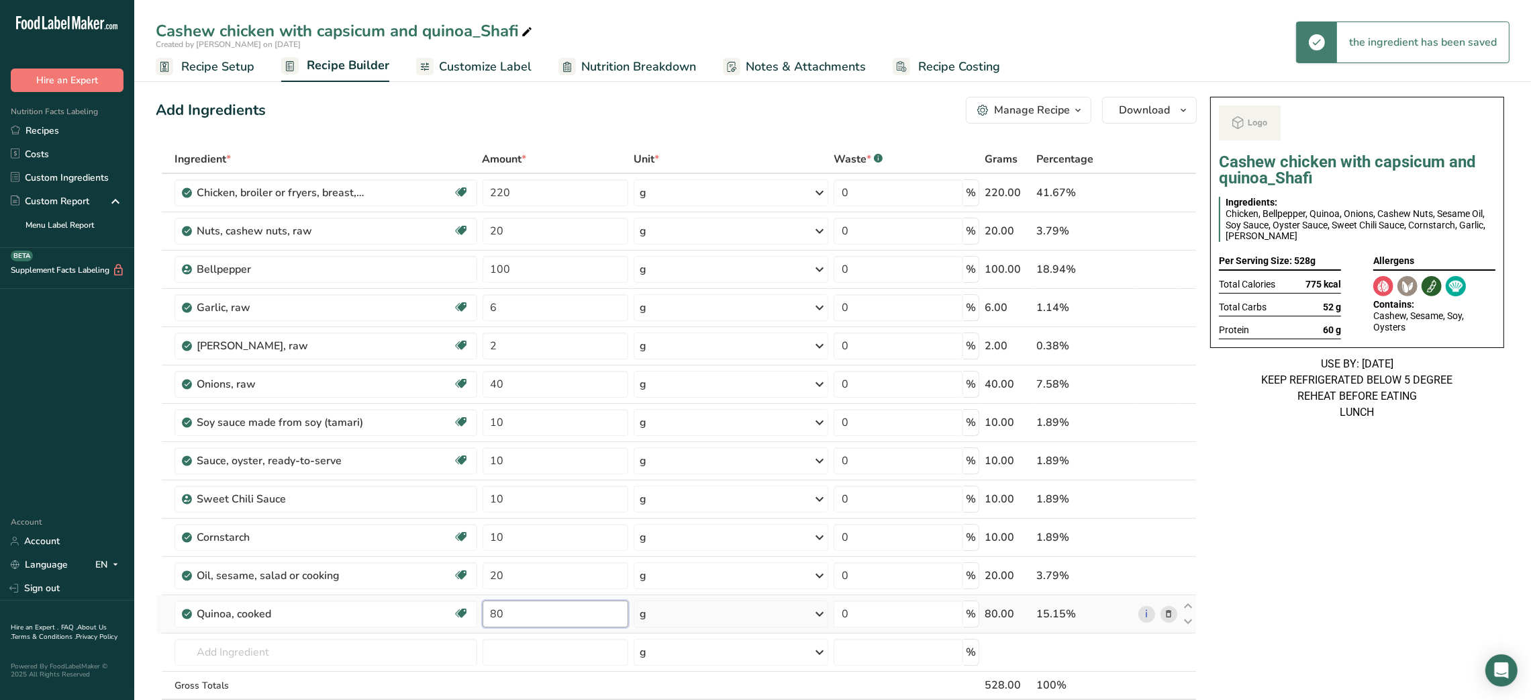
click at [492, 614] on input "80" at bounding box center [556, 613] width 146 height 27
type input "60"
click at [54, 127] on link "Recipes" at bounding box center [67, 130] width 134 height 23
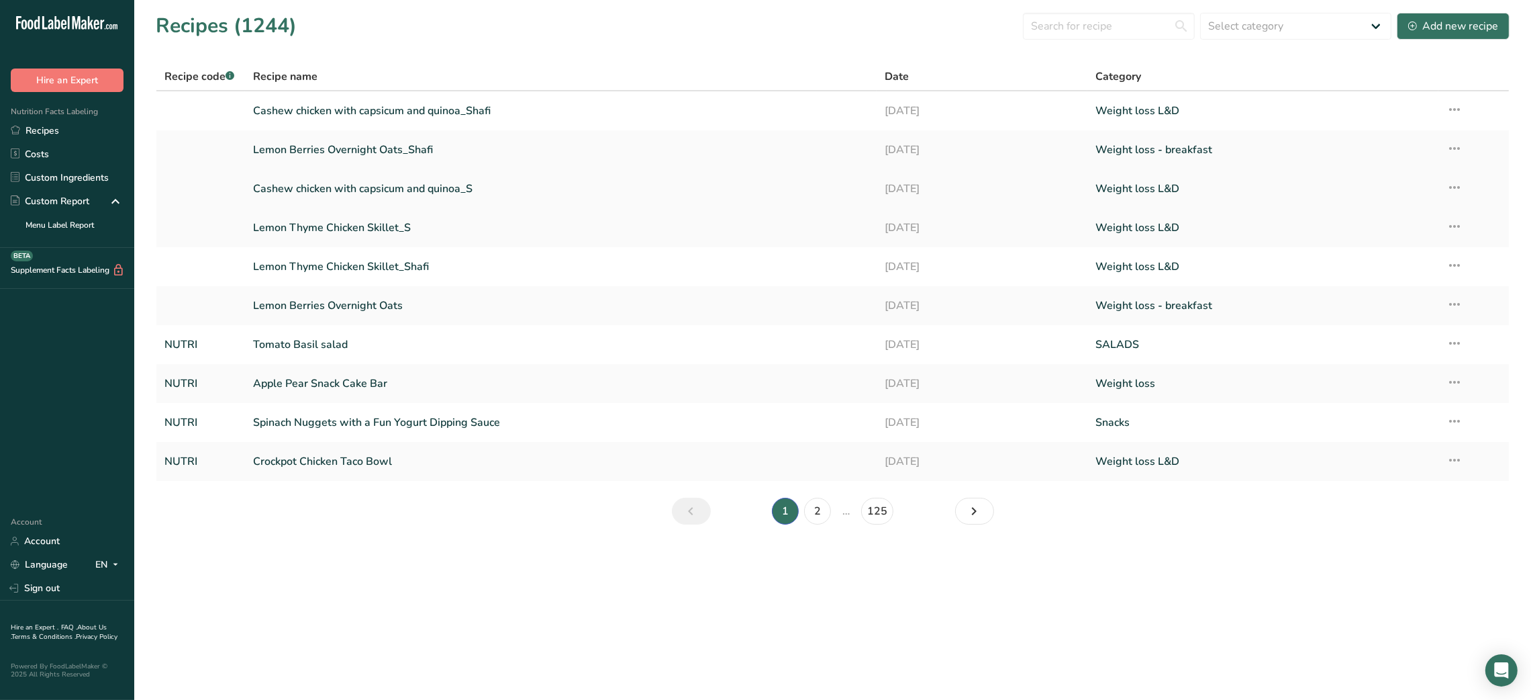
click at [398, 181] on link "Cashew chicken with capsicum and quinoa_S" at bounding box center [561, 189] width 616 height 28
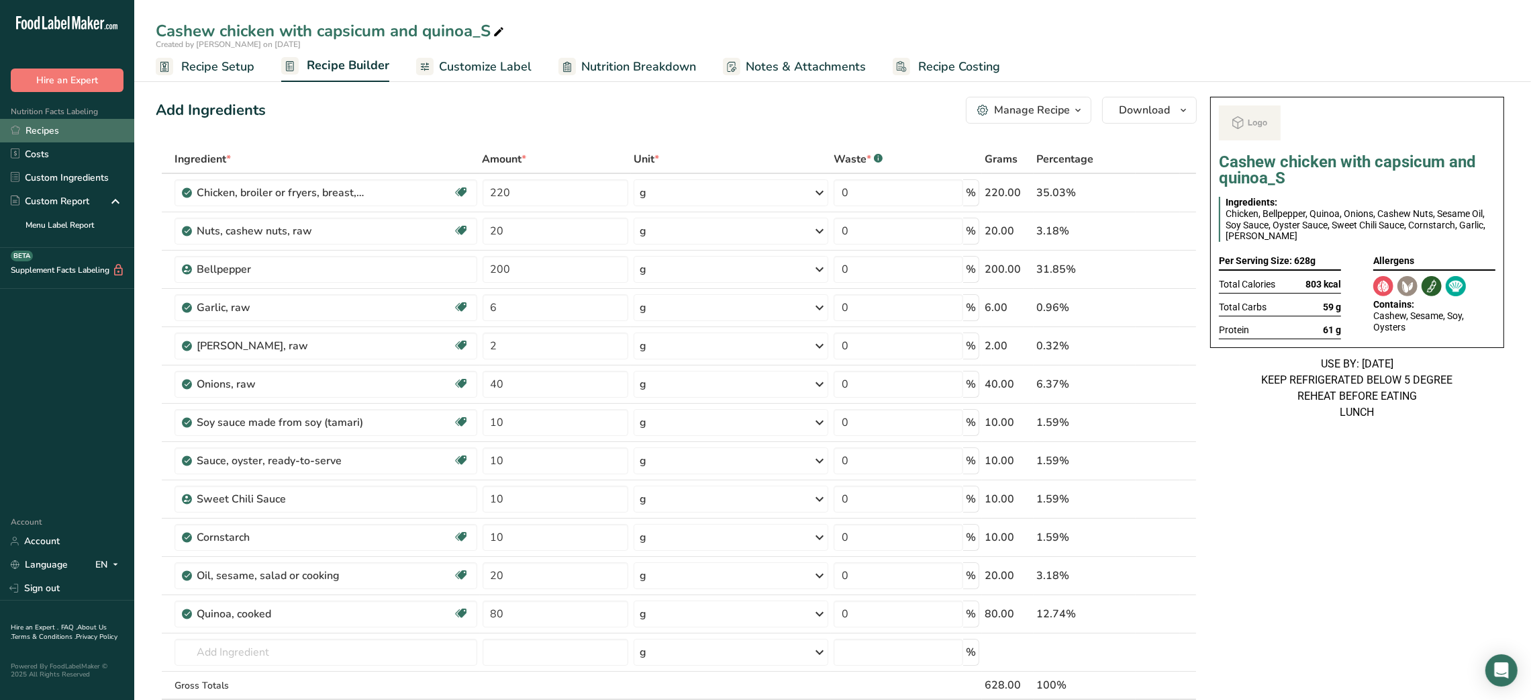
click at [84, 126] on link "Recipes" at bounding box center [67, 130] width 134 height 23
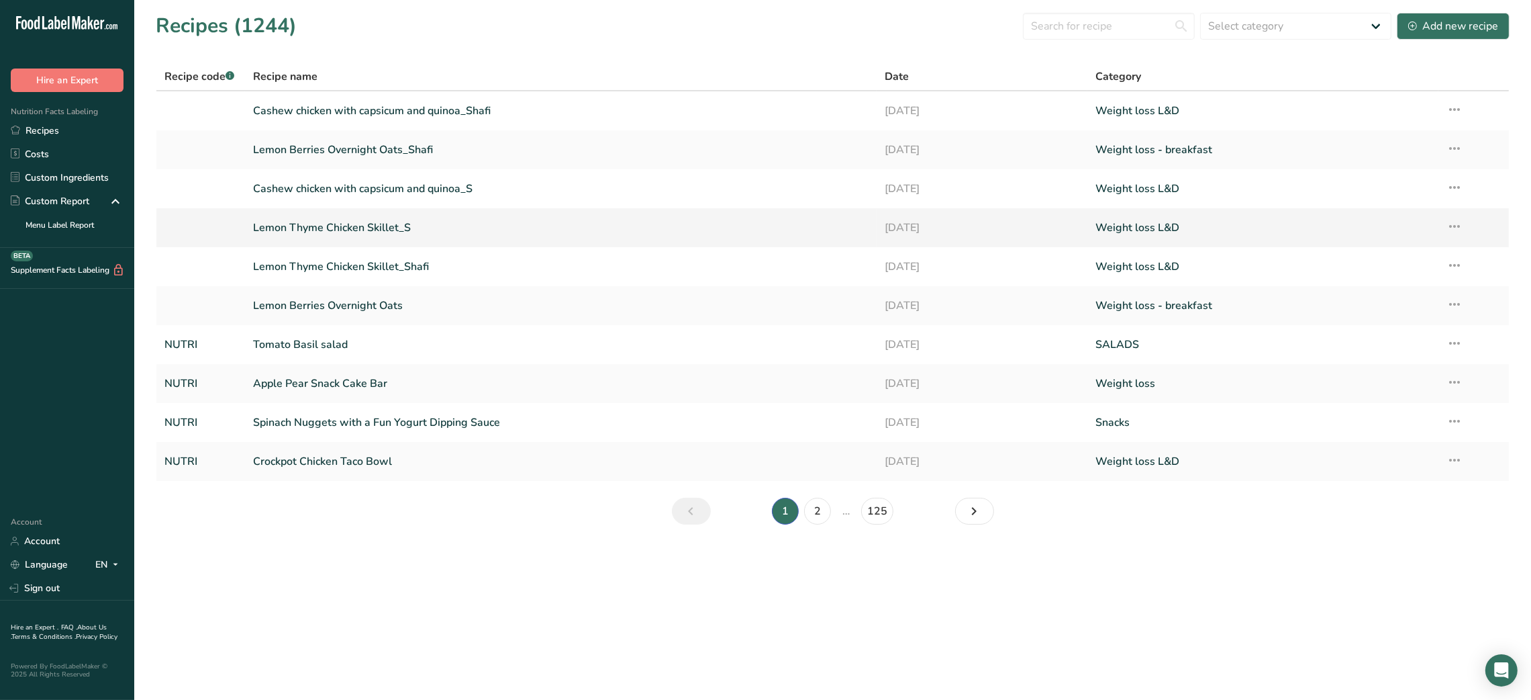
click at [303, 228] on link "Lemon Thyme Chicken Skillet_S" at bounding box center [561, 228] width 616 height 28
click at [373, 265] on link "Lemon Thyme Chicken Skillet_Shafi" at bounding box center [561, 266] width 616 height 28
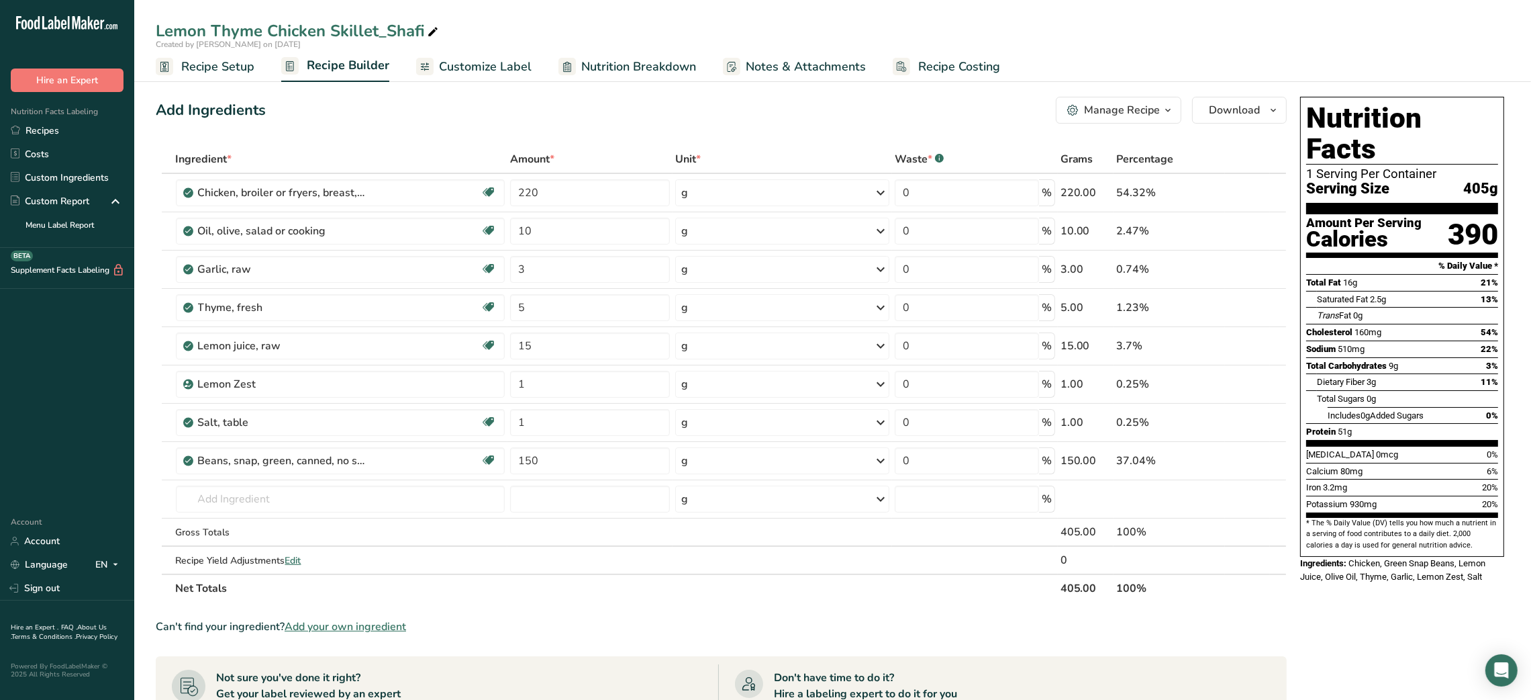
click at [401, 98] on div "Add Ingredients Manage Recipe Delete Recipe Duplicate Recipe Scale Recipe Save …" at bounding box center [721, 110] width 1131 height 27
click at [38, 132] on link "Recipes" at bounding box center [67, 130] width 134 height 23
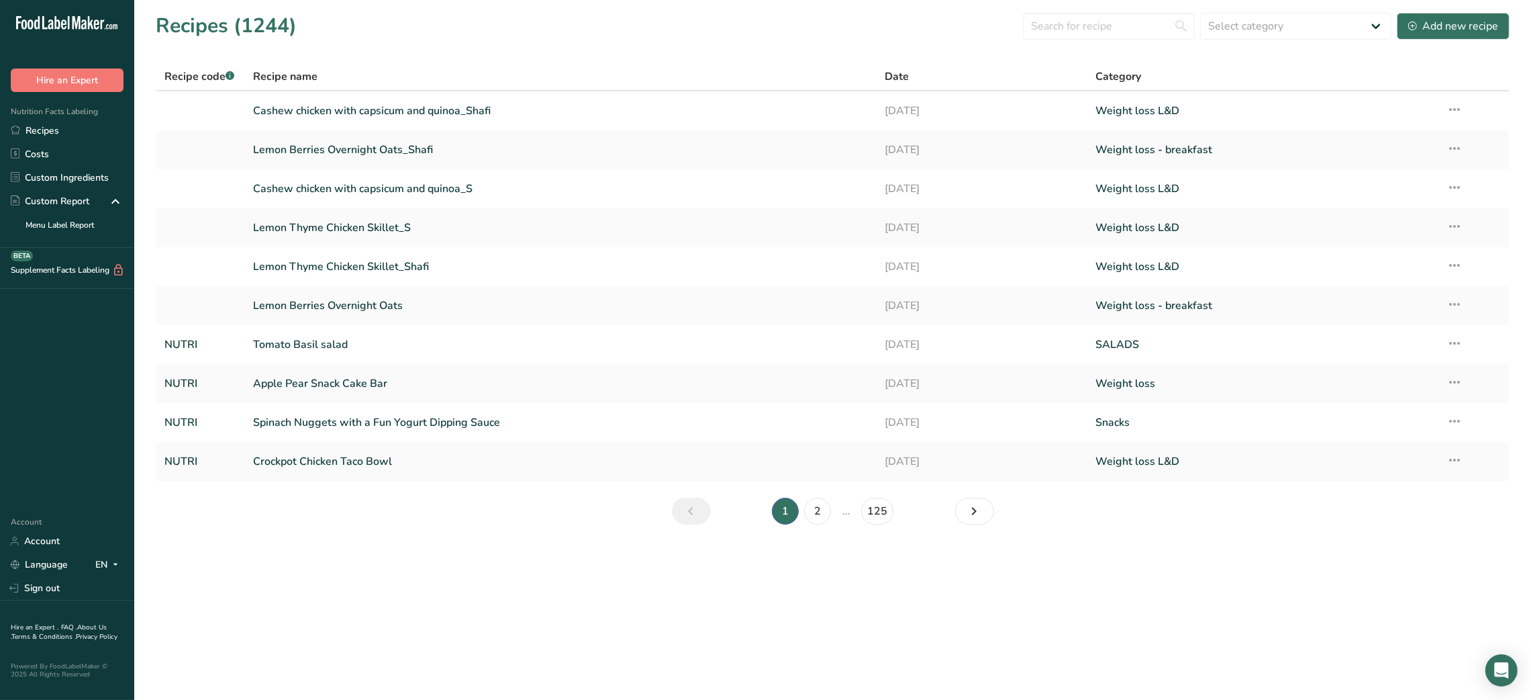
click at [334, 554] on main "Recipes (1244) Select category All Baked Goods [GEOGRAPHIC_DATA] Breakfast Carn…" at bounding box center [765, 350] width 1531 height 700
click at [405, 141] on link "Lemon Berries Overnight Oats_Shafi" at bounding box center [561, 150] width 616 height 28
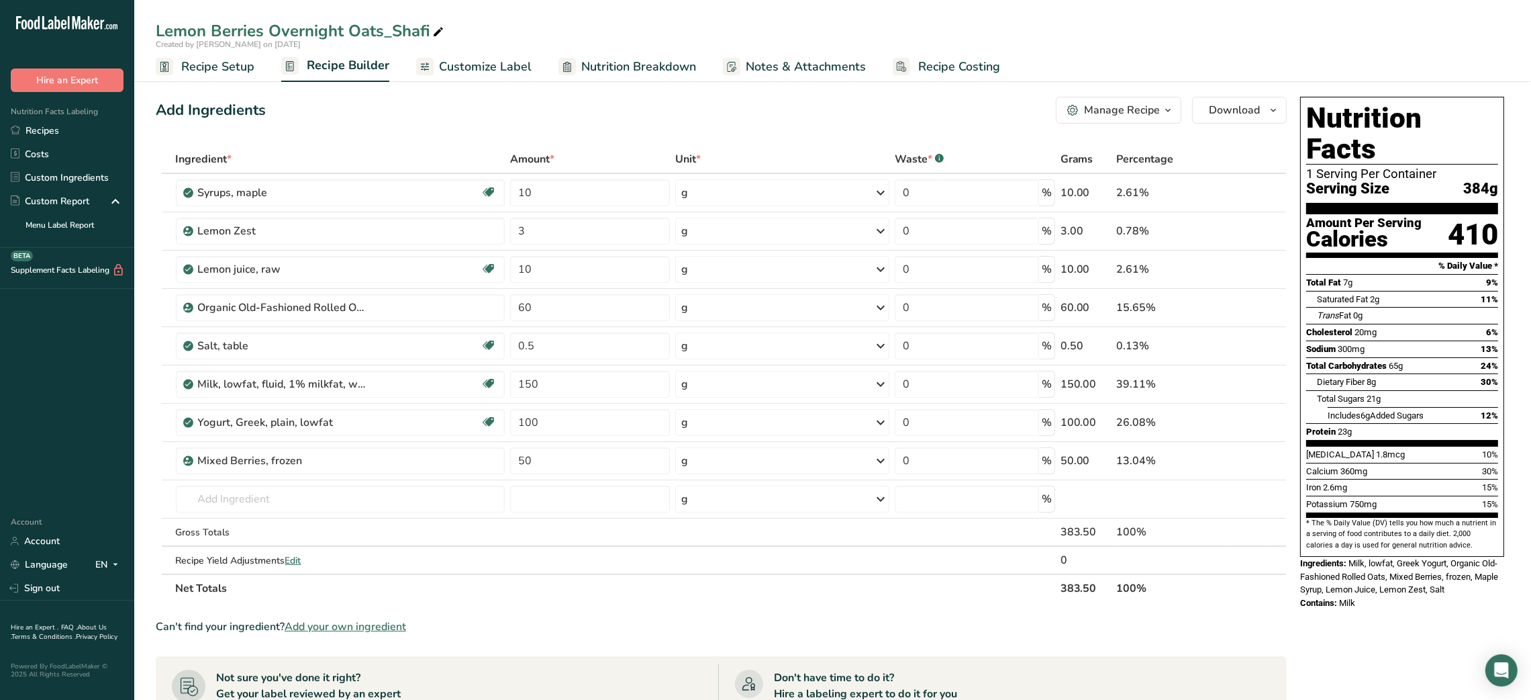
click at [441, 142] on div "Add Ingredients Manage Recipe Delete Recipe Duplicate Recipe Scale Recipe Save …" at bounding box center [725, 592] width 1139 height 1002
click at [87, 126] on link "Recipes" at bounding box center [67, 130] width 134 height 23
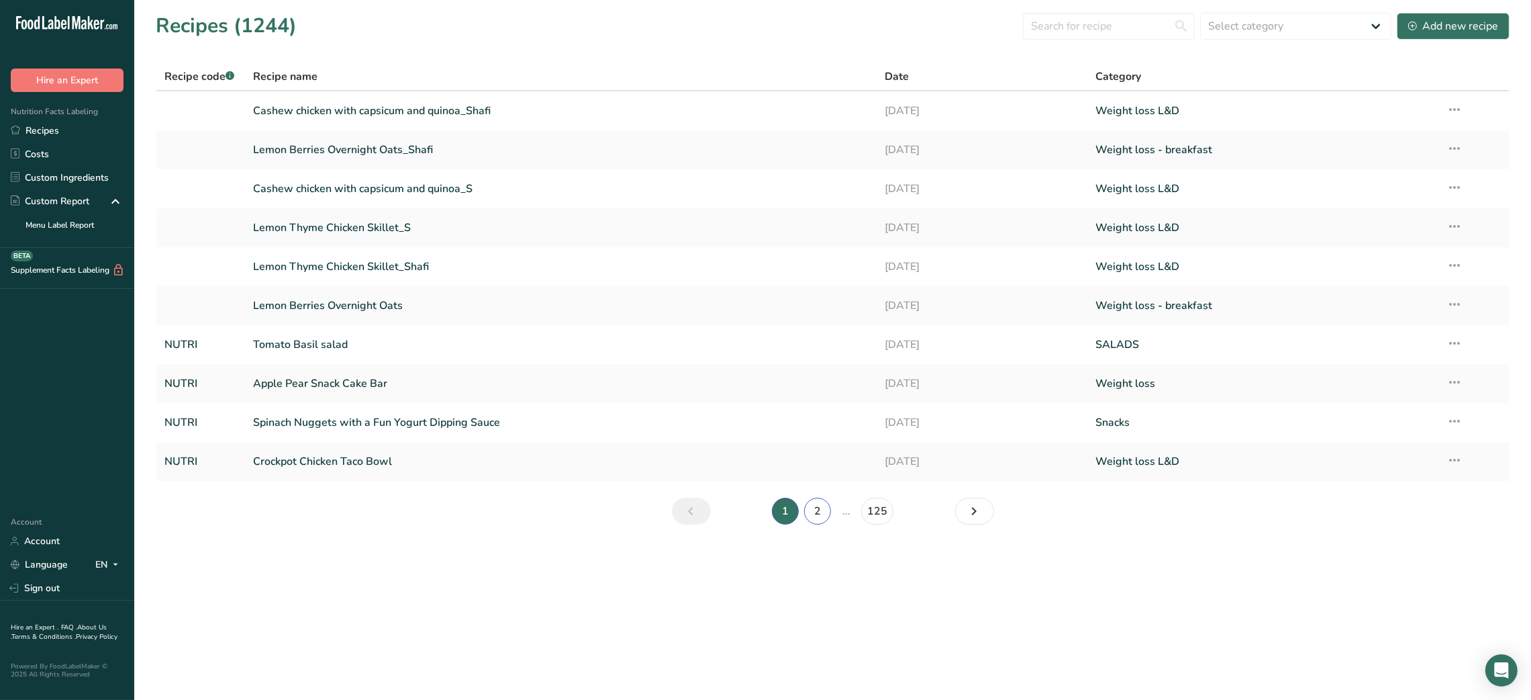
click at [757, 508] on link "2" at bounding box center [817, 510] width 27 height 27
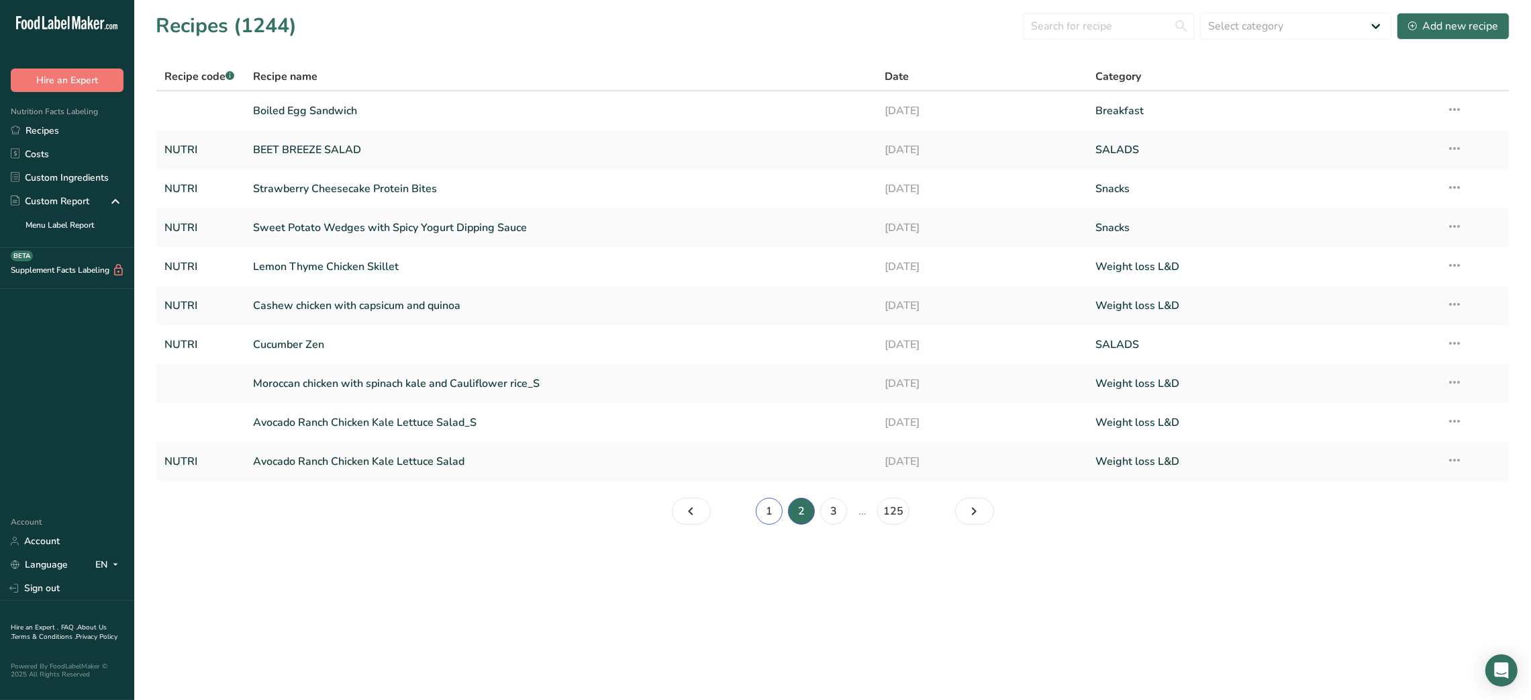
click at [757, 510] on link "1" at bounding box center [769, 510] width 27 height 27
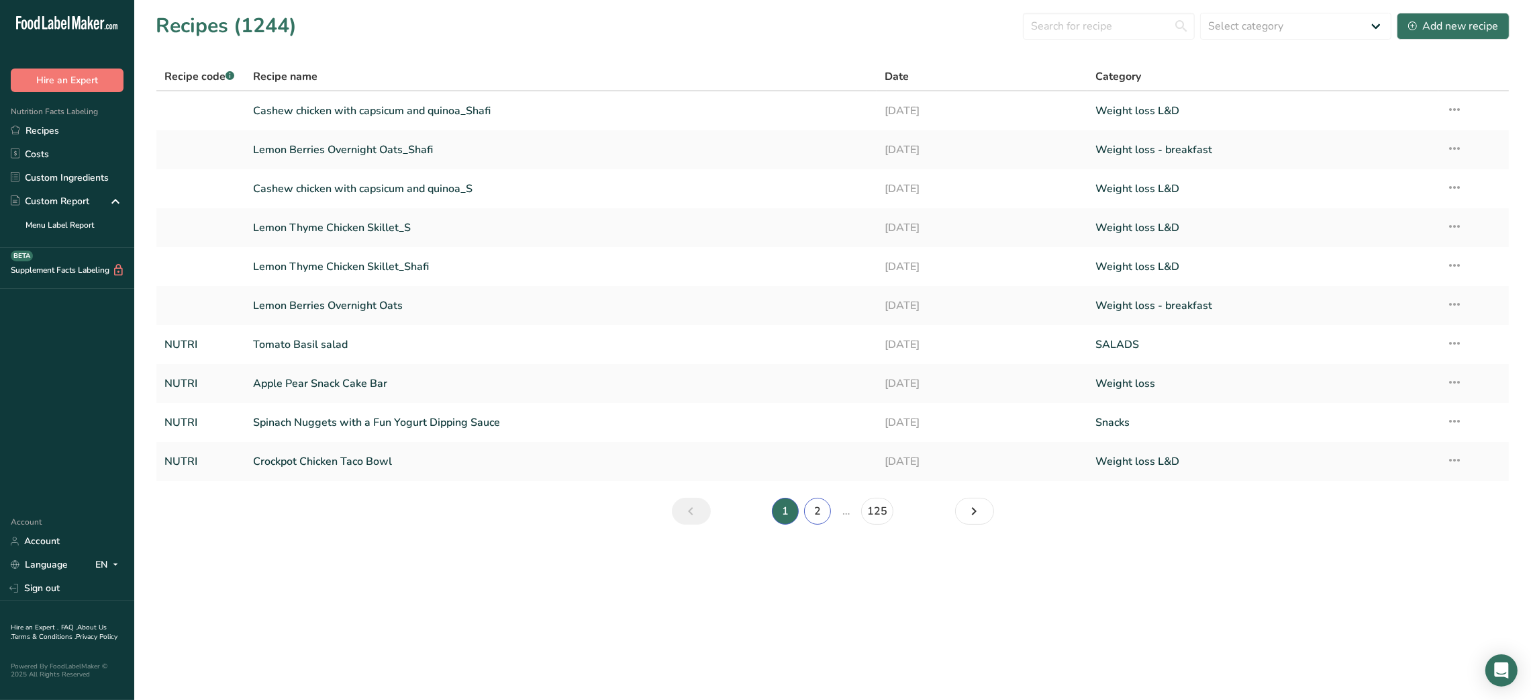
click at [757, 512] on link "2" at bounding box center [817, 510] width 27 height 27
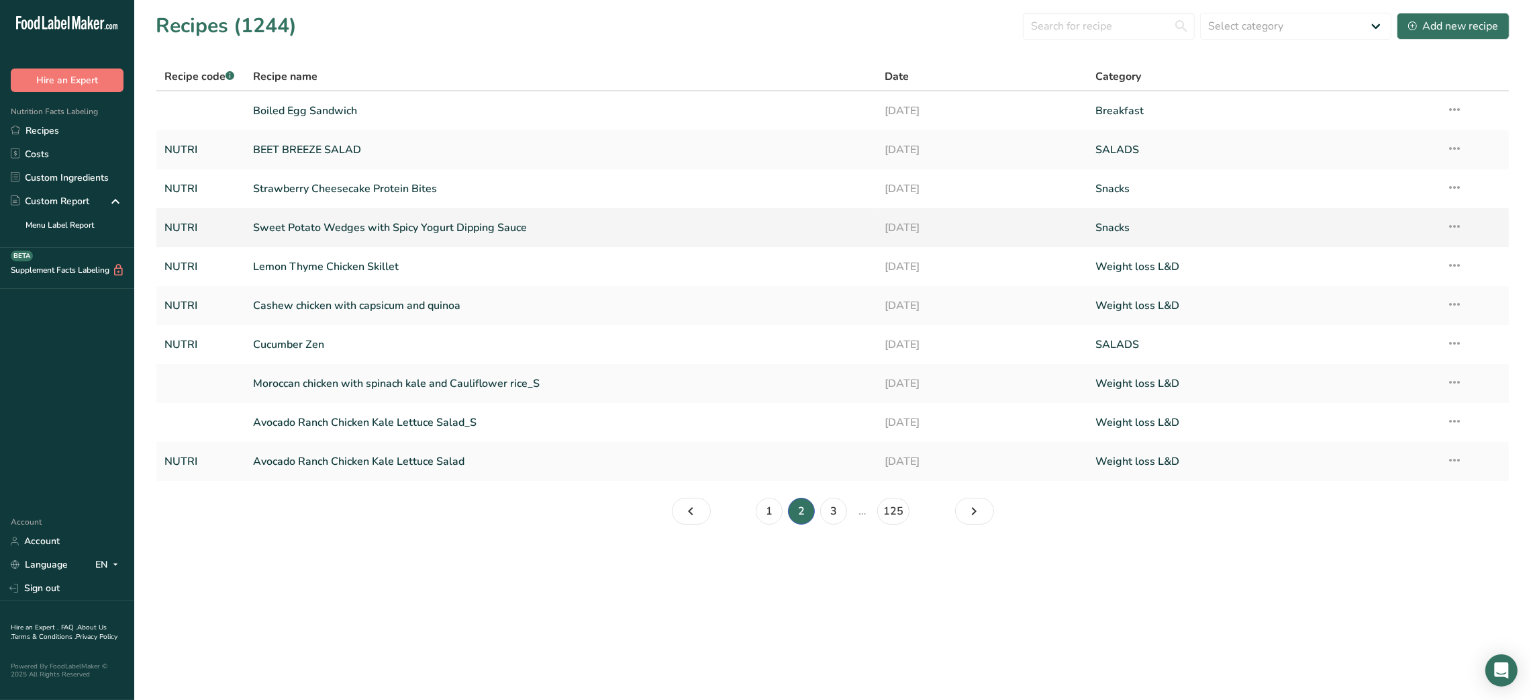
click at [304, 233] on link "Sweet Potato Wedges with Spicy Yogurt Dipping Sauce" at bounding box center [561, 228] width 616 height 28
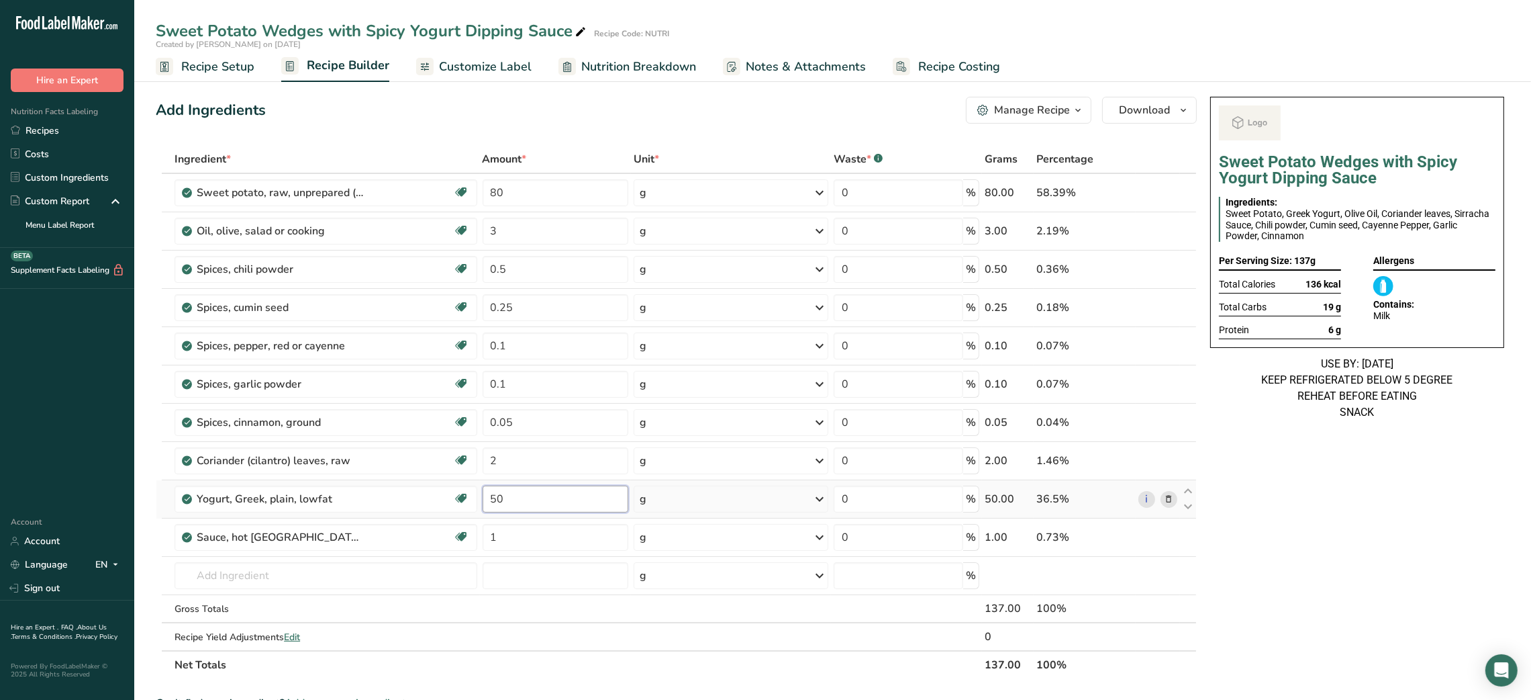
click at [488, 500] on input "50" at bounding box center [556, 498] width 146 height 27
type input "1"
type input "50"
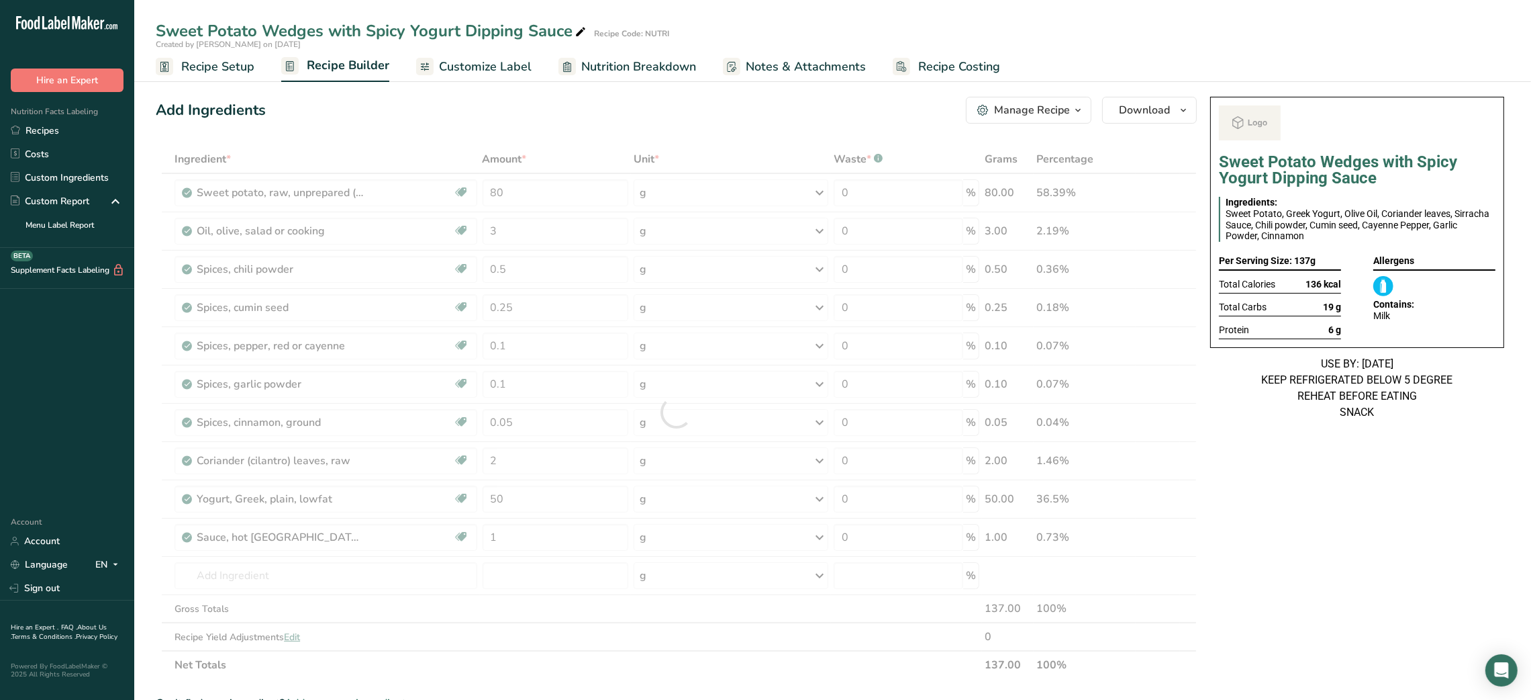
click at [757, 97] on button "Manage Recipe" at bounding box center [1029, 110] width 126 height 27
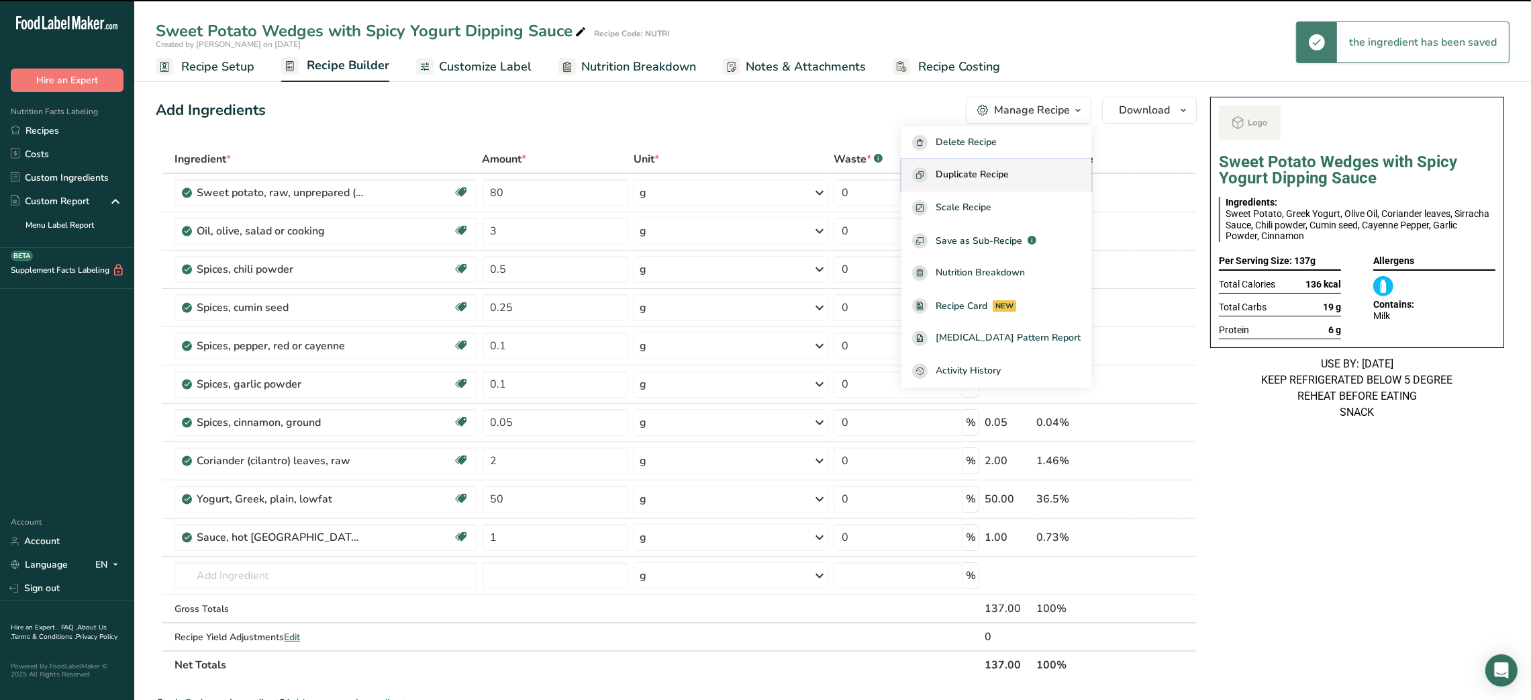
click at [757, 173] on span "Duplicate Recipe" at bounding box center [972, 174] width 73 height 15
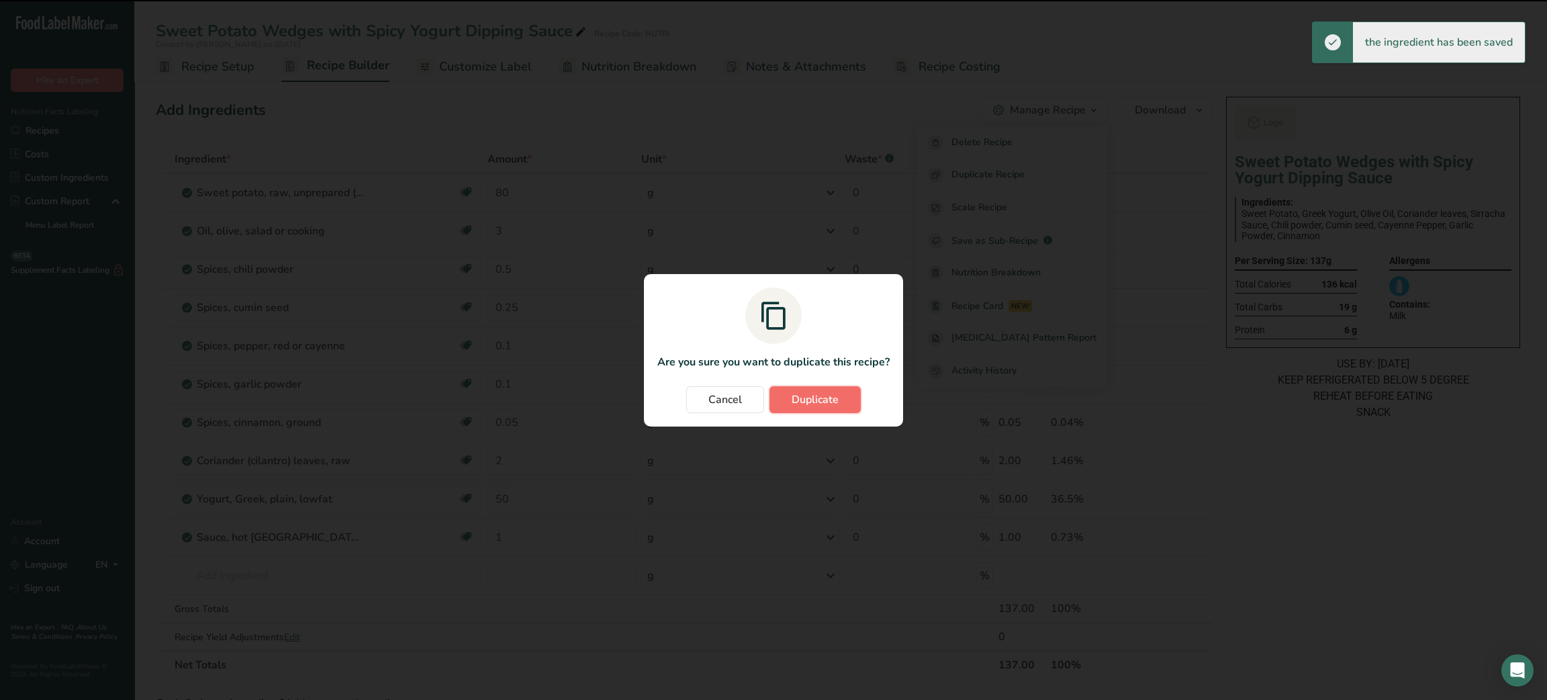
click at [757, 391] on span "Duplicate" at bounding box center [815, 399] width 47 height 16
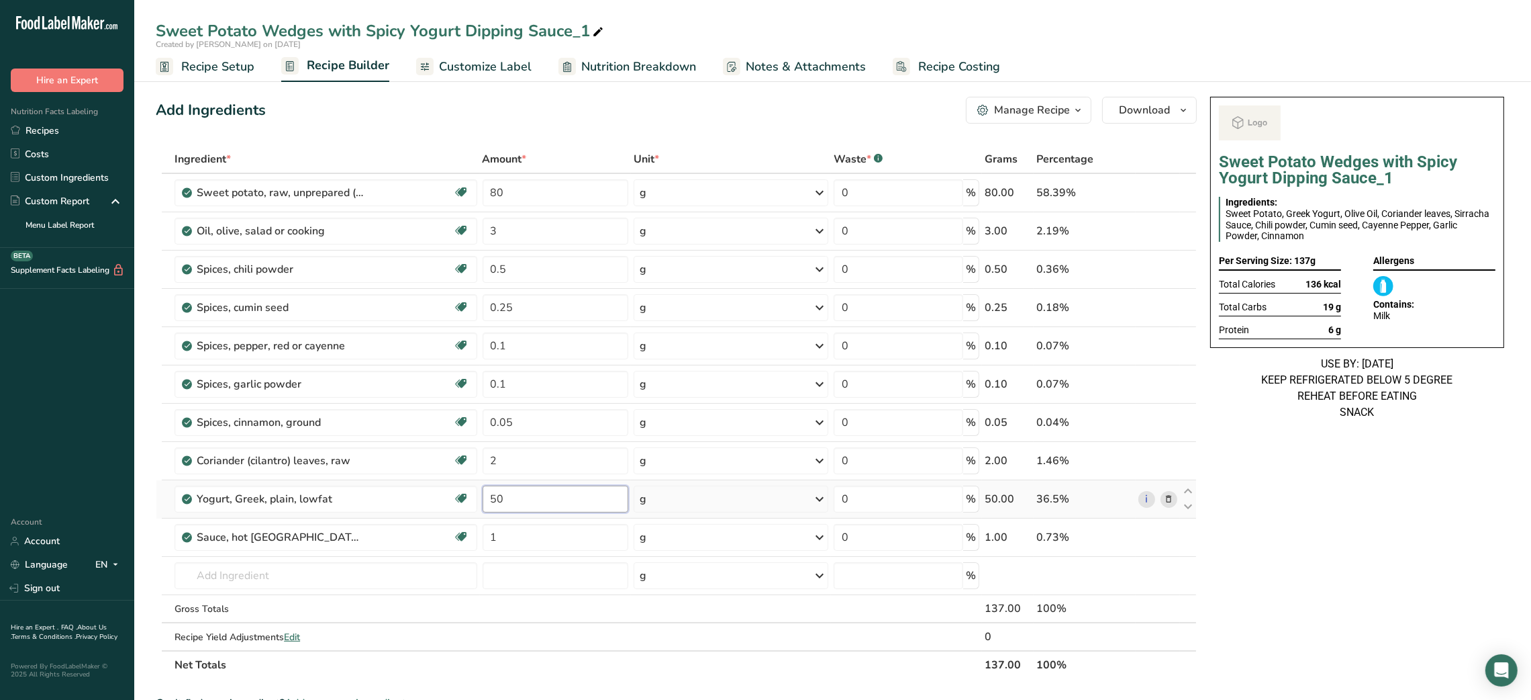
click at [489, 502] on input "50" at bounding box center [556, 498] width 146 height 27
type input "100"
click at [595, 32] on icon at bounding box center [598, 32] width 12 height 19
type input "Sweet Potato Wedges with Spicy Yogurt Dipping Sauce_Shafi"
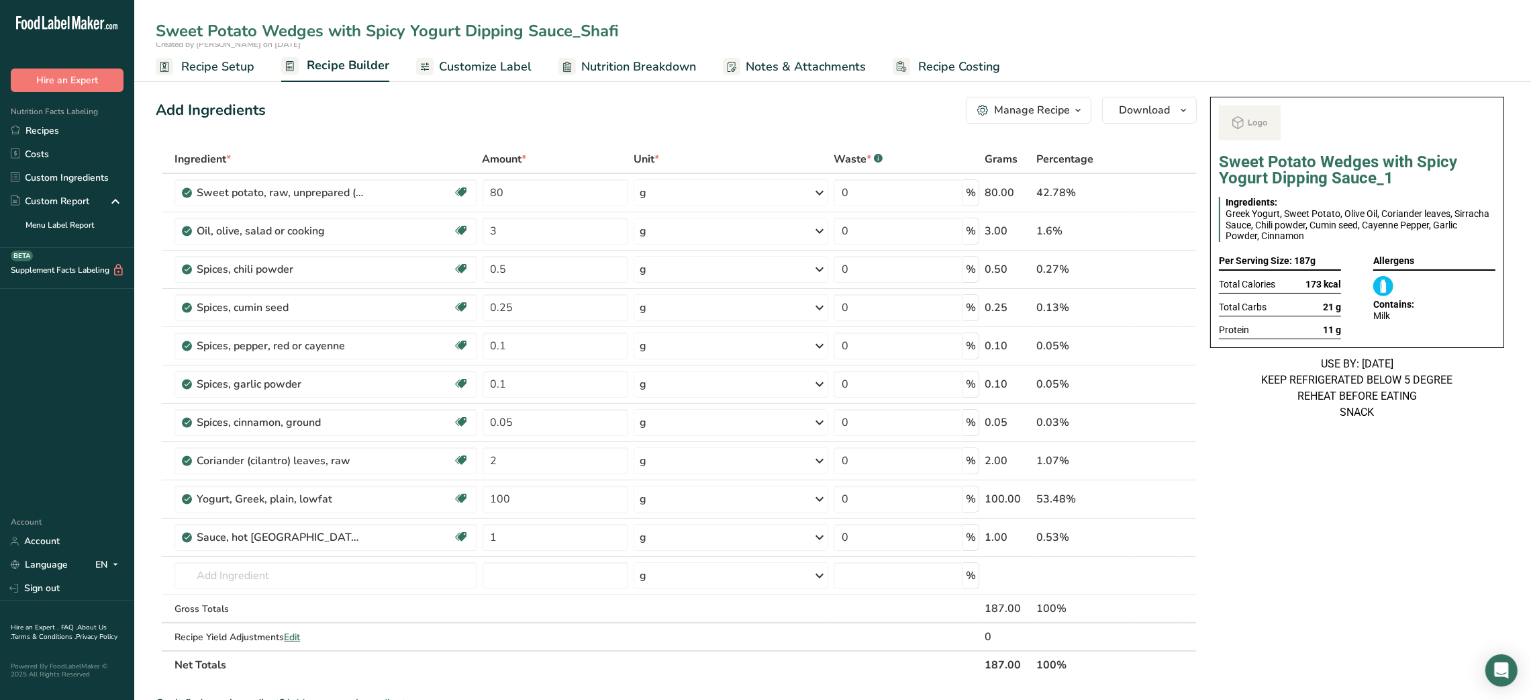
click at [614, 107] on div "Add Ingredients Manage Recipe Delete Recipe Duplicate Recipe Scale Recipe Save …" at bounding box center [676, 110] width 1041 height 27
click at [561, 128] on div "Add Ingredients Manage Recipe Delete Recipe Duplicate Recipe Scale Recipe Save …" at bounding box center [680, 617] width 1049 height 1052
click at [518, 507] on input "100" at bounding box center [556, 498] width 146 height 27
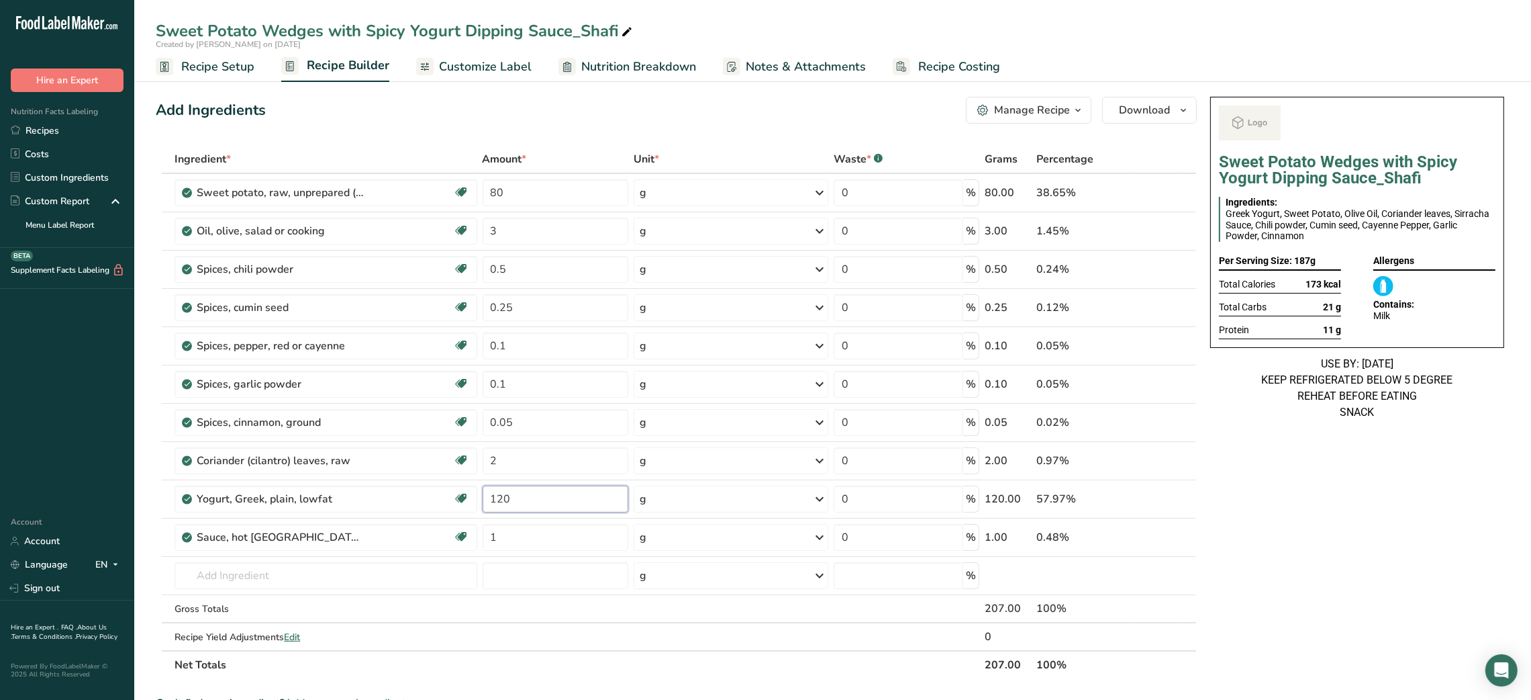
type input "120"
click at [454, 141] on div "Add Ingredients Manage Recipe Delete Recipe Duplicate Recipe Scale Recipe Save …" at bounding box center [680, 631] width 1049 height 1080
